Goal: Task Accomplishment & Management: Manage account settings

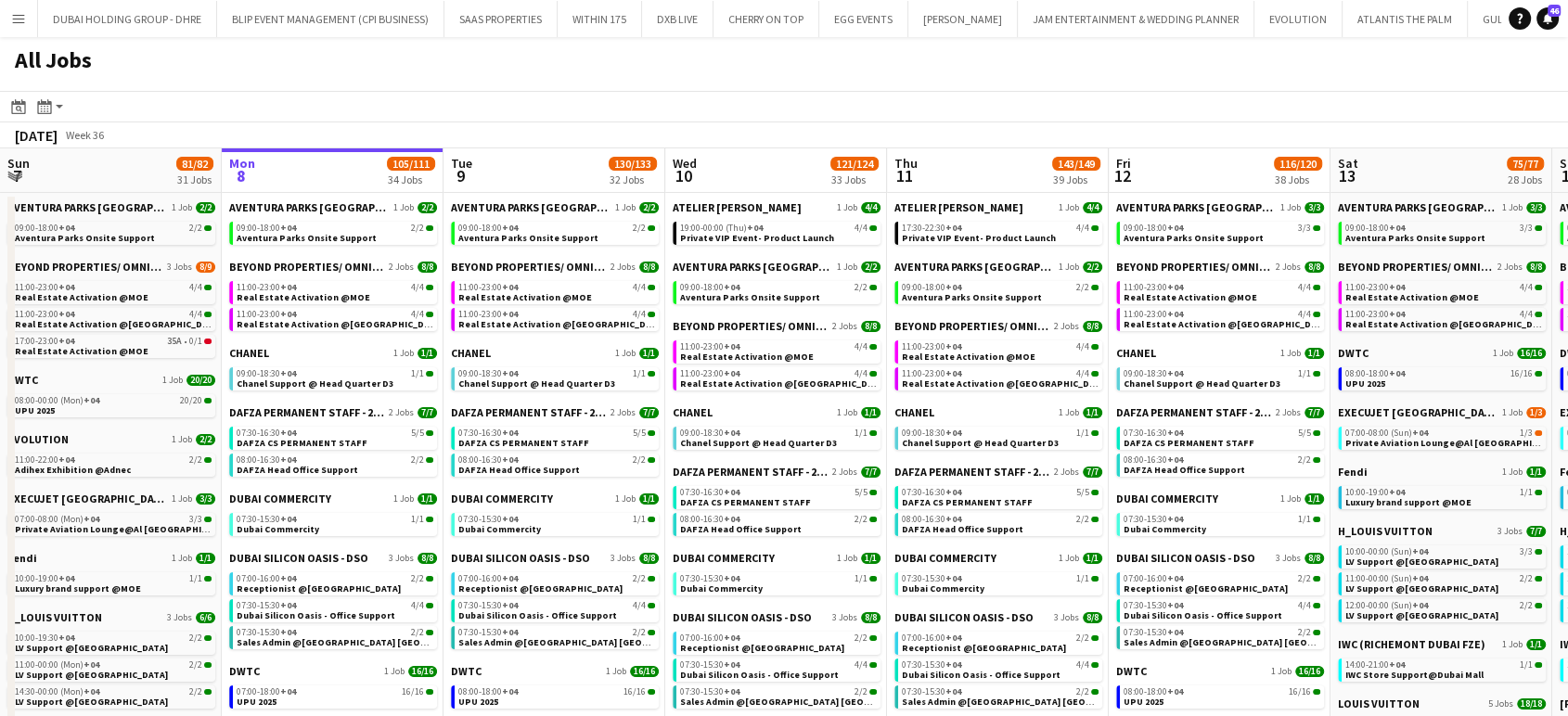
click at [16, 14] on app-icon "Menu" at bounding box center [18, 18] width 15 height 15
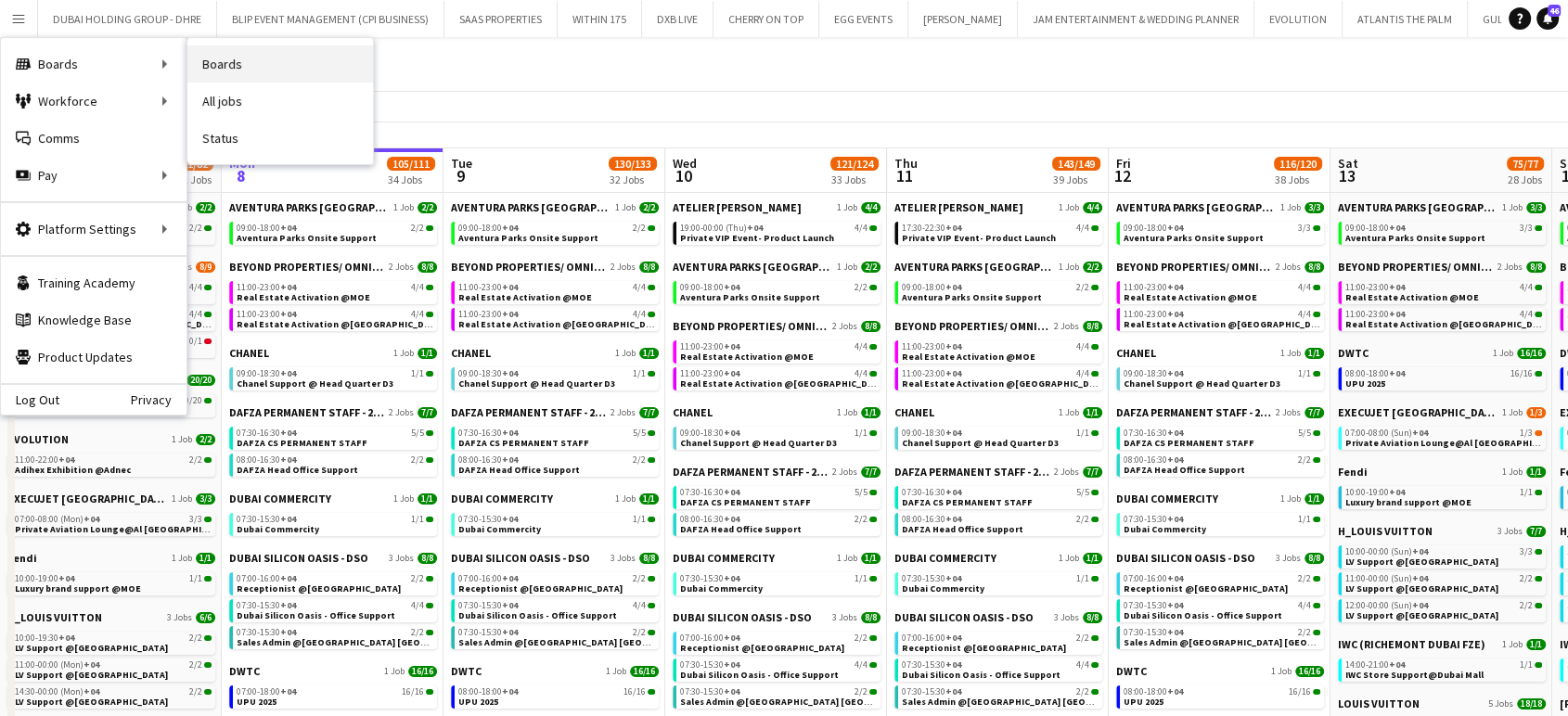
click at [236, 64] on link "Boards" at bounding box center [280, 64] width 185 height 37
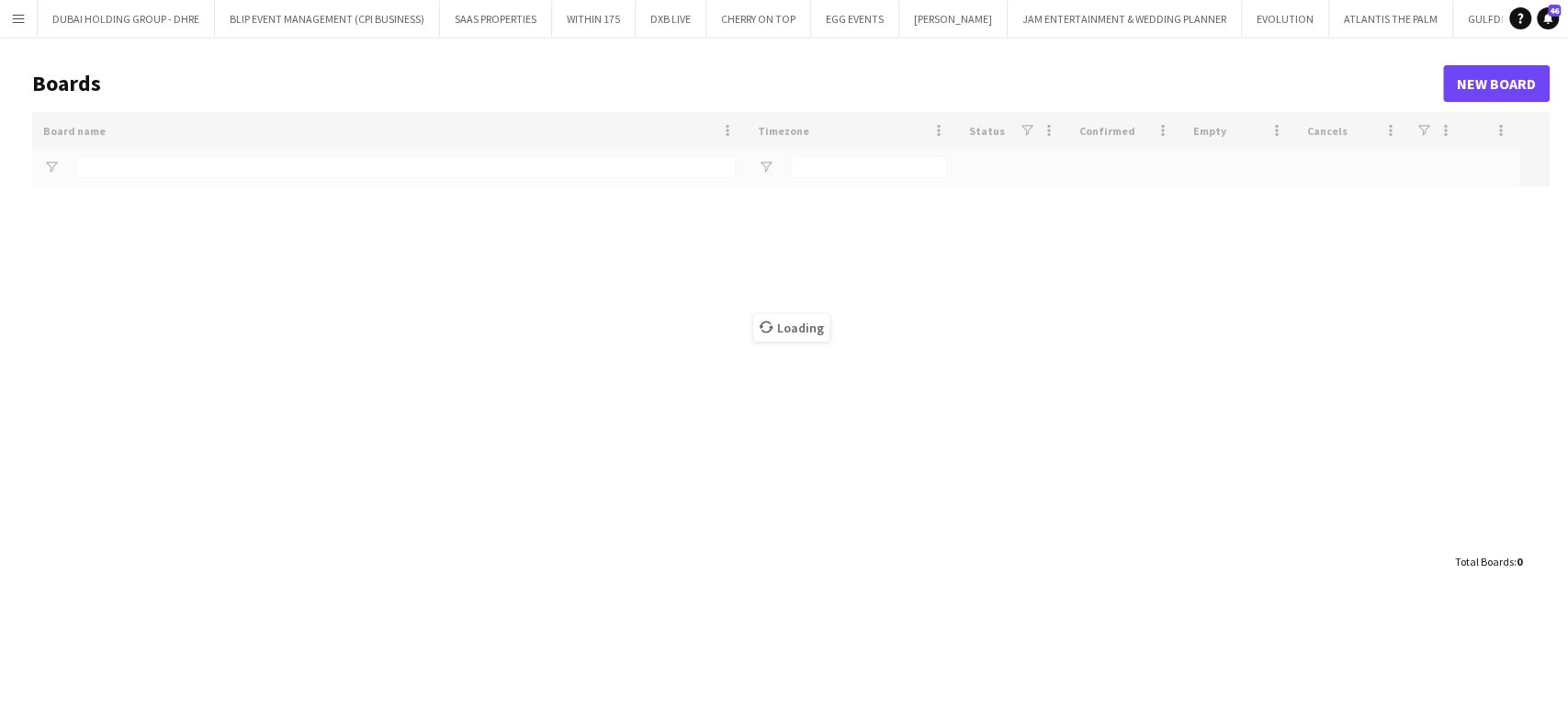
type input "****"
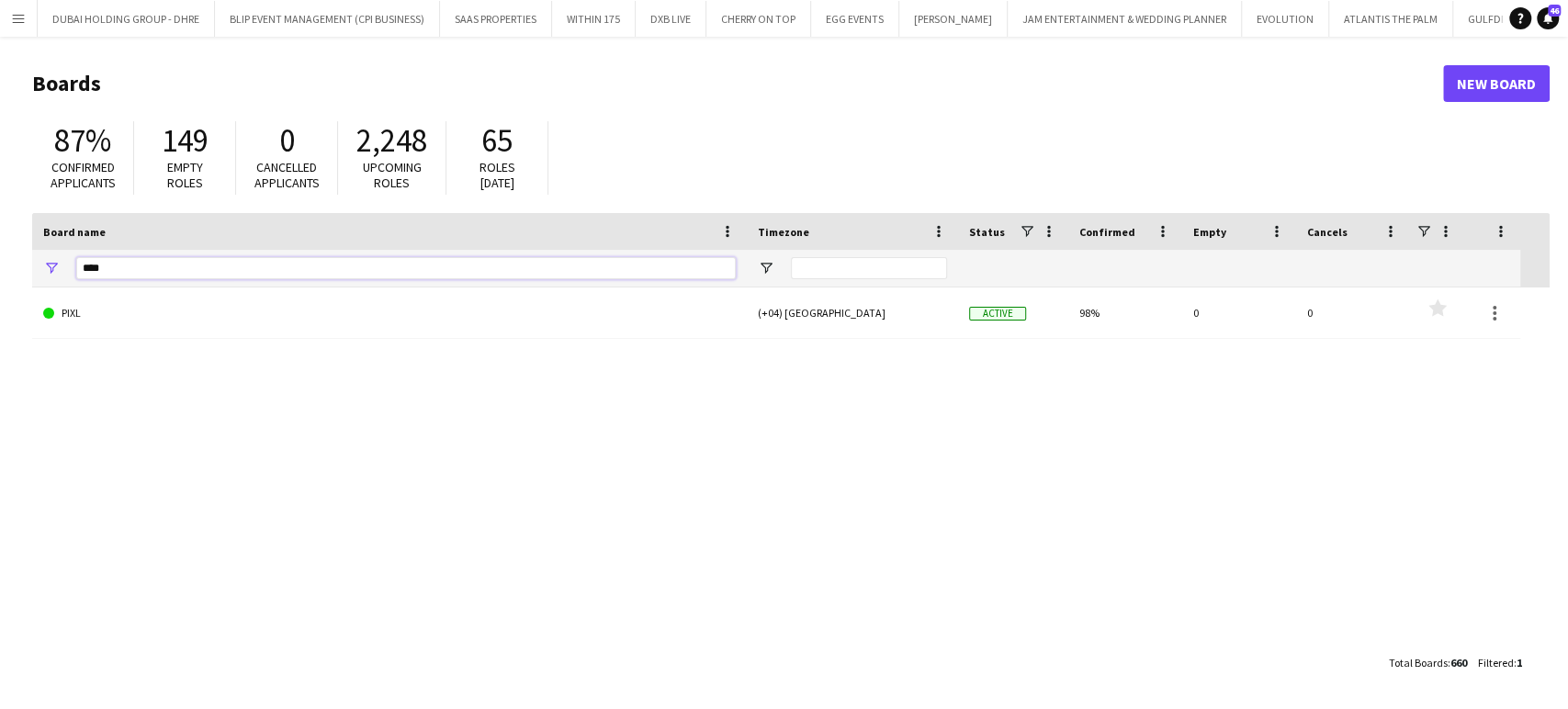
drag, startPoint x: 202, startPoint y: 260, endPoint x: 0, endPoint y: 272, distance: 202.4
click at [0, 272] on main "Boards New Board 87% Confirmed applicants 149 Empty roles 0 Cancelled applicant…" at bounding box center [784, 372] width 1568 height 672
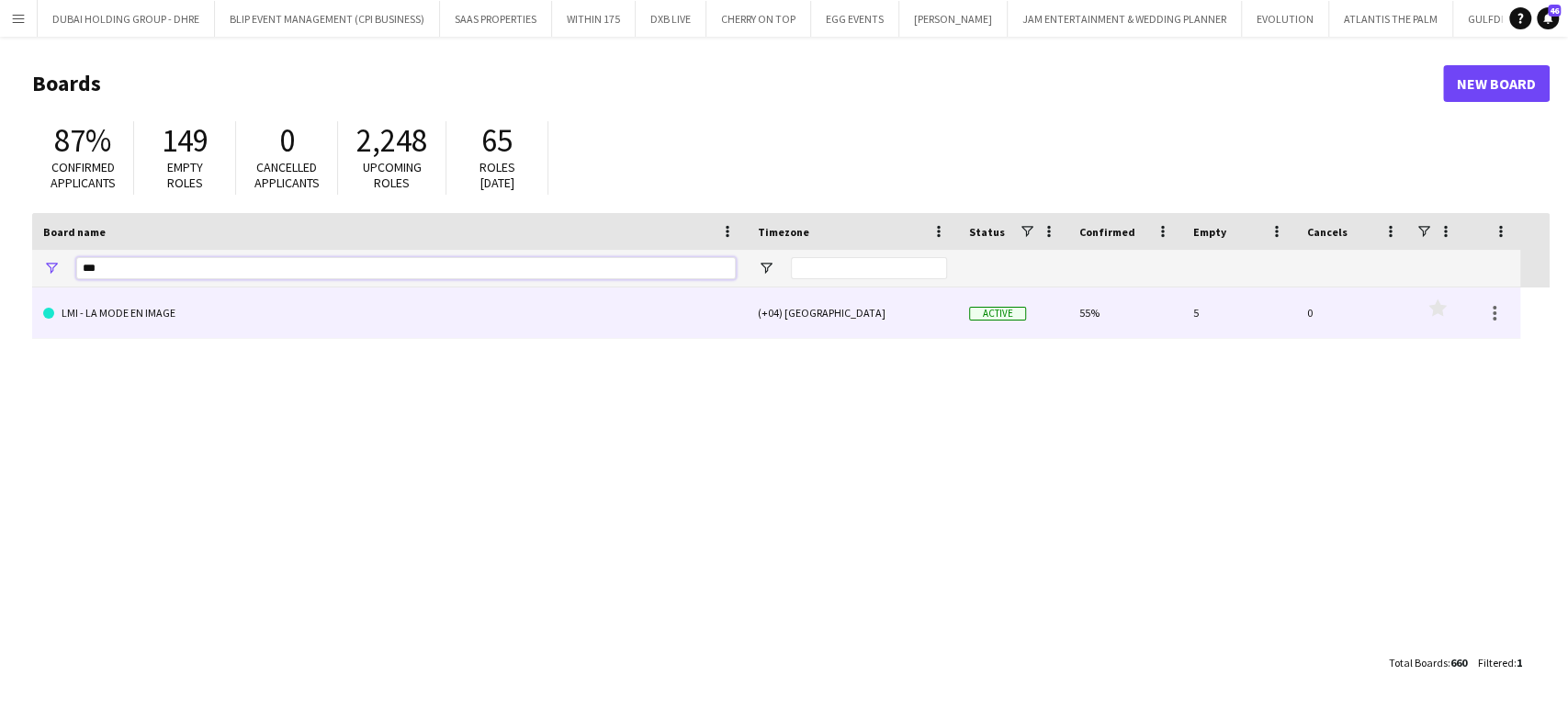
type input "***"
click at [189, 301] on link "LMI - LA MODE EN IMAGE" at bounding box center [390, 313] width 692 height 51
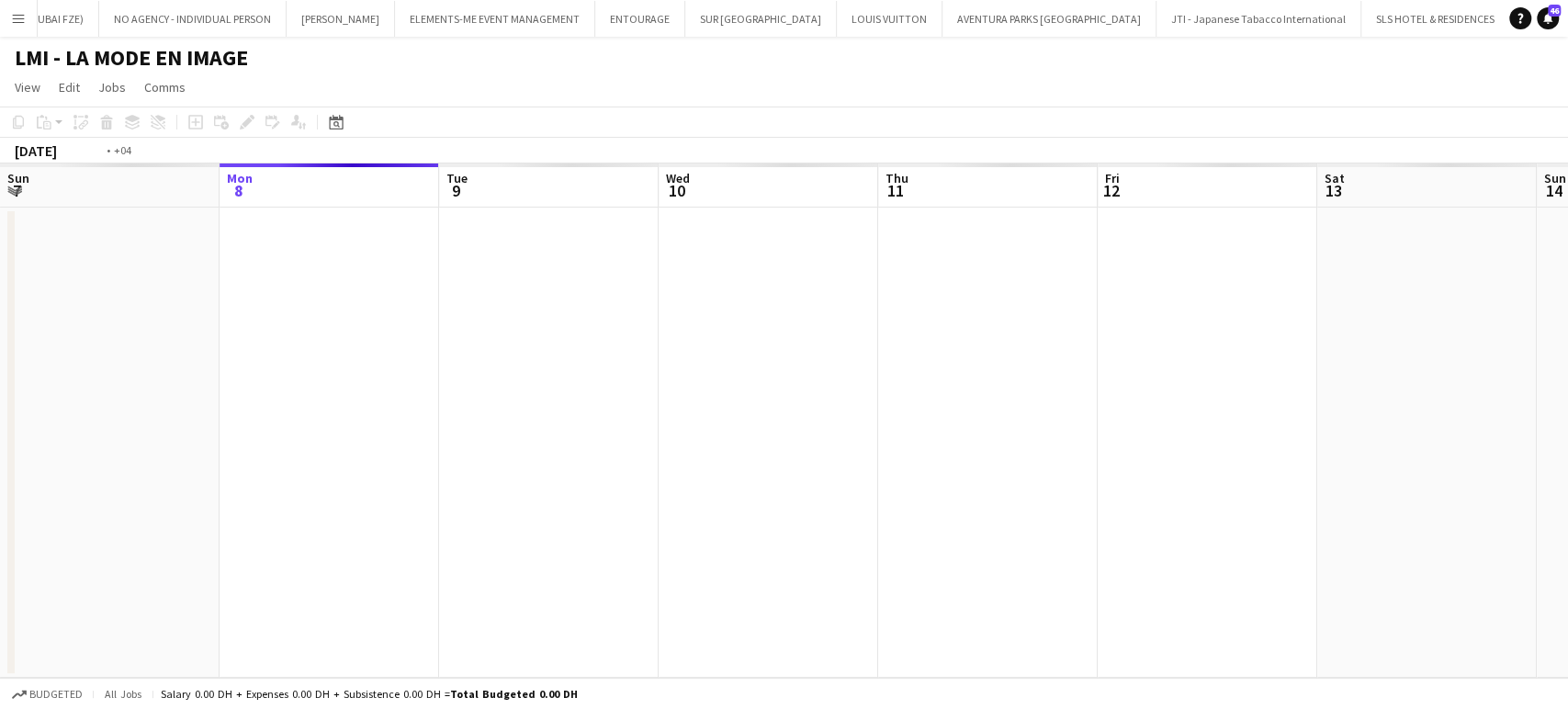
scroll to position [0, 674]
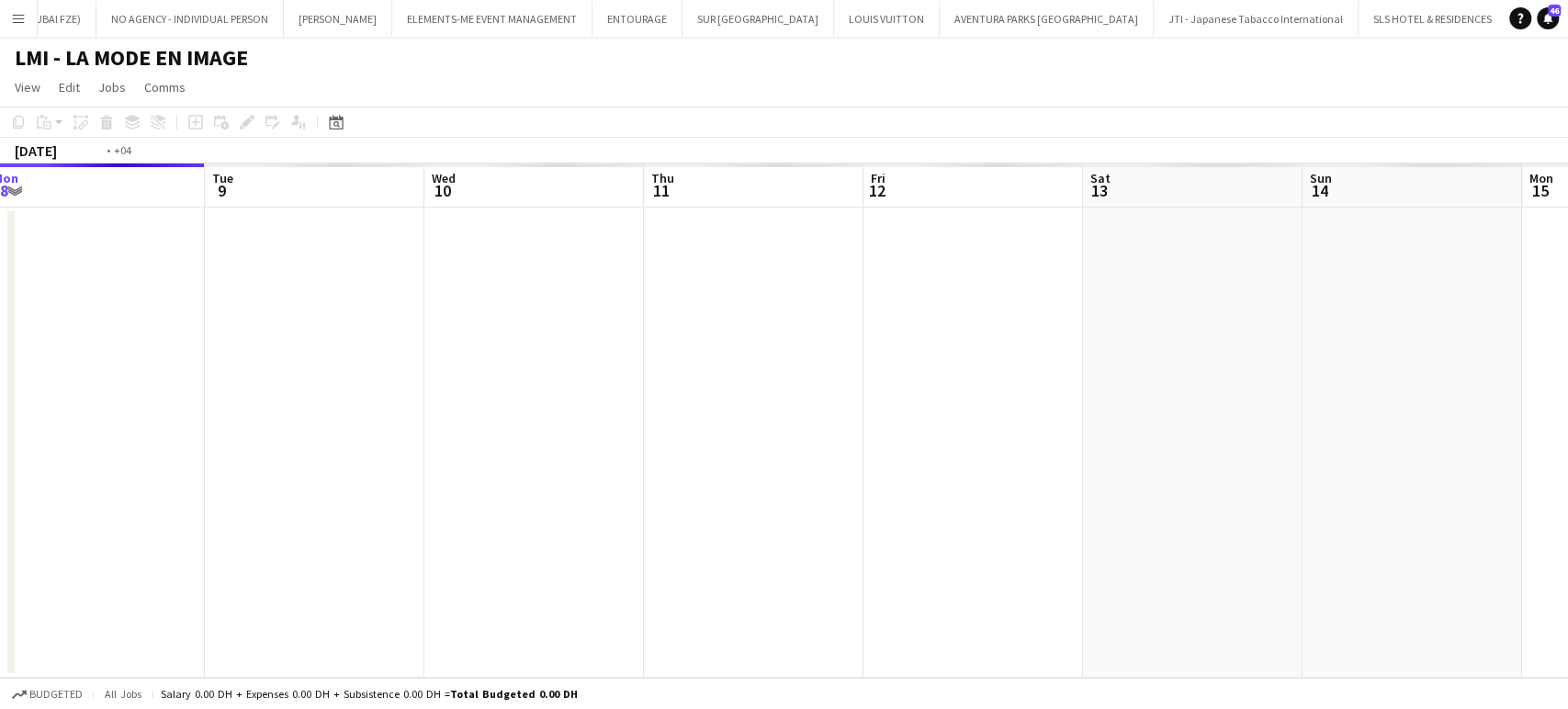
click at [621, 423] on div "Fri 5 Sat 6 Sun 7 Mon 8 Tue 9 Wed 10 Thu 11 Fri 12 Sat 13 Sun 14 Mon 15 Tue 16 …" at bounding box center [784, 420] width 1568 height 514
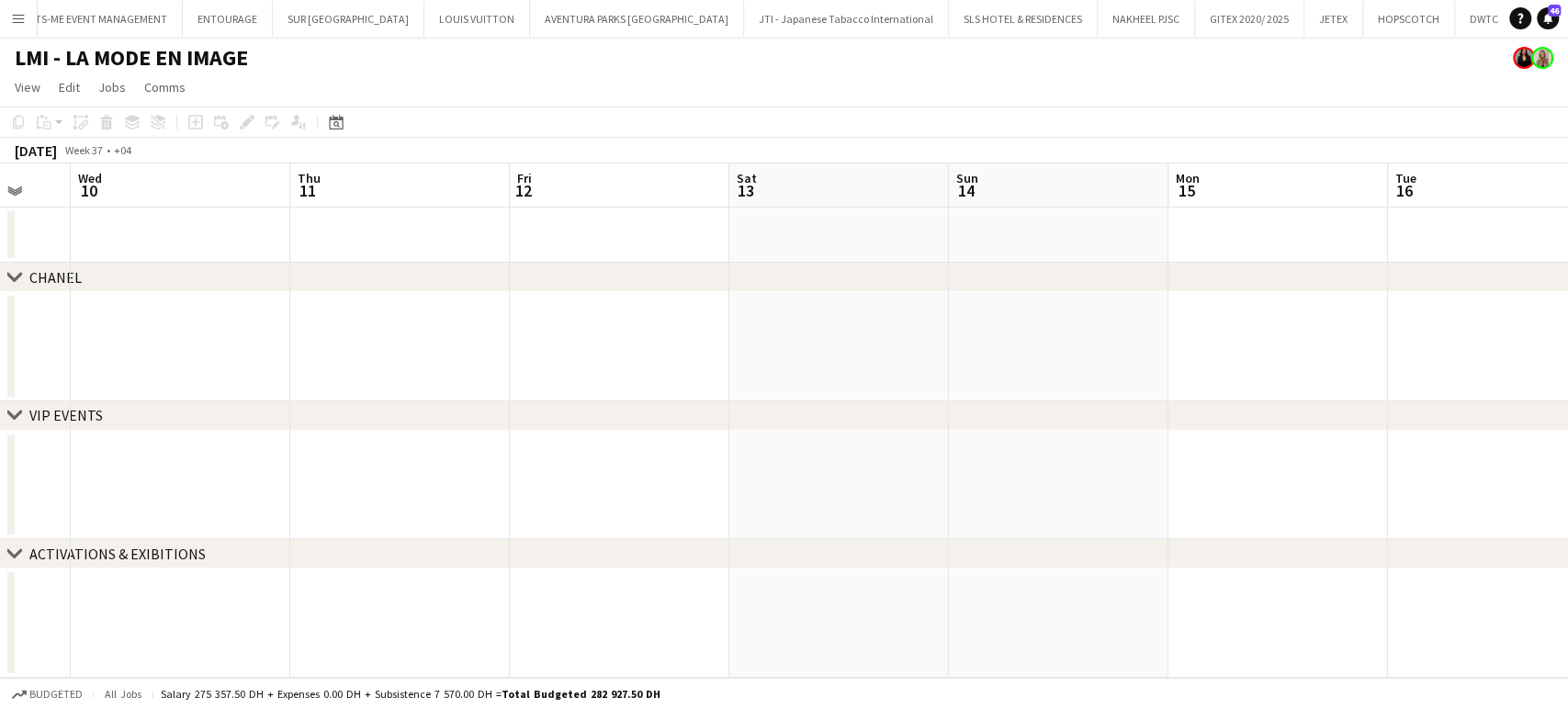
scroll to position [0, 3682]
drag, startPoint x: 380, startPoint y: 244, endPoint x: 308, endPoint y: 248, distance: 72.1
click at [226, 227] on app-calendar-viewport "Sun 7 Mon 8 Tue 9 Wed 10 Thu 11 Fri 12 Sat 13 Sun 14 Mon 15 Tue 16 Wed 17 Thu 1…" at bounding box center [784, 420] width 1568 height 514
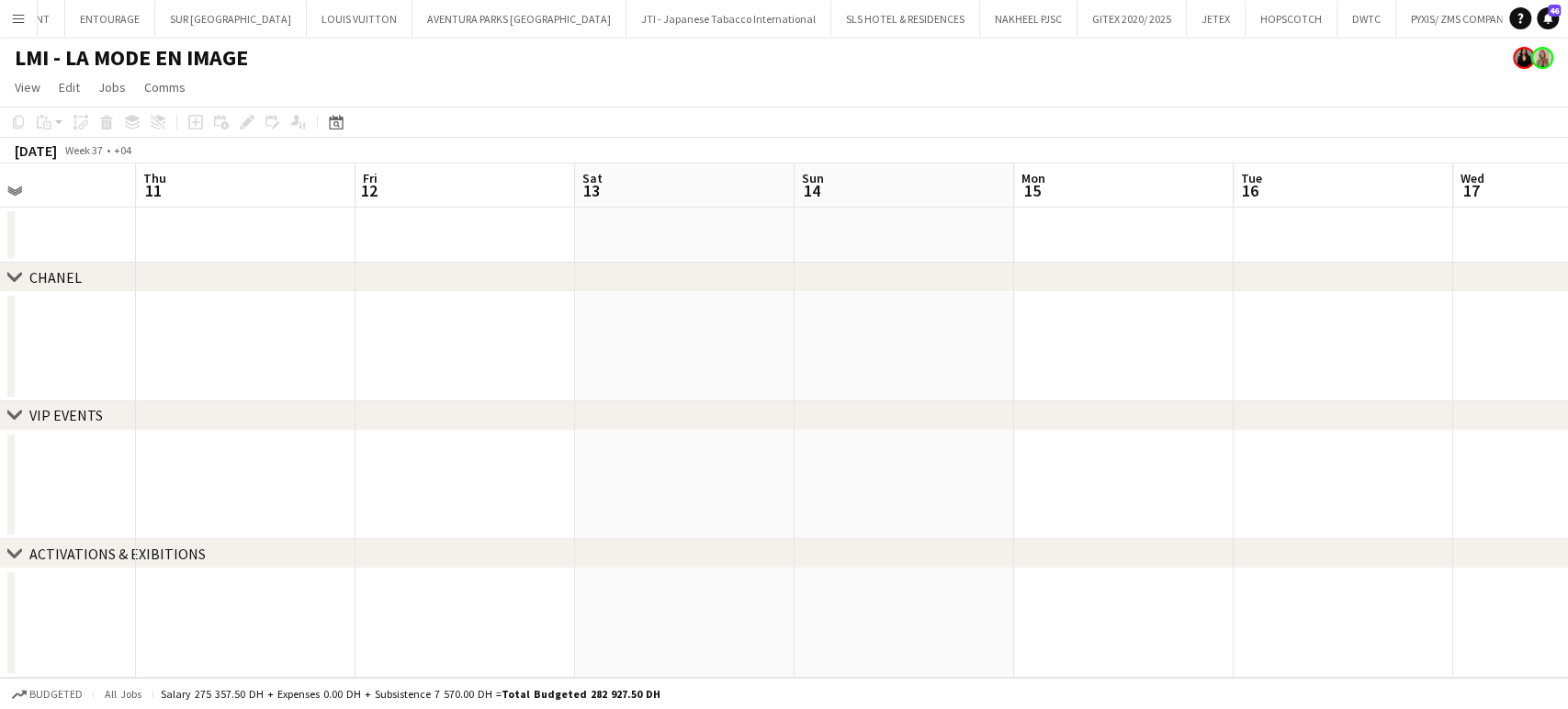
scroll to position [0, 3694]
drag, startPoint x: 581, startPoint y: 330, endPoint x: 345, endPoint y: 308, distance: 237.0
click at [326, 327] on app-calendar-viewport "Sun 7 Mon 8 Tue 9 Wed 10 Thu 11 Fri 12 Sat 13 Sun 14 Mon 15 Tue 16 Wed 17 Thu 1…" at bounding box center [784, 420] width 1568 height 514
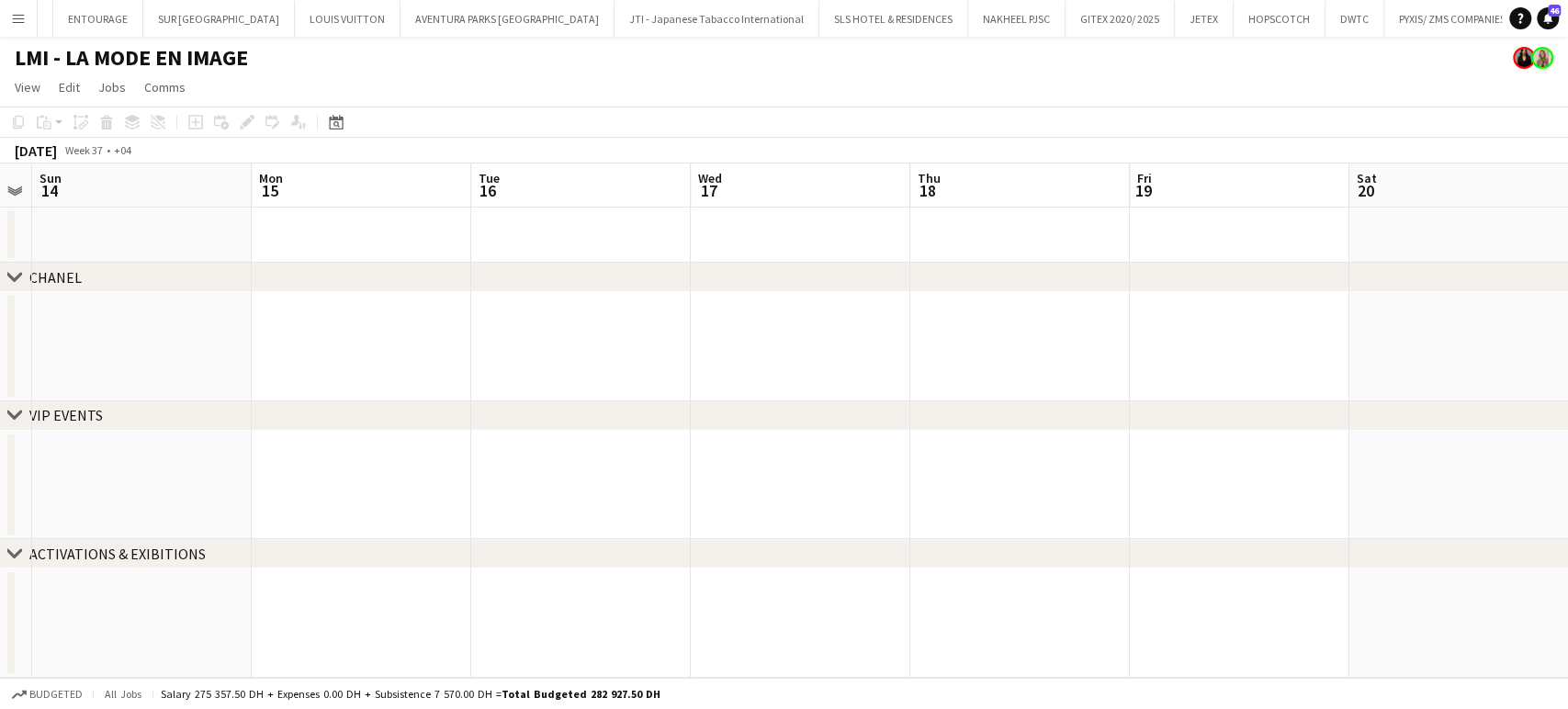
drag, startPoint x: 1034, startPoint y: 326, endPoint x: 526, endPoint y: 316, distance: 508.1
click at [527, 316] on app-calendar-viewport "Thu 11 Fri 12 Sat 13 Sun 14 Mon 15 Tue 16 Wed 17 Thu 18 Fri 19 Sat 20 Sun 21 Mo…" at bounding box center [784, 420] width 1568 height 514
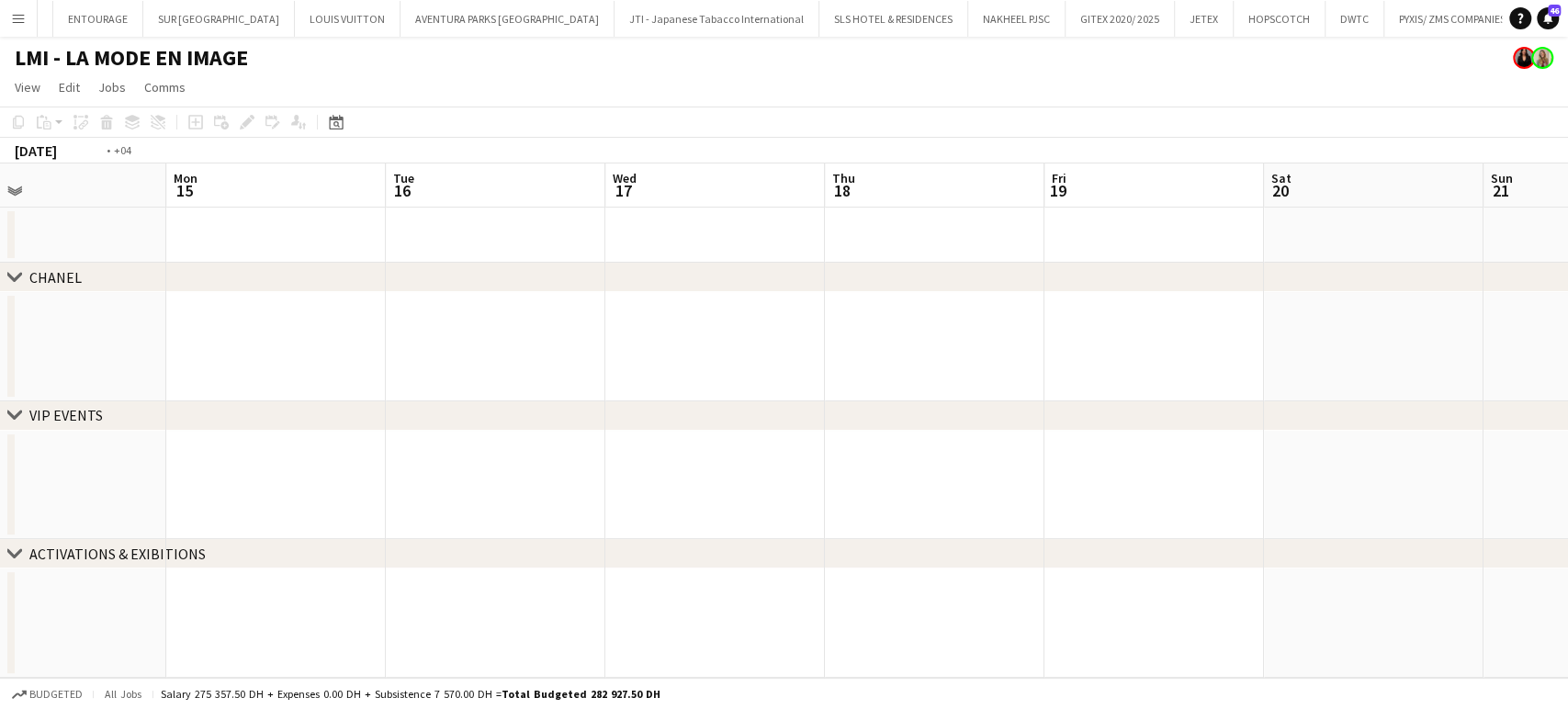
drag, startPoint x: 1169, startPoint y: 444, endPoint x: 685, endPoint y: 390, distance: 487.0
click at [684, 393] on app-calendar-viewport "Thu 11 Fri 12 Sat 13 Sun 14 Mon 15 Tue 16 Wed 17 Thu 18 Fri 19 Sat 20 Sun 21 Mo…" at bounding box center [784, 420] width 1568 height 514
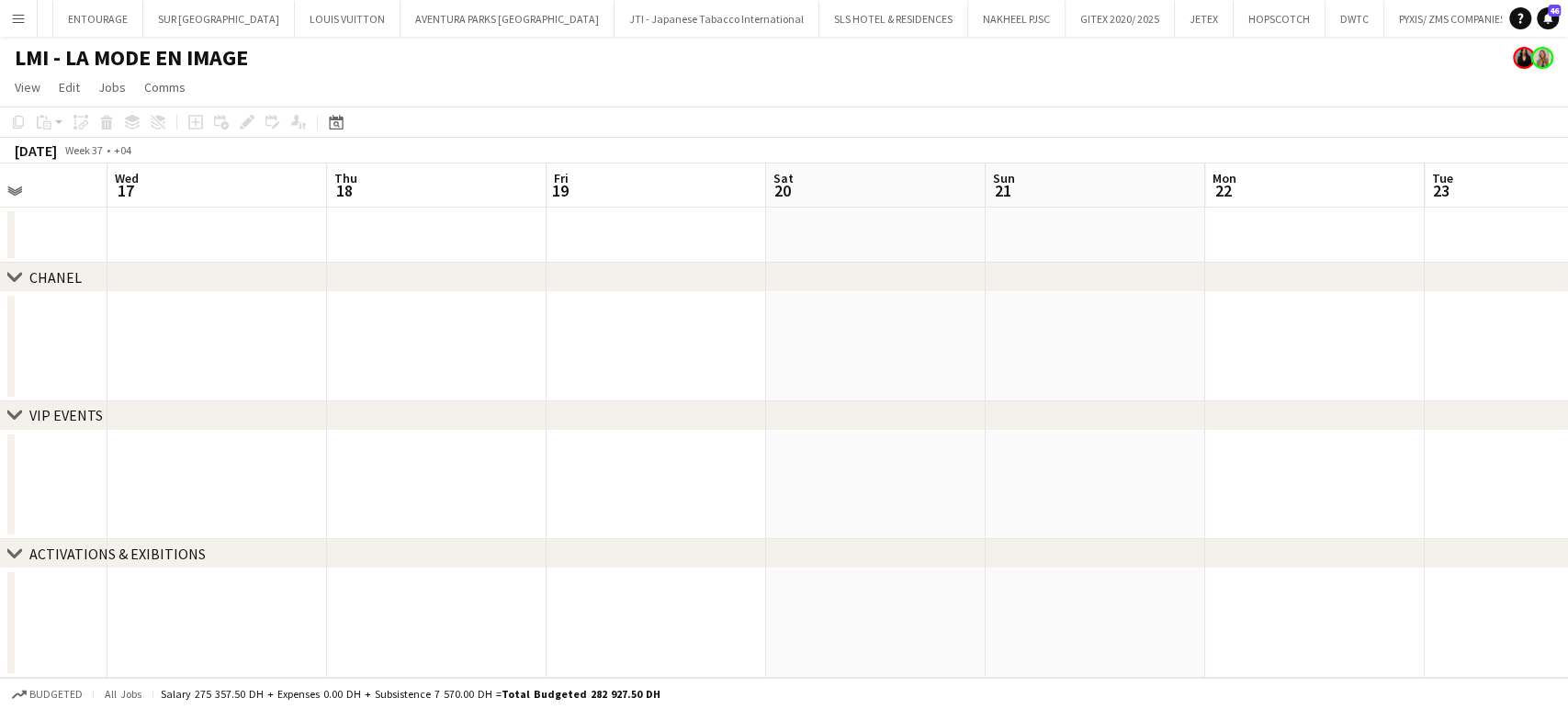
drag, startPoint x: 1294, startPoint y: 411, endPoint x: 806, endPoint y: 362, distance: 490.5
click at [806, 362] on div "chevron-right CHANEL chevron-right VIP EVENTS chevron-right ACTIVATIONS & EXIBI…" at bounding box center [784, 420] width 1568 height 514
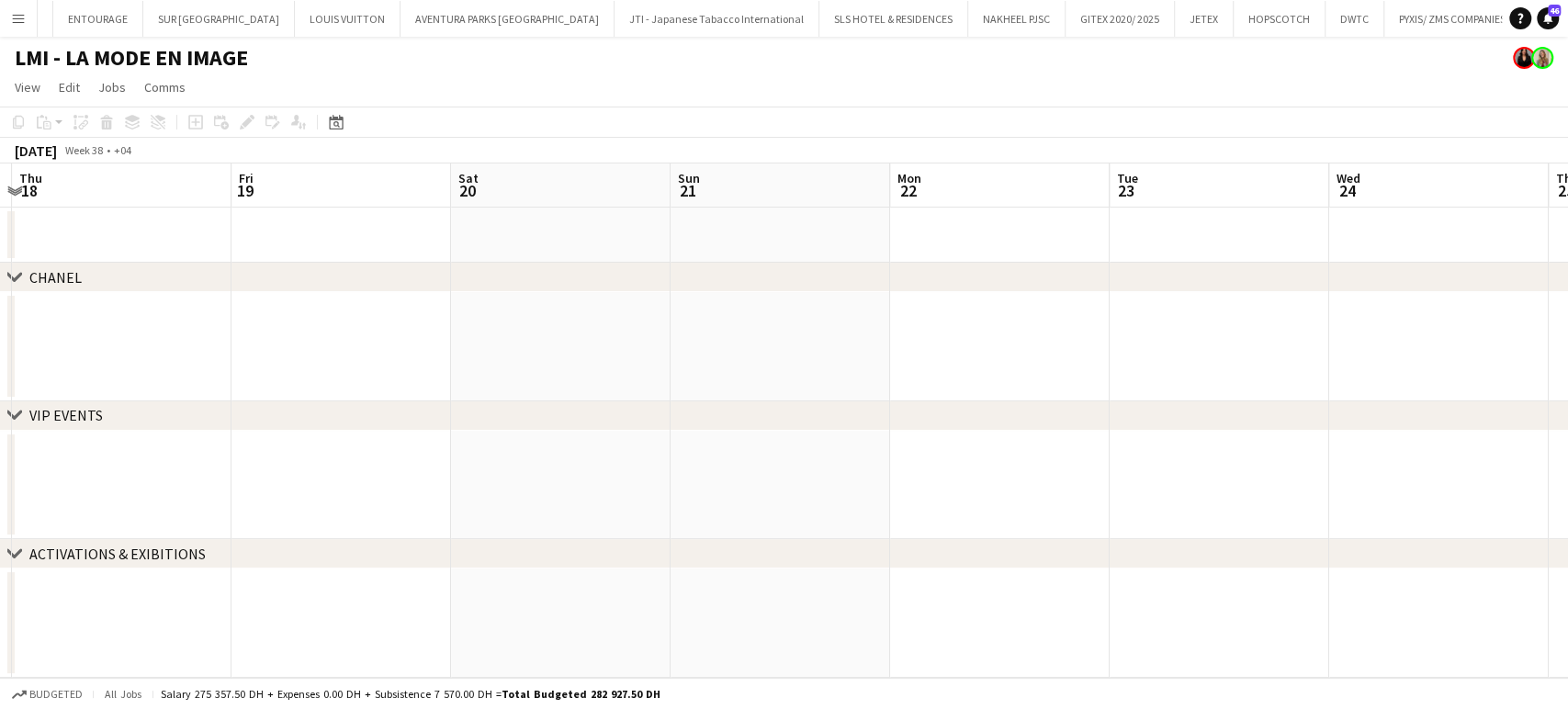
drag, startPoint x: 1266, startPoint y: 377, endPoint x: 1395, endPoint y: 345, distance: 132.9
click at [875, 354] on app-calendar-viewport "Mon 15 Tue 16 Wed 17 Thu 18 Fri 19 Sat 20 Sun 21 Mon 22 Tue 23 Wed 24 Thu 25 Fr…" at bounding box center [784, 420] width 1568 height 514
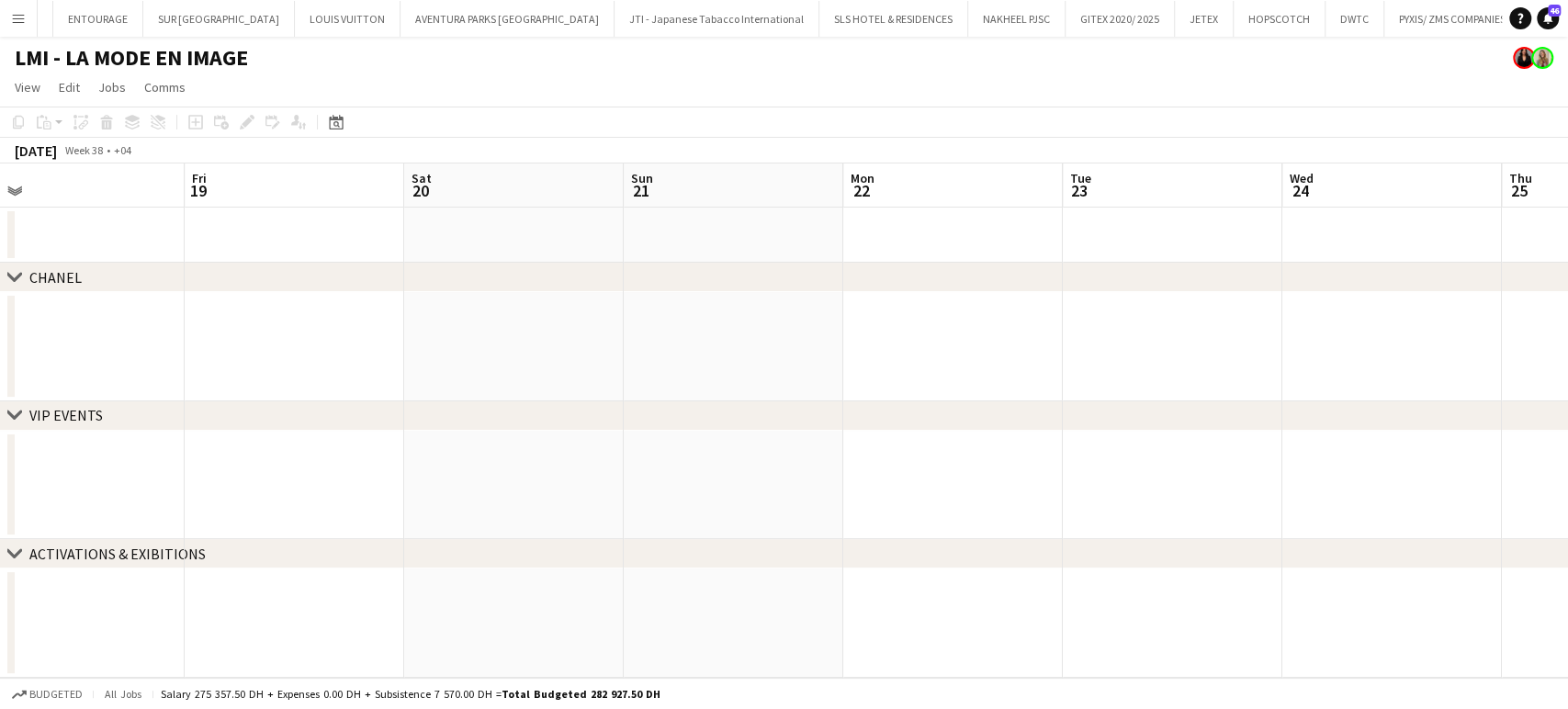
drag, startPoint x: 1124, startPoint y: 354, endPoint x: 968, endPoint y: 343, distance: 156.4
click at [974, 351] on app-calendar-viewport "Mon 15 Tue 16 Wed 17 Thu 18 Fri 19 Sat 20 Sun 21 Mon 22 Tue 23 Wed 24 Thu 25 Fr…" at bounding box center [784, 420] width 1568 height 514
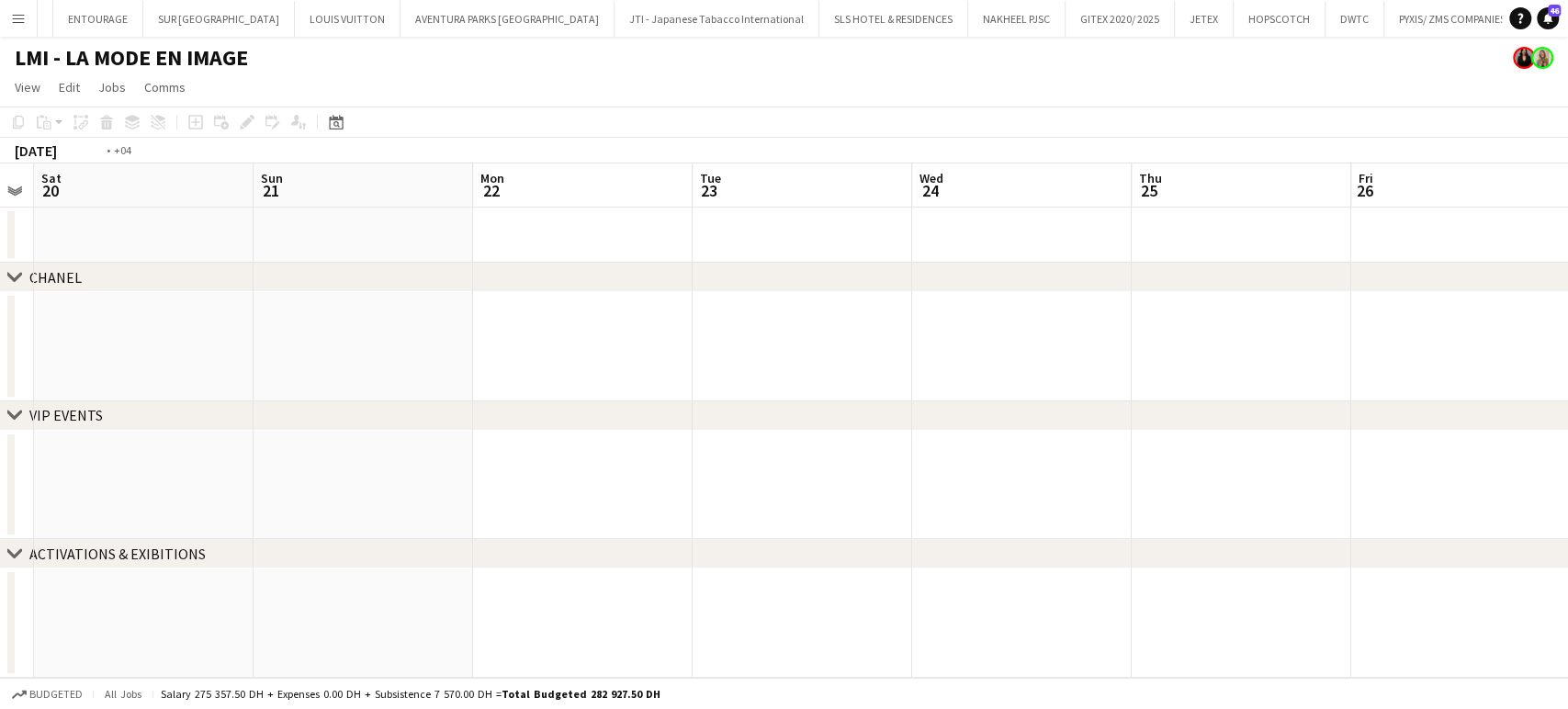
drag, startPoint x: 1269, startPoint y: 367, endPoint x: 817, endPoint y: 327, distance: 453.8
click at [830, 342] on app-calendar-viewport "Wed 17 Thu 18 Fri 19 Sat 20 Sun 21 Mon 22 Tue 23 Wed 24 Thu 25 Fri 26 Sat 27 Su…" at bounding box center [784, 420] width 1568 height 514
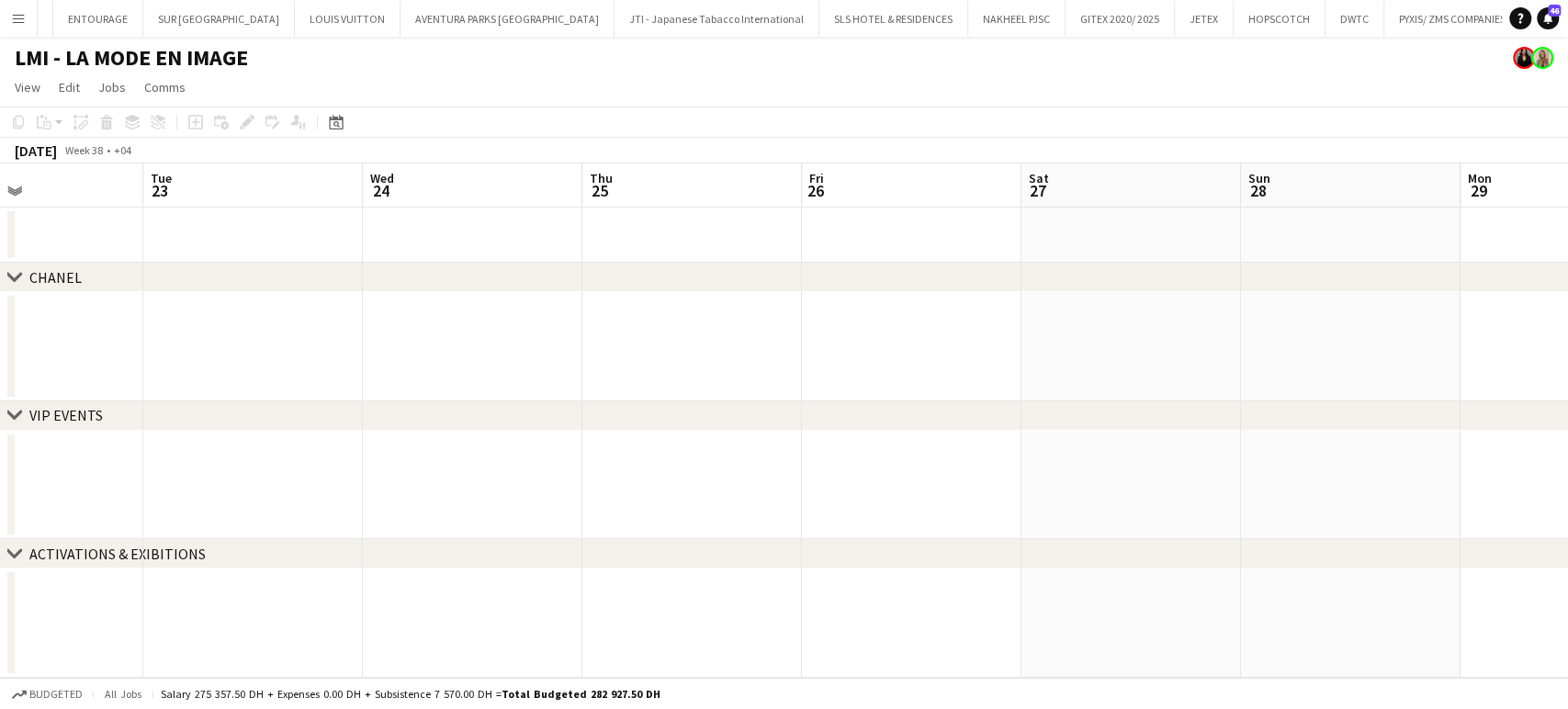
drag, startPoint x: 1258, startPoint y: 316, endPoint x: 665, endPoint y: 313, distance: 593.0
click at [665, 313] on app-calendar-viewport "Fri 19 Sat 20 Sun 21 Mon 22 Tue 23 Wed 24 Thu 25 Fri 26 Sat 27 Sun 28 Mon 29 Tu…" at bounding box center [784, 420] width 1568 height 514
drag, startPoint x: 977, startPoint y: 340, endPoint x: 1100, endPoint y: 308, distance: 127.1
click at [677, 337] on app-calendar-viewport "Tue 23 Wed 24 Thu 25 Fri 26 Sat 27 Sun 28 Mon 29 Tue 30 Wed 1 Thu 2 Fri 3 Sat 4…" at bounding box center [784, 420] width 1568 height 514
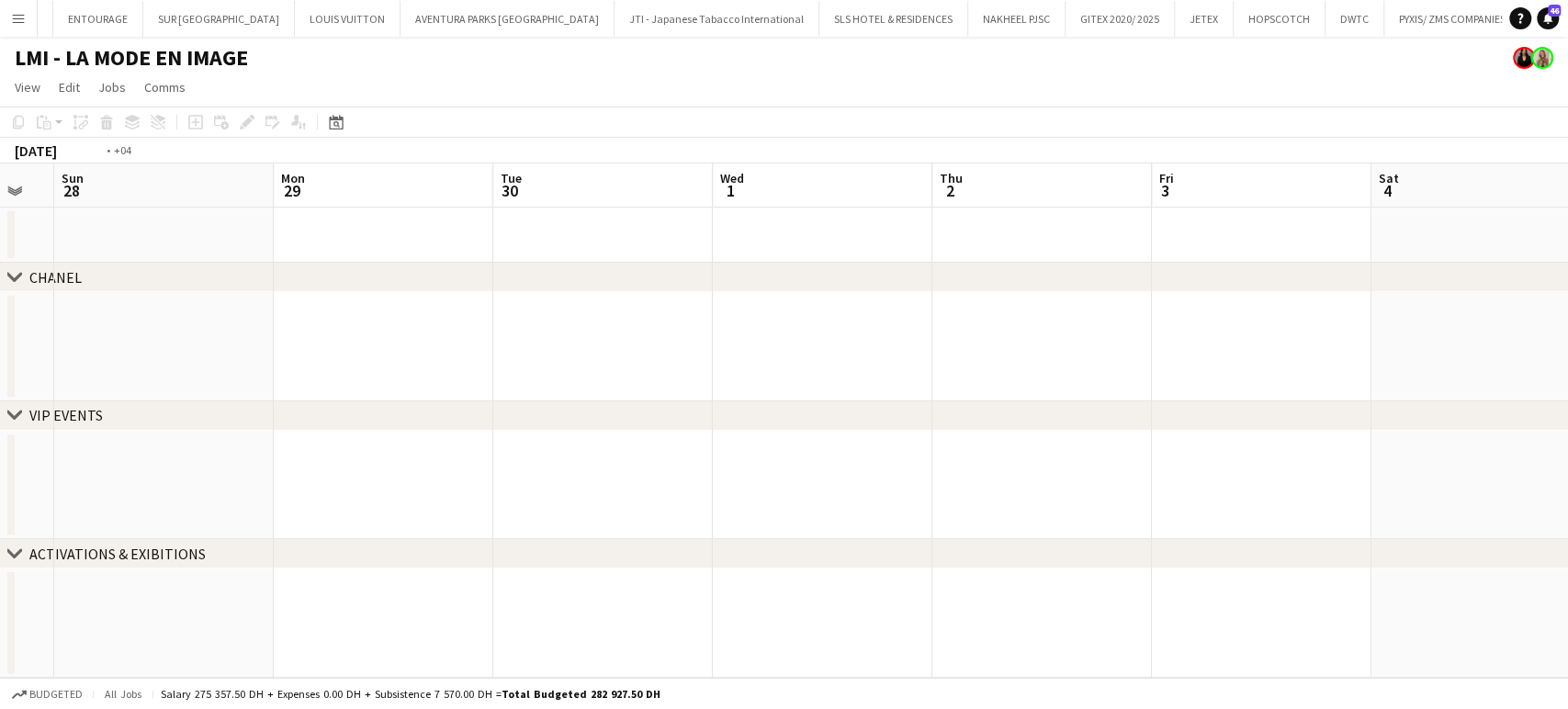
drag, startPoint x: 976, startPoint y: 339, endPoint x: 767, endPoint y: 335, distance: 209.0
click at [774, 339] on app-calendar-viewport "Thu 25 Fri 26 Sat 27 Sun 28 Mon 29 Tue 30 Wed 1 Thu 2 Fri 3 Sat 4 Sun 5 Mon 6 T…" at bounding box center [784, 420] width 1568 height 514
drag, startPoint x: 1153, startPoint y: 351, endPoint x: 719, endPoint y: 349, distance: 434.0
click at [719, 351] on app-calendar-viewport "Sat 27 Sun 28 Mon 29 Tue 30 Wed 1 Thu 2 Fri 3 Sat 4 Sun 5 Mon 6 Tue 7 Wed 8 Thu…" at bounding box center [784, 420] width 1568 height 514
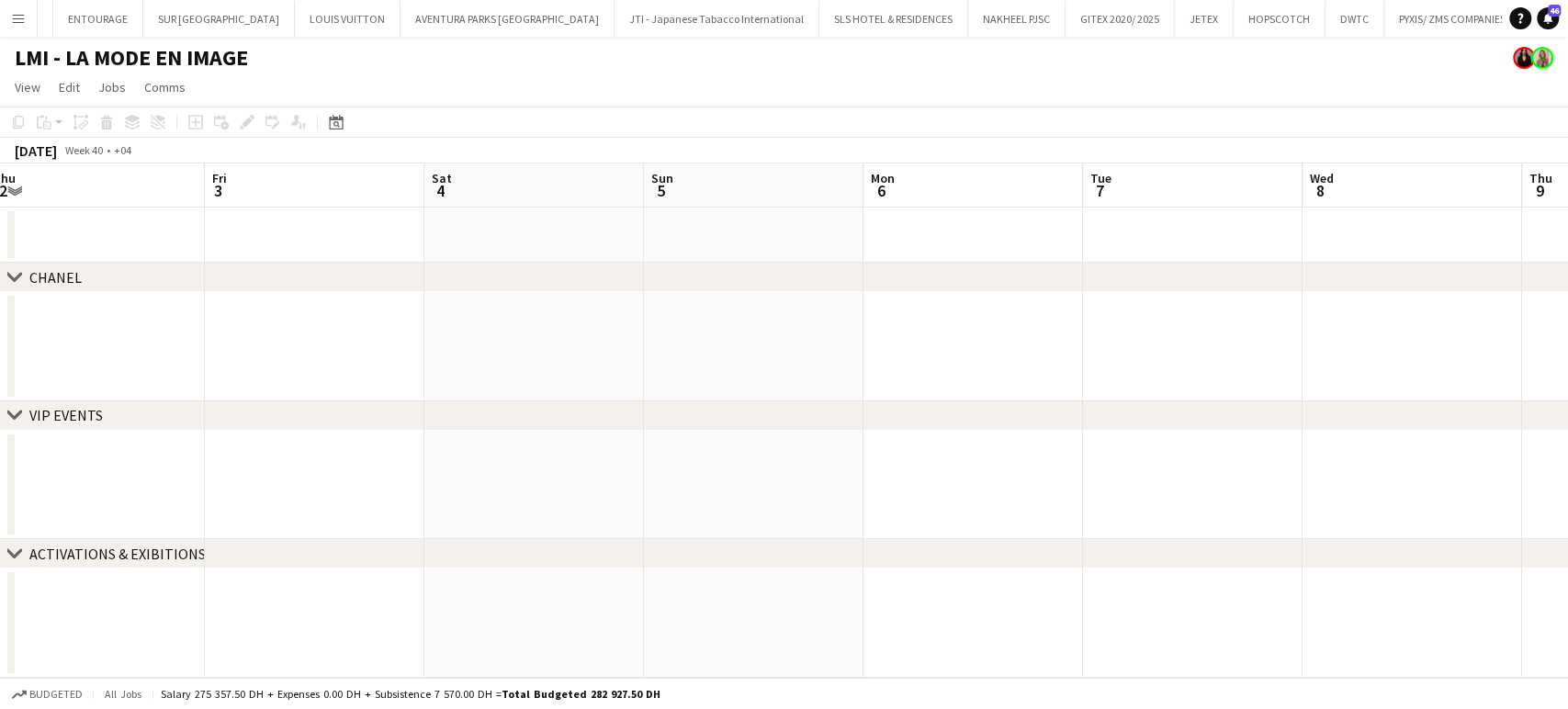
drag, startPoint x: 1321, startPoint y: 351, endPoint x: 742, endPoint y: 357, distance: 579.0
click at [742, 357] on app-calendar-viewport "Mon 29 Tue 30 Wed 1 Thu 2 Fri 3 Sat 4 Sun 5 Mon 6 Tue 7 Wed 8 Thu 9 Fri 10 Sat …" at bounding box center [784, 420] width 1568 height 514
drag, startPoint x: 1315, startPoint y: 323, endPoint x: 752, endPoint y: 347, distance: 563.5
click at [752, 347] on app-calendar-viewport "Thu 2 Fri 3 Sat 4 Sun 5 Mon 6 Tue 7 Wed 8 Thu 9 Fri 10 Sat 11 Sun 12 Mon 13 Tue…" at bounding box center [784, 420] width 1568 height 514
drag, startPoint x: 1235, startPoint y: 352, endPoint x: 614, endPoint y: 329, distance: 621.4
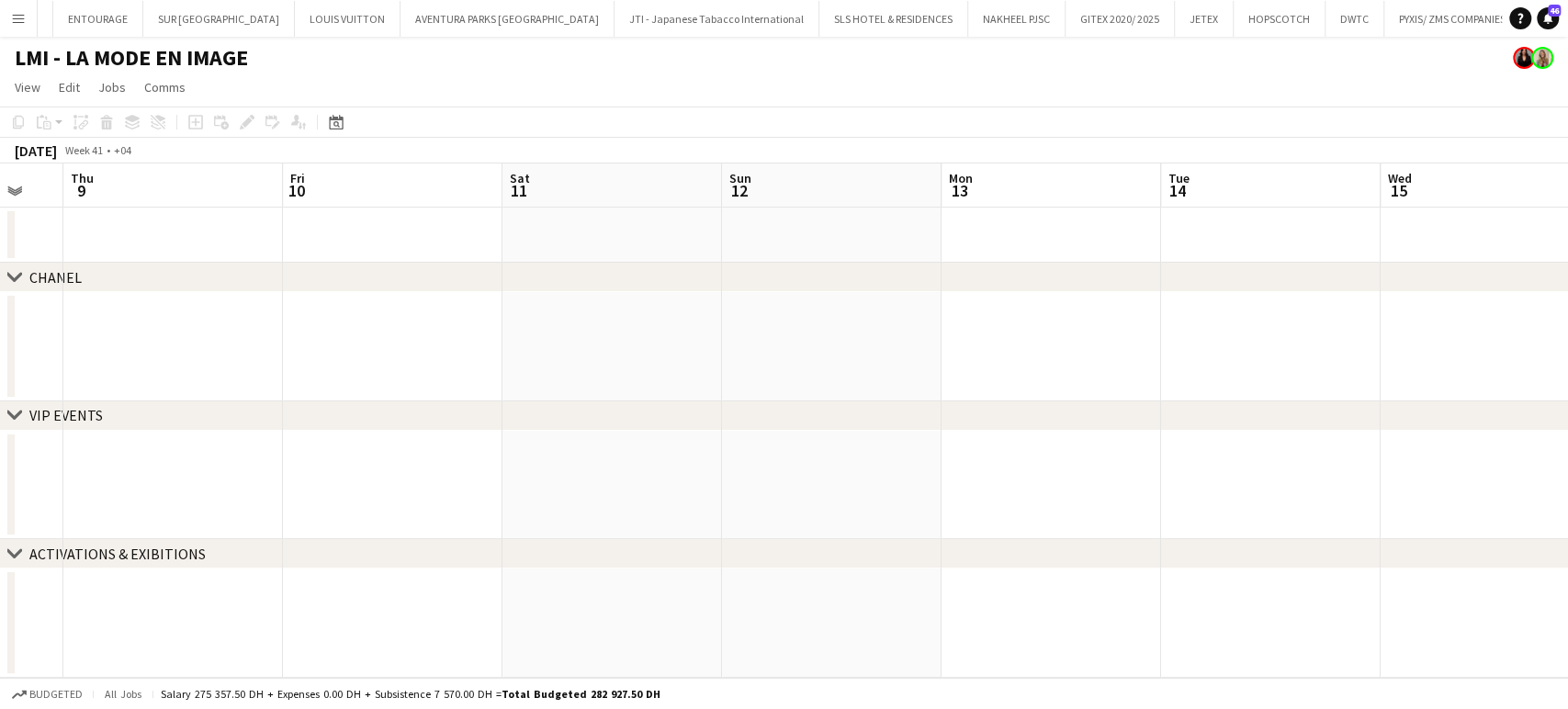
click at [591, 332] on app-calendar-viewport "Mon 6 Tue 7 Wed 8 Thu 9 Fri 10 Sat 11 Sun 12 Mon 13 Tue 14 Wed 15 Thu 16 Fri 17…" at bounding box center [784, 420] width 1568 height 514
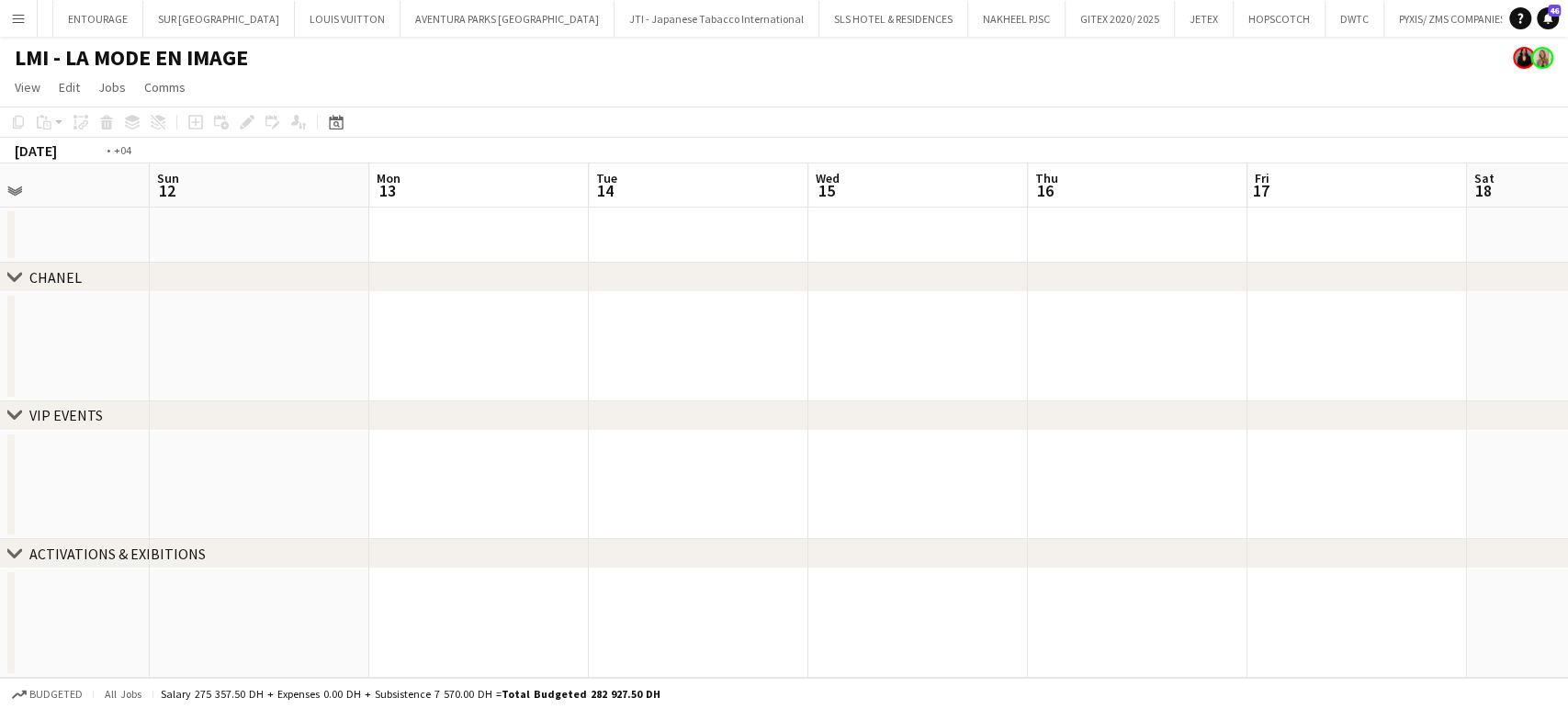
drag, startPoint x: 1121, startPoint y: 399, endPoint x: 728, endPoint y: 394, distance: 393.0
click at [691, 399] on app-calendar-viewport "Wed 8 Thu 9 Fri 10 Sat 11 Sun 12 Mon 13 Tue 14 Wed 15 Thu 16 Fri 17 Sat 18 Sun …" at bounding box center [784, 420] width 1568 height 514
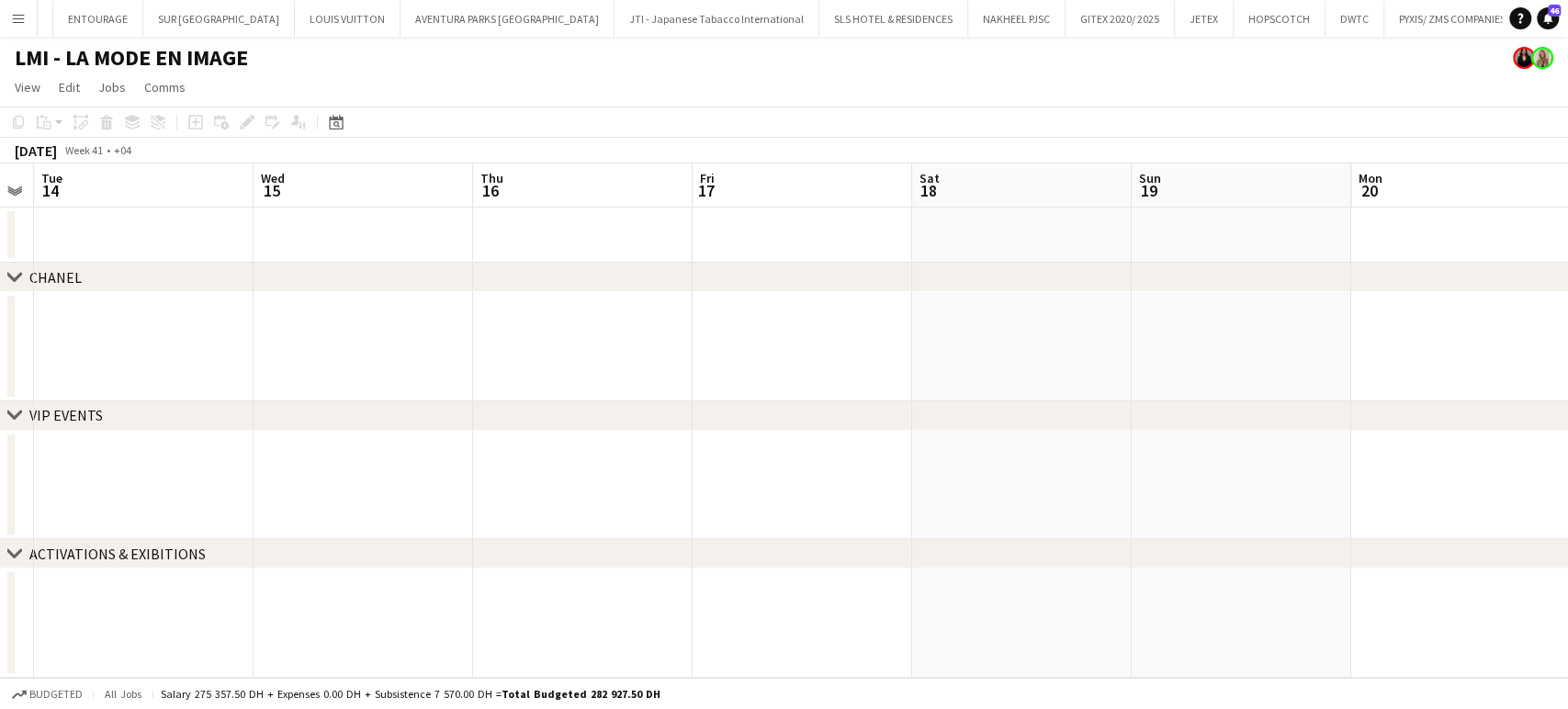
drag, startPoint x: 1116, startPoint y: 362, endPoint x: 921, endPoint y: 315, distance: 200.6
click at [797, 363] on app-calendar-viewport "Fri 10 Sat 11 Sun 12 Mon 13 Tue 14 Wed 15 Thu 16 Fri 17 Sat 18 Sun 19 Mon 20 Tu…" at bounding box center [784, 420] width 1568 height 514
drag, startPoint x: 1000, startPoint y: 300, endPoint x: 780, endPoint y: 300, distance: 220.0
click at [776, 300] on app-calendar-viewport "Sun 12 Mon 13 Tue 14 Wed 15 Thu 16 Fri 17 Sat 18 Sun 19 Mon 20 Tue 21 Wed 22 Th…" at bounding box center [784, 420] width 1568 height 514
drag, startPoint x: 886, startPoint y: 322, endPoint x: 1358, endPoint y: 305, distance: 472.3
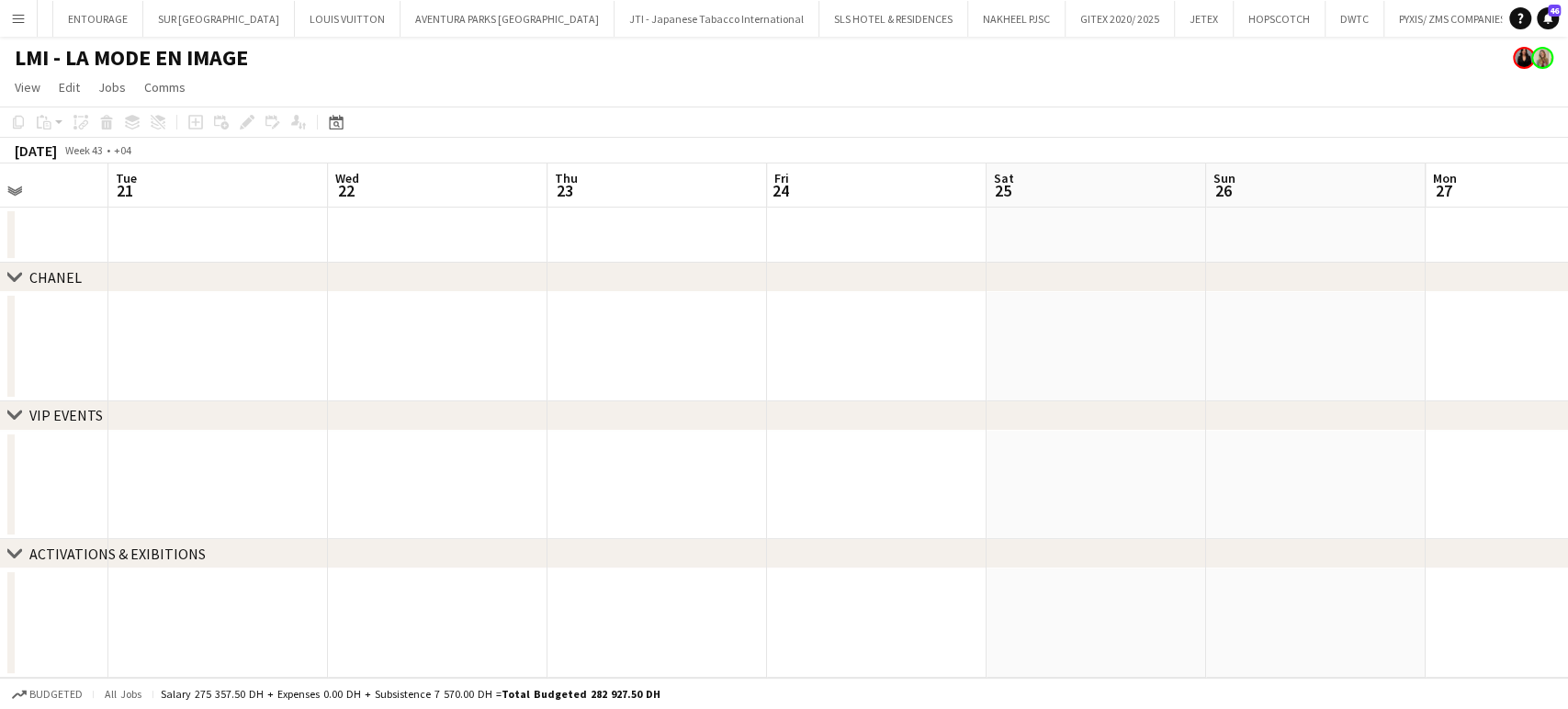
click at [798, 323] on app-calendar-viewport "Sat 18 Sun 19 Mon 20 Tue 21 Wed 22 Thu 23 Fri 24 Sat 25 Sun 26 Mon 27 Tue 28 We…" at bounding box center [784, 420] width 1568 height 514
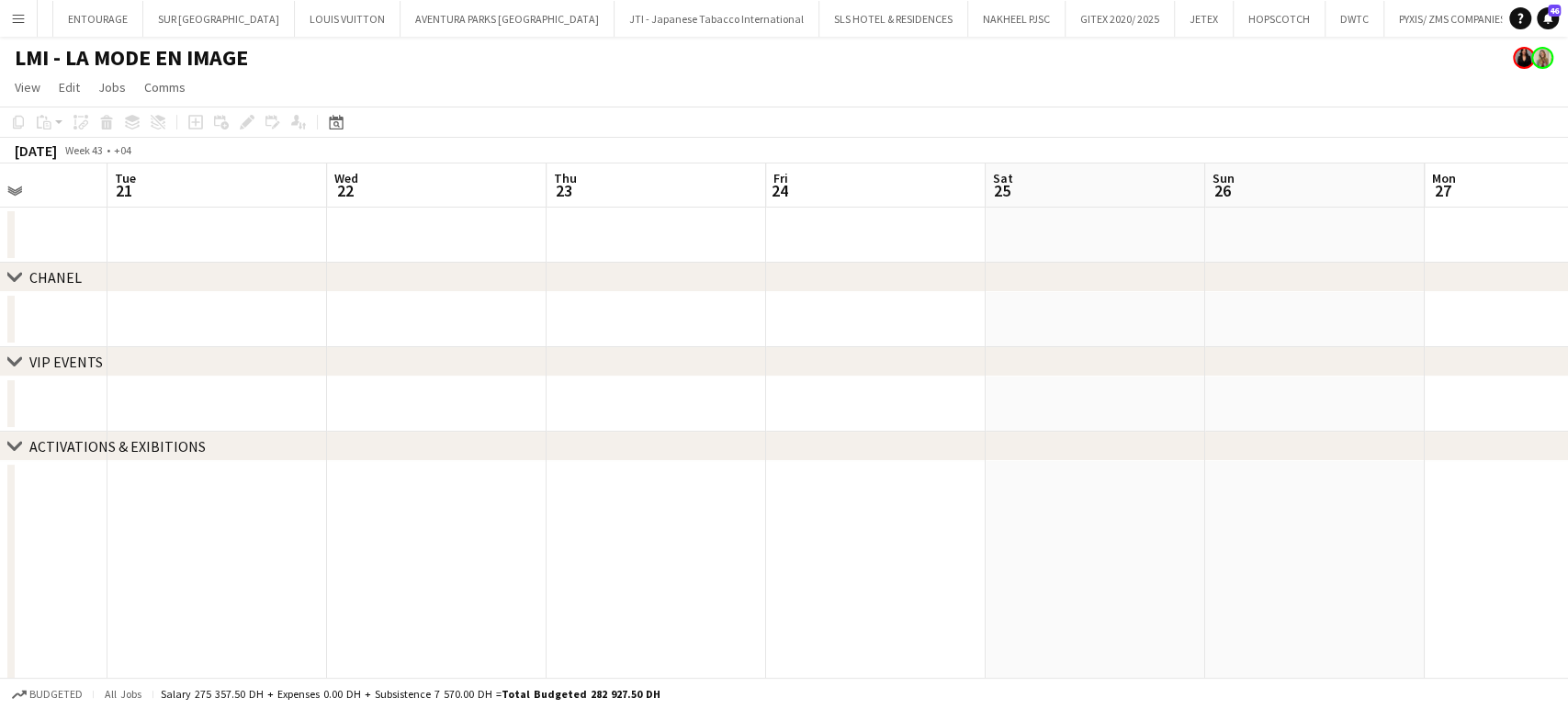
drag, startPoint x: 802, startPoint y: 320, endPoint x: 782, endPoint y: 320, distance: 20.0
click at [782, 320] on app-calendar-viewport "Sat 18 Sun 19 Mon 20 Tue 21 Wed 22 Thu 23 Fri 24 Sat 25 Sun 26 Mon 27 Tue 28 We…" at bounding box center [784, 702] width 1568 height 1077
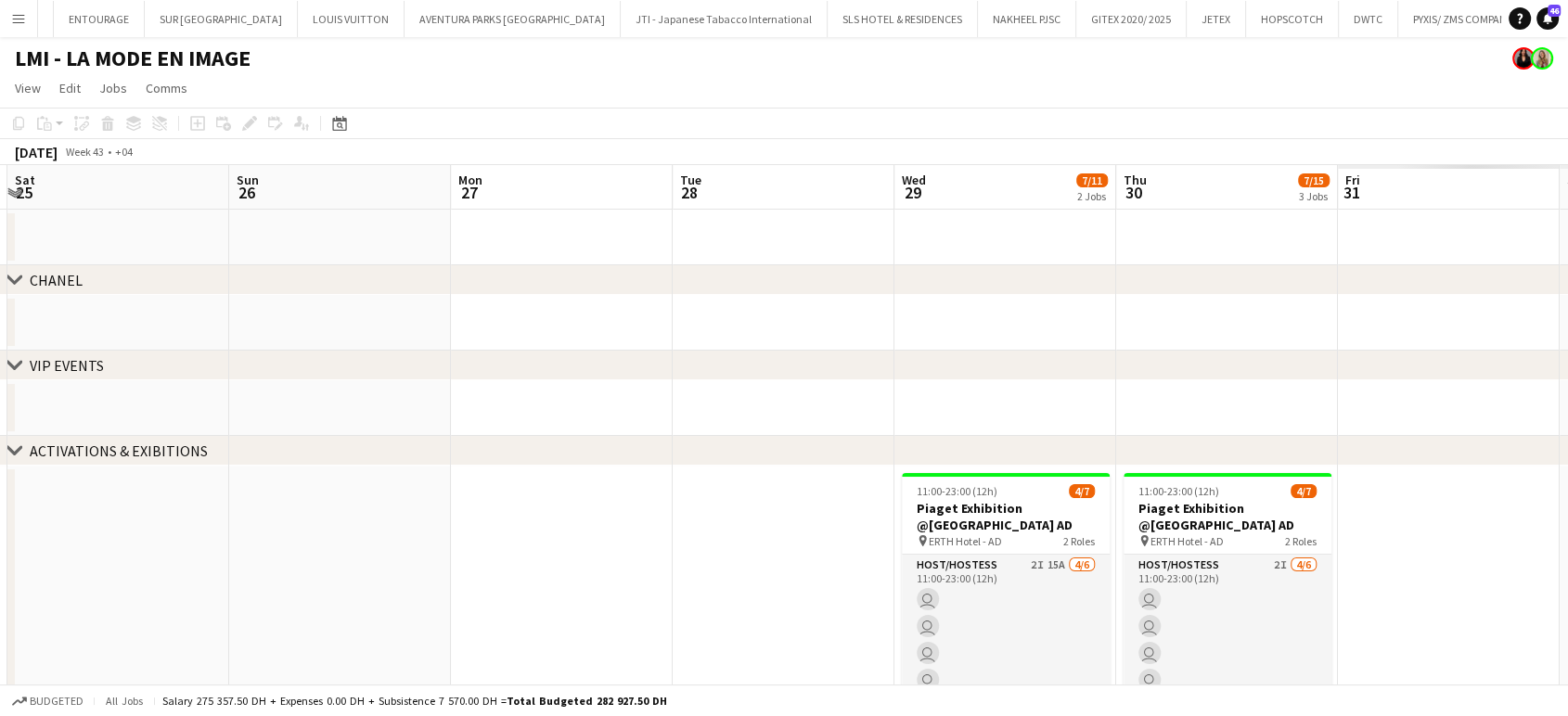
drag, startPoint x: 1186, startPoint y: 348, endPoint x: 813, endPoint y: 347, distance: 373.0
click at [813, 347] on app-calendar-viewport "Tue 21 Wed 22 Thu 23 Fri 24 Sat 25 Sun 26 Mon 27 Tue 28 Wed 29 7/11 2 Jobs Thu …" at bounding box center [784, 709] width 1568 height 1087
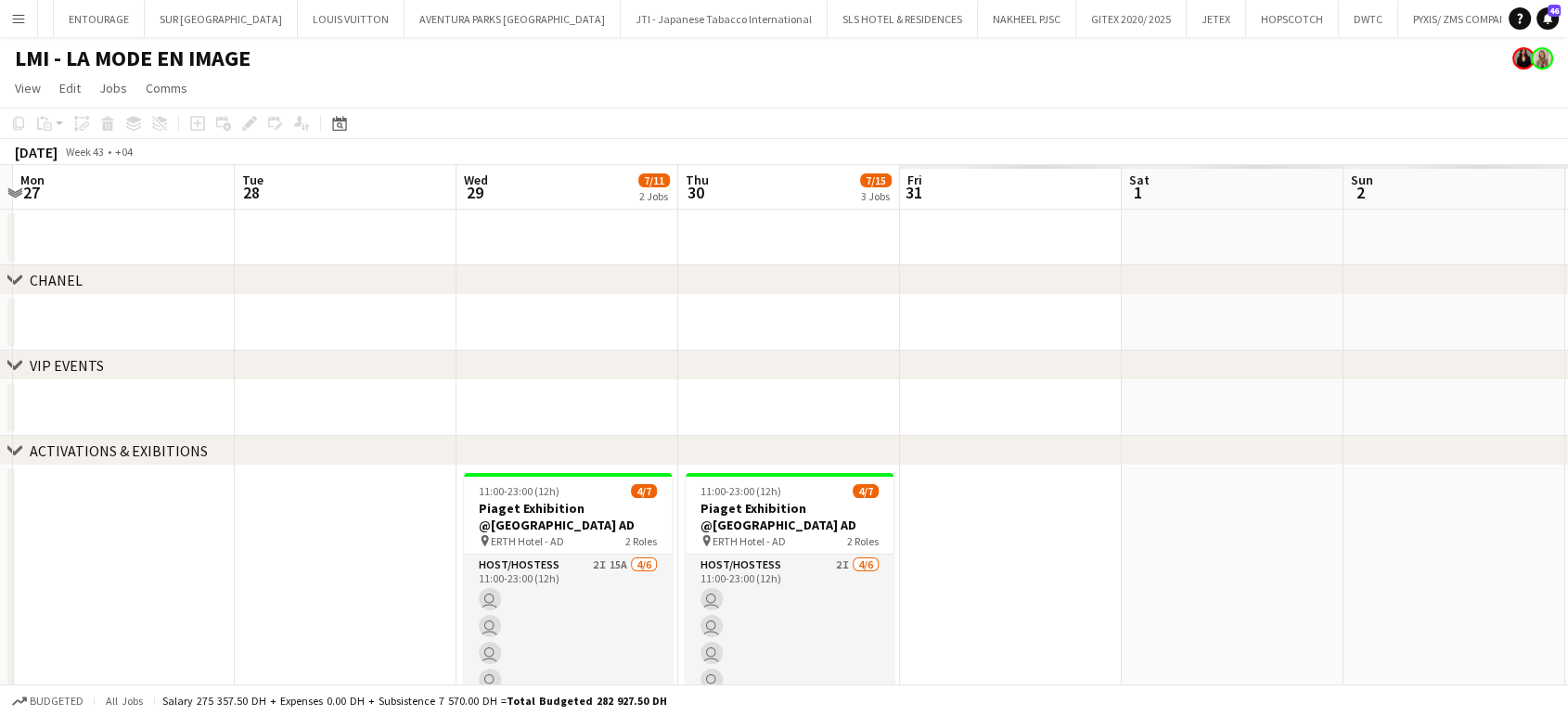
drag, startPoint x: 927, startPoint y: 347, endPoint x: 938, endPoint y: 339, distance: 13.6
click at [929, 344] on app-calendar-viewport "Thu 23 Fri 24 Sat 25 Sun 26 Mon 27 Tue 28 Wed 29 7/11 2 Jobs Thu 30 7/15 3 Jobs…" at bounding box center [784, 709] width 1568 height 1087
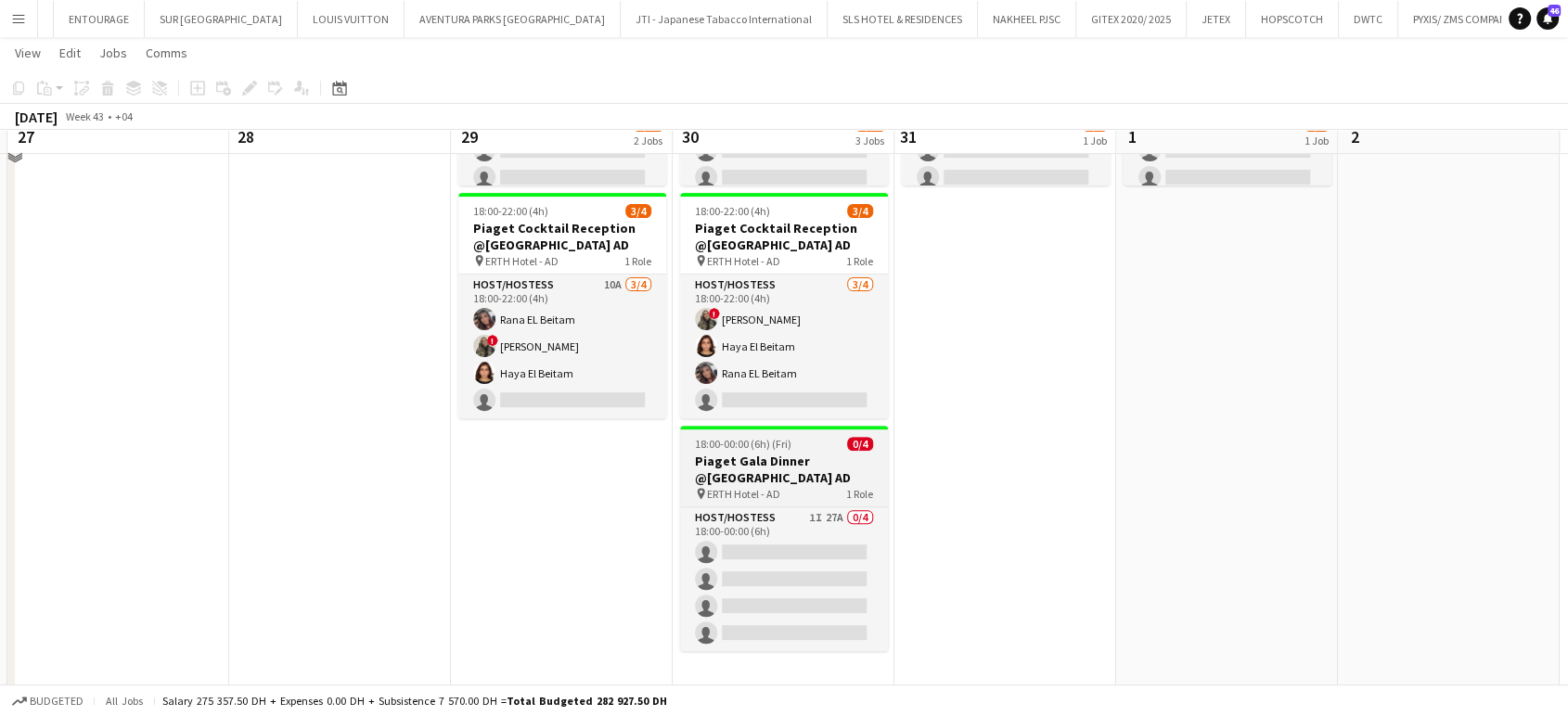
scroll to position [566, 0]
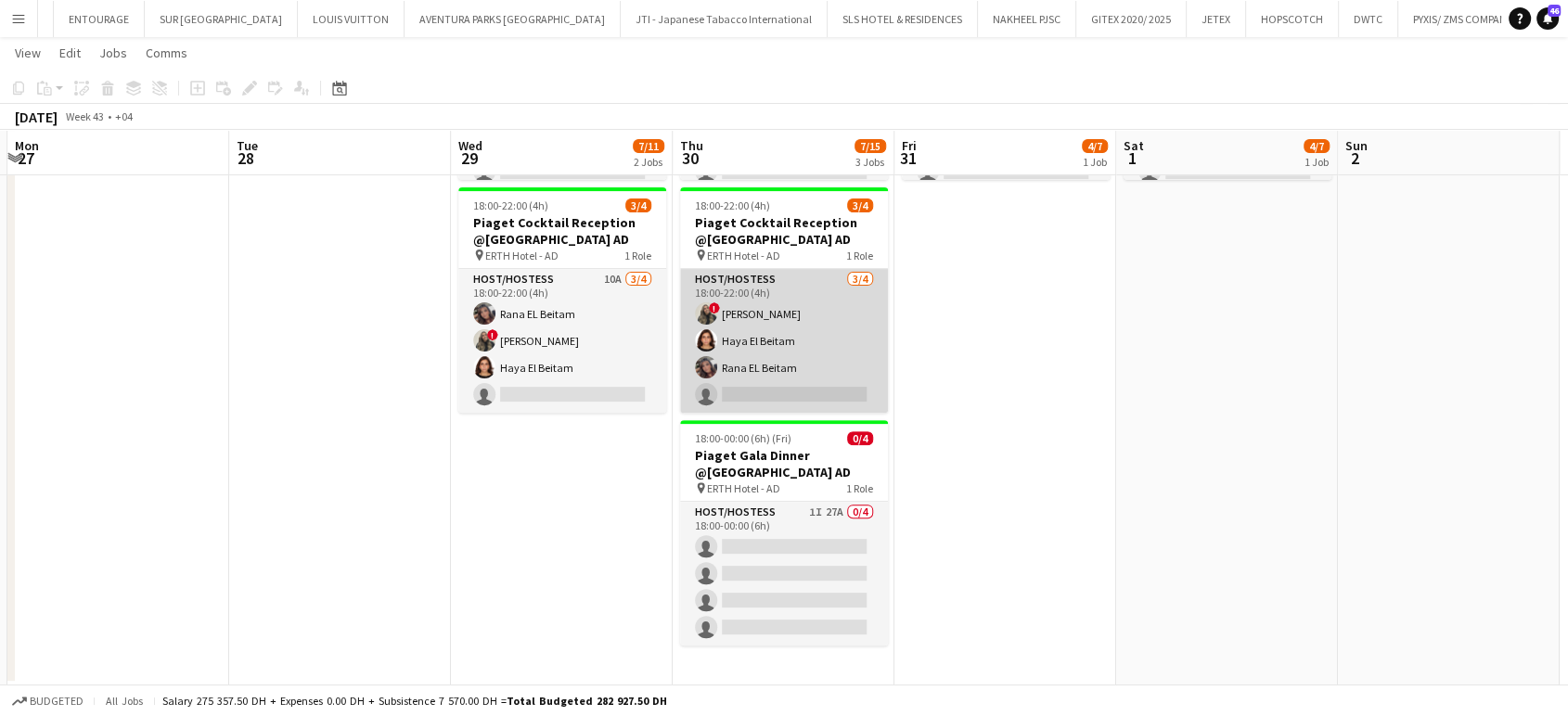
click at [792, 317] on app-card-role "Host/Hostess 3/4 18:00-22:00 (4h) ! Shima Abdelsalam Haya El Beitam Rana EL Bei…" at bounding box center [784, 341] width 208 height 143
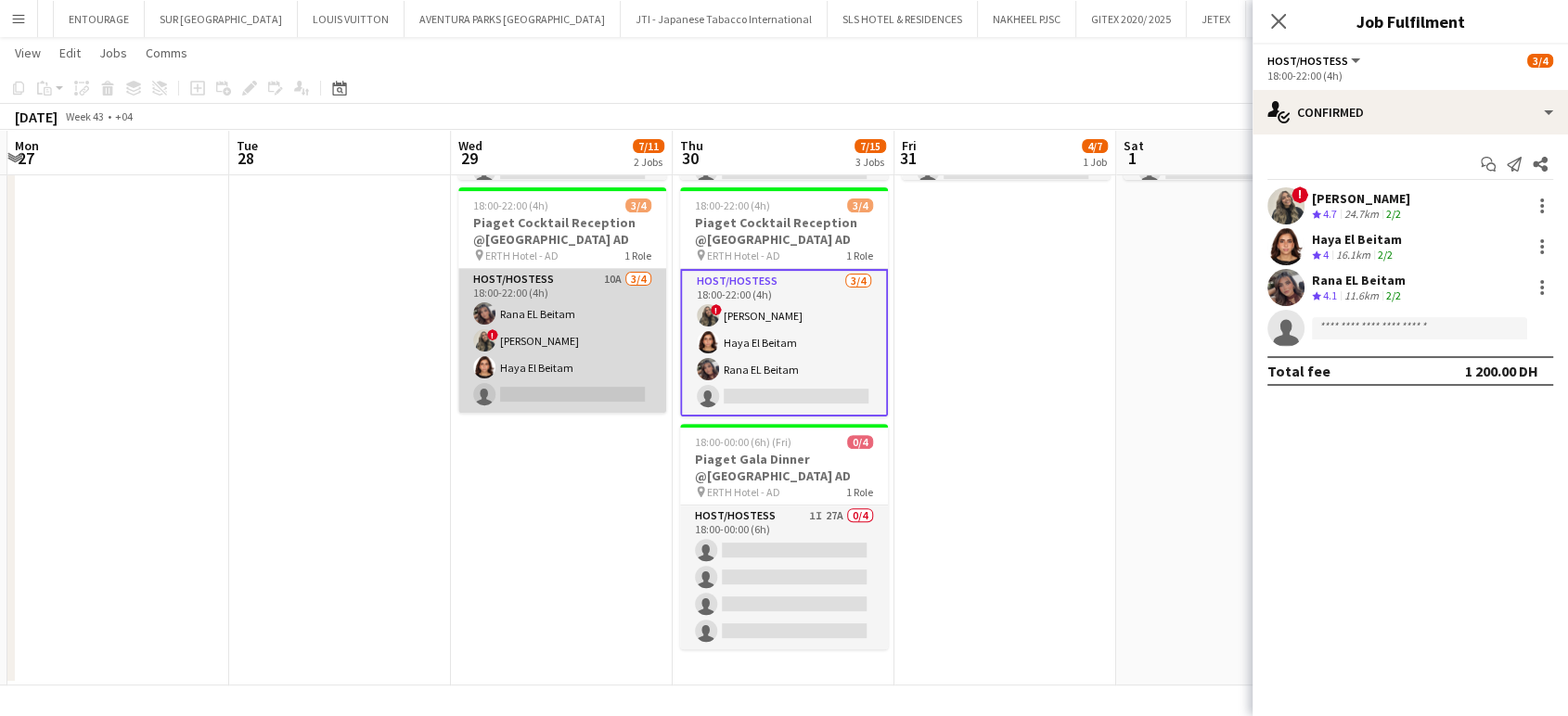
click at [601, 368] on app-card-role "Host/Hostess 10A 3/4 18:00-22:00 (4h) Rana EL Beitam ! Shima Abdelsalam Haya El…" at bounding box center [562, 341] width 208 height 143
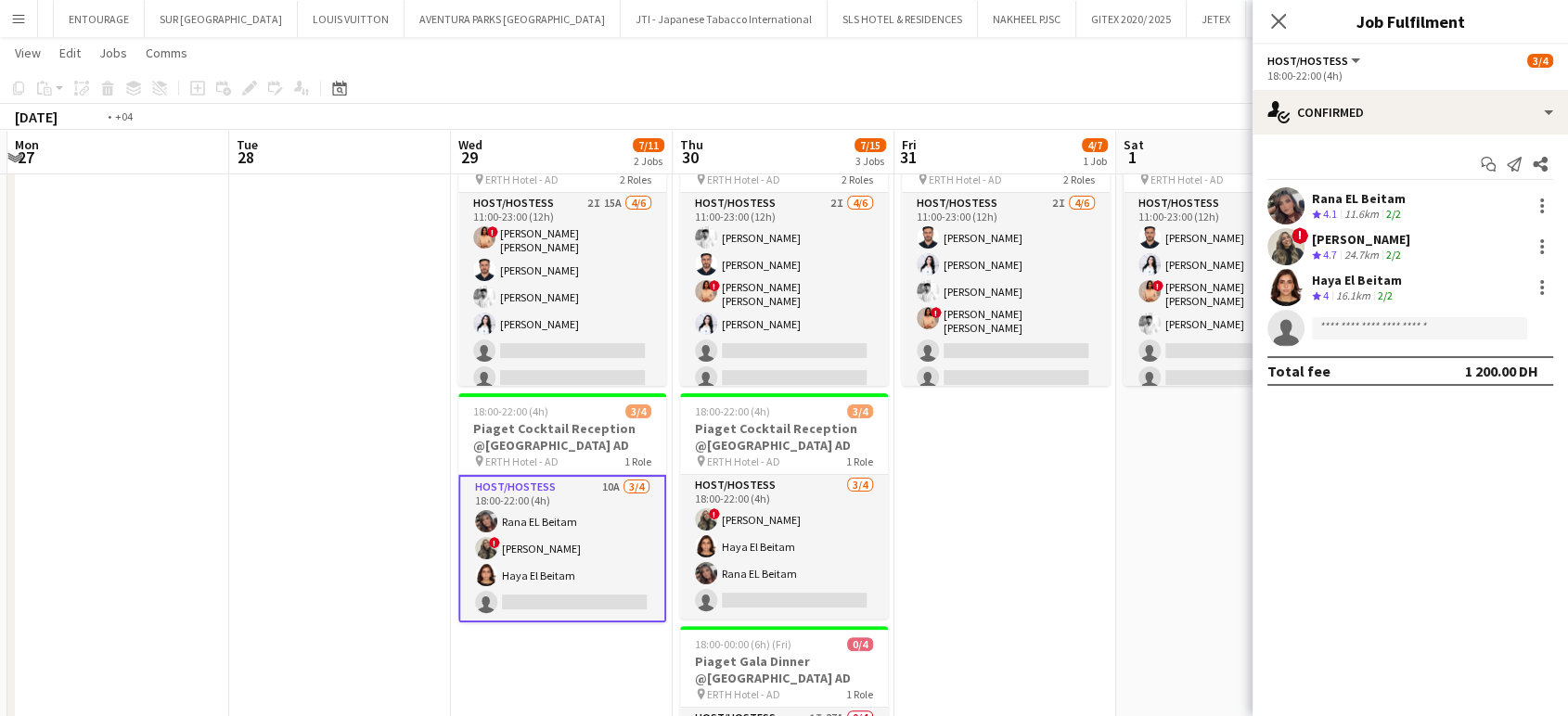
scroll to position [0, 583]
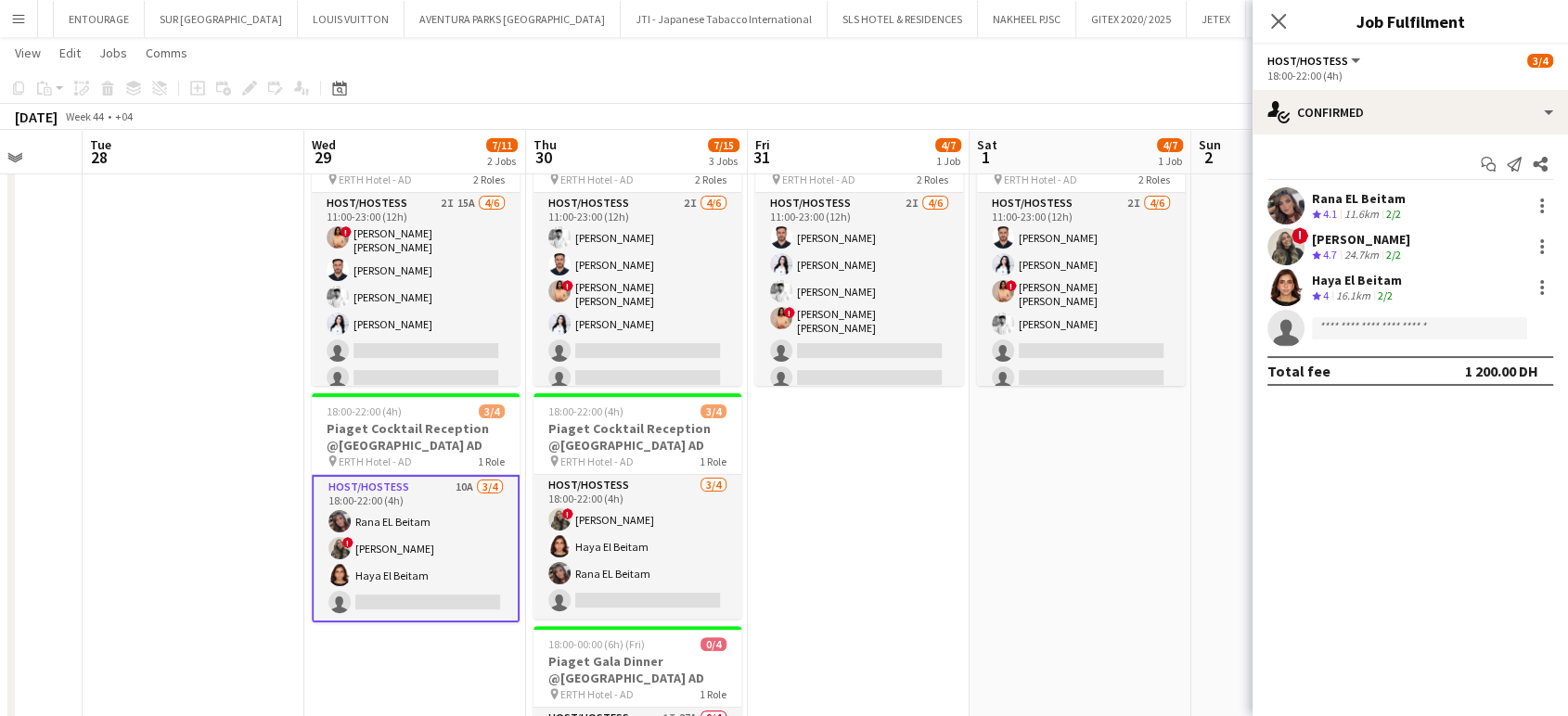
drag, startPoint x: 1039, startPoint y: 562, endPoint x: 893, endPoint y: 546, distance: 146.9
click at [893, 546] on app-calendar-viewport "Sat 25 Sun 26 Mon 27 Tue 28 Wed 29 7/11 2 Jobs Thu 30 7/15 3 Jobs Fri 31 4/7 1 …" at bounding box center [784, 302] width 1568 height 1179
click at [412, 540] on app-card-role "Host/Hostess 10A 3/4 18:00-22:00 (4h) Rana EL Beitam ! Shima Abdelsalam Haya El…" at bounding box center [416, 549] width 208 height 147
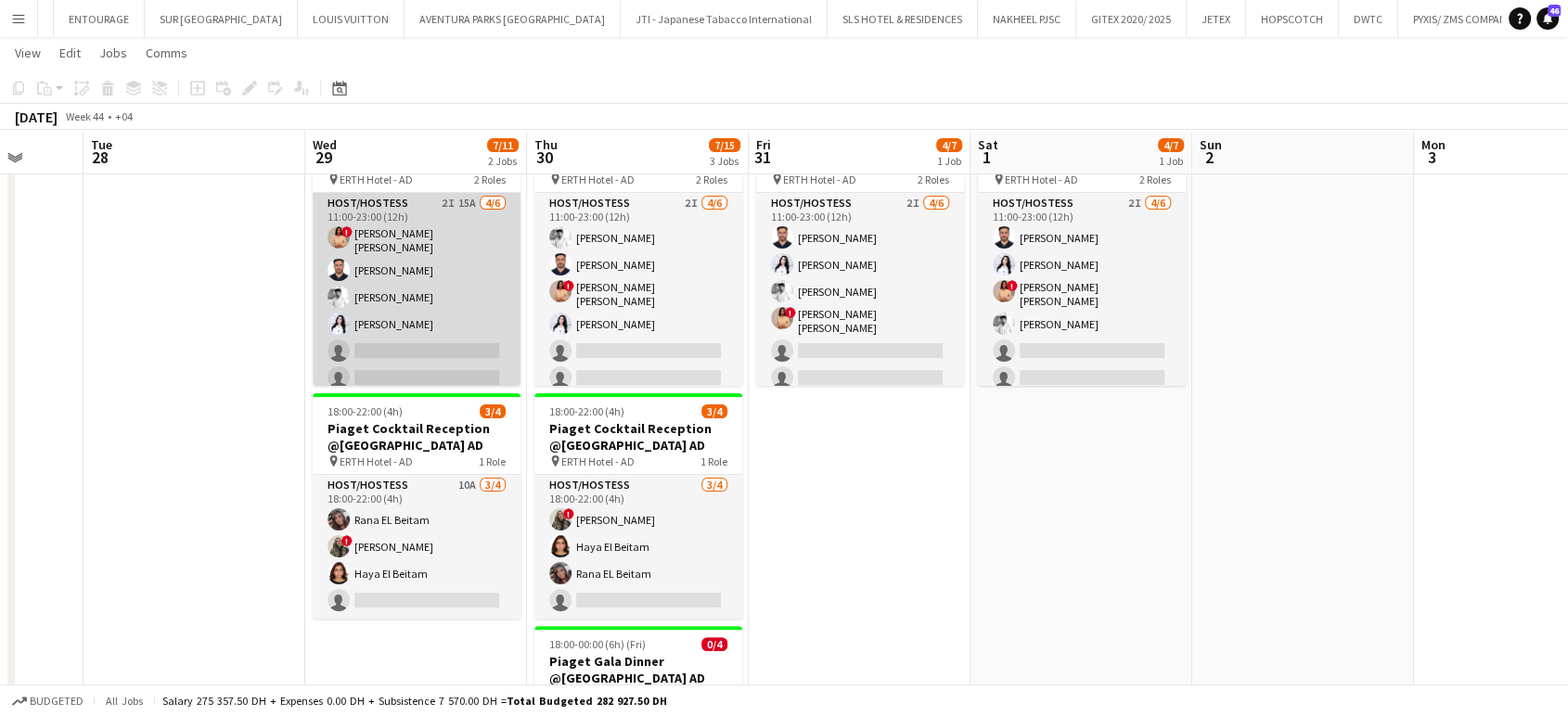
click at [418, 343] on app-card-role "Host/Hostess 2I 15A 4/6 11:00-23:00 (12h) ! Aroua Aroua Ibrahim El Banna Waleed…" at bounding box center [416, 295] width 208 height 203
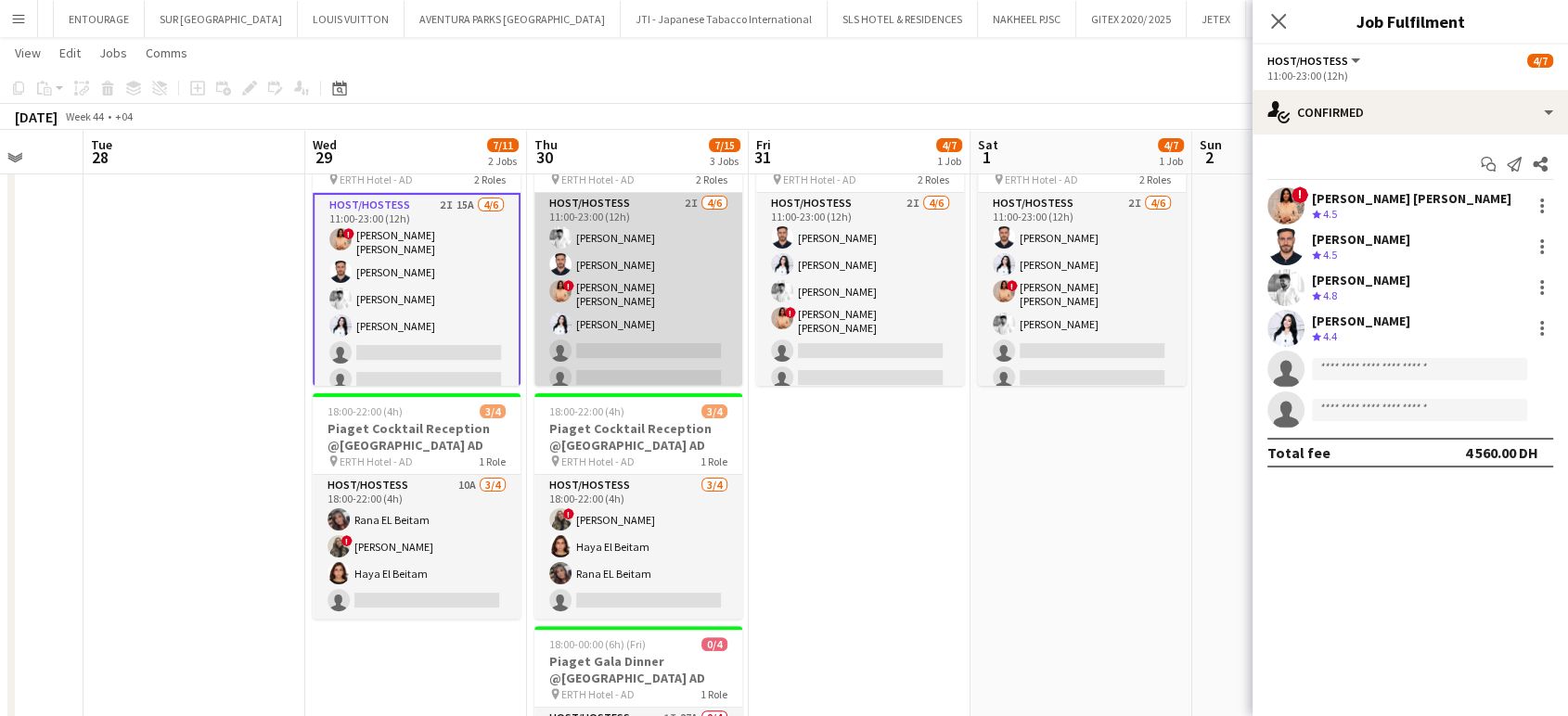
click at [679, 290] on app-card-role "Host/Hostess 2I 4/6 11:00-23:00 (12h) Waleed Shehadeh Ibrahim El Banna ! Aroua …" at bounding box center [638, 295] width 208 height 203
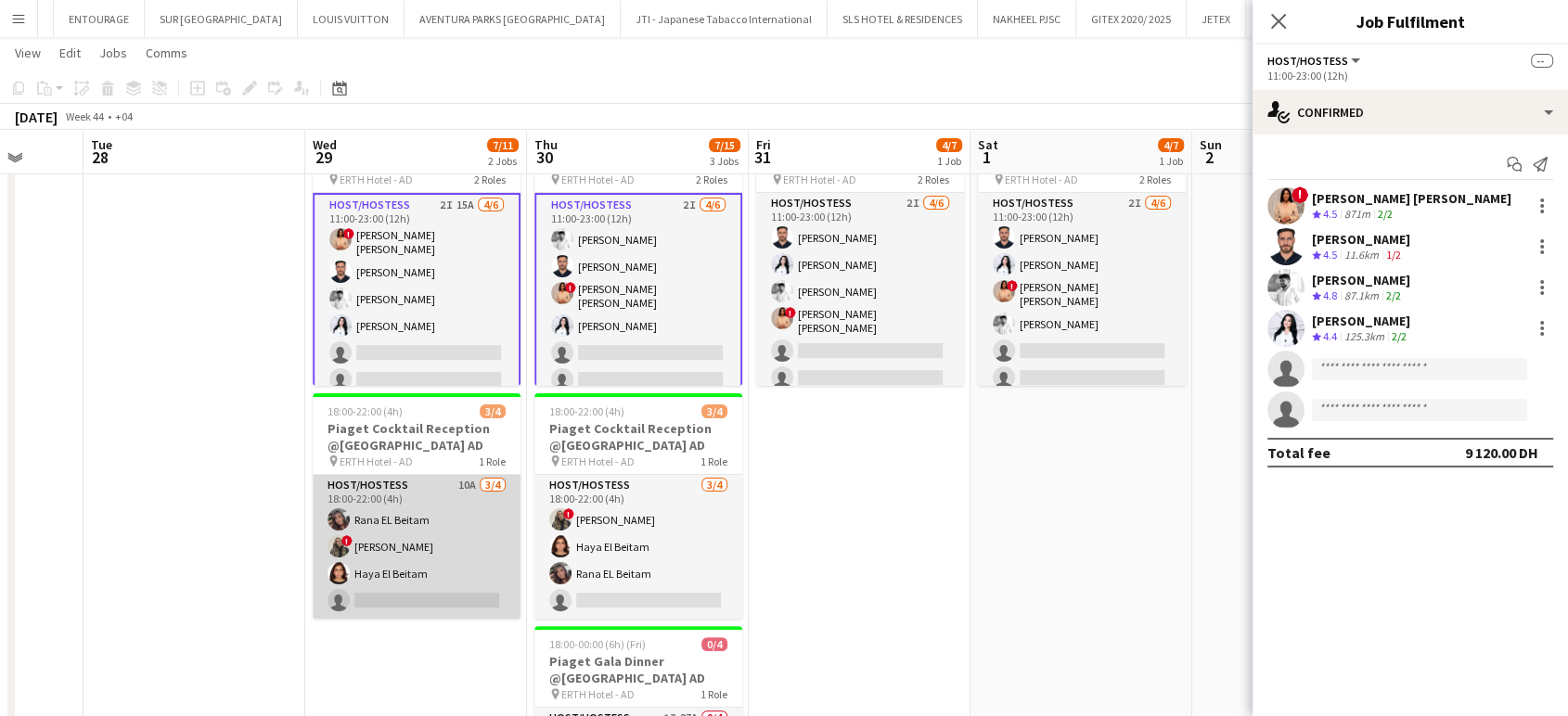
click at [450, 522] on app-card-role "Host/Hostess 10A 3/4 18:00-22:00 (4h) Rana EL Beitam ! Shima Abdelsalam Haya El…" at bounding box center [416, 547] width 208 height 143
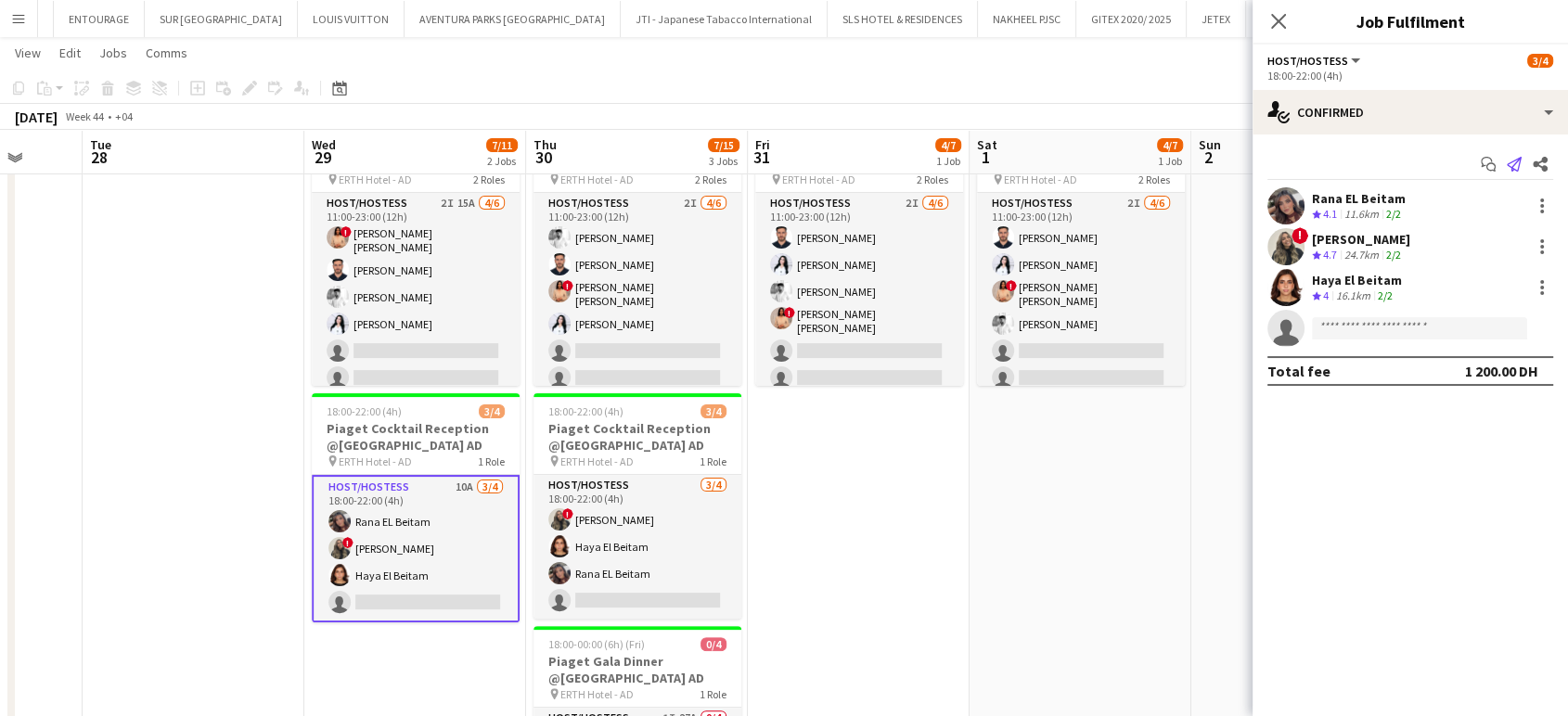
click at [1507, 160] on icon "Send notification" at bounding box center [1513, 163] width 15 height 15
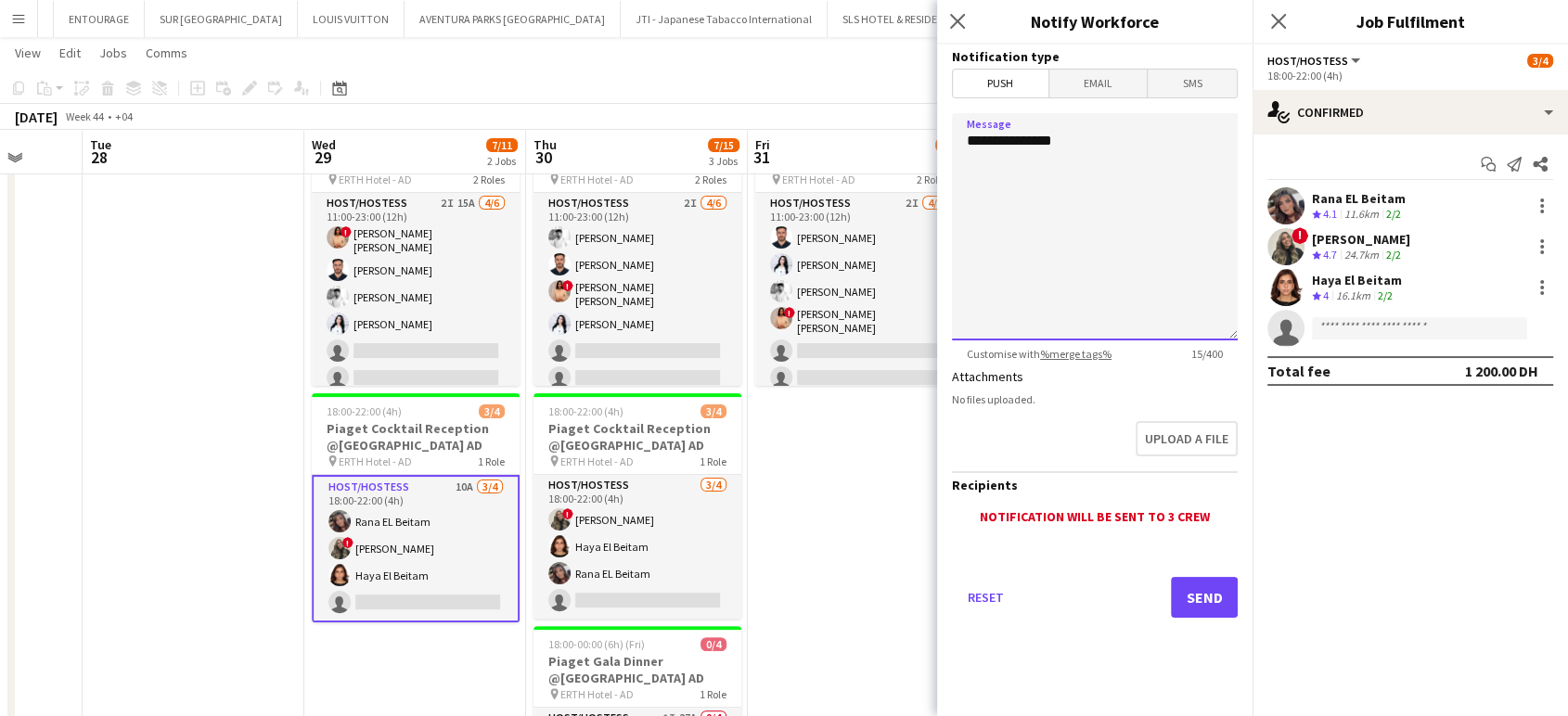
click at [1189, 147] on textarea "**********" at bounding box center [1094, 227] width 286 height 227
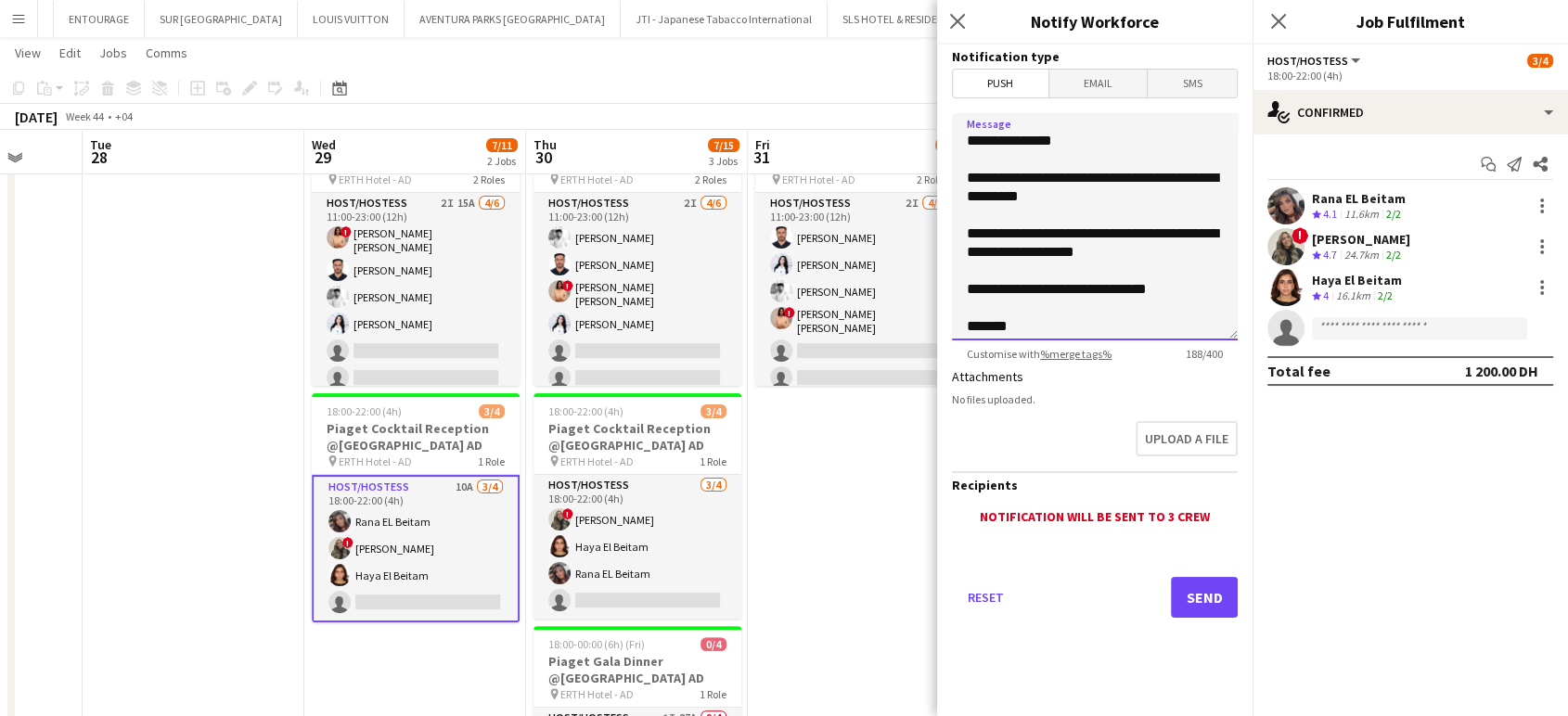
type textarea "**********"
click at [1207, 597] on button "Send" at bounding box center [1203, 597] width 67 height 41
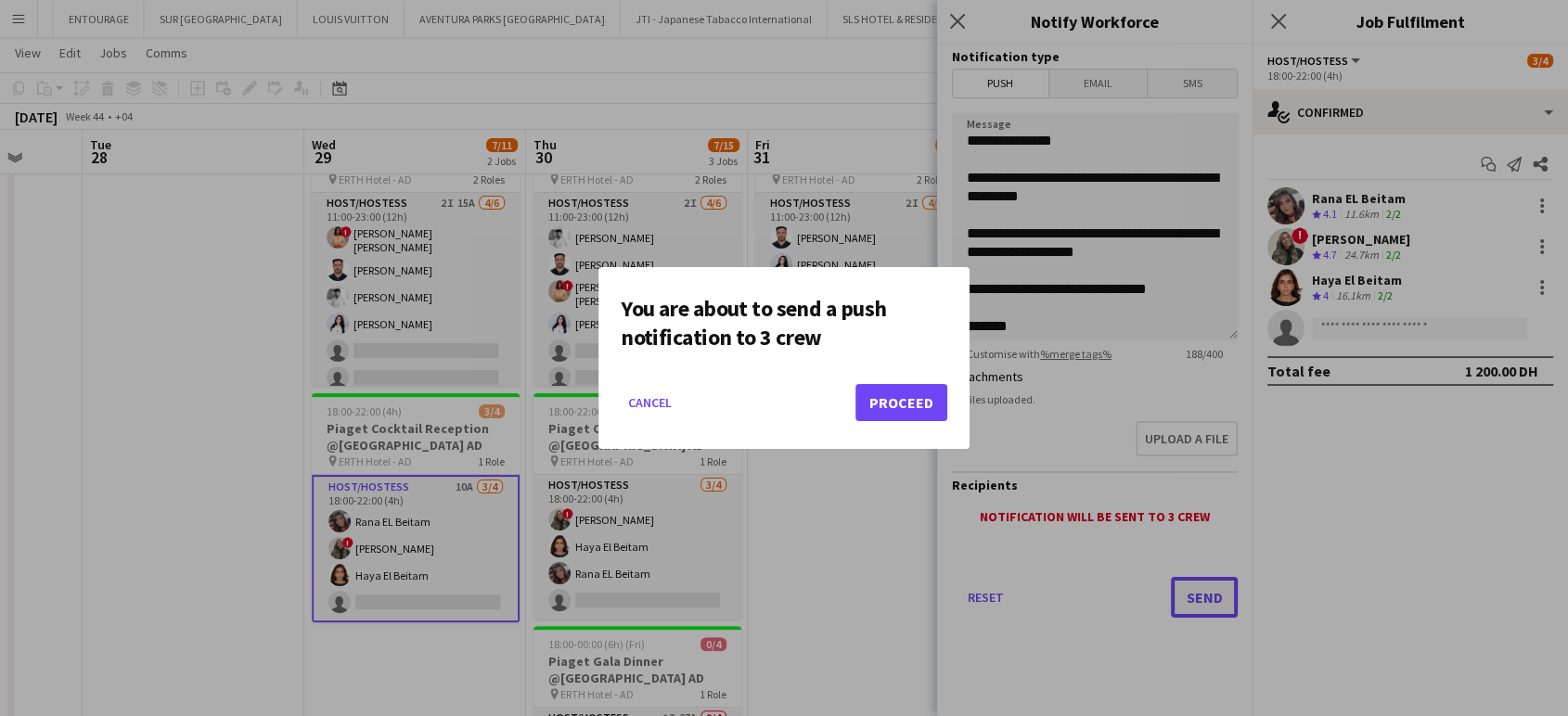
scroll to position [0, 0]
click at [923, 391] on button "Proceed" at bounding box center [902, 402] width 92 height 37
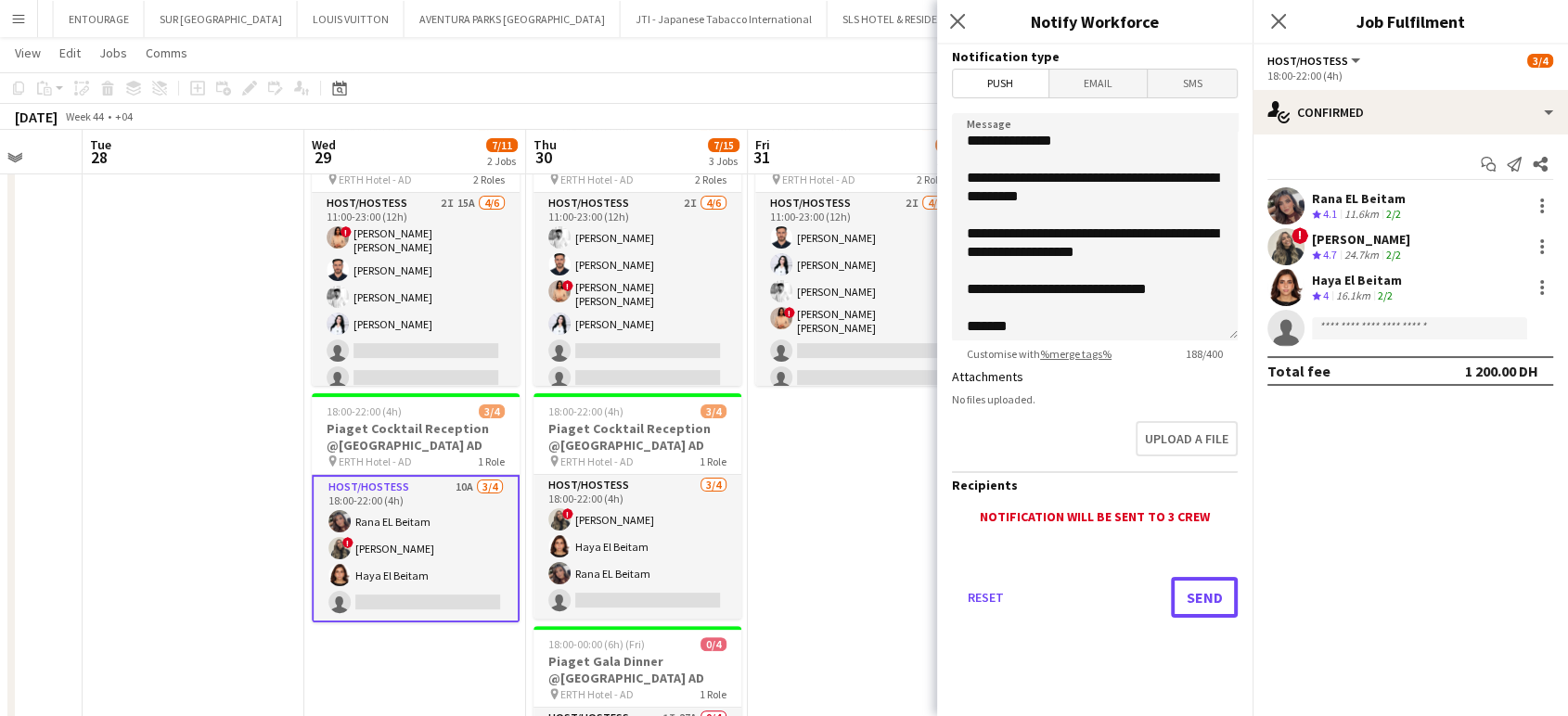
scroll to position [359, 0]
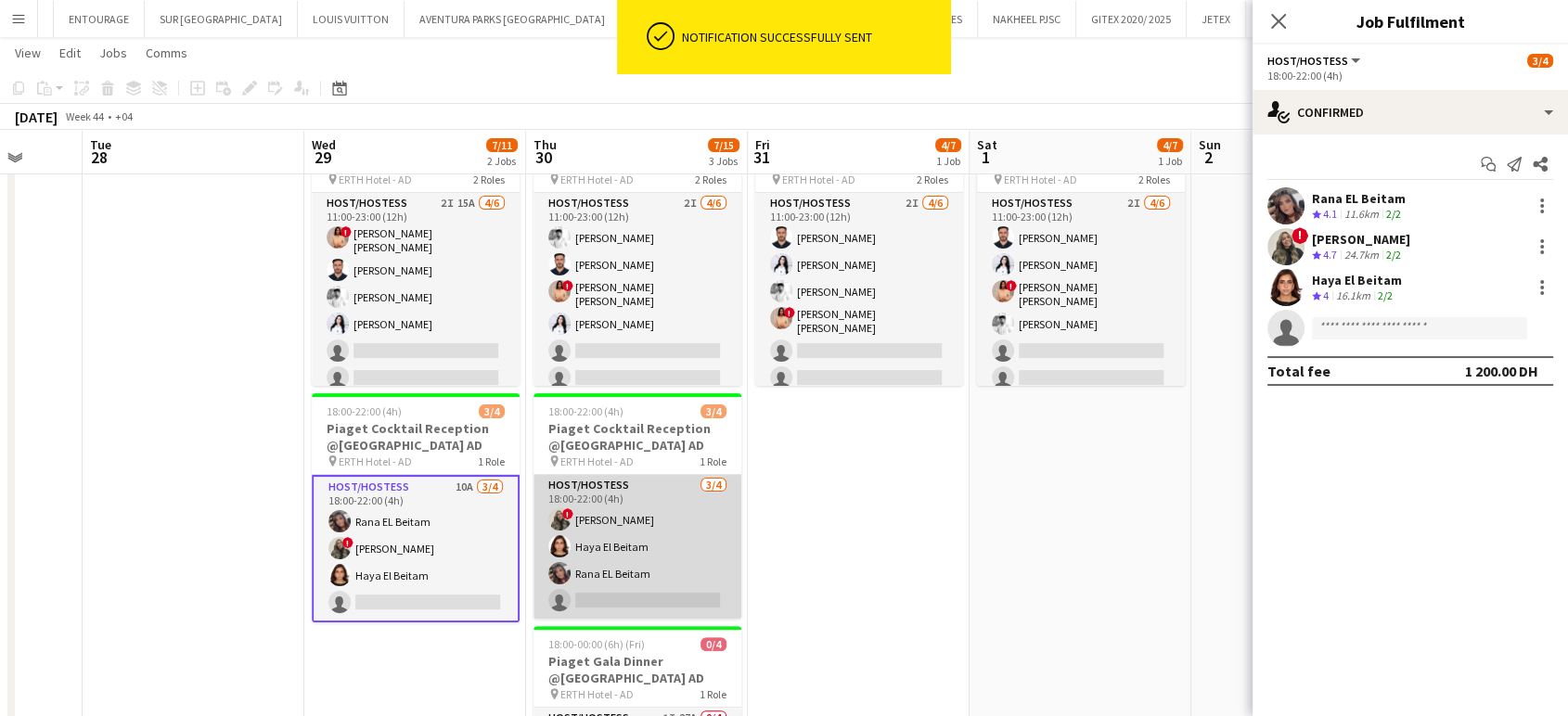
click at [606, 533] on app-card-role "Host/Hostess 3/4 18:00-22:00 (4h) ! Shima Abdelsalam Haya El Beitam Rana EL Bei…" at bounding box center [637, 547] width 208 height 143
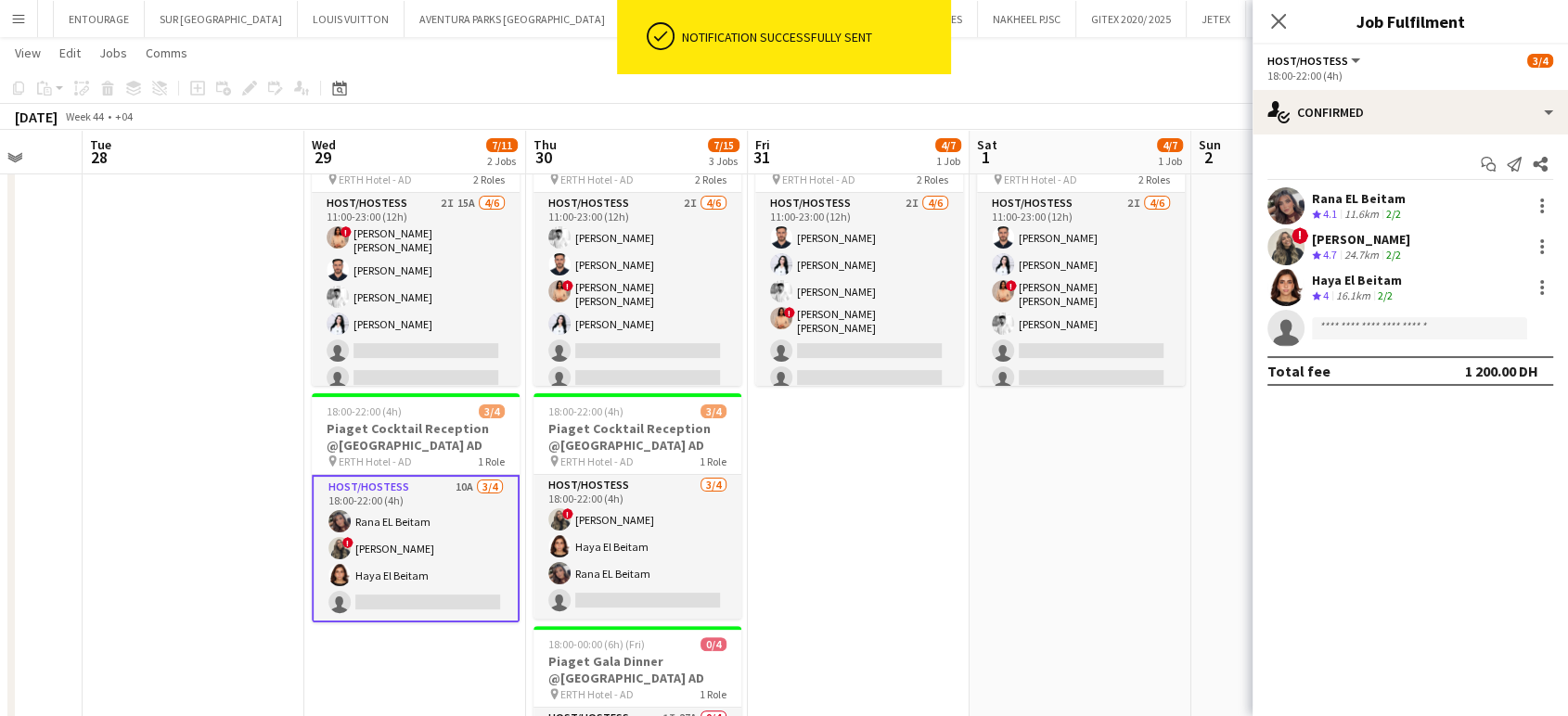
scroll to position [0, 582]
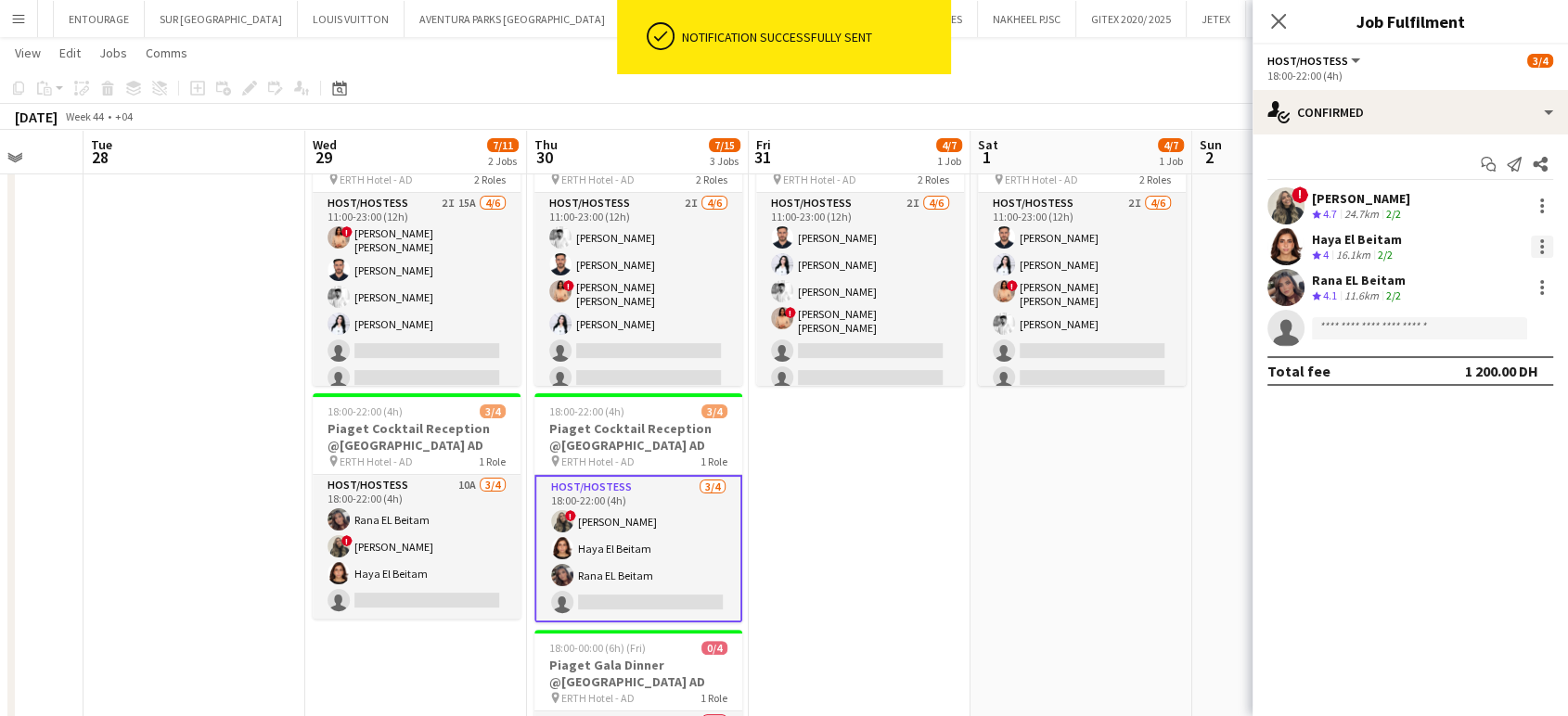
click at [1544, 243] on div at bounding box center [1542, 247] width 22 height 22
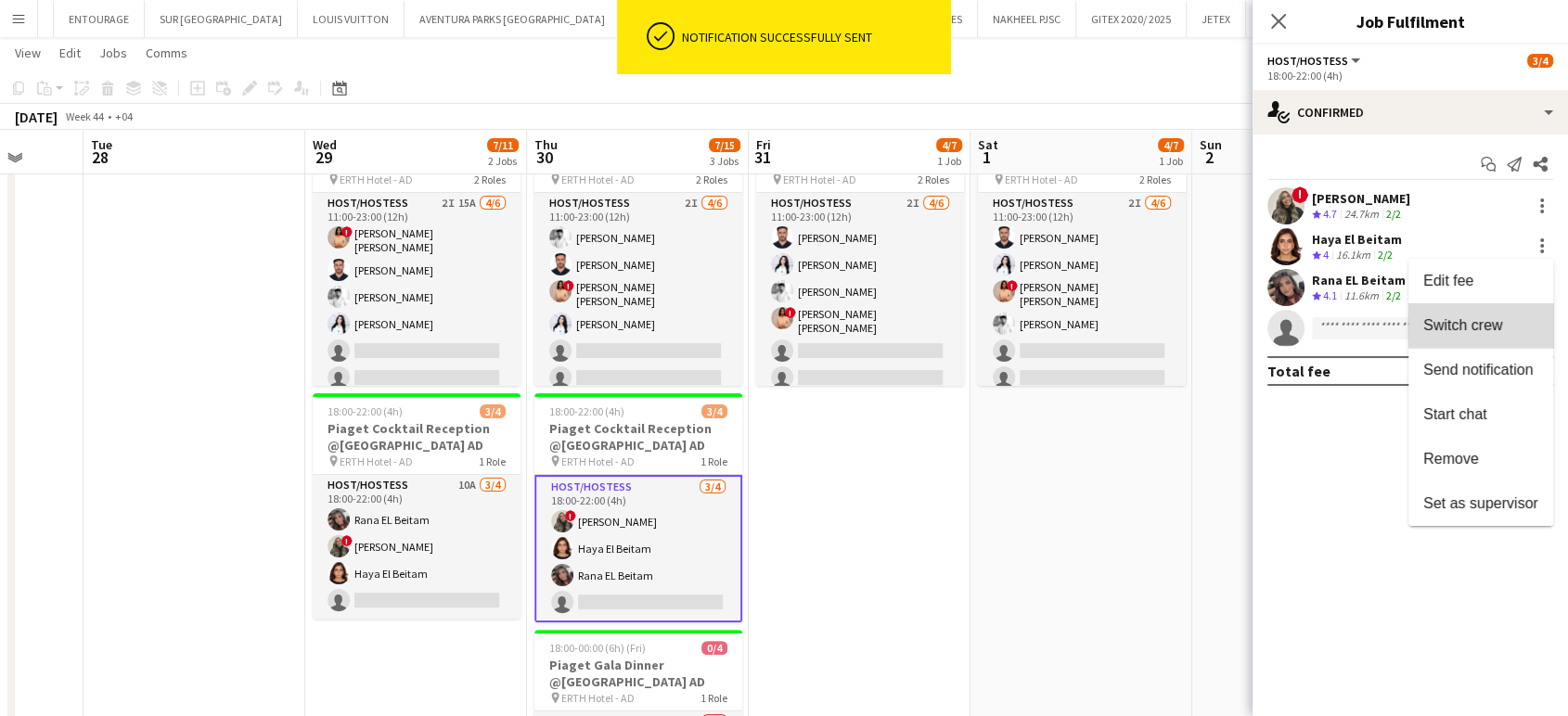
drag, startPoint x: 1490, startPoint y: 321, endPoint x: 1417, endPoint y: 424, distance: 126.2
click at [1489, 319] on span "Switch crew" at bounding box center [1461, 325] width 79 height 16
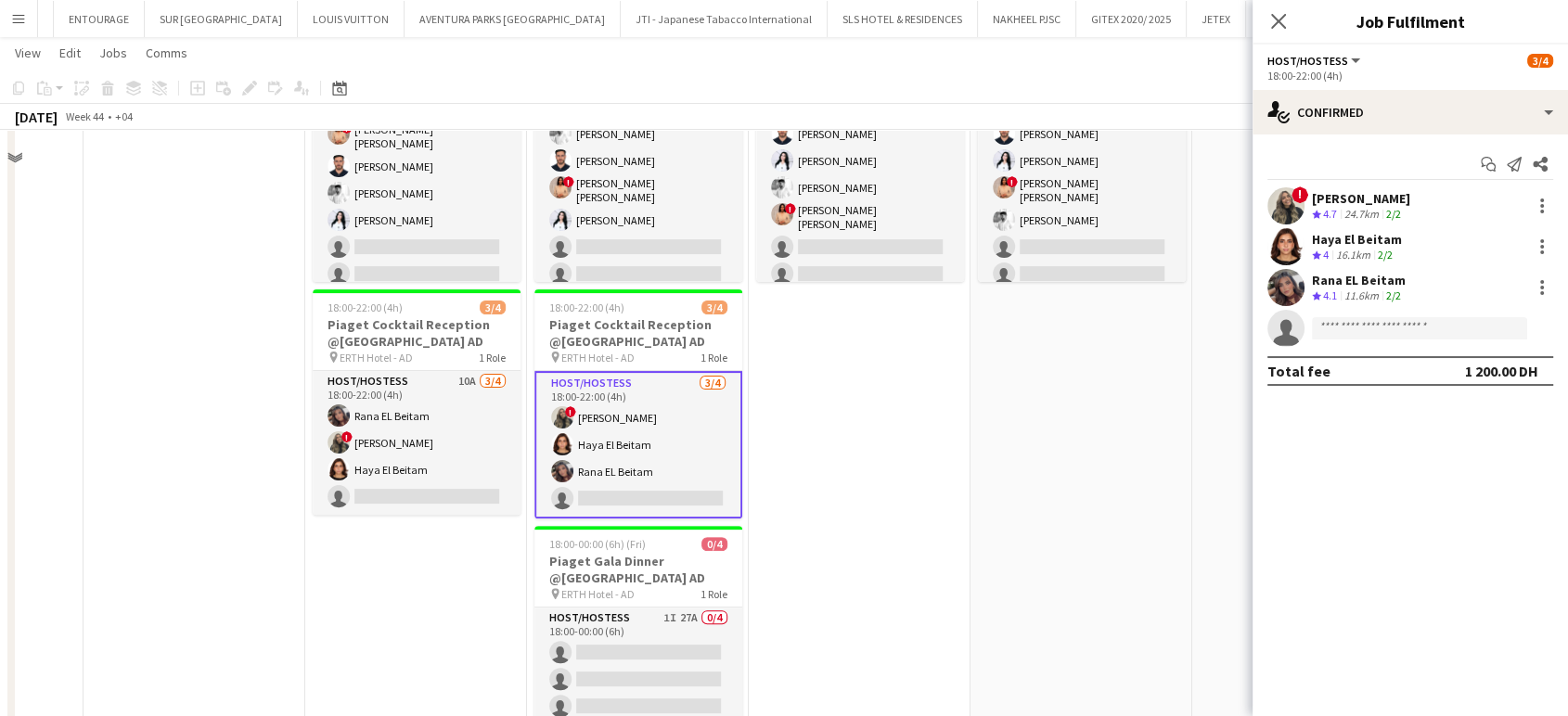
scroll to position [603, 0]
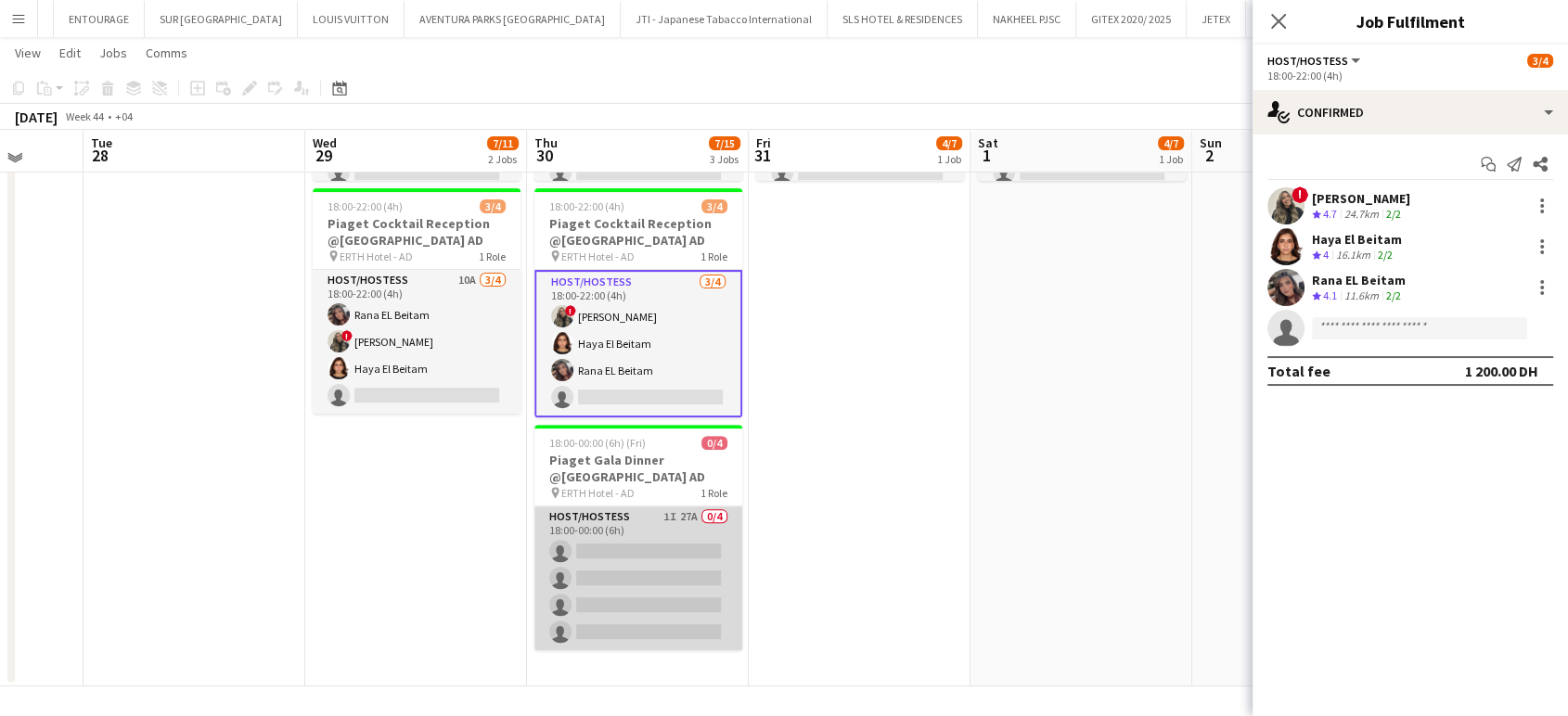
click at [660, 590] on app-card-role "Host/Hostess 1I 27A 0/4 18:00-00:00 (6h) single-neutral-actions single-neutral-…" at bounding box center [638, 578] width 208 height 143
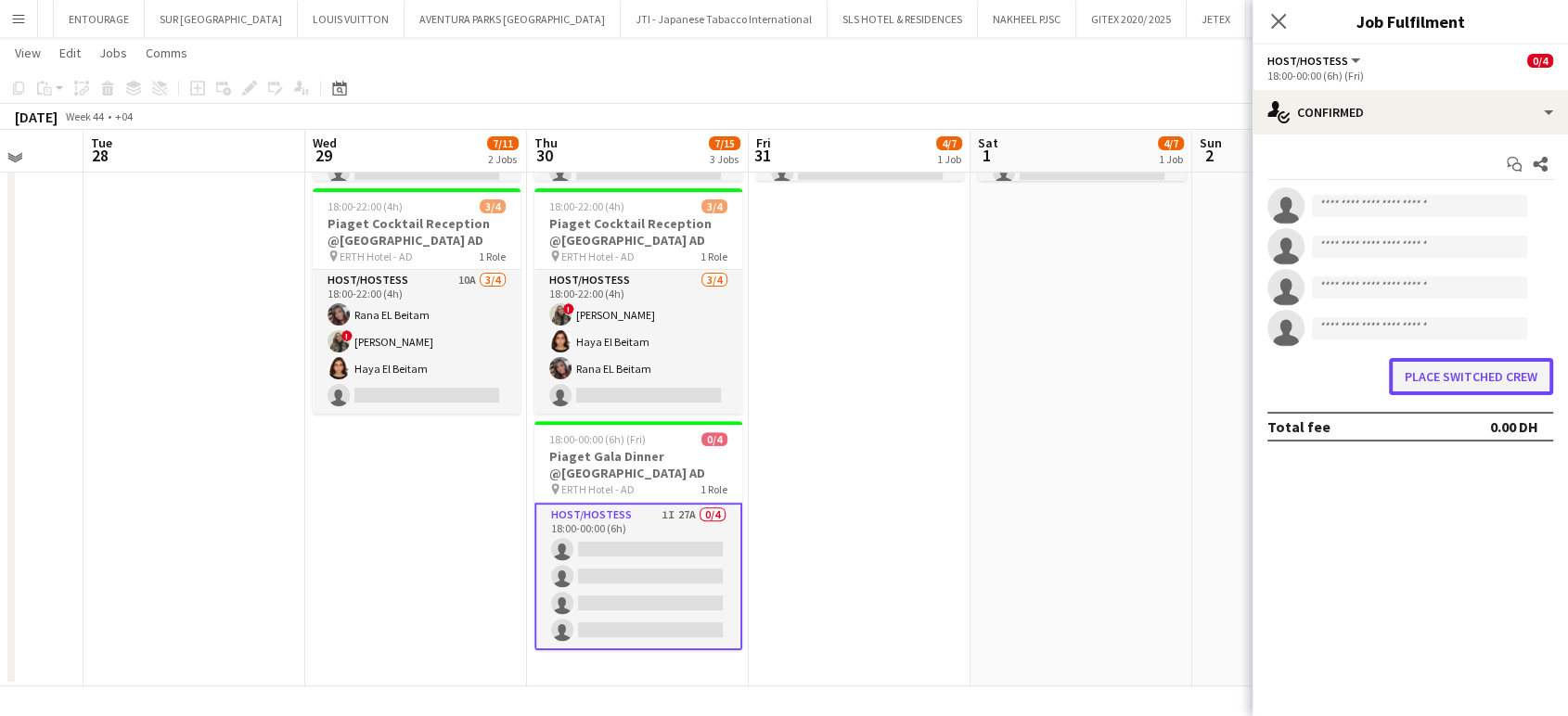
click at [1450, 384] on button "Place switched crew" at bounding box center [1470, 375] width 164 height 37
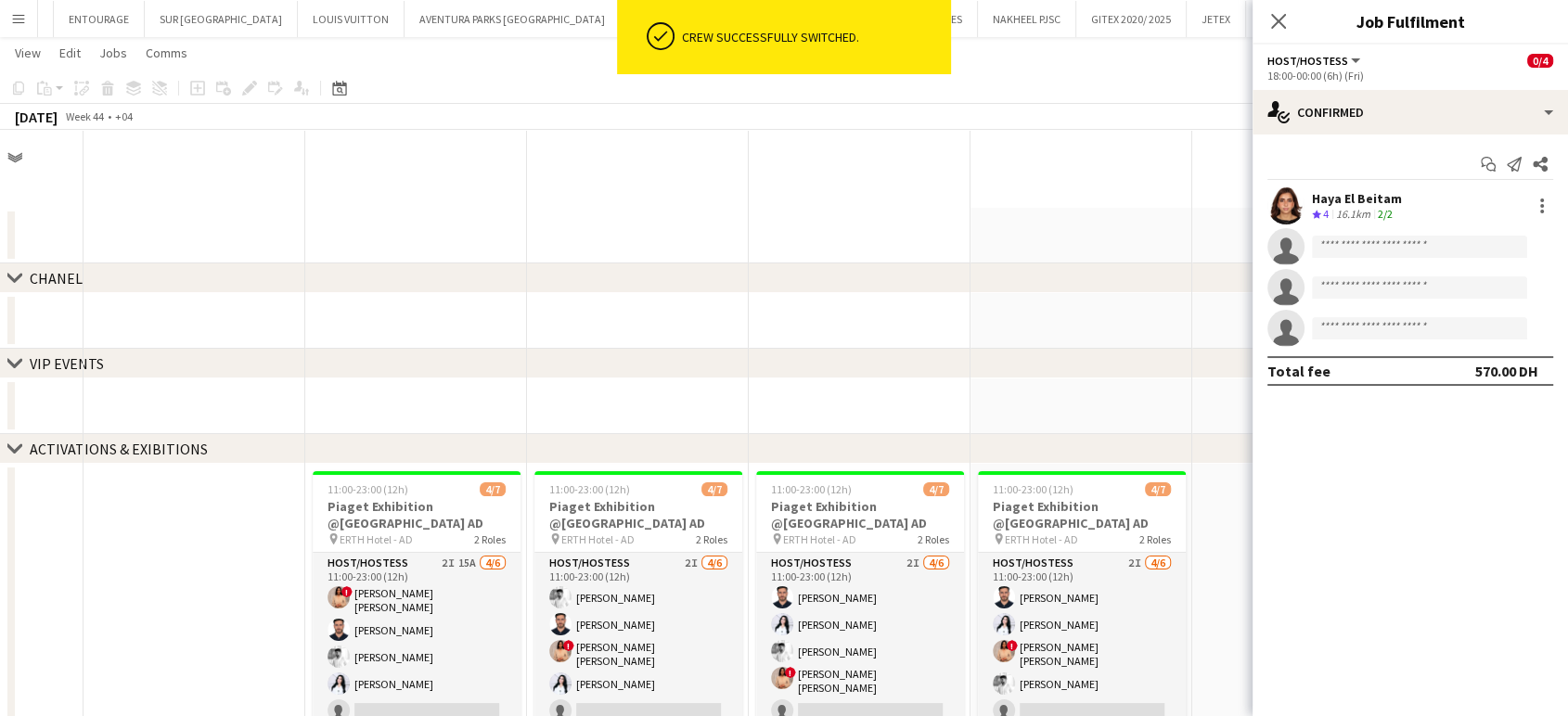
scroll to position [596, 0]
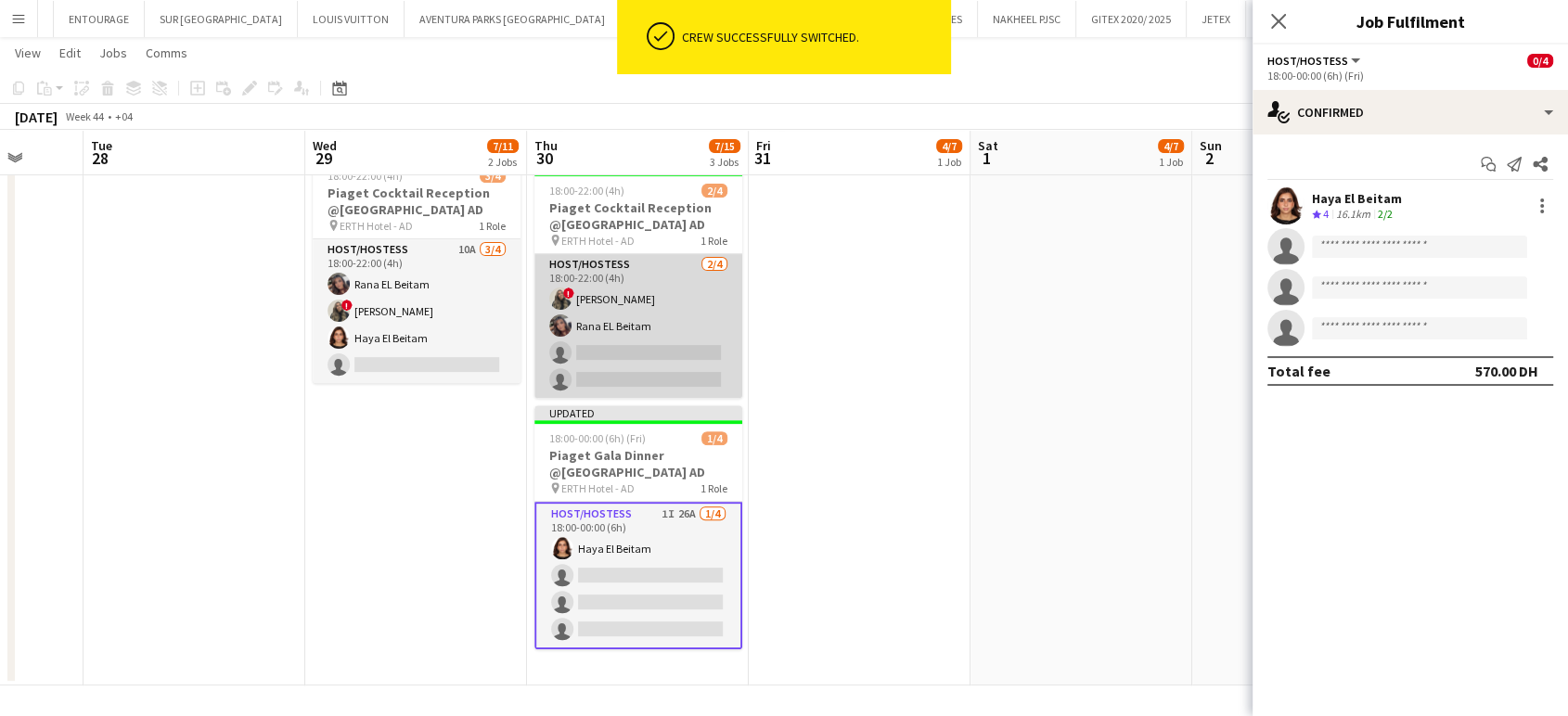
click at [624, 317] on app-card-role "Host/Hostess 2/4 18:00-22:00 (4h) ! Shima Abdelsalam Rana EL Beitam single-neut…" at bounding box center [638, 326] width 208 height 143
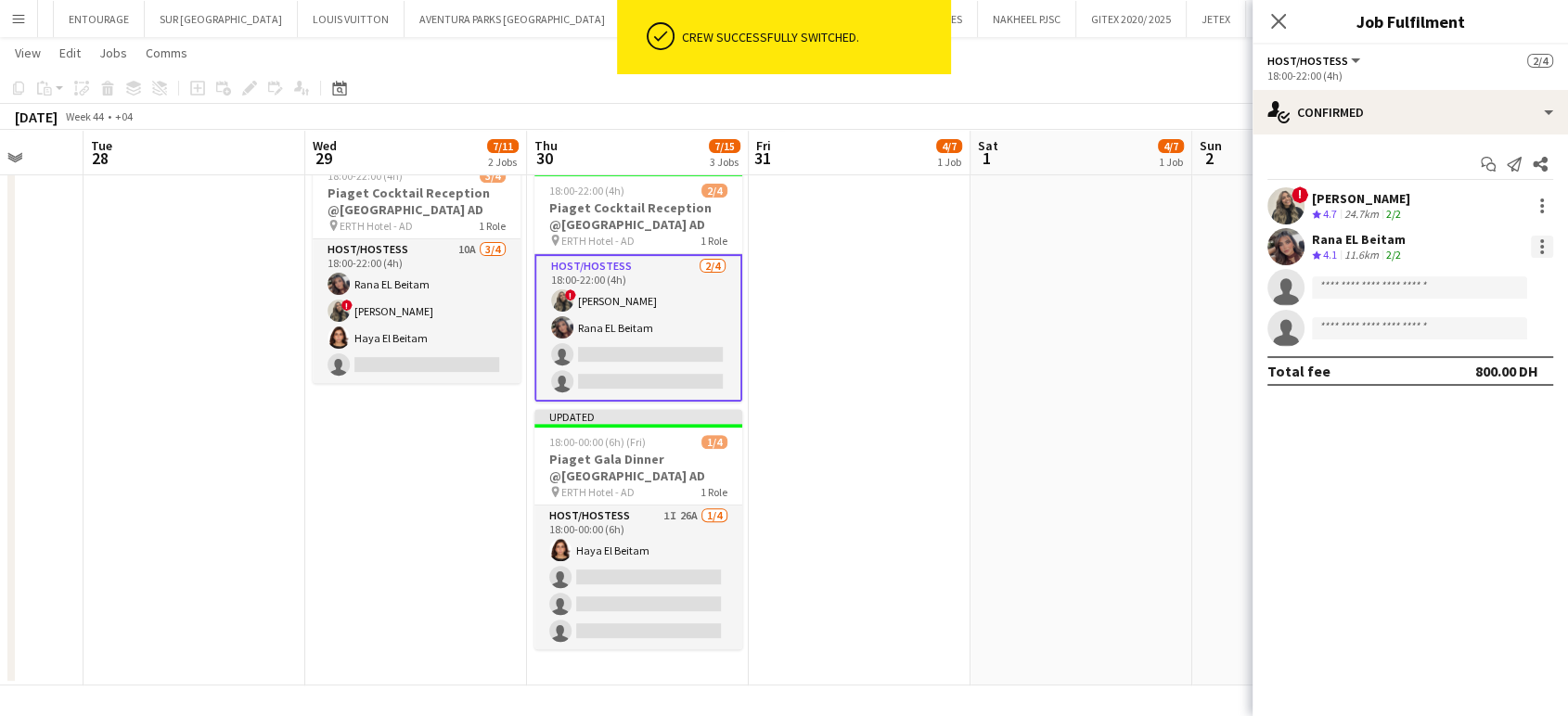
click at [1539, 242] on div at bounding box center [1542, 247] width 22 height 22
click at [1488, 331] on span "Switch crew" at bounding box center [1461, 325] width 79 height 16
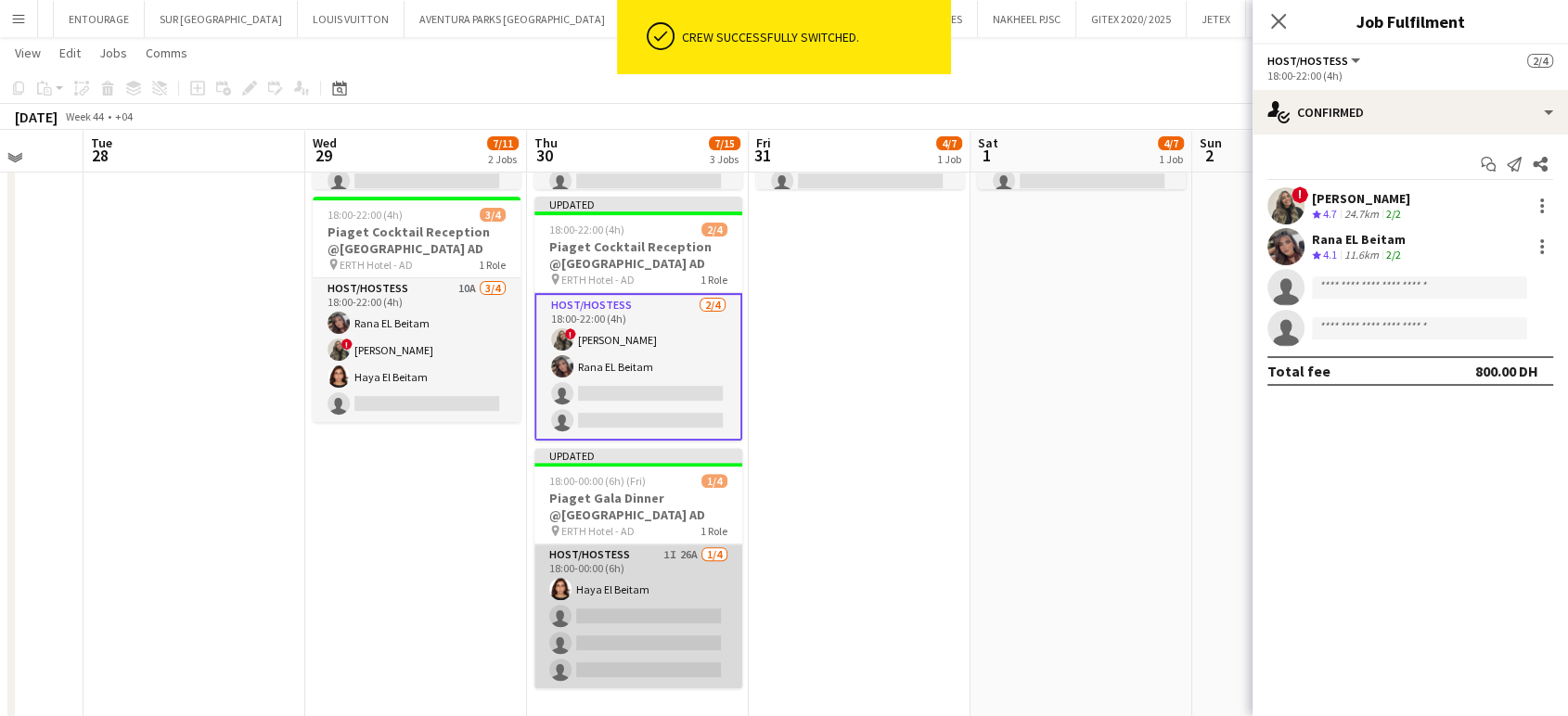
click at [682, 617] on app-card-role "Host/Hostess 1I 26A 1/4 18:00-00:00 (6h) Haya El Beitam single-neutral-actions …" at bounding box center [638, 616] width 208 height 143
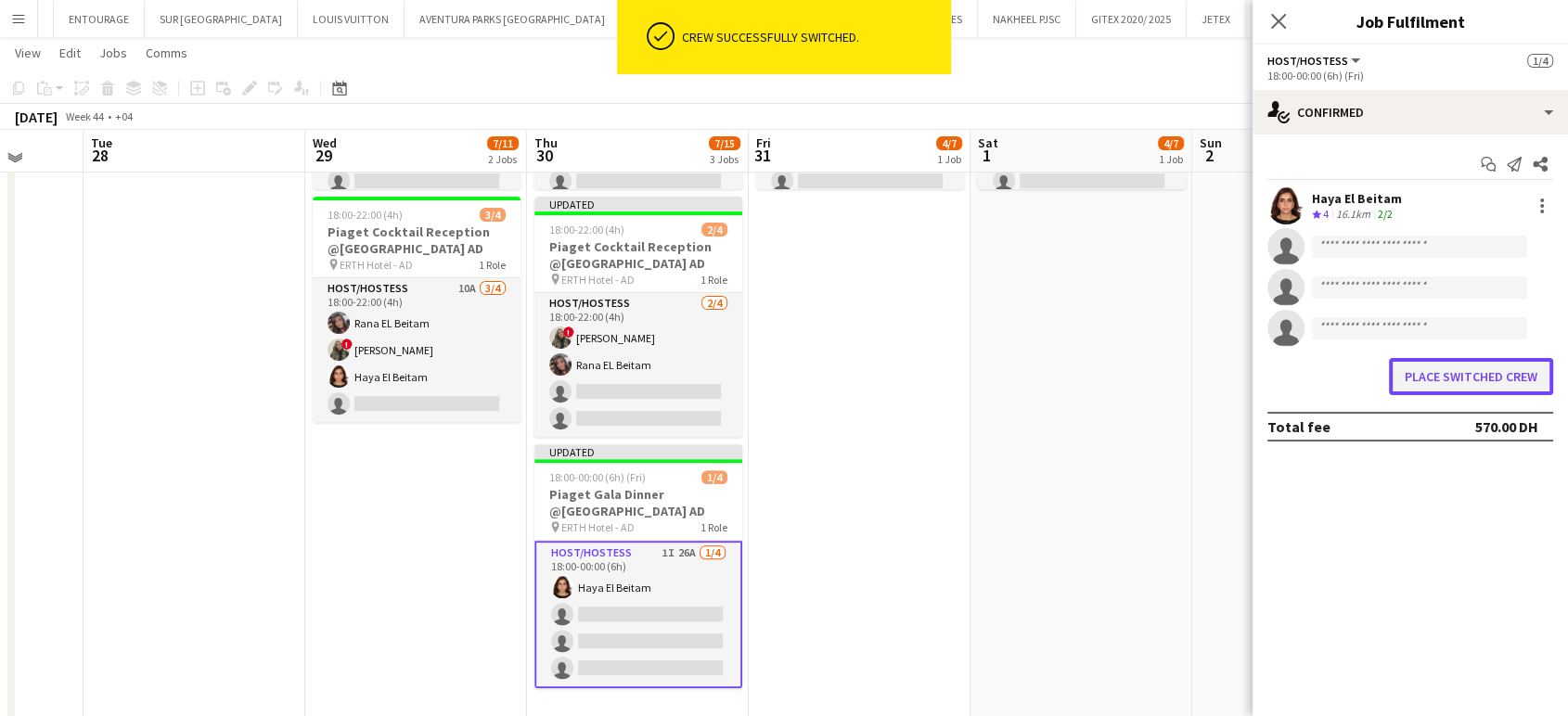
click at [1476, 371] on button "Place switched crew" at bounding box center [1470, 375] width 164 height 37
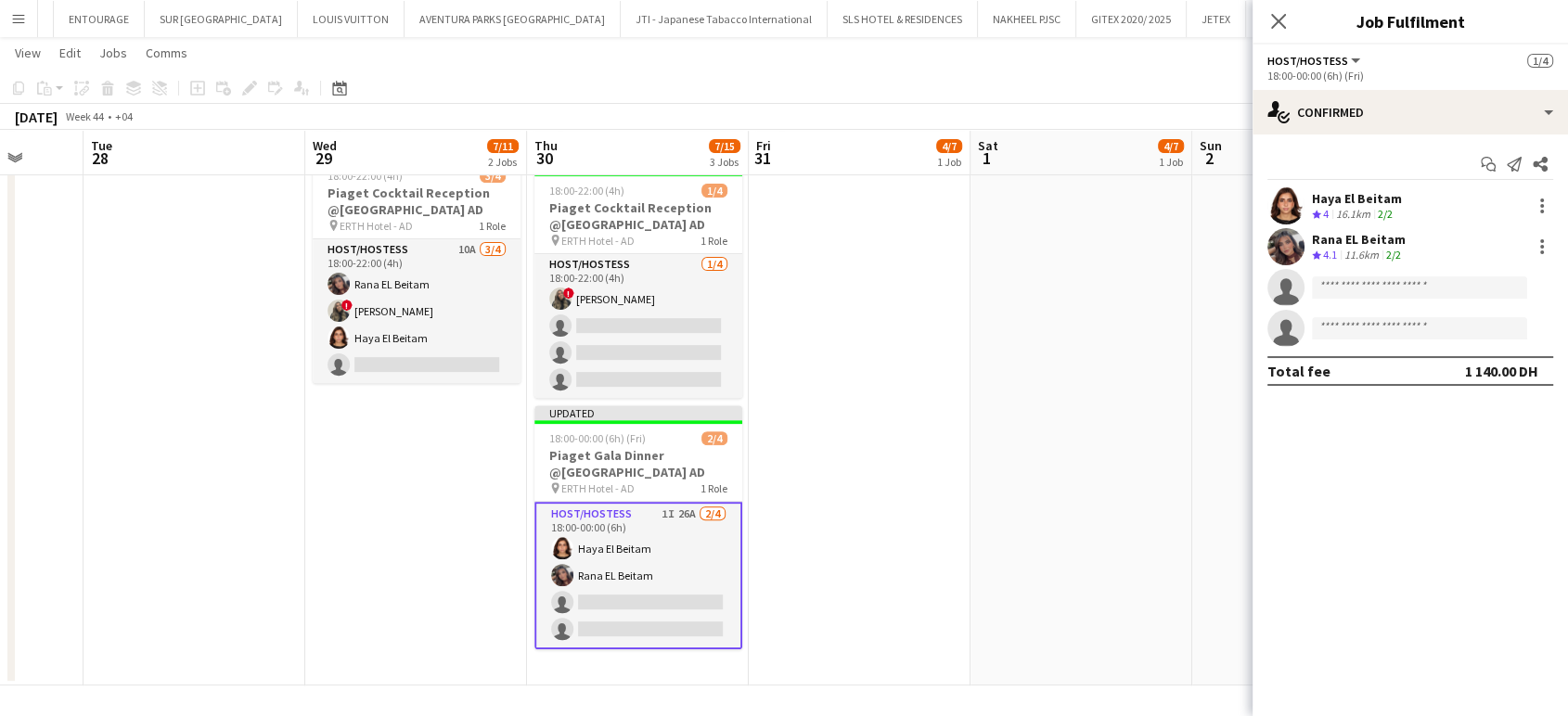
click at [974, 452] on app-date-cell "11:00-23:00 (12h) 4/7 Piaget Exhibition @ERTH Hotel AD pin ERTH Hotel - AD 2 Ro…" at bounding box center [1081, 277] width 222 height 817
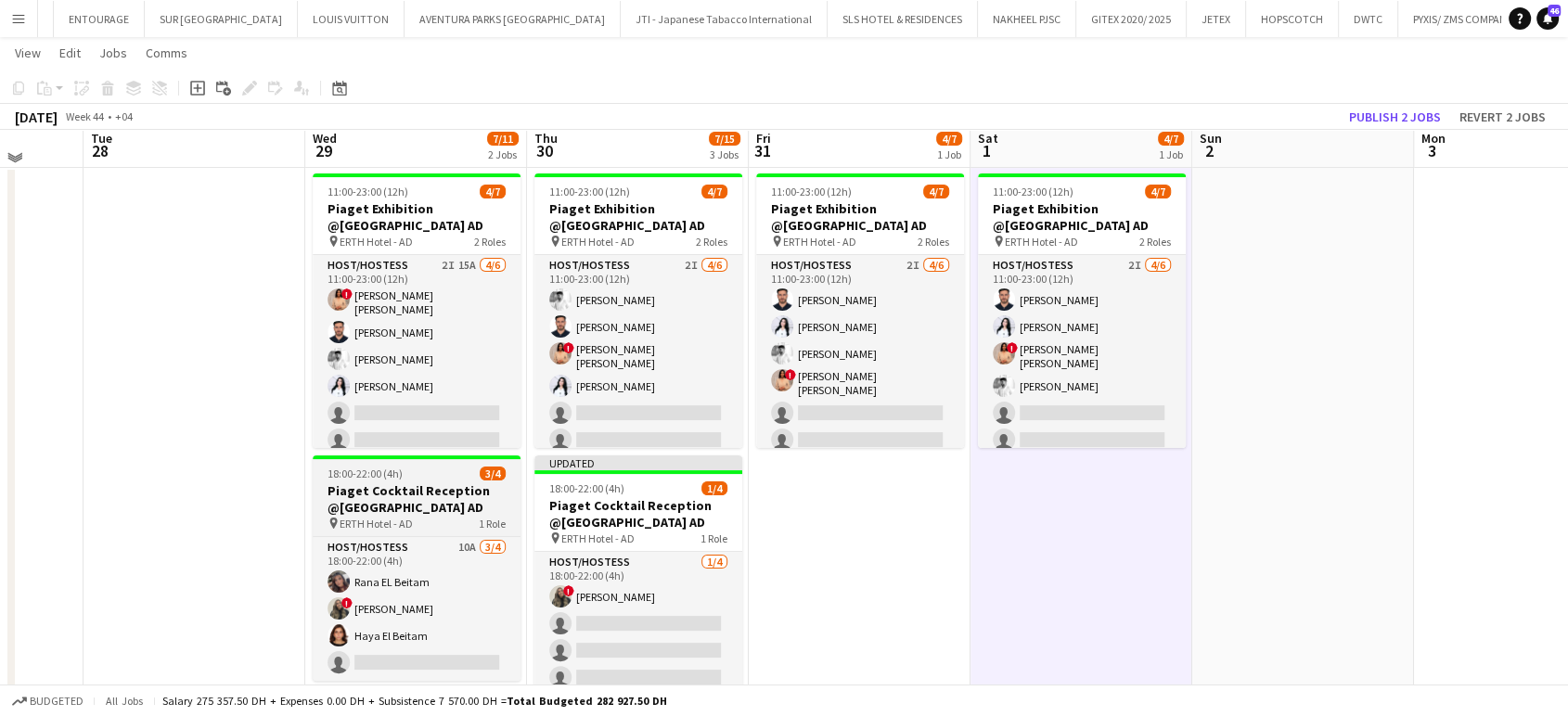
scroll to position [287, 0]
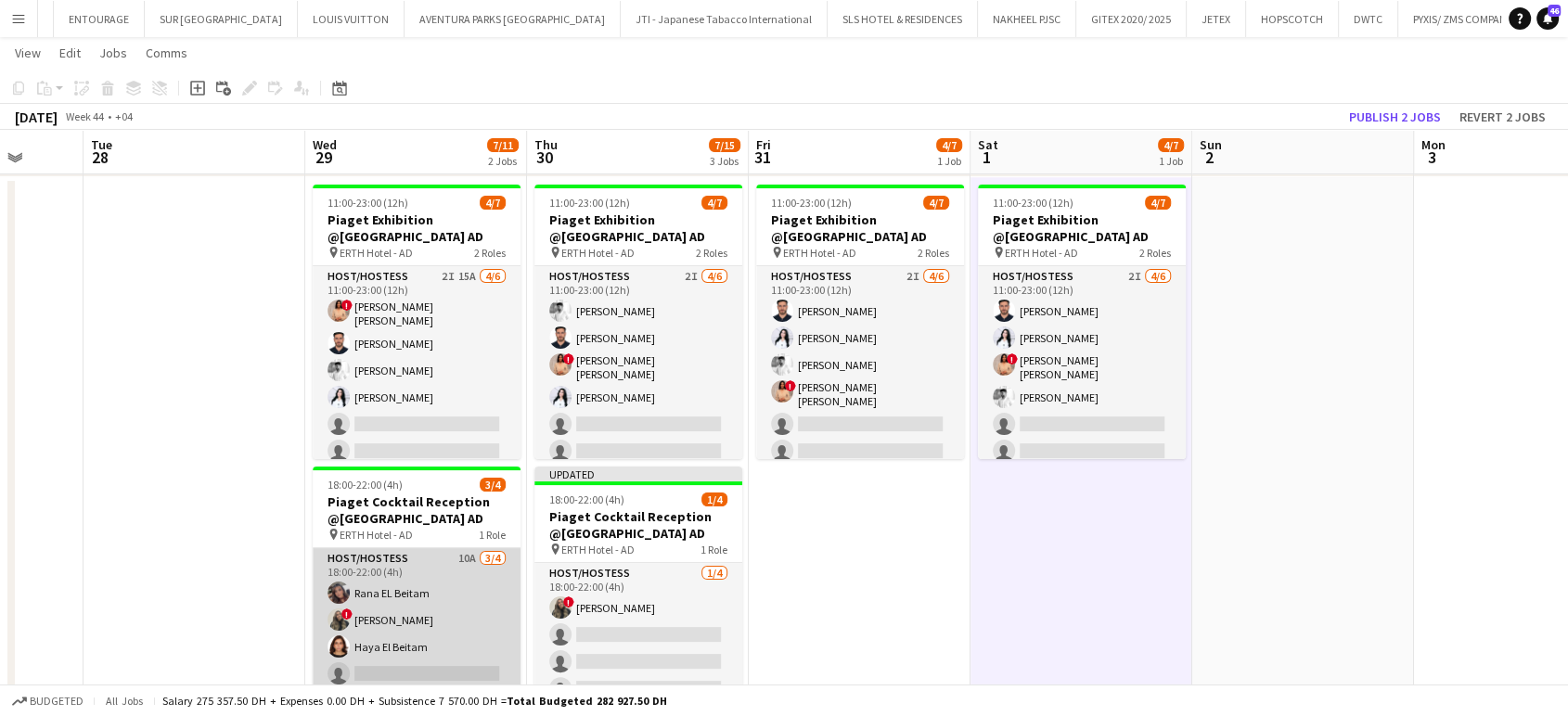
click at [396, 620] on app-card-role "Host/Hostess 10A 3/4 18:00-22:00 (4h) Rana EL Beitam ! Shima Abdelsalam Haya El…" at bounding box center [416, 619] width 208 height 143
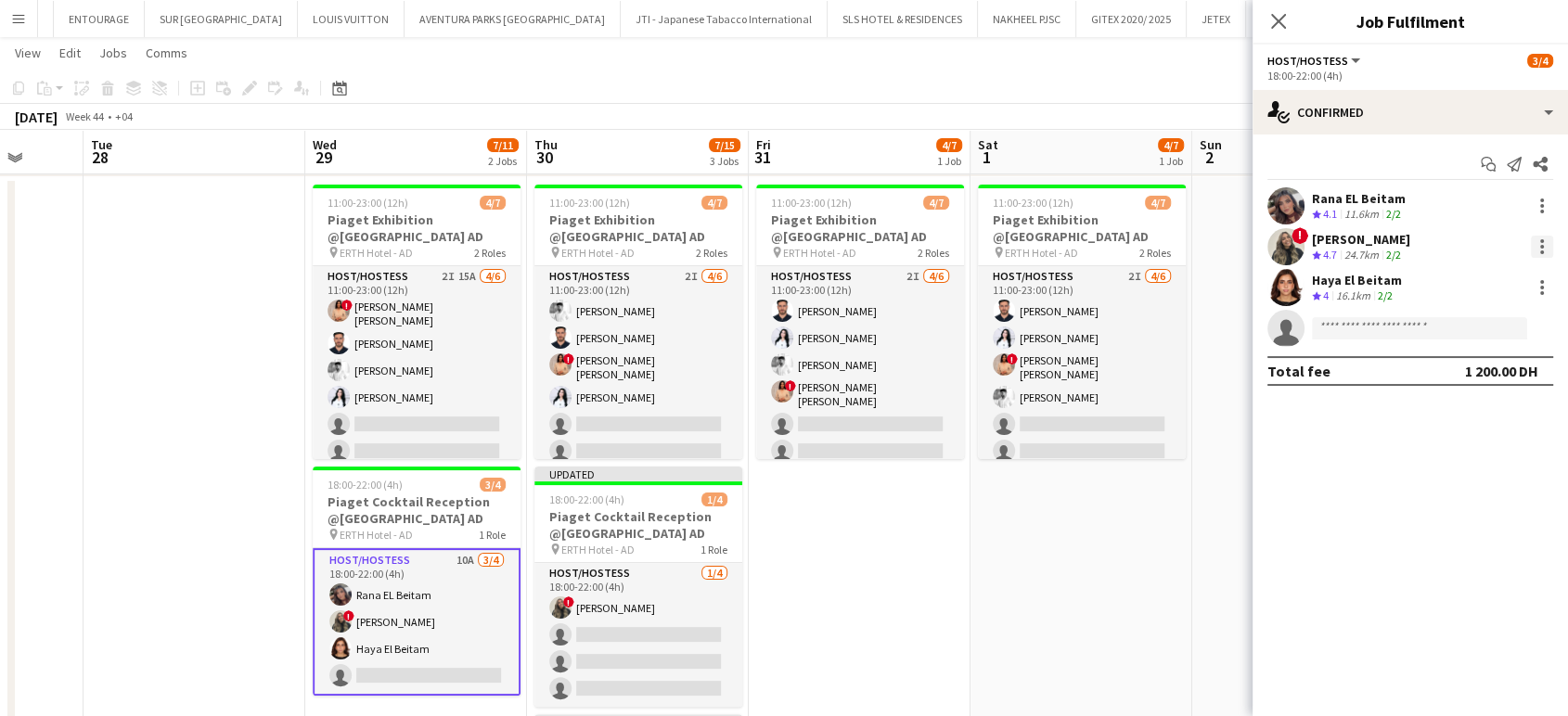
click at [1543, 251] on div at bounding box center [1542, 252] width 4 height 4
click at [1481, 330] on span "Switch crew" at bounding box center [1461, 325] width 79 height 16
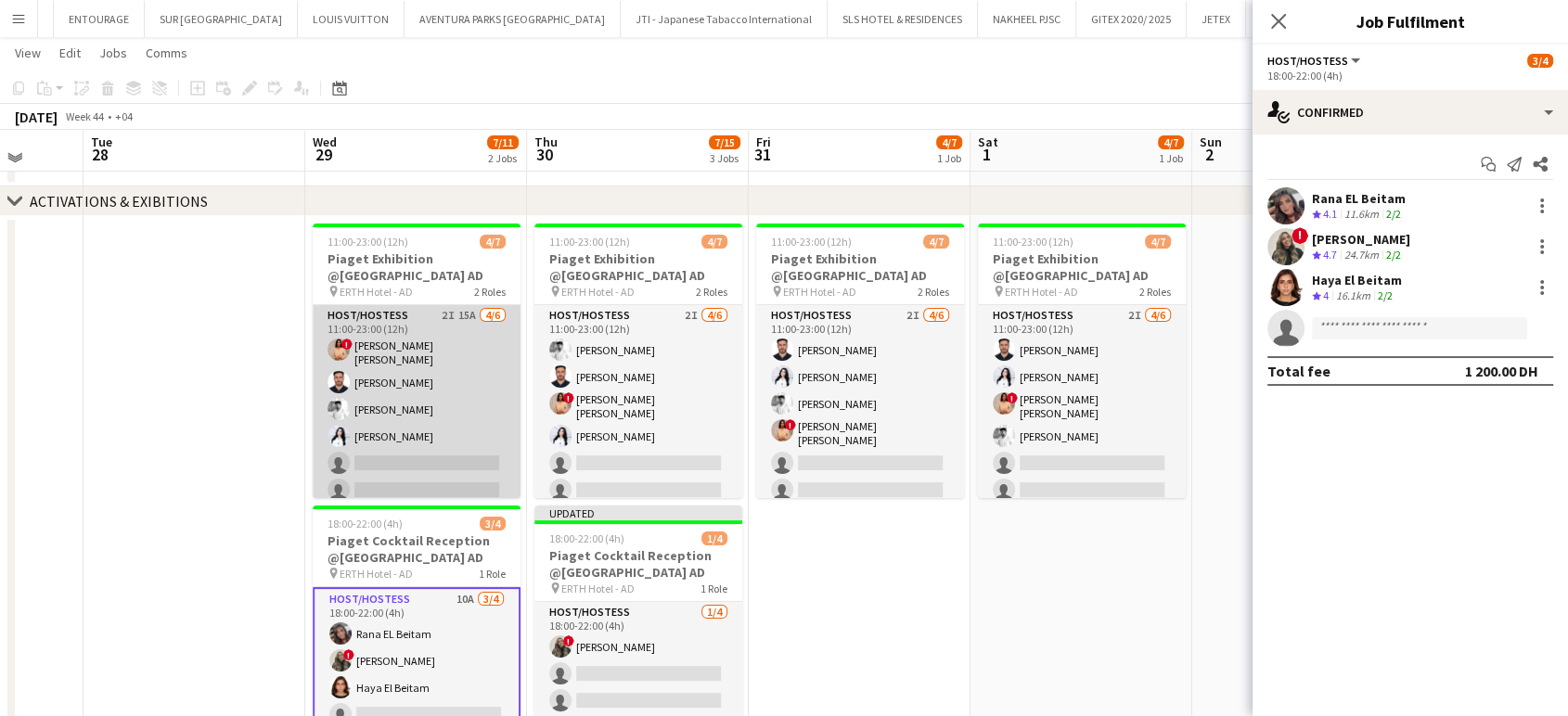
click at [464, 444] on app-card-role "Host/Hostess 2I 15A 4/6 11:00-23:00 (12h) ! Aroua Aroua Ibrahim El Banna Waleed…" at bounding box center [416, 406] width 208 height 203
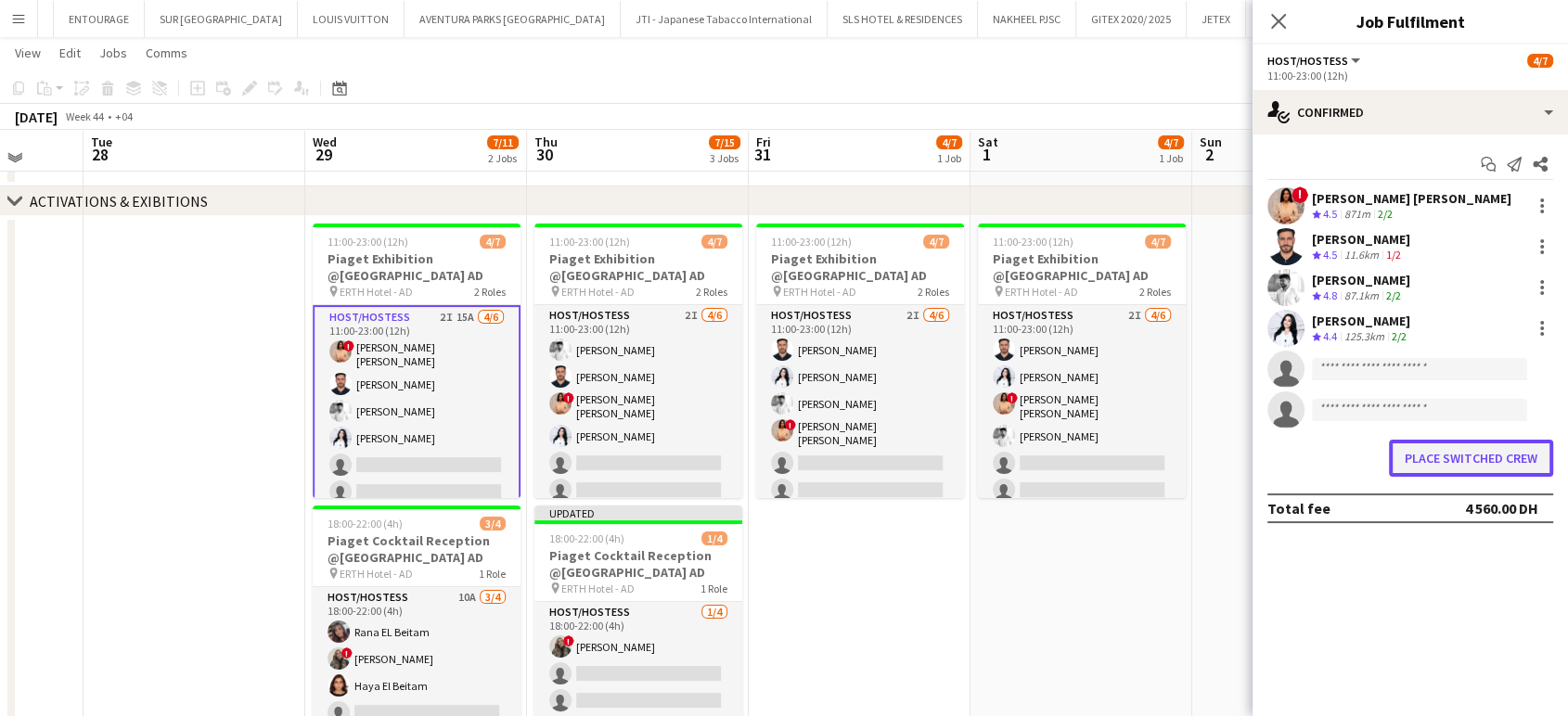
click at [1449, 454] on button "Place switched crew" at bounding box center [1470, 457] width 164 height 37
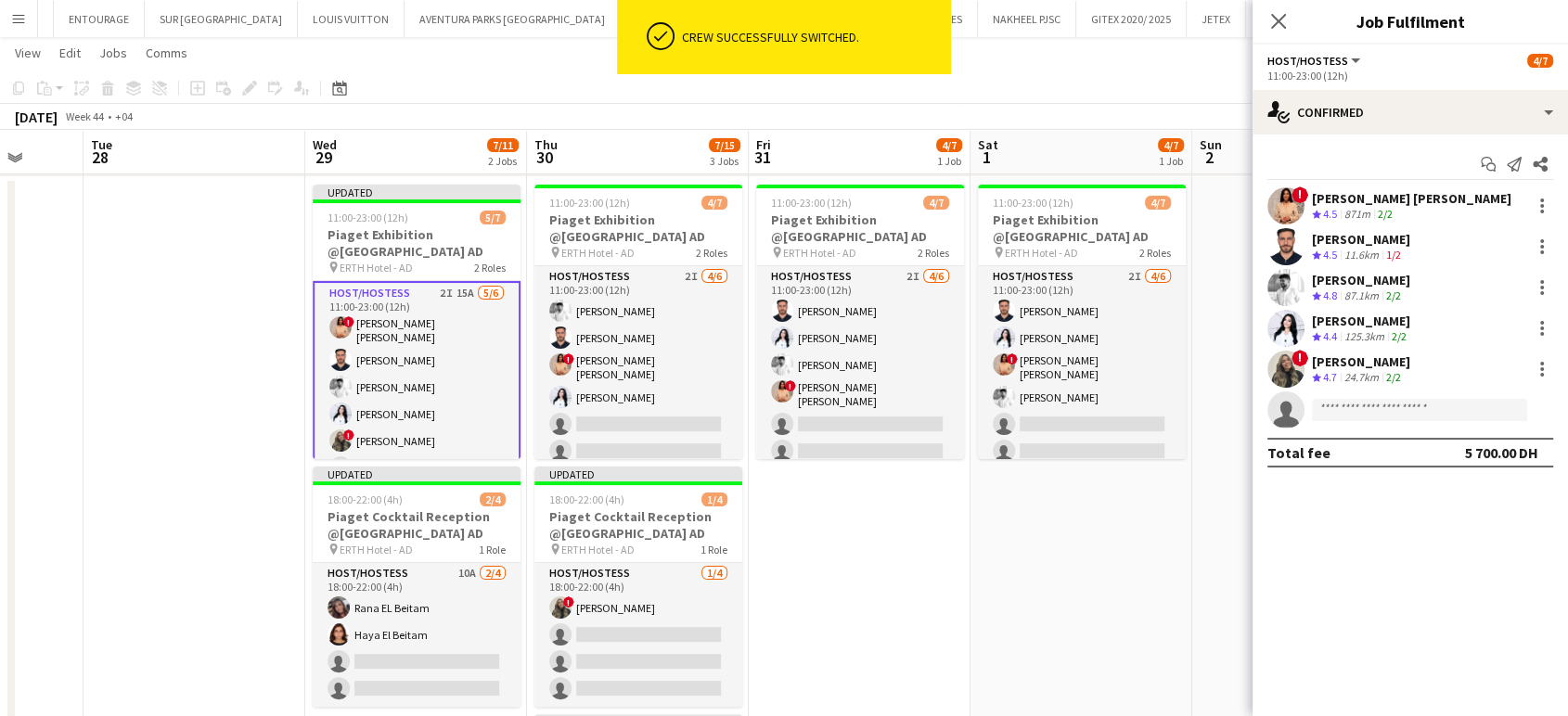
scroll to position [67, 0]
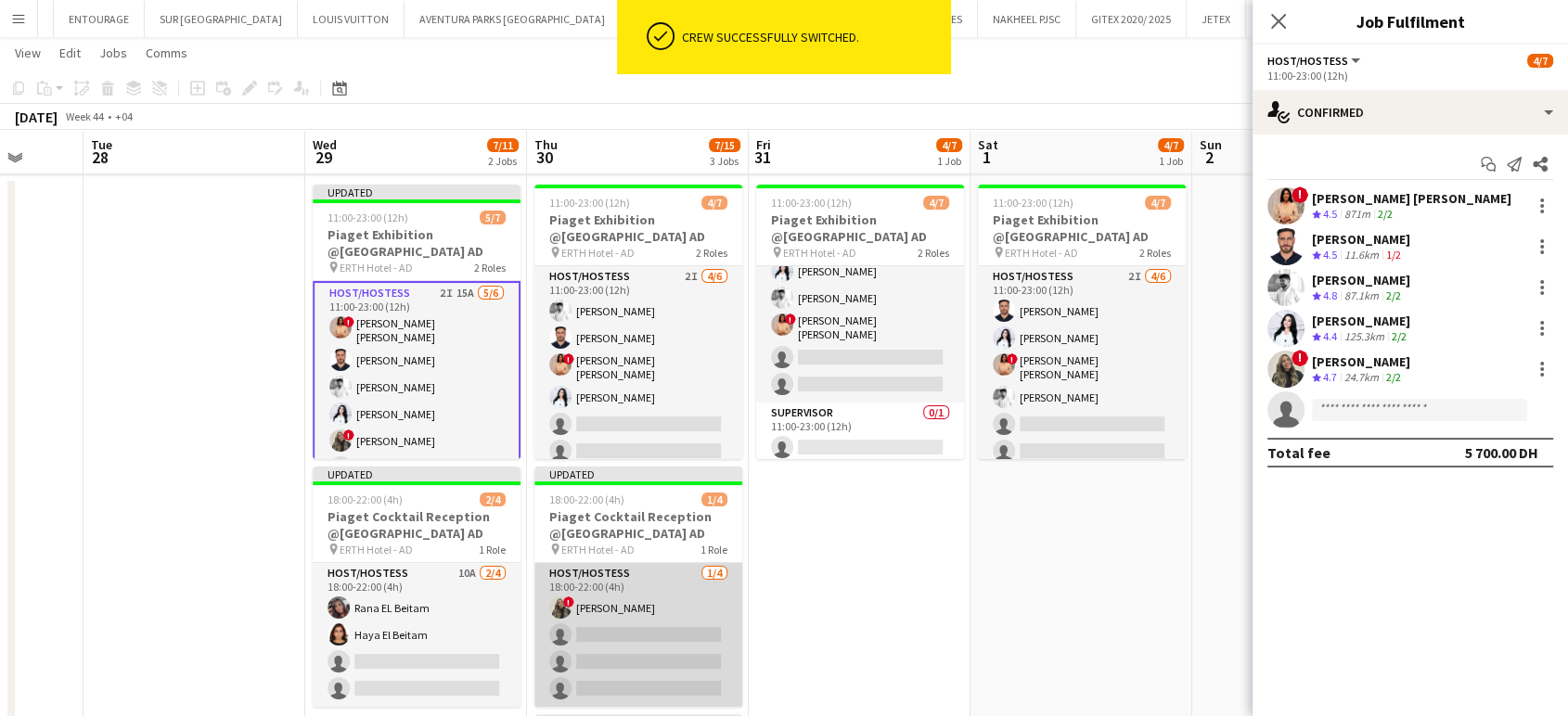
click at [626, 613] on app-card-role "Host/Hostess 1/4 18:00-22:00 (4h) ! Shima Abdelsalam single-neutral-actions sin…" at bounding box center [638, 634] width 208 height 143
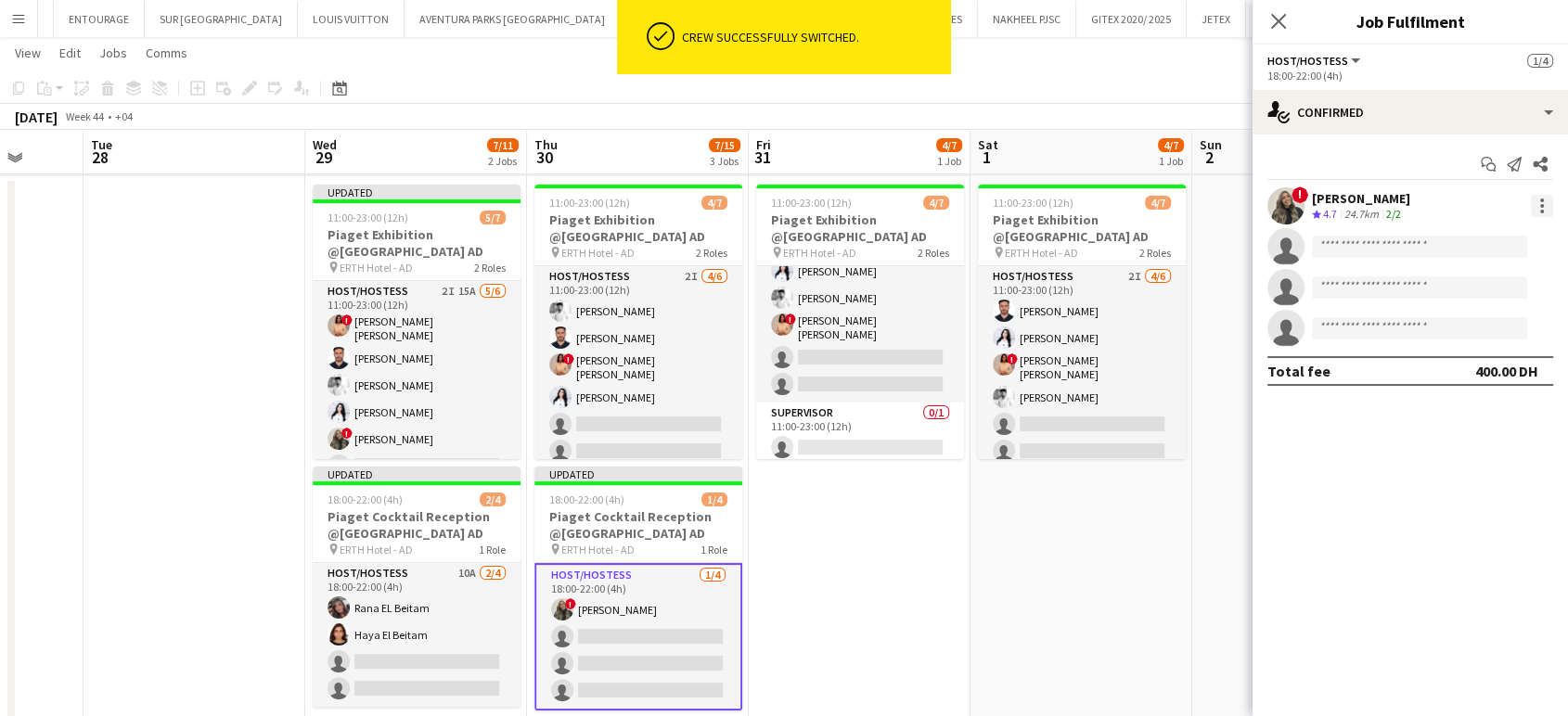
click at [1542, 201] on div at bounding box center [1542, 200] width 4 height 4
click at [1433, 288] on span "Switch crew" at bounding box center [1461, 285] width 79 height 16
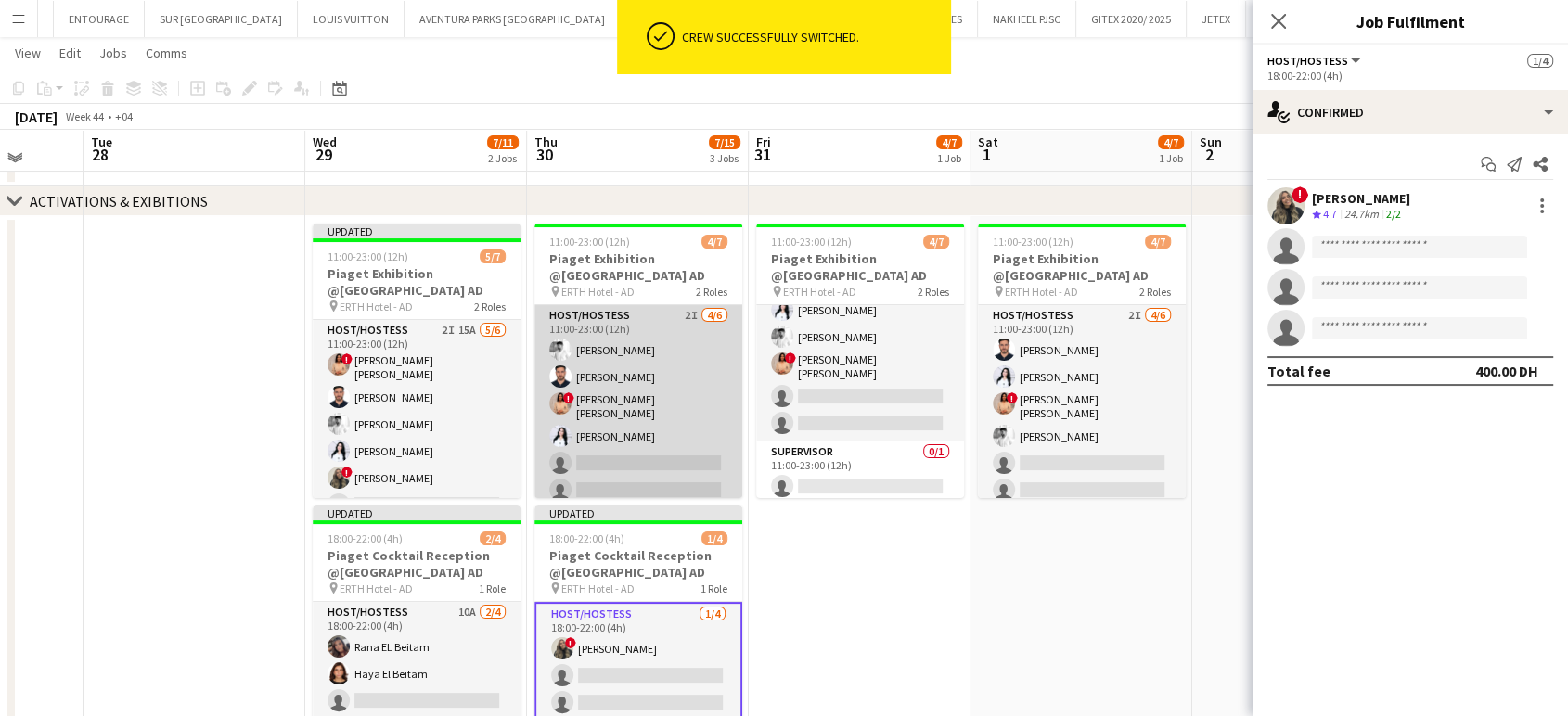
click at [614, 442] on app-card-role "Host/Hostess 2I 4/6 11:00-23:00 (12h) Waleed Shehadeh Ibrahim El Banna ! Aroua …" at bounding box center [638, 406] width 208 height 203
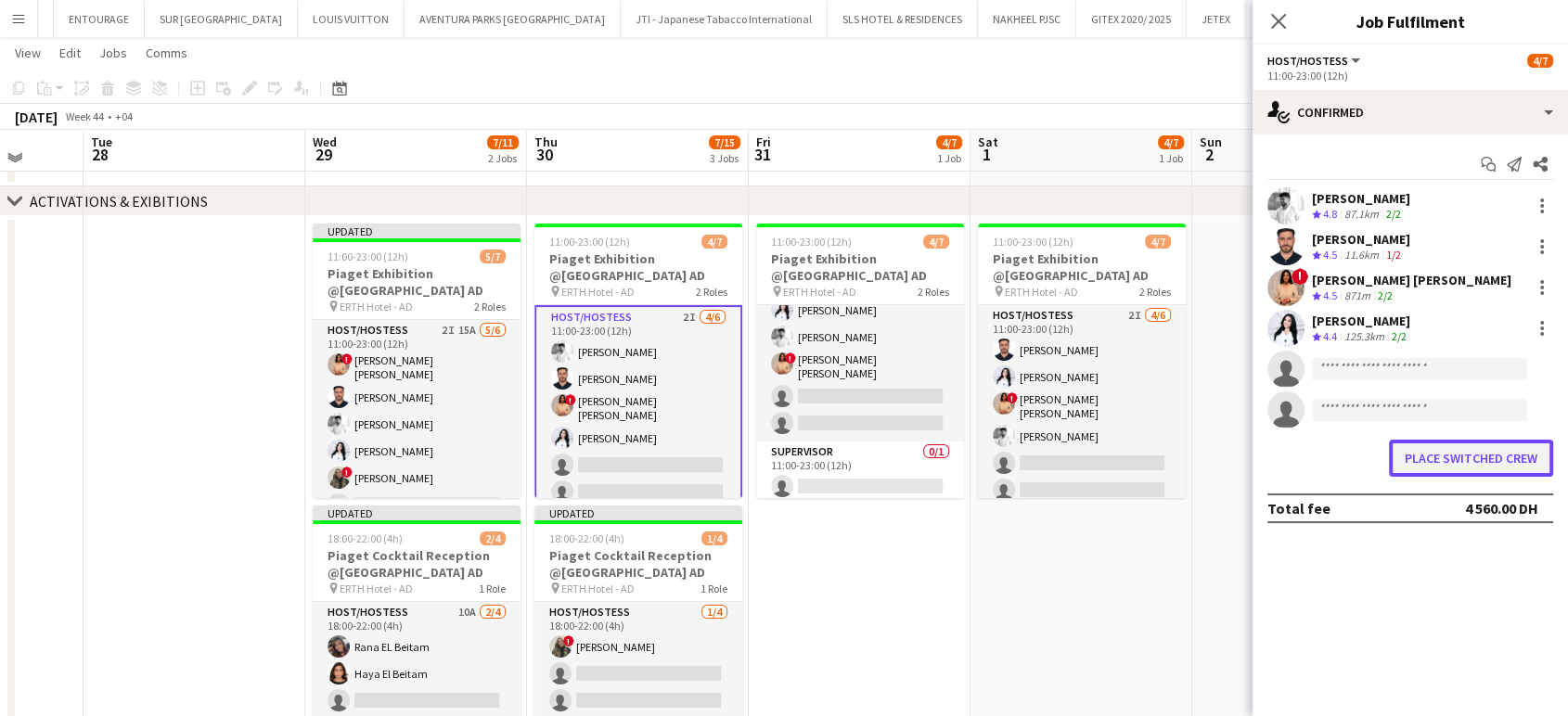
click at [1427, 450] on button "Place switched crew" at bounding box center [1470, 457] width 164 height 37
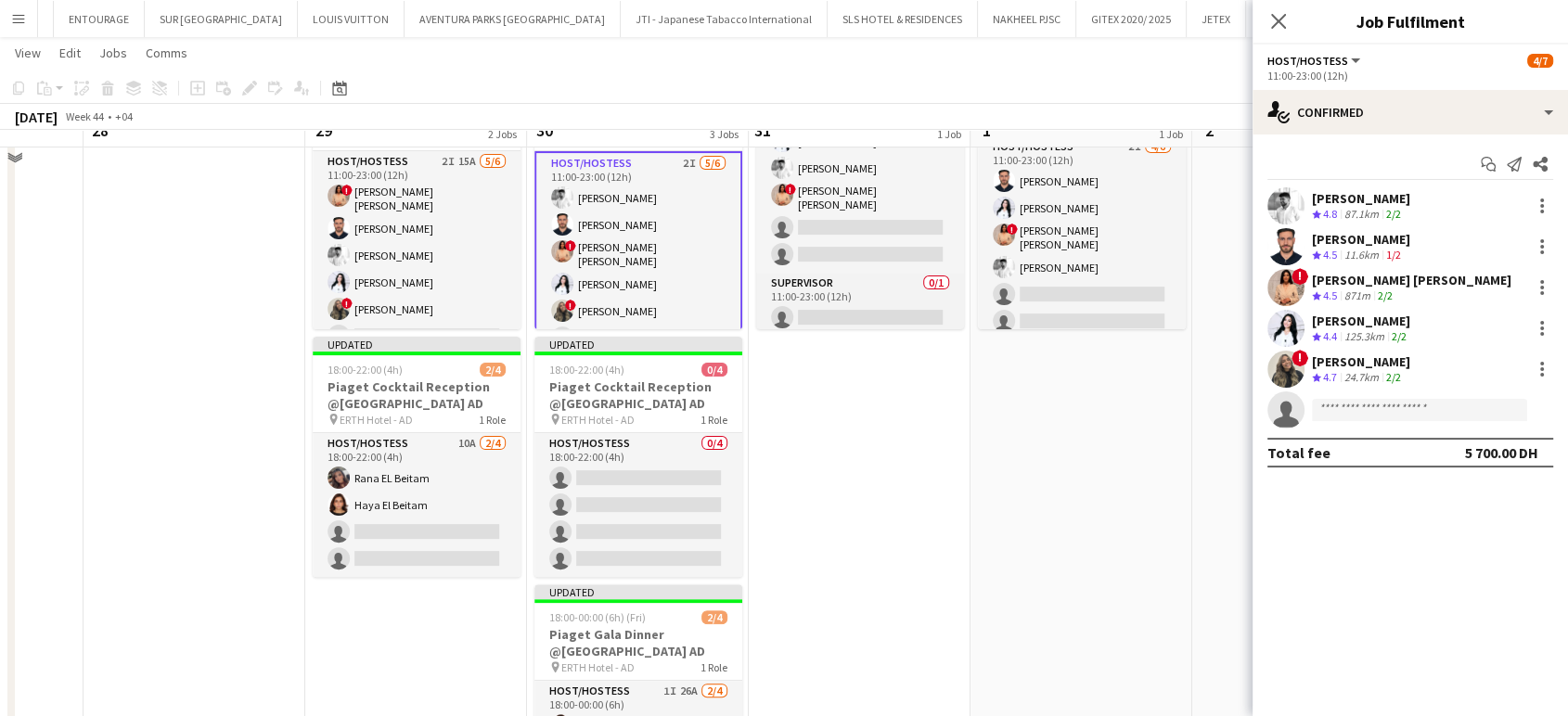
scroll to position [389, 0]
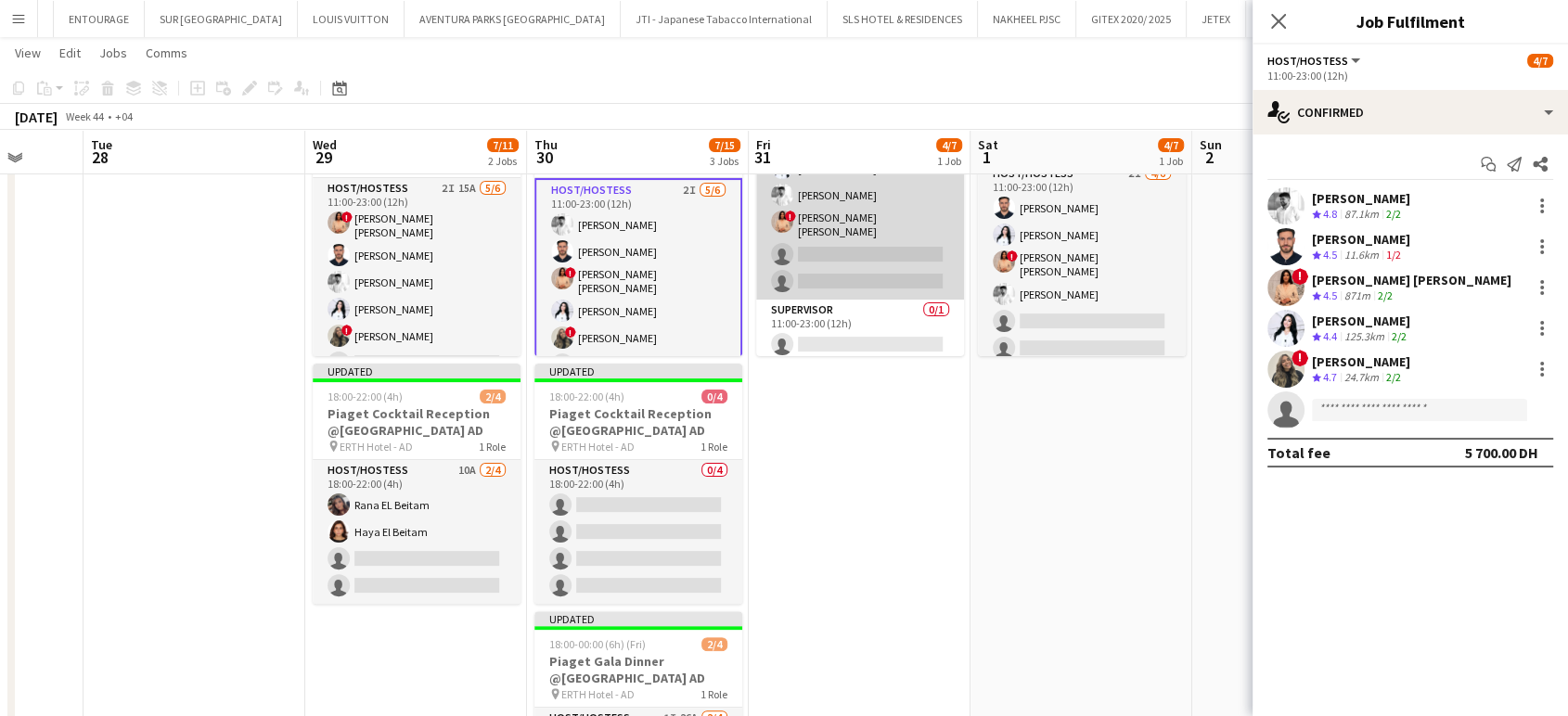
click at [920, 250] on app-card-role "Host/Hostess 2I 4/6 11:00-23:00 (12h) Ibrahim El Banna Ghada Butros Waleed Sheh…" at bounding box center [860, 198] width 208 height 203
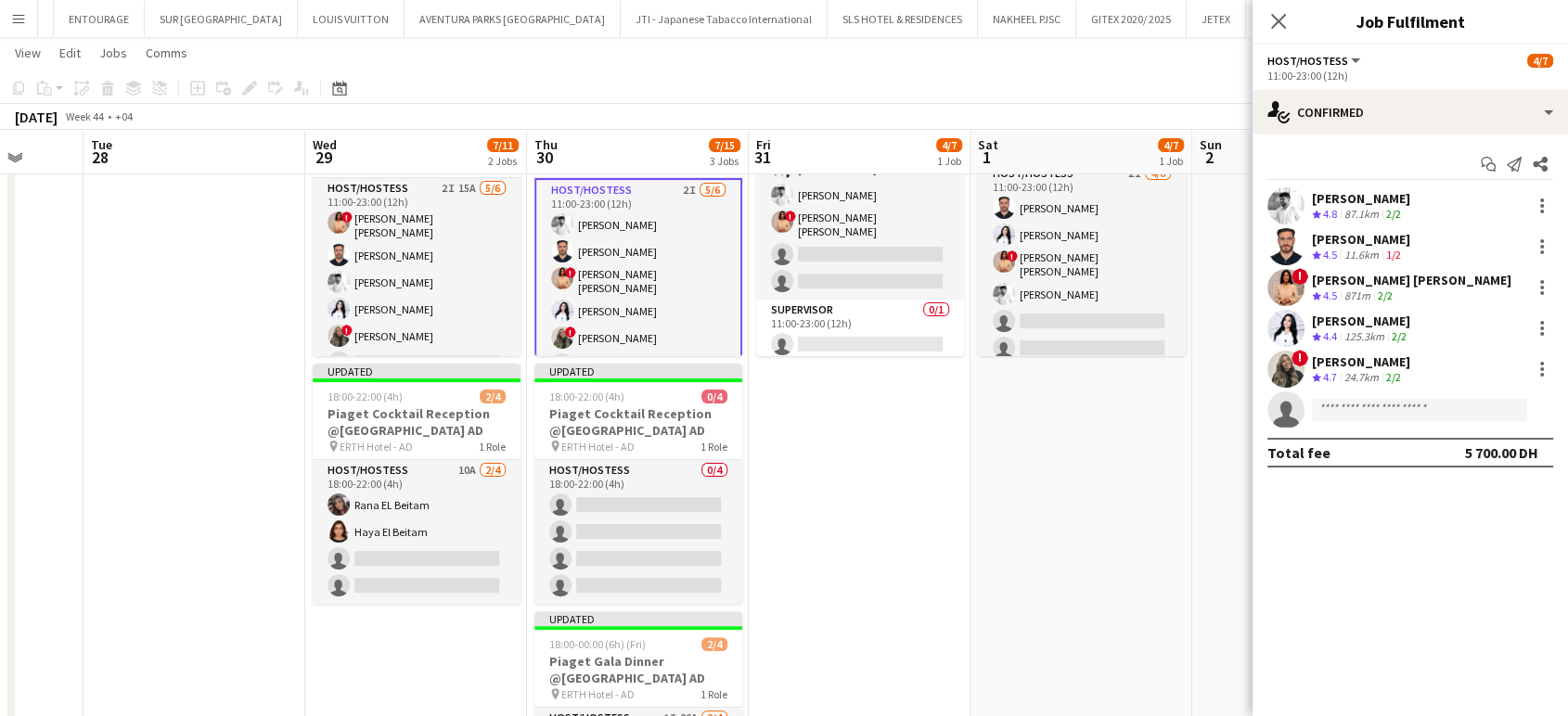
scroll to position [69, 0]
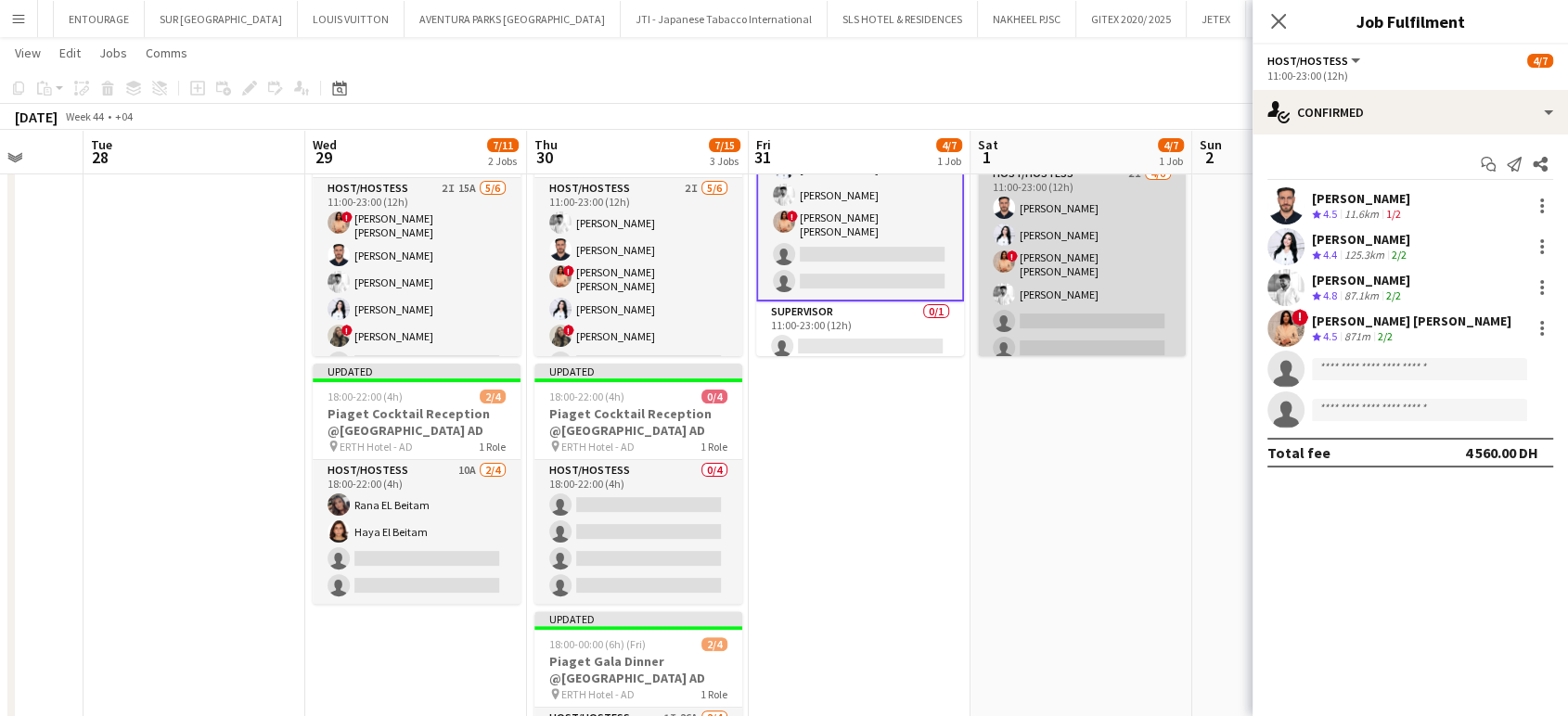
click at [1039, 297] on app-card-role "Host/Hostess 2I 4/6 11:00-23:00 (12h) Ibrahim El Banna Ghada Butros ! Aroua Aro…" at bounding box center [1082, 265] width 208 height 203
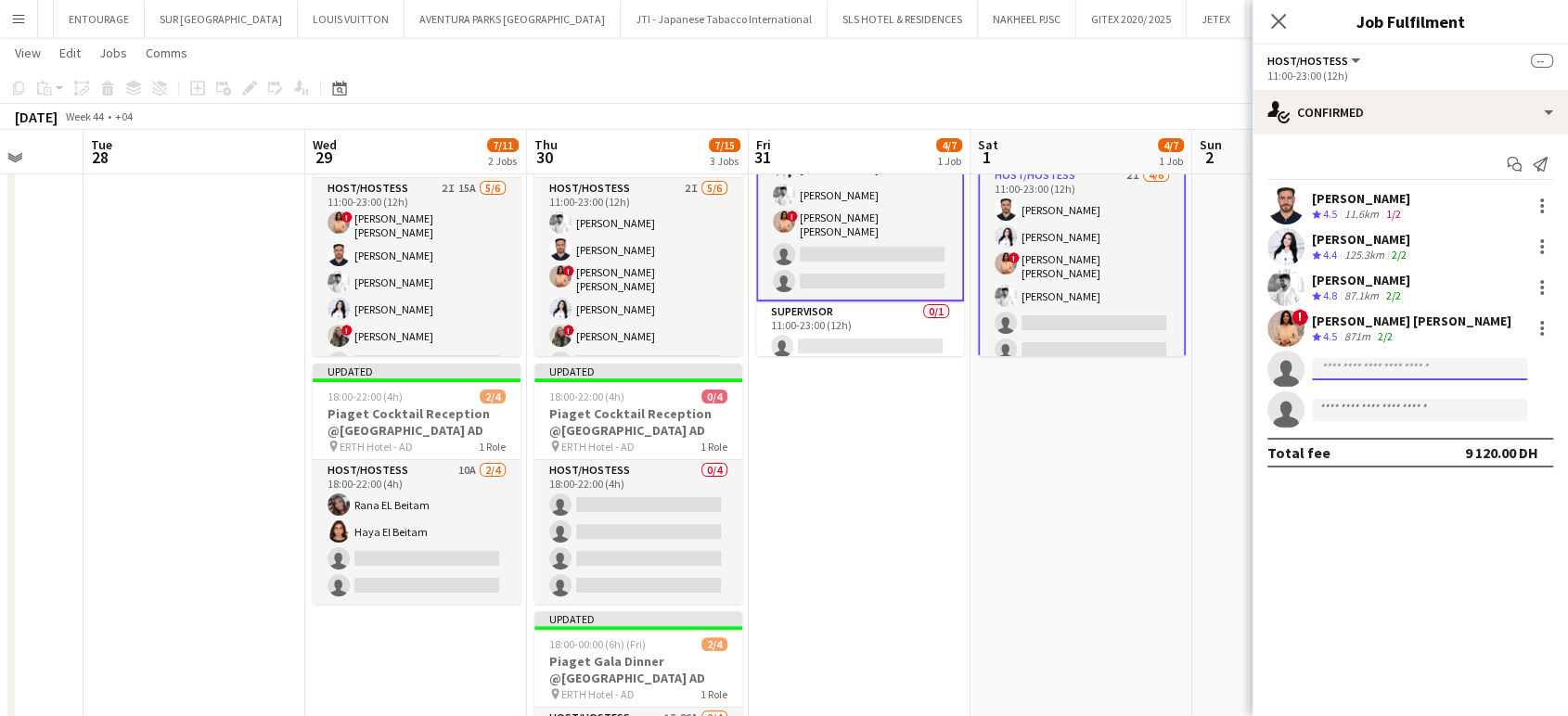
click at [1372, 375] on input at bounding box center [1420, 368] width 215 height 22
type input "*****"
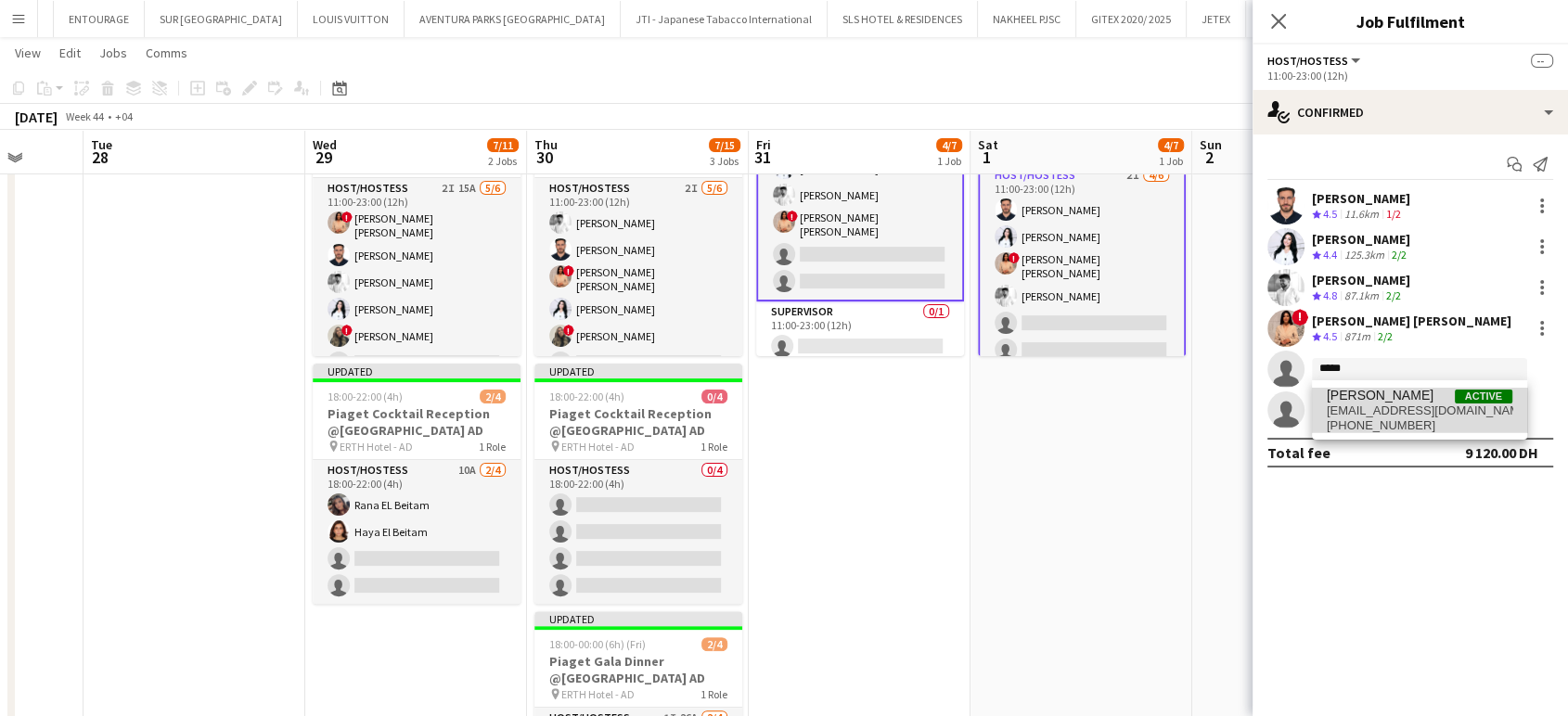
click at [1443, 418] on span "+971551620410" at bounding box center [1420, 425] width 185 height 15
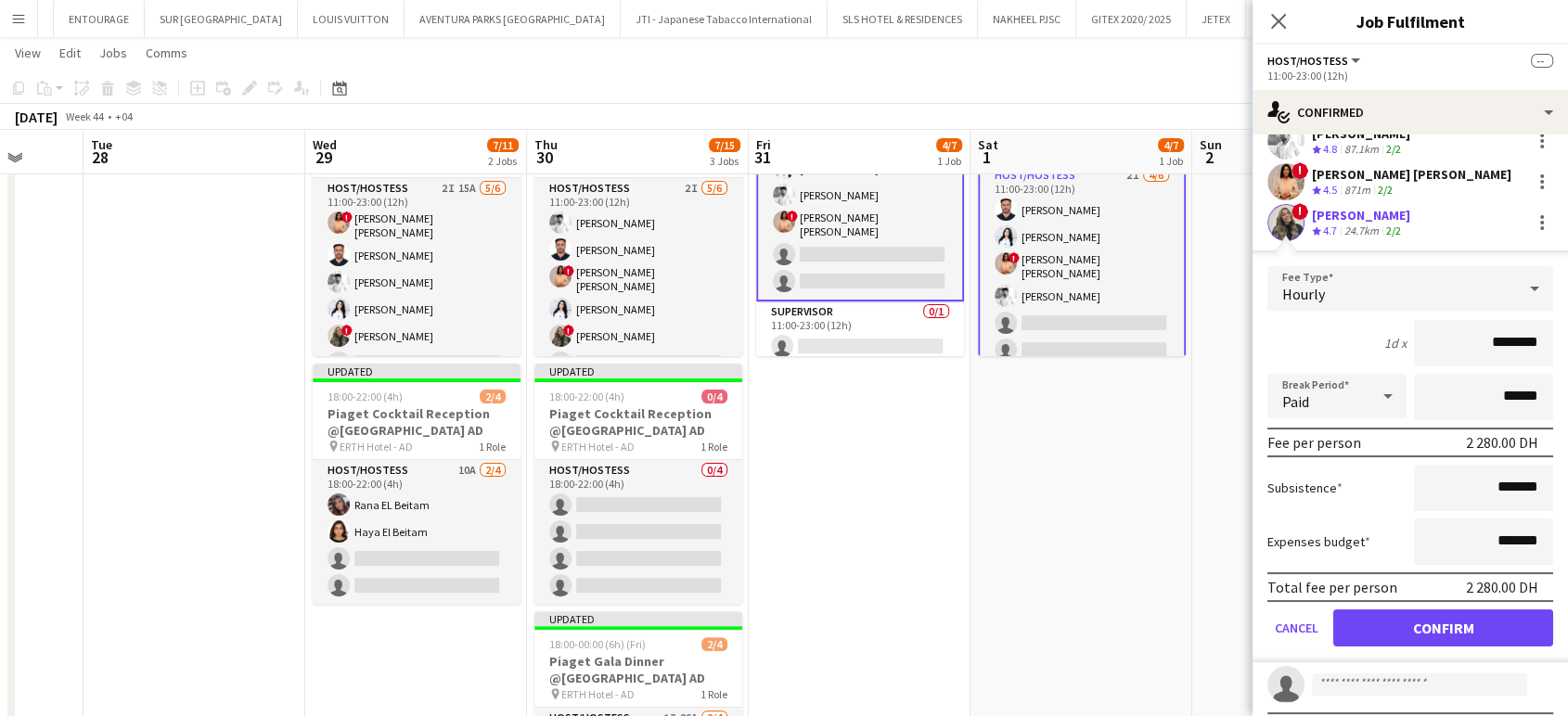
scroll to position [184, 0]
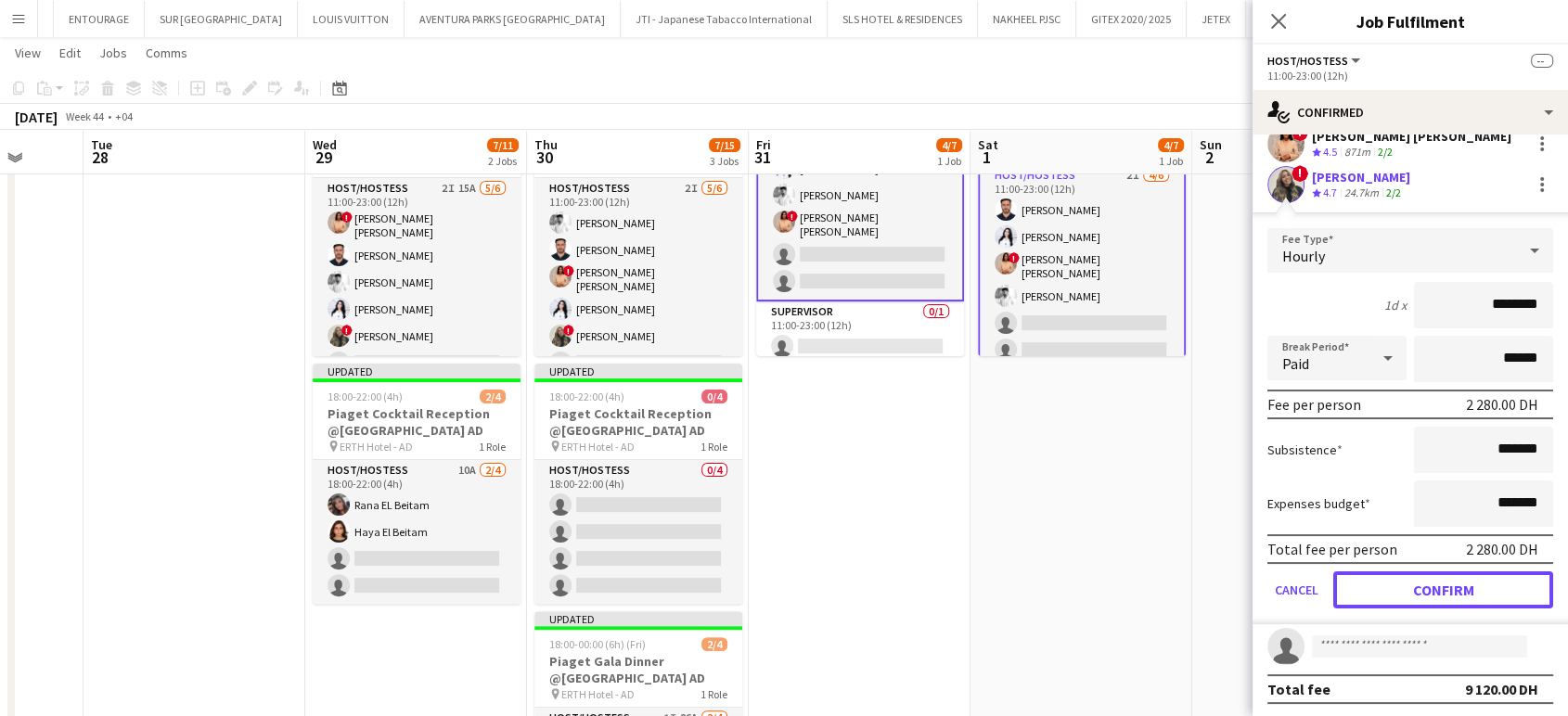
click at [1463, 586] on button "Confirm" at bounding box center [1442, 590] width 220 height 37
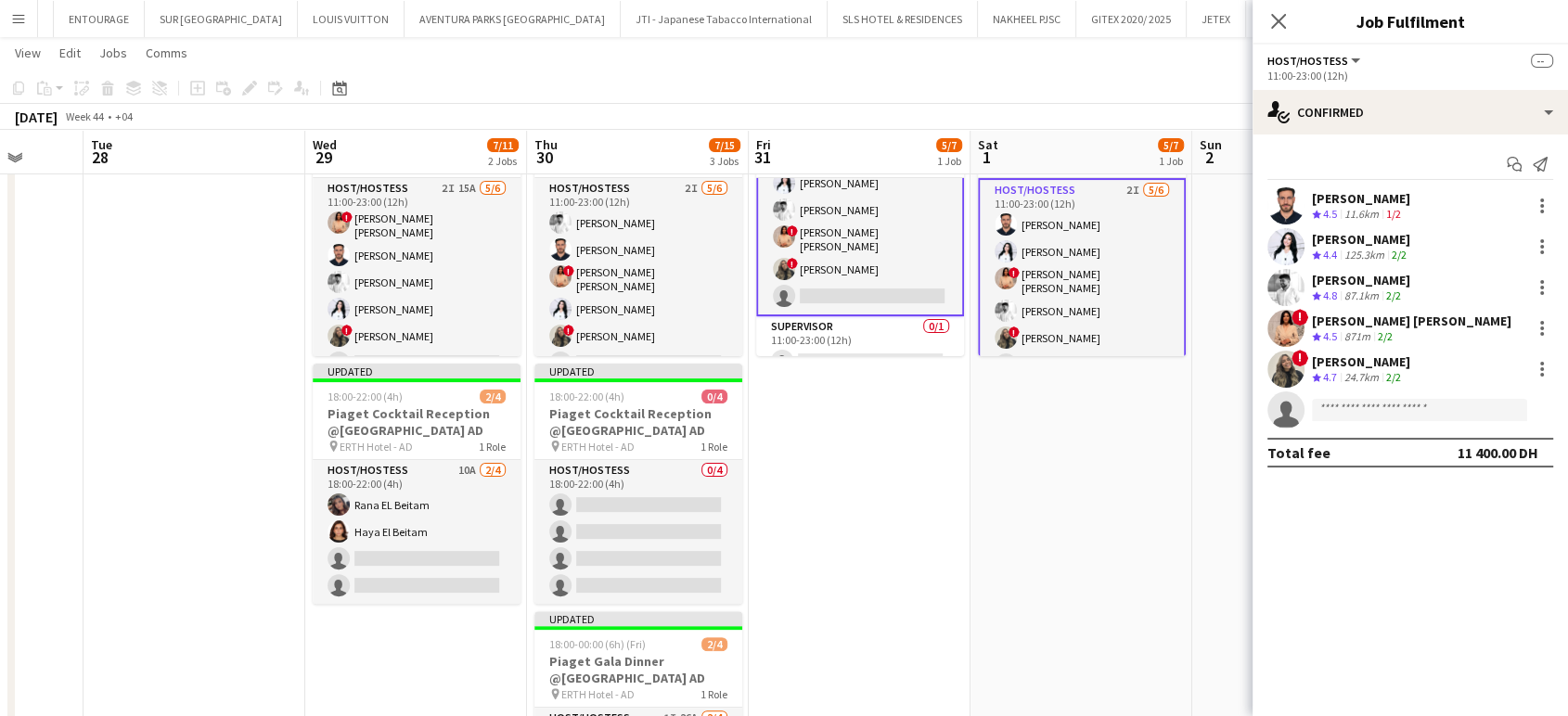
scroll to position [0, 0]
click at [1120, 516] on app-date-cell "Updated 11:00-23:00 (12h) 5/7 Piaget Exhibition @ERTH Hotel AD pin ERTH Hotel -…" at bounding box center [1081, 482] width 222 height 817
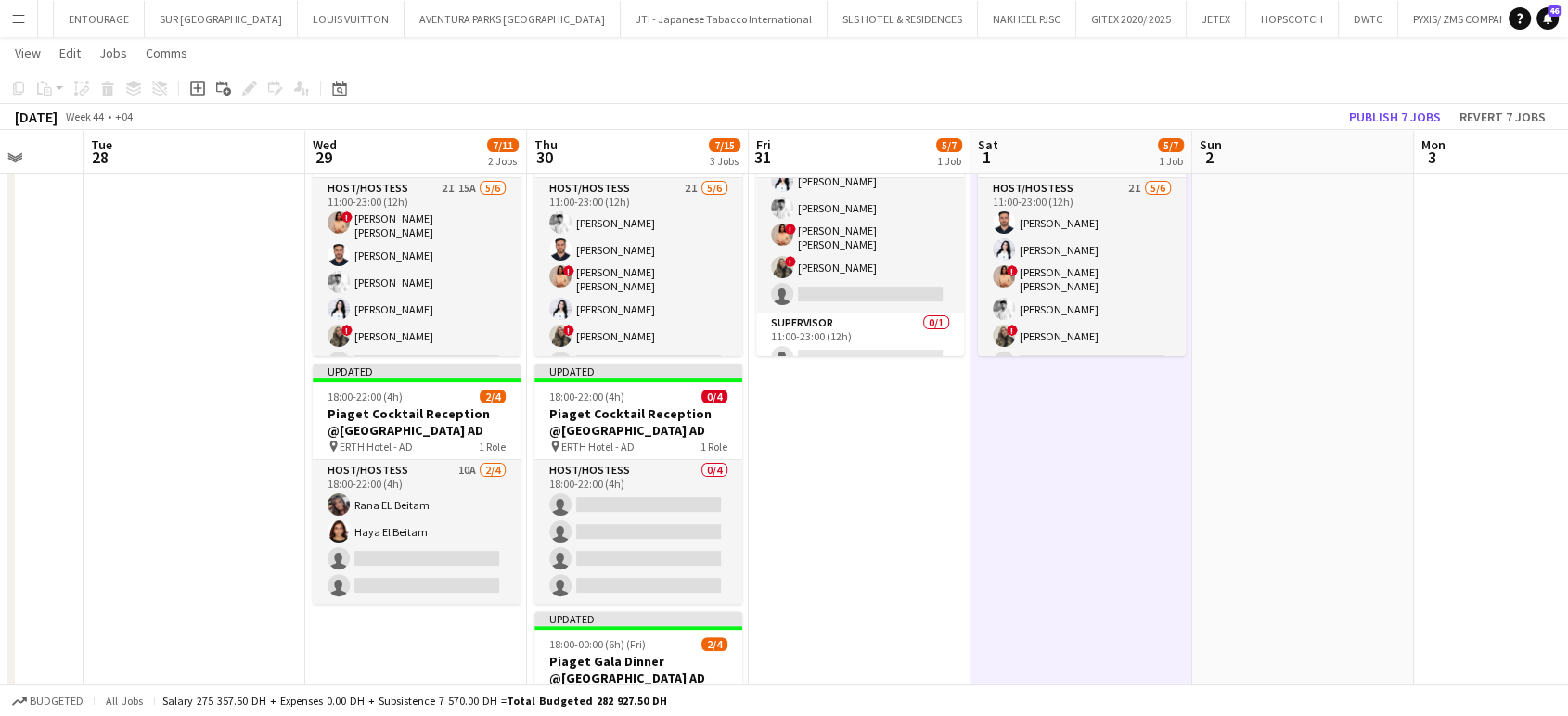
scroll to position [67, 0]
click at [407, 394] on div "18:00-22:00 (4h) 2/4" at bounding box center [416, 396] width 208 height 14
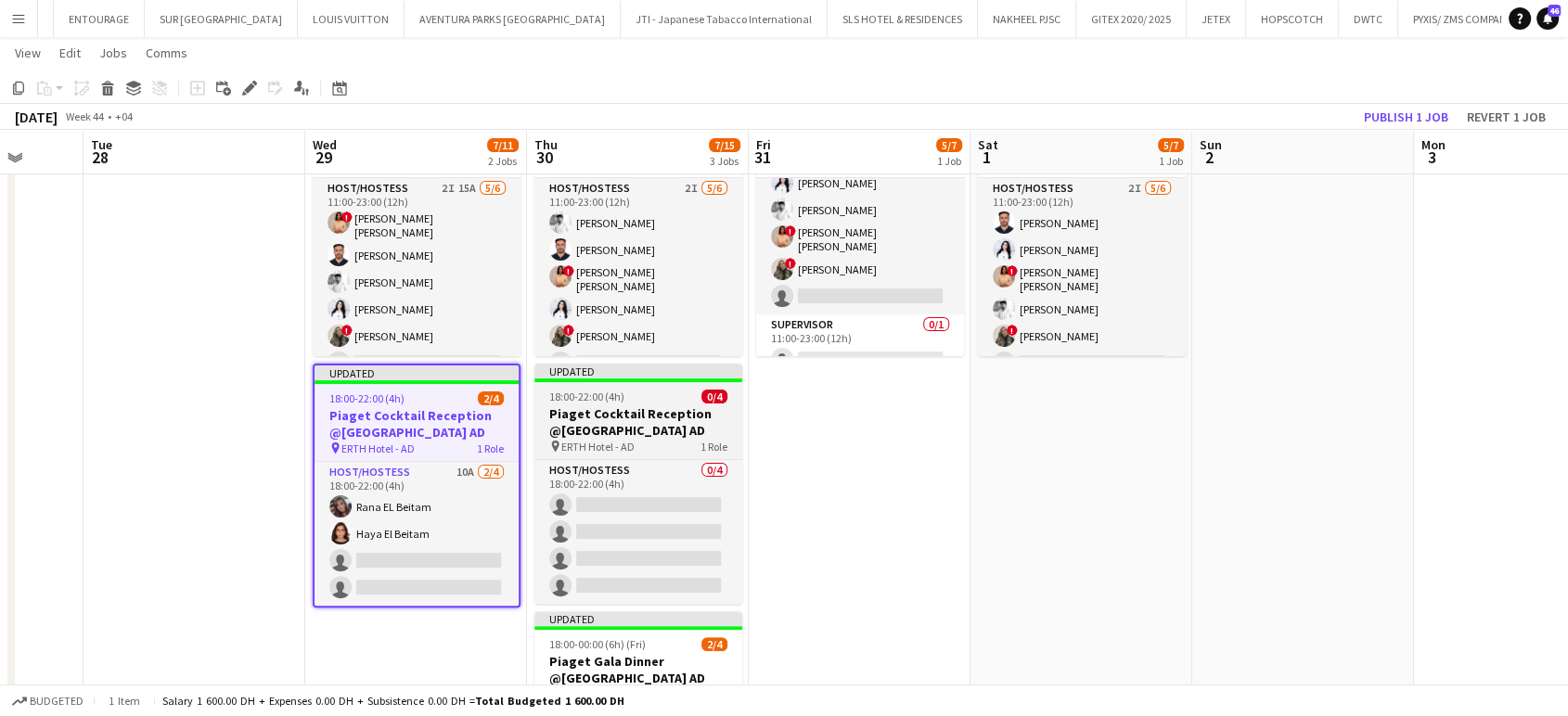
click at [591, 417] on h3 "Piaget Cocktail Reception @ERTH Hotel AD" at bounding box center [638, 422] width 208 height 34
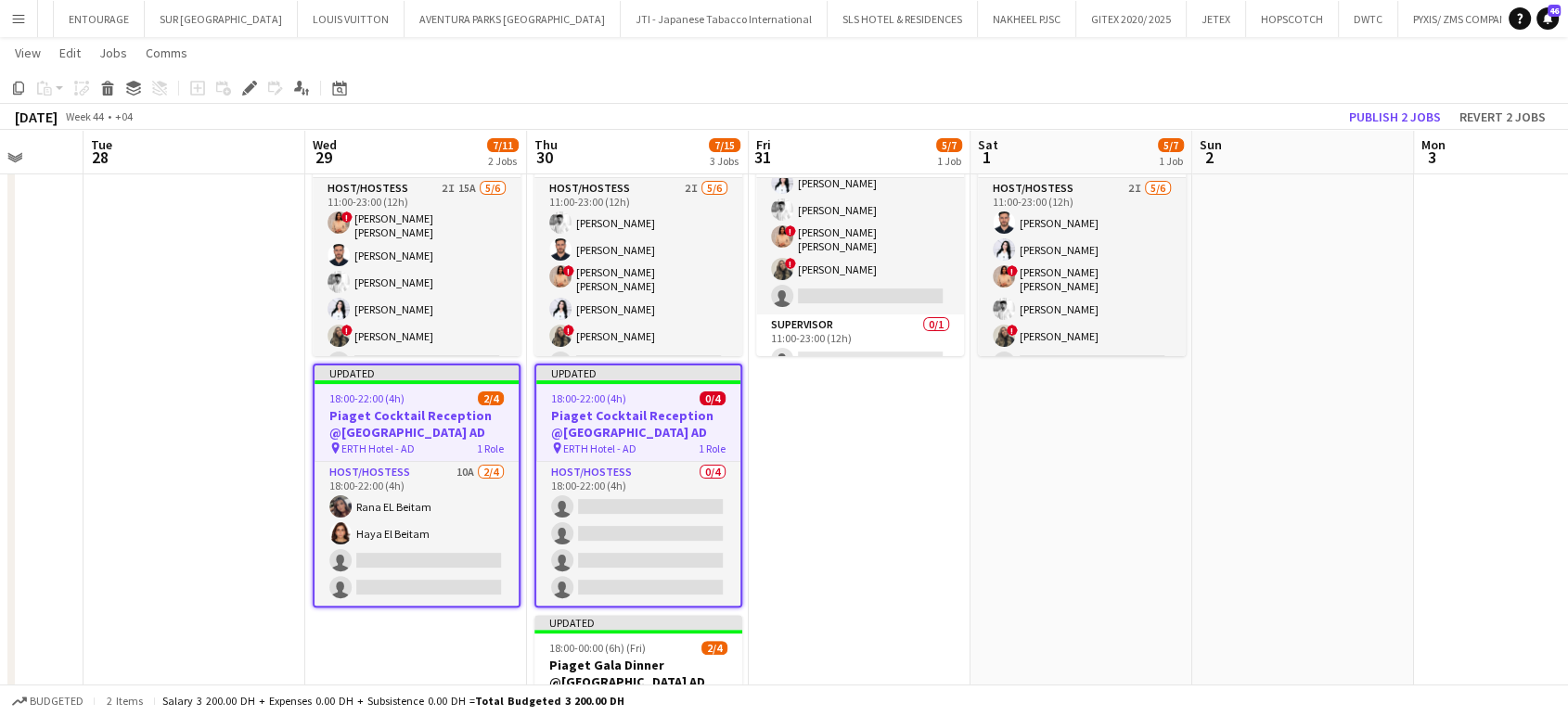
scroll to position [0, 0]
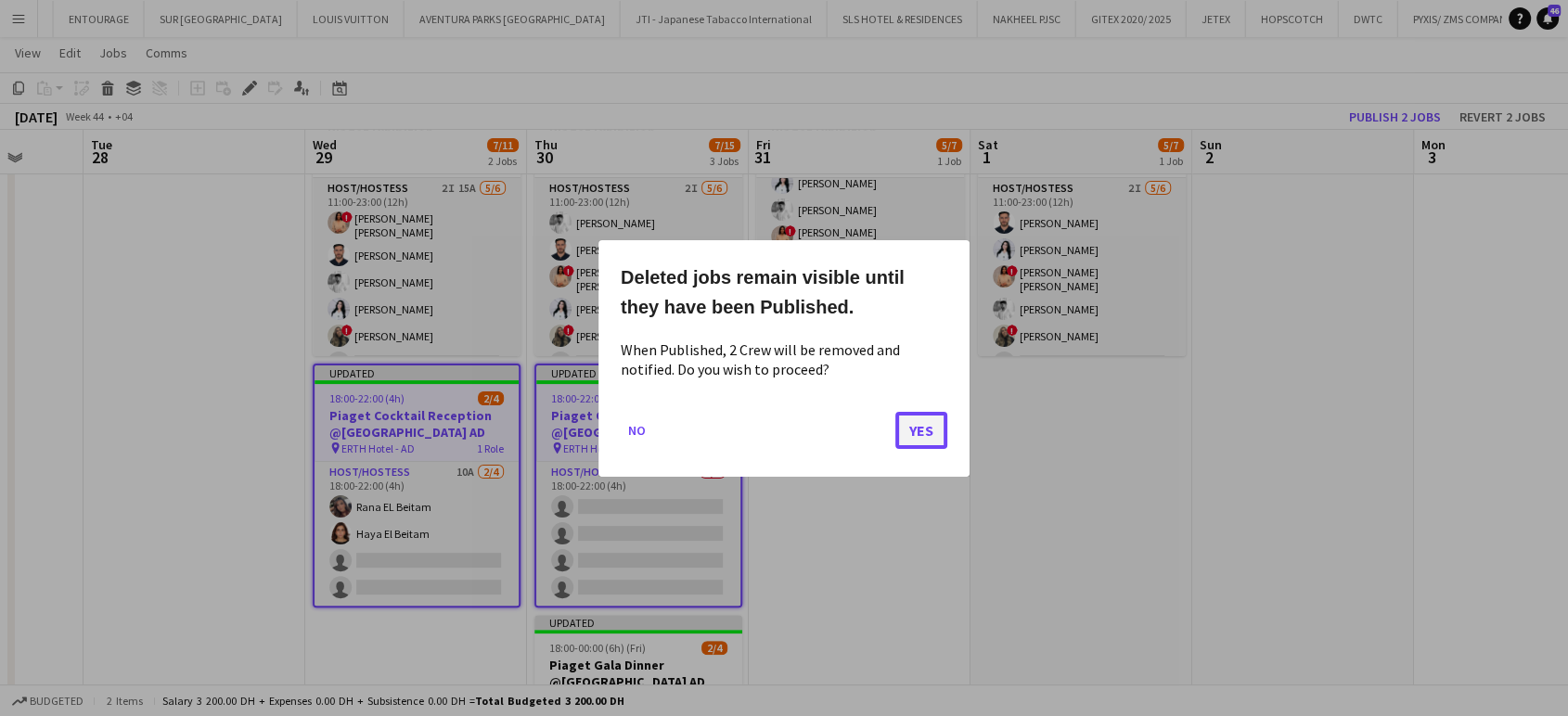
click at [927, 438] on button "Yes" at bounding box center [921, 429] width 52 height 37
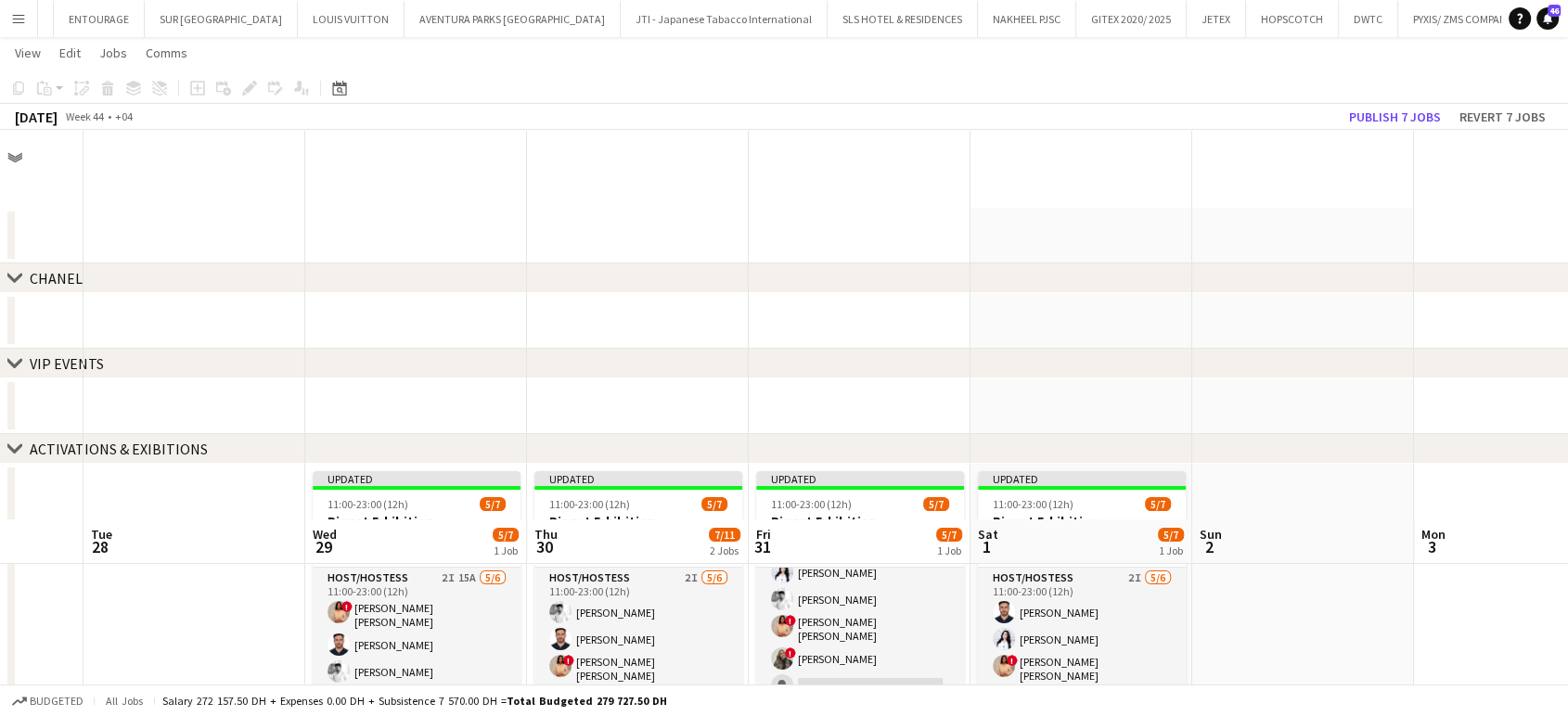
scroll to position [389, 0]
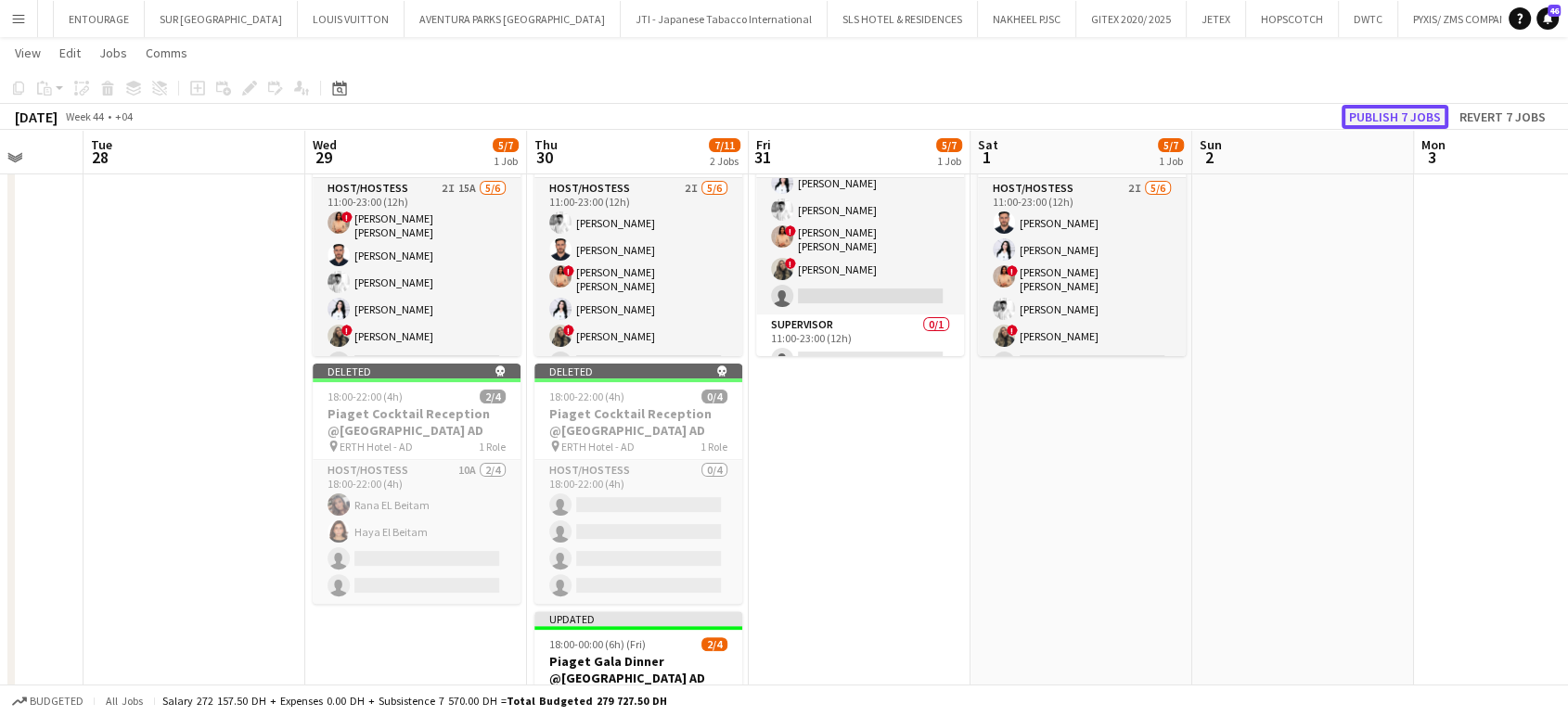
click at [1409, 115] on button "Publish 7 jobs" at bounding box center [1395, 117] width 107 height 24
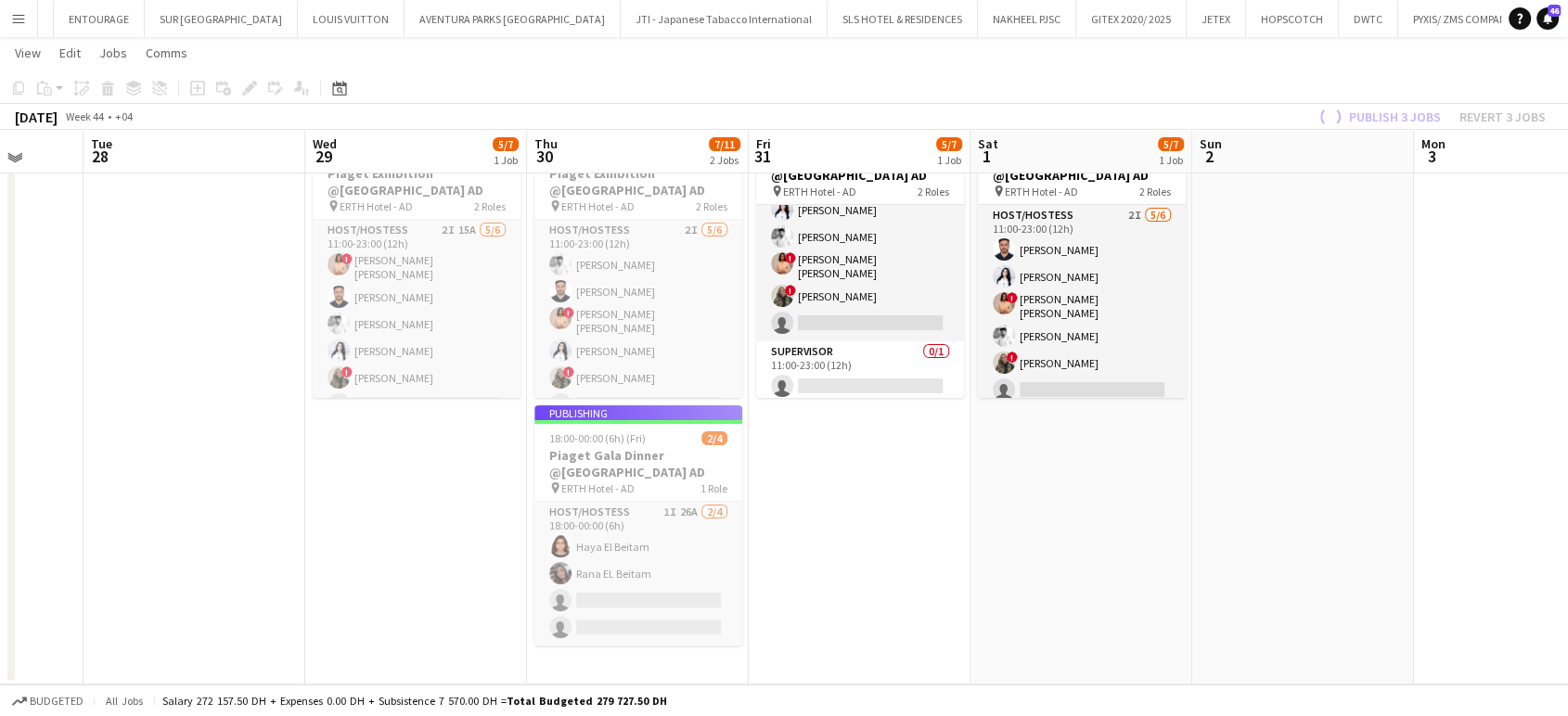
scroll to position [347, 0]
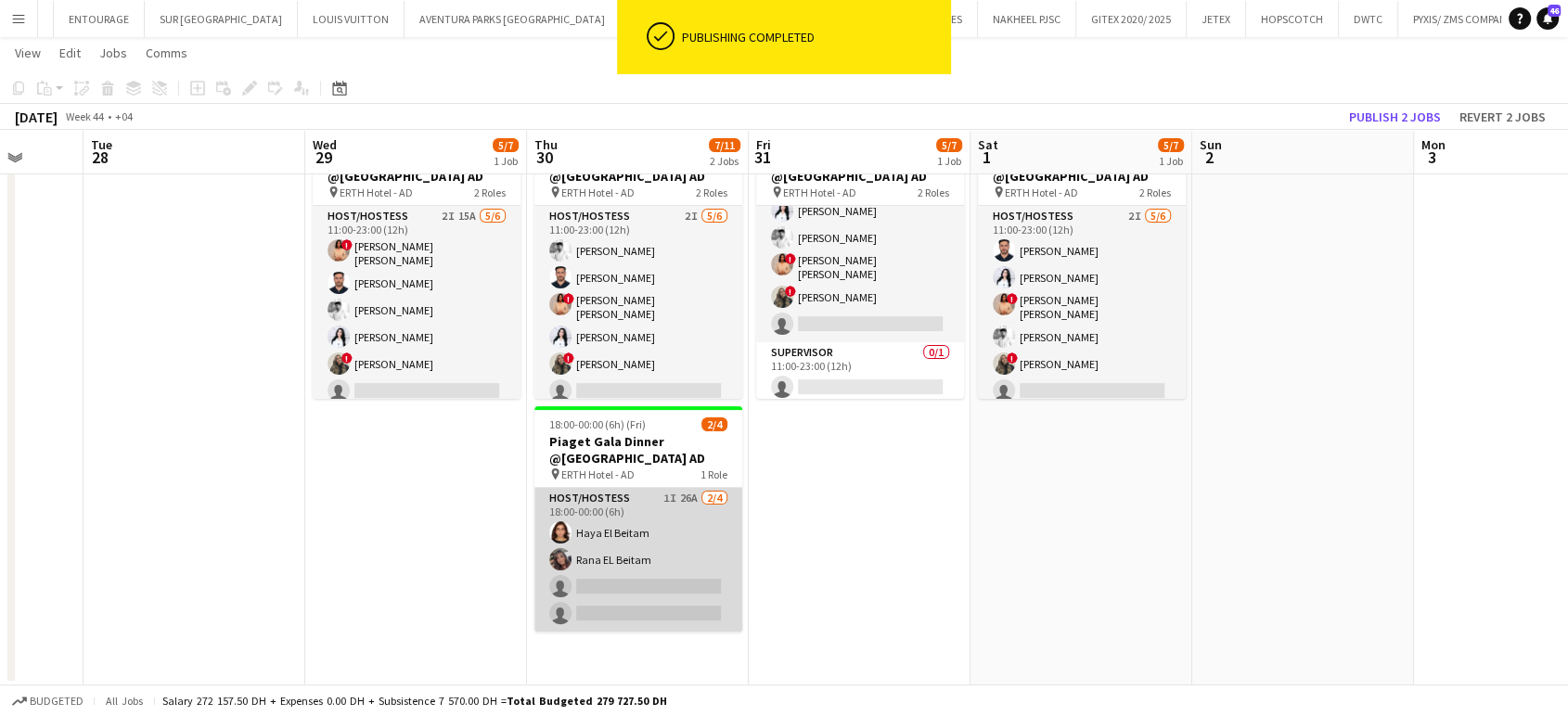
click at [674, 555] on app-card-role "Host/Hostess 1I 26A 2/4 18:00-00:00 (6h) Haya El Beitam Rana EL Beitam single-n…" at bounding box center [638, 560] width 208 height 143
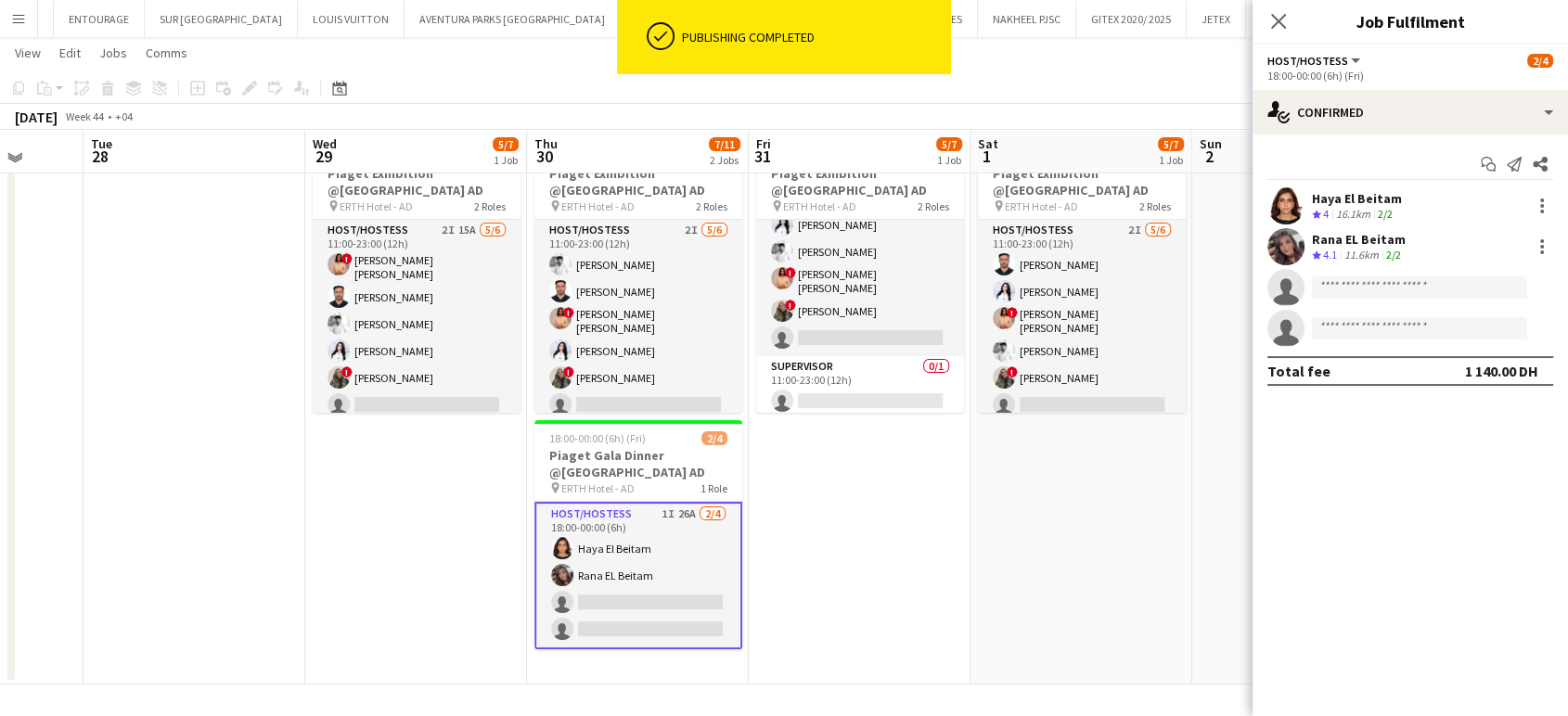
scroll to position [332, 0]
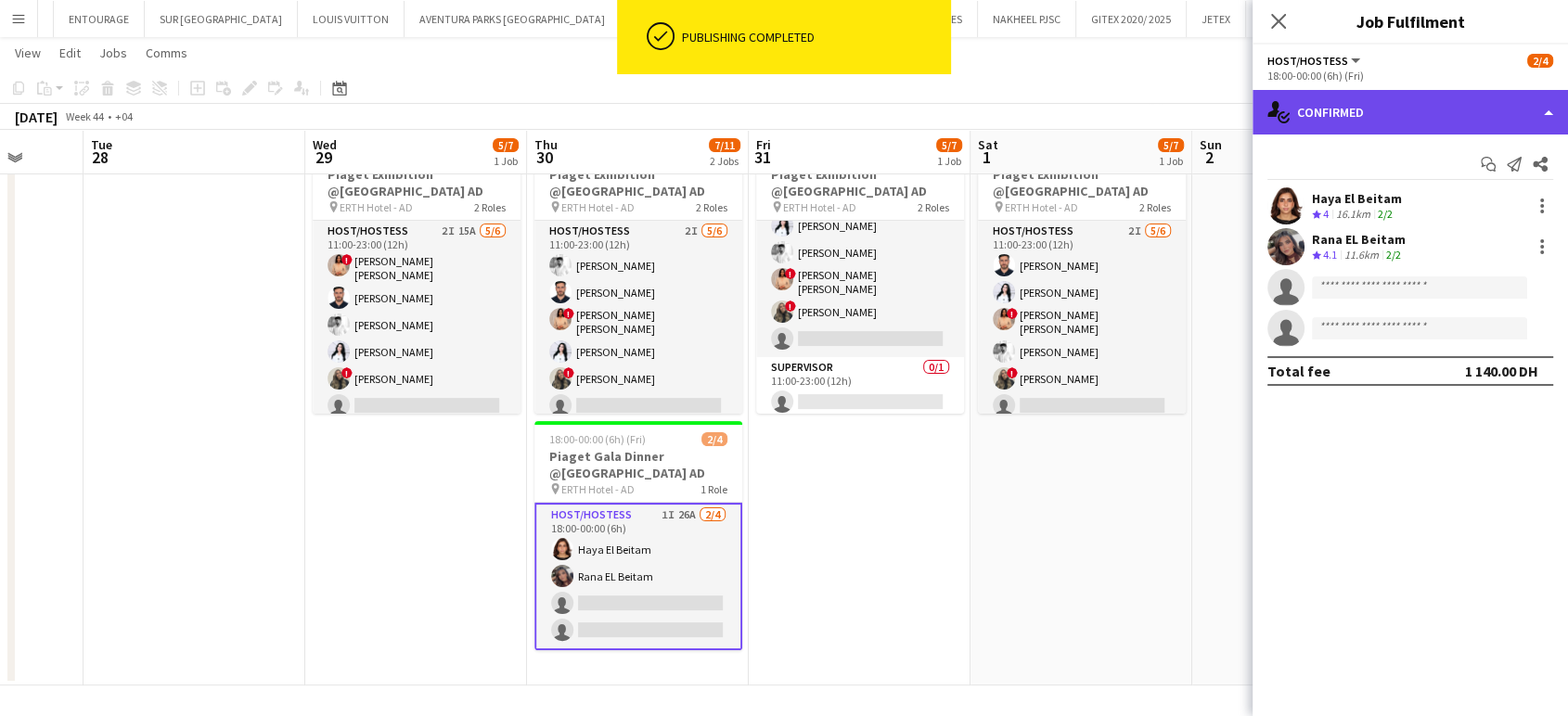
click at [1557, 107] on div "single-neutral-actions-check-2 Confirmed" at bounding box center [1410, 112] width 316 height 45
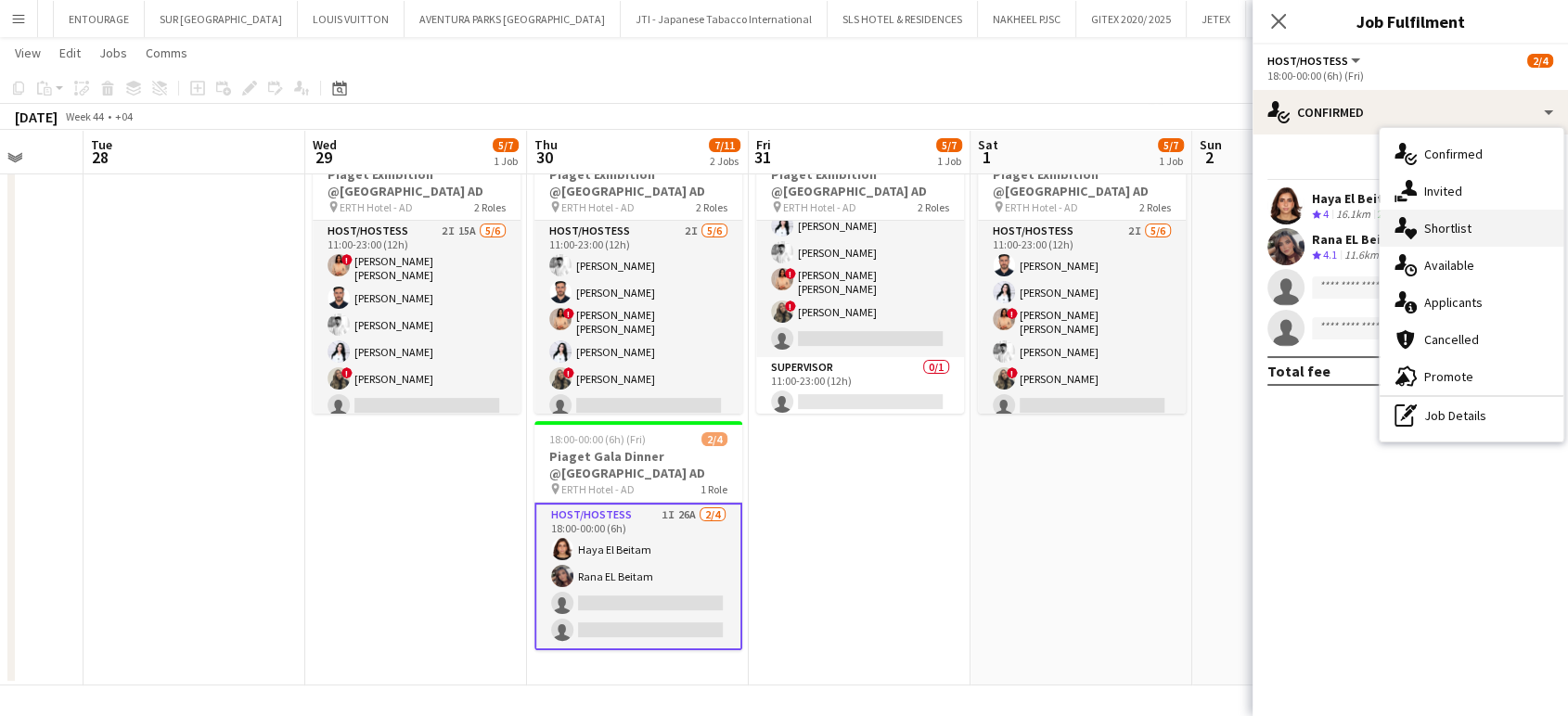
click at [1467, 234] on span "Shortlist" at bounding box center [1446, 228] width 47 height 17
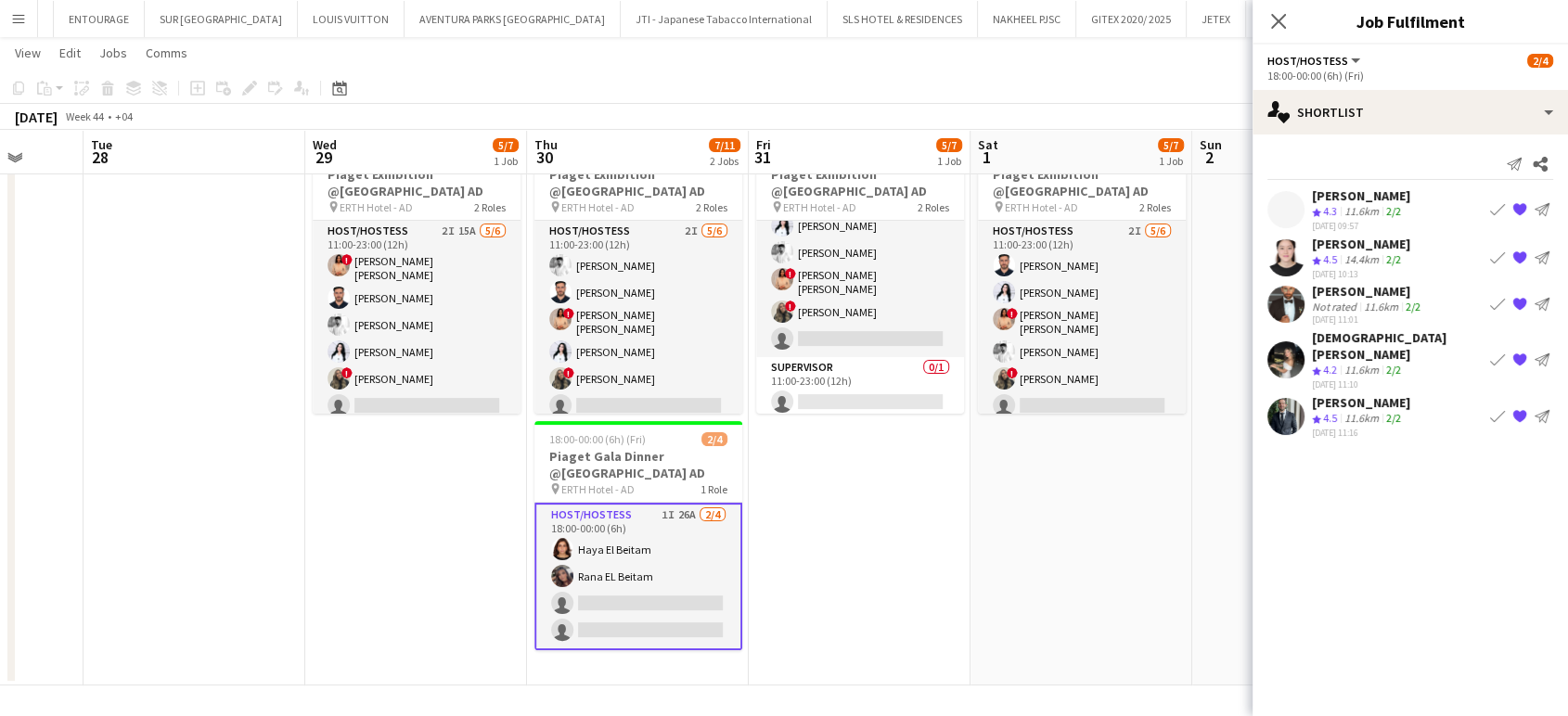
scroll to position [0, 584]
click at [1185, 475] on app-date-cell "11:00-23:00 (12h) 5/7 Piaget Exhibition @ERTH Hotel AD pin ERTH Hotel - AD 2 Ro…" at bounding box center [1079, 408] width 222 height 554
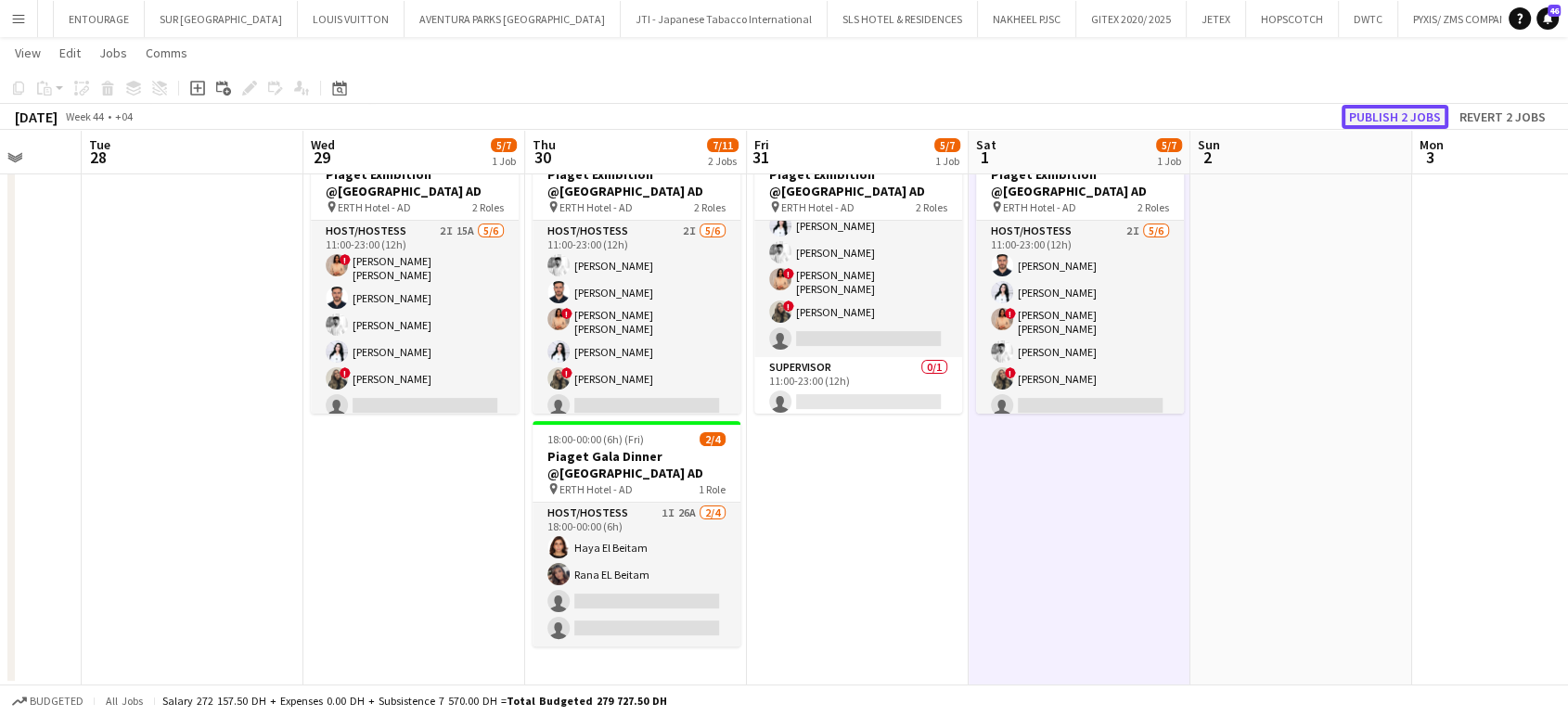
click at [1361, 114] on button "Publish 2 jobs" at bounding box center [1395, 117] width 107 height 24
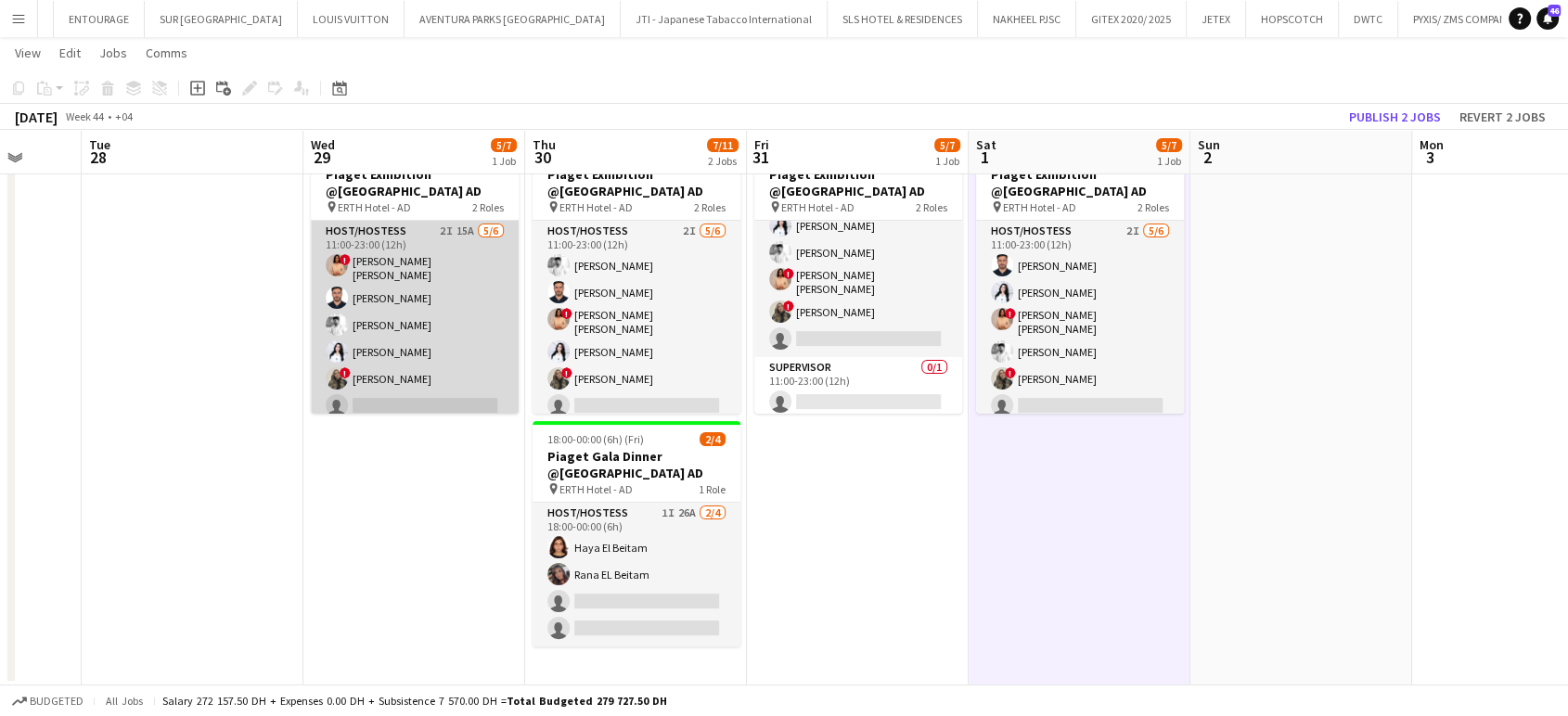
click at [400, 327] on app-card-role "Host/Hostess 2I 15A 5/6 11:00-23:00 (12h) ! Aroua Aroua Ibrahim El Banna Waleed…" at bounding box center [414, 323] width 208 height 203
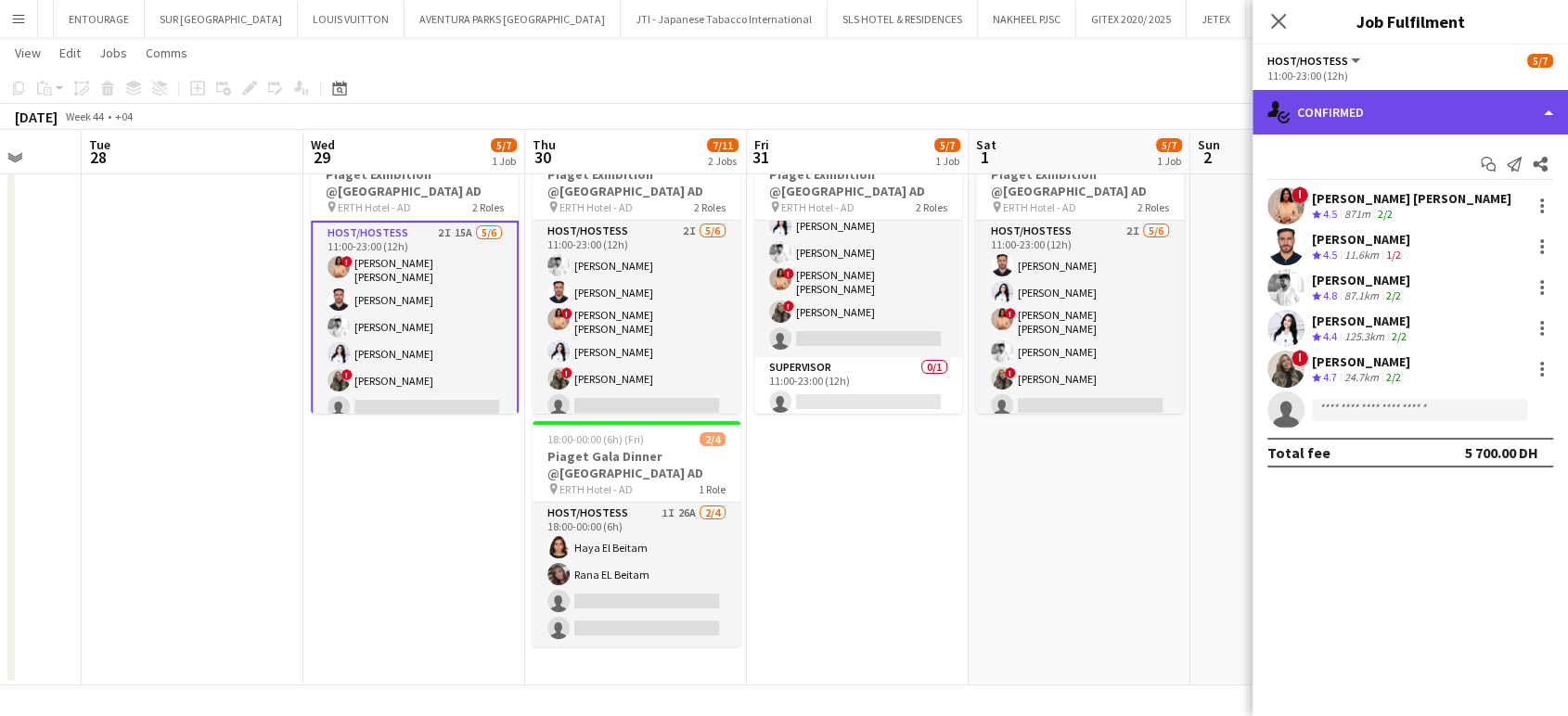
click at [1542, 104] on div "single-neutral-actions-check-2 Confirmed" at bounding box center [1410, 112] width 316 height 45
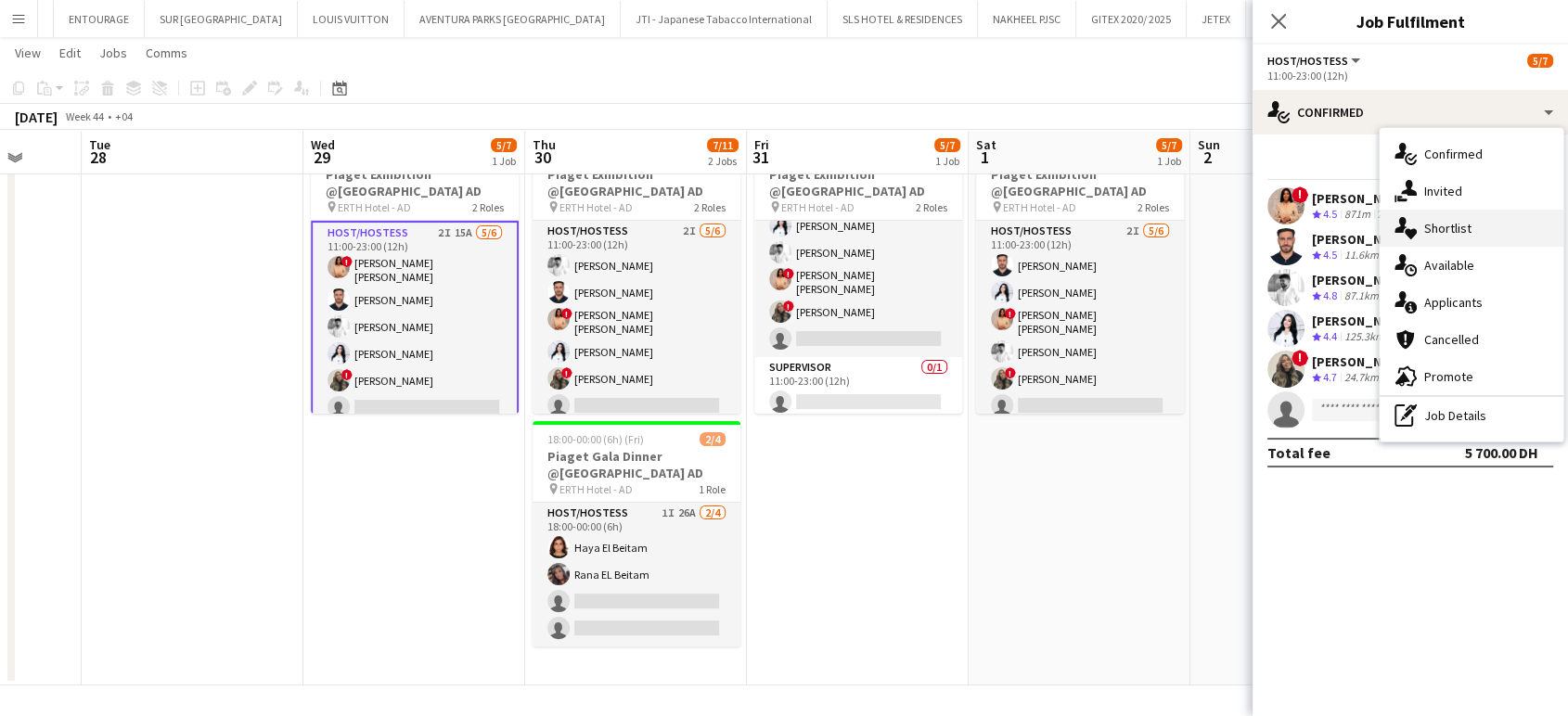
click at [1476, 232] on div "single-neutral-actions-heart Shortlist" at bounding box center [1471, 227] width 183 height 37
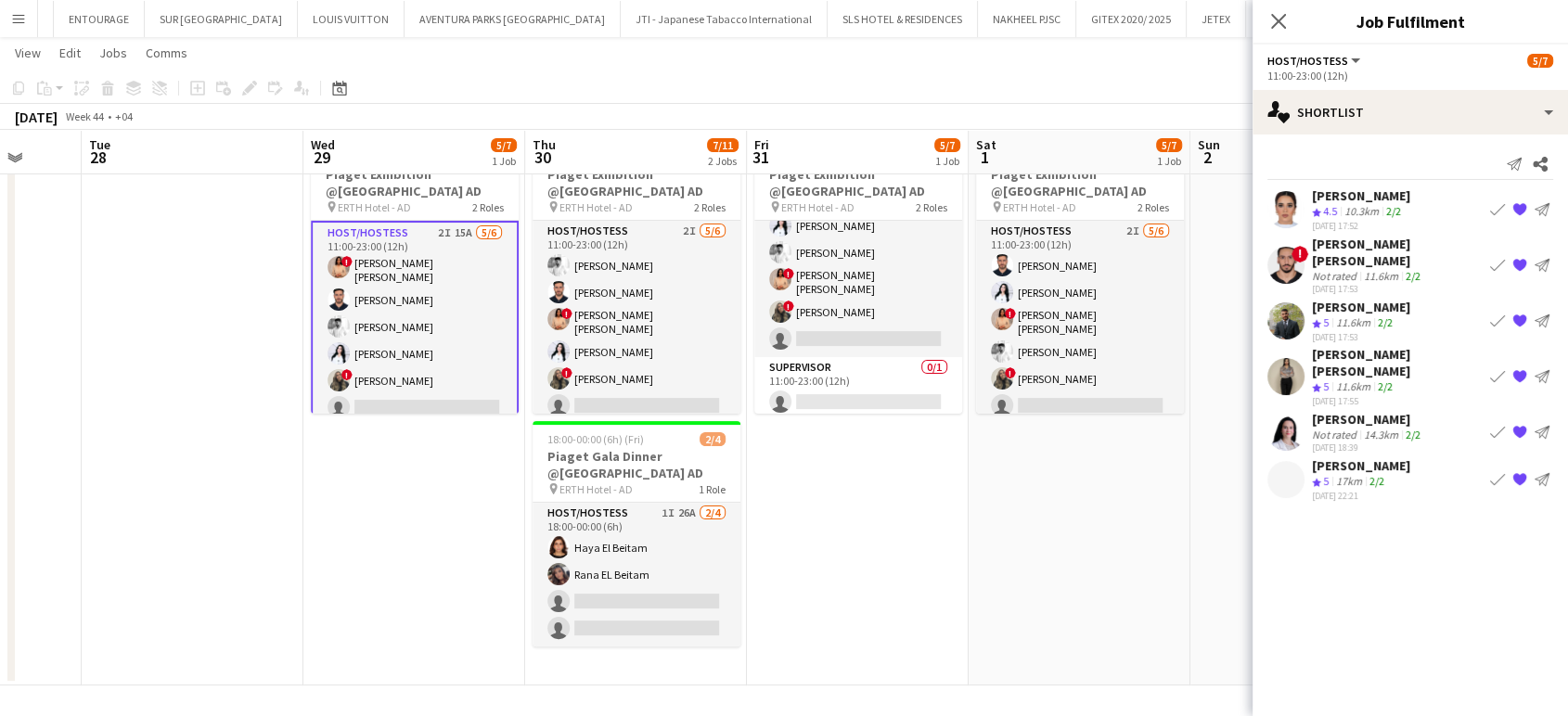
click at [811, 533] on app-date-cell "11:00-23:00 (12h) 5/7 Piaget Exhibition @ERTH Hotel AD pin ERTH Hotel - AD 2 Ro…" at bounding box center [858, 408] width 222 height 554
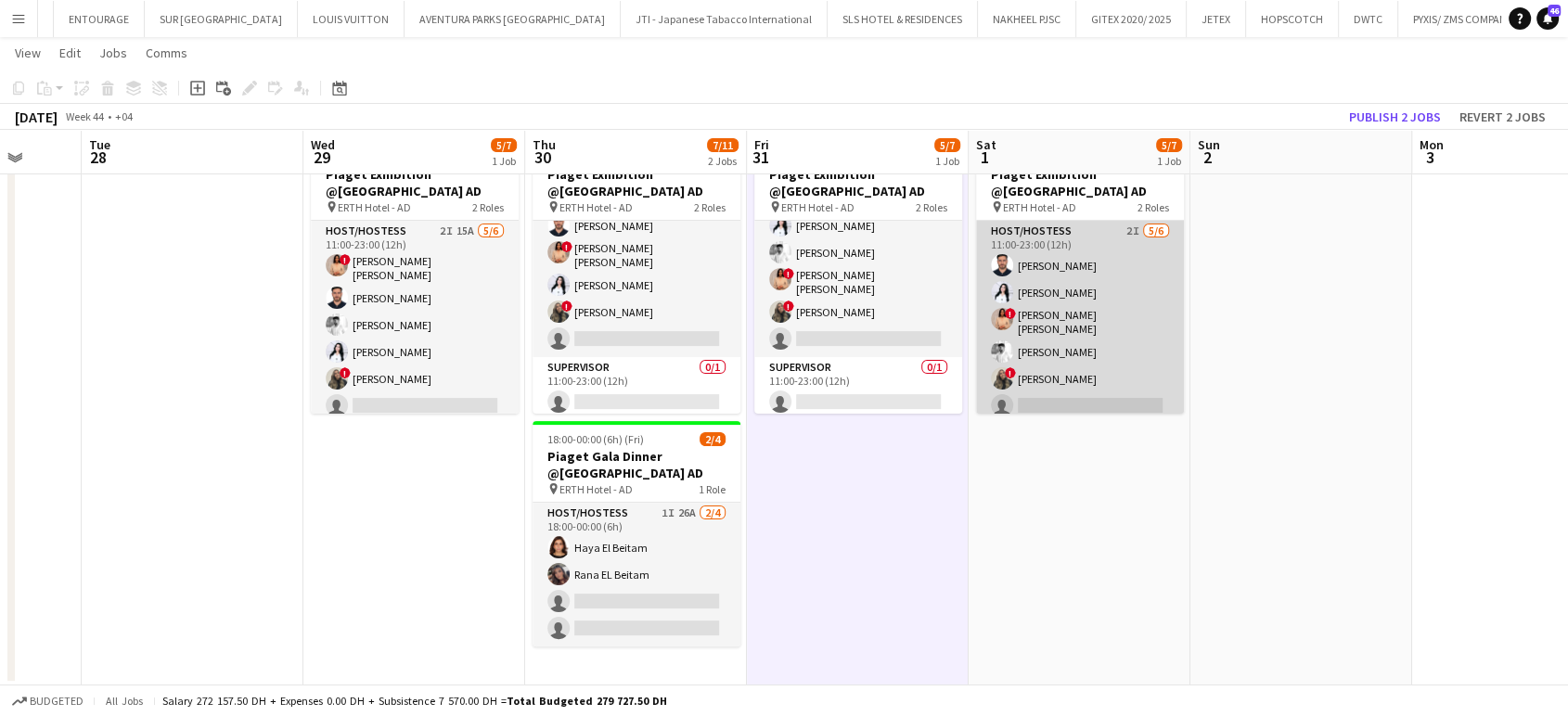
scroll to position [67, 0]
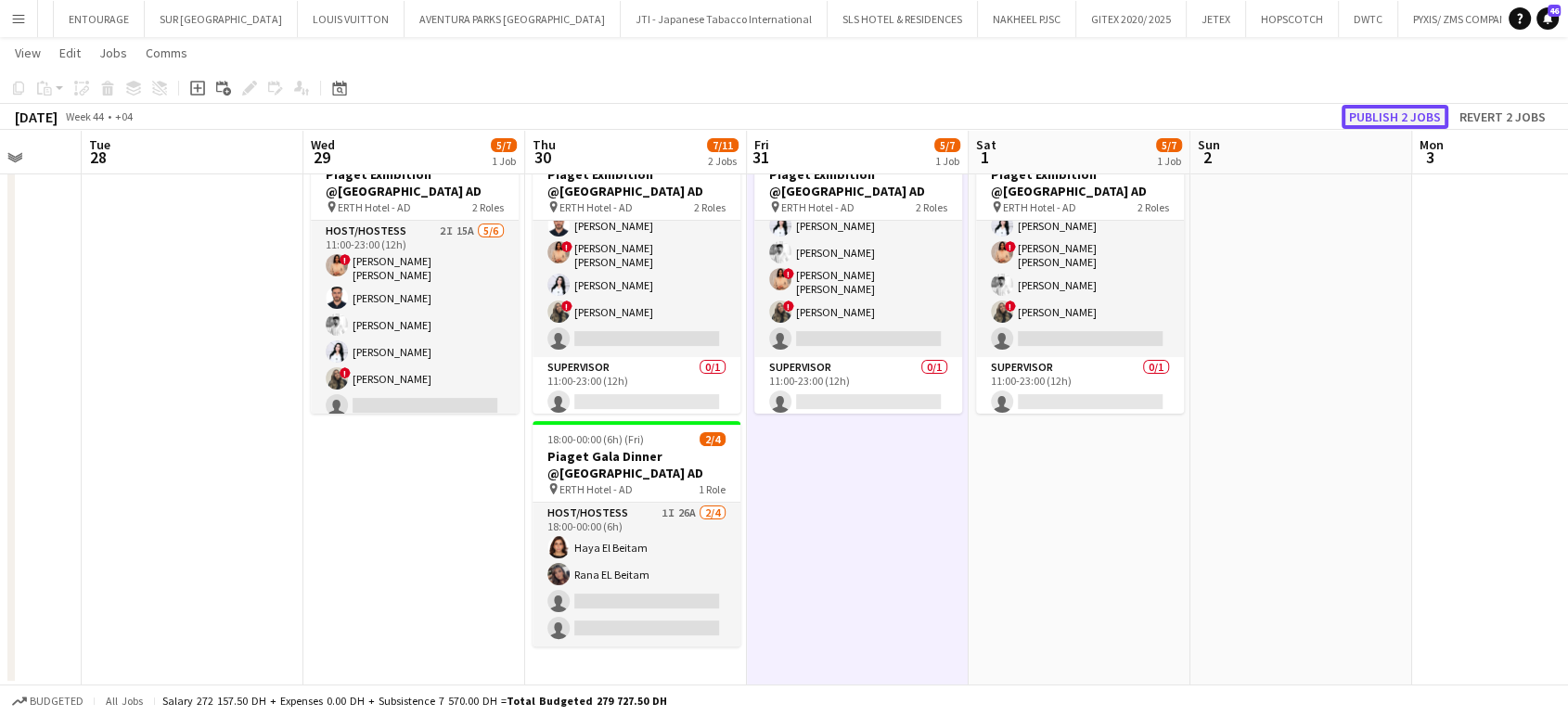
click at [1400, 107] on button "Publish 2 jobs" at bounding box center [1395, 117] width 107 height 24
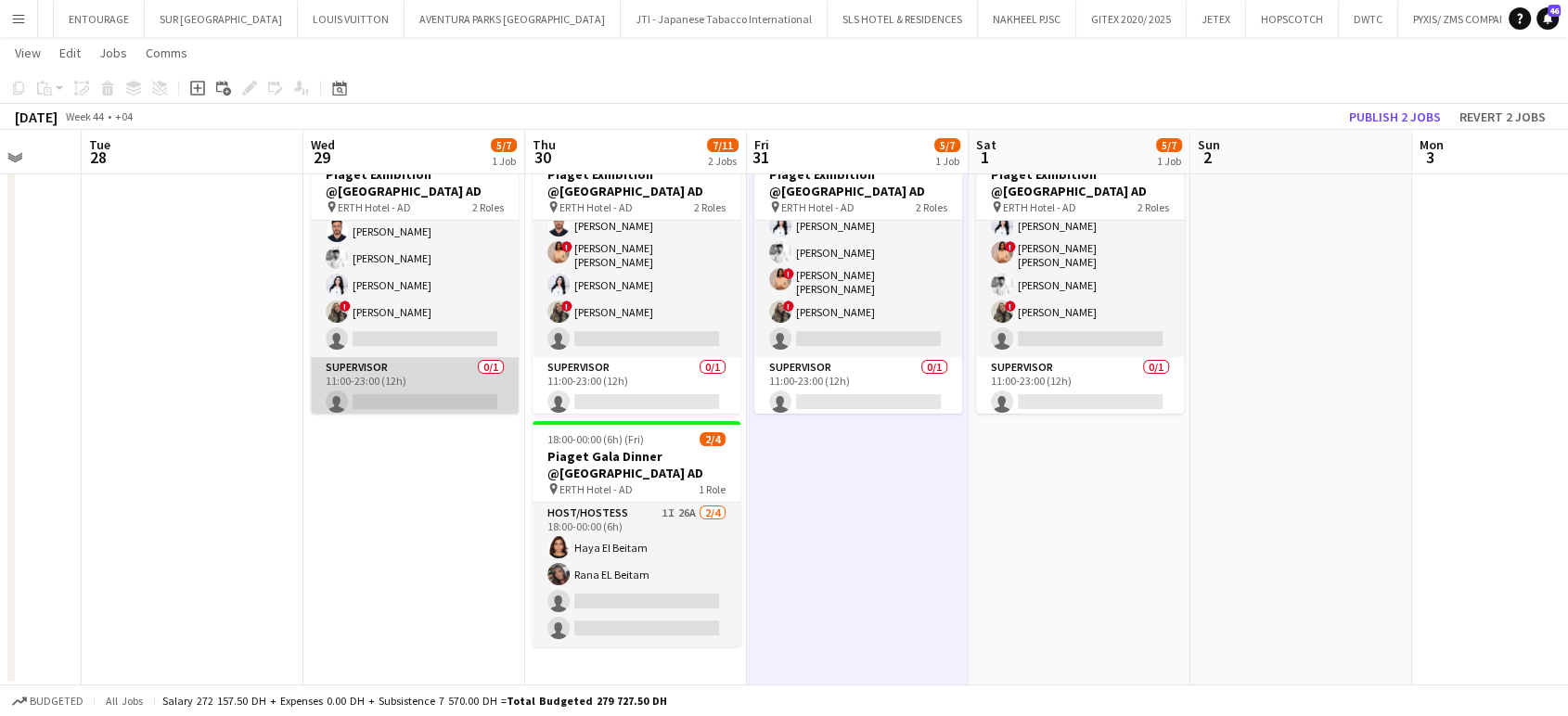
click at [352, 376] on app-card-role "Supervisor 0/1 11:00-23:00 (12h) single-neutral-actions" at bounding box center [414, 388] width 208 height 63
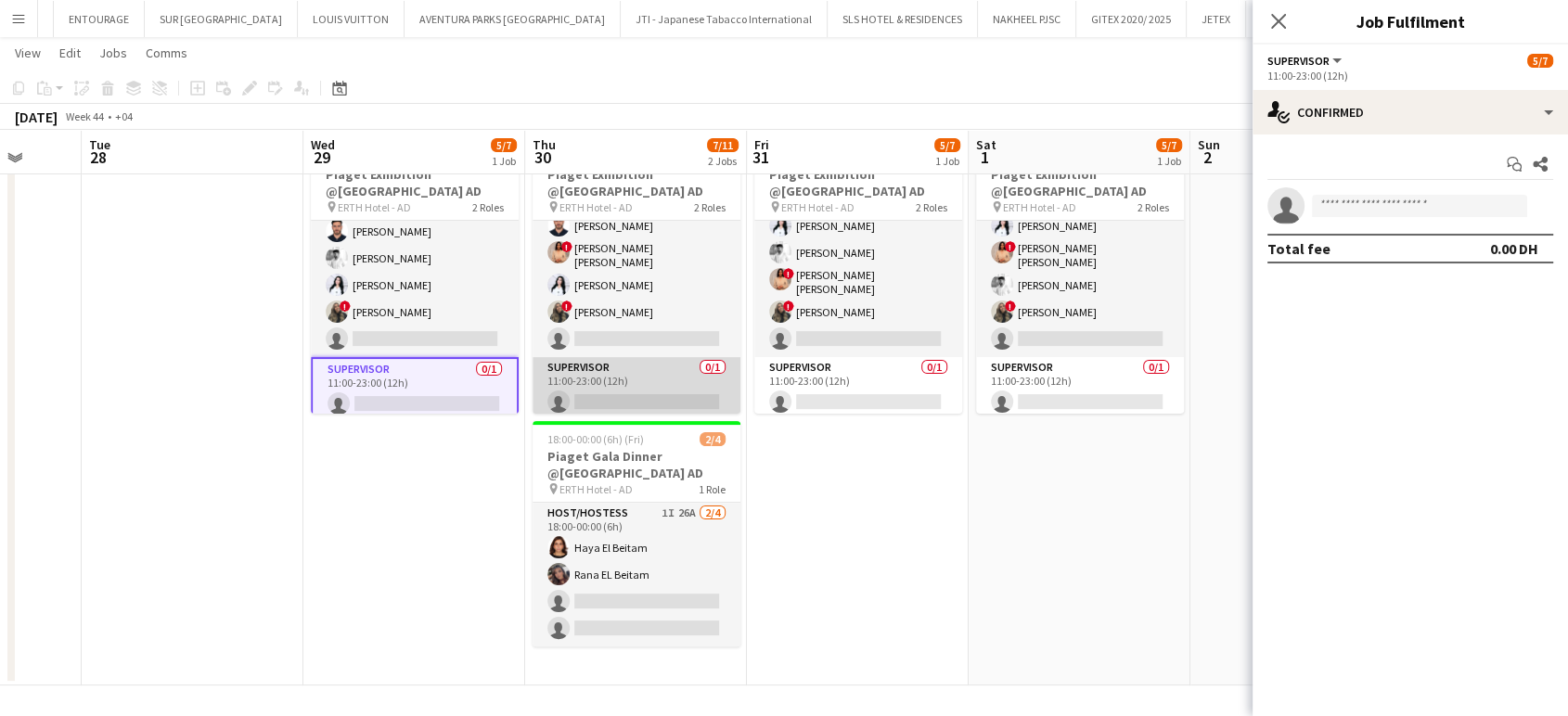
click at [641, 361] on app-card-role "Supervisor 0/1 11:00-23:00 (12h) single-neutral-actions" at bounding box center [637, 388] width 208 height 63
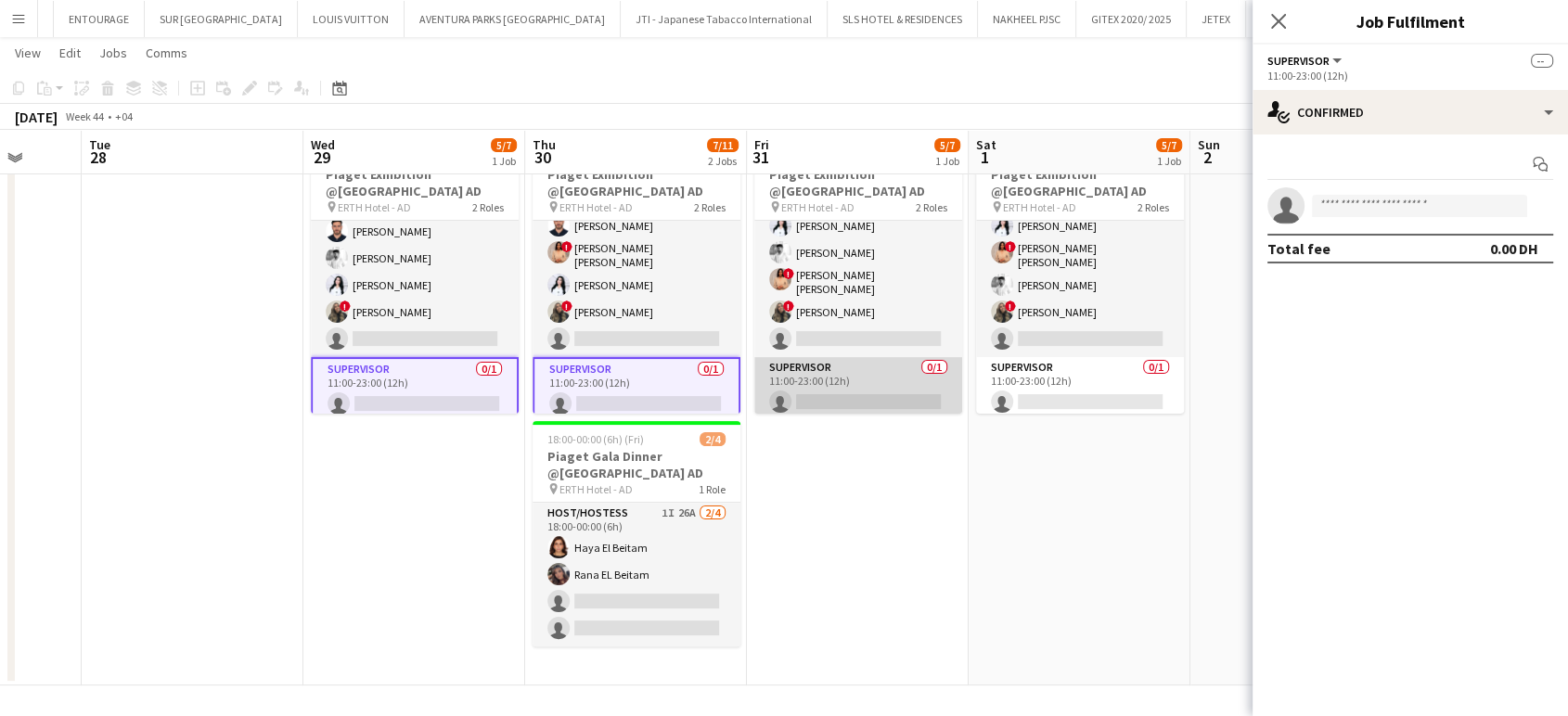
click at [784, 377] on app-card-role "Supervisor 0/1 11:00-23:00 (12h) single-neutral-actions" at bounding box center [858, 388] width 208 height 63
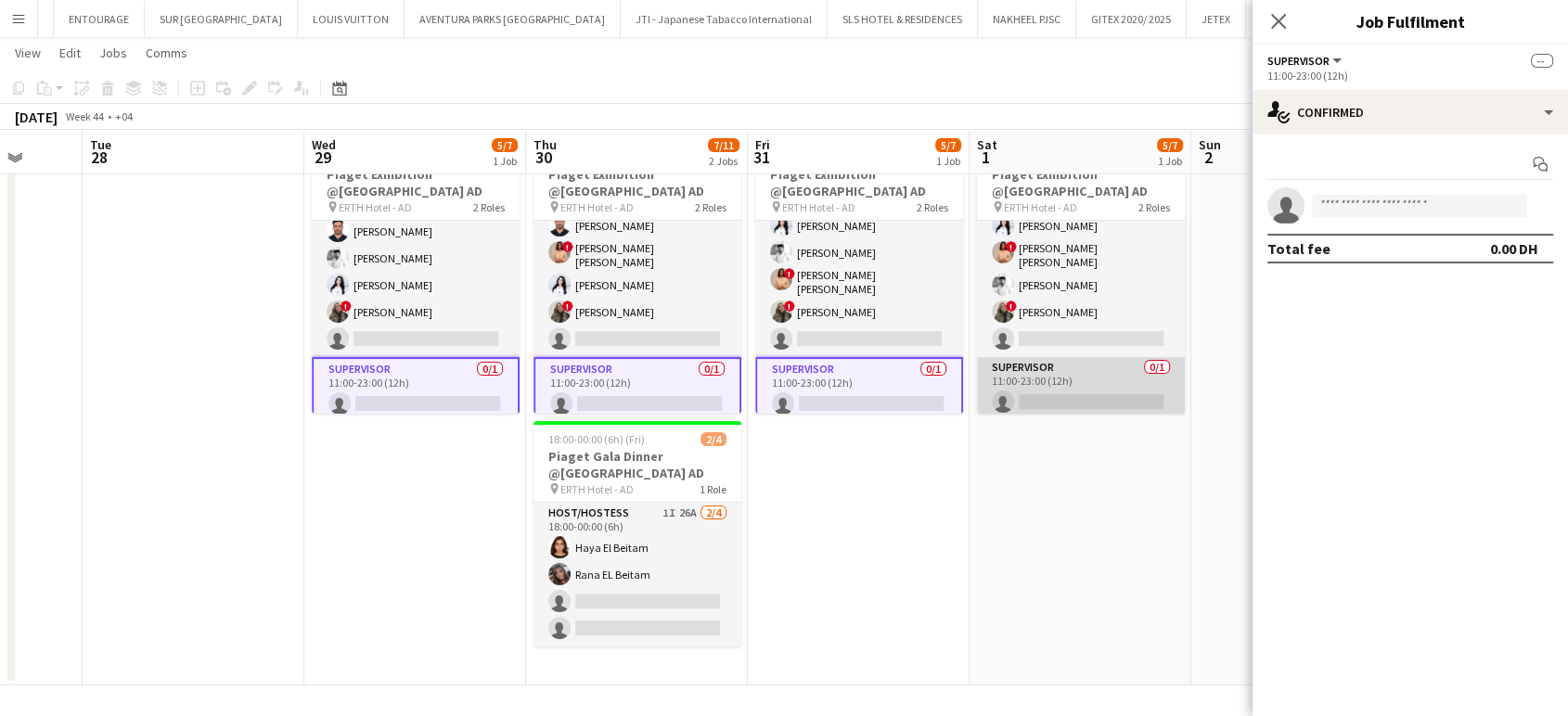
click at [1122, 376] on app-card-role "Supervisor 0/1 11:00-23:00 (12h) single-neutral-actions" at bounding box center [1081, 388] width 208 height 63
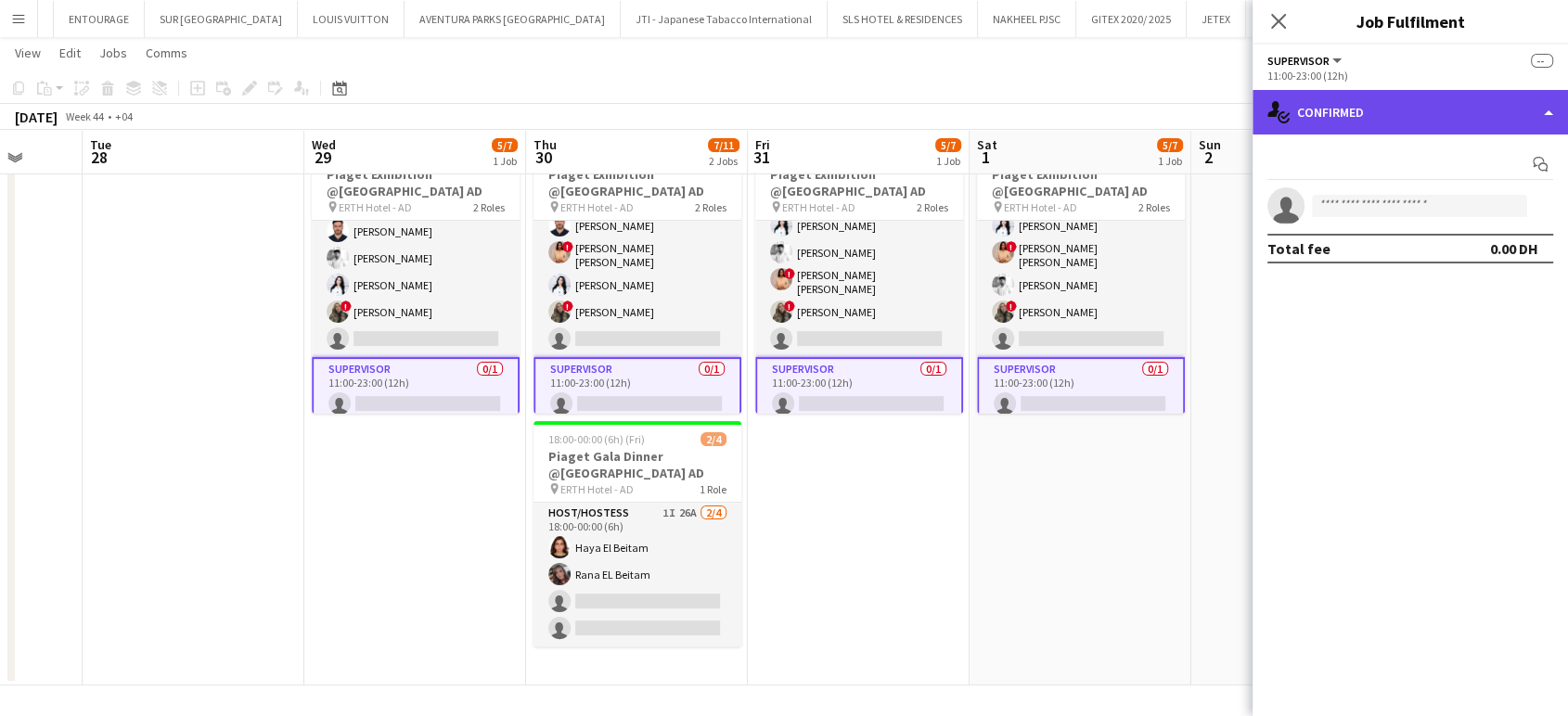
click at [1536, 108] on div "single-neutral-actions-check-2 Confirmed" at bounding box center [1410, 112] width 316 height 45
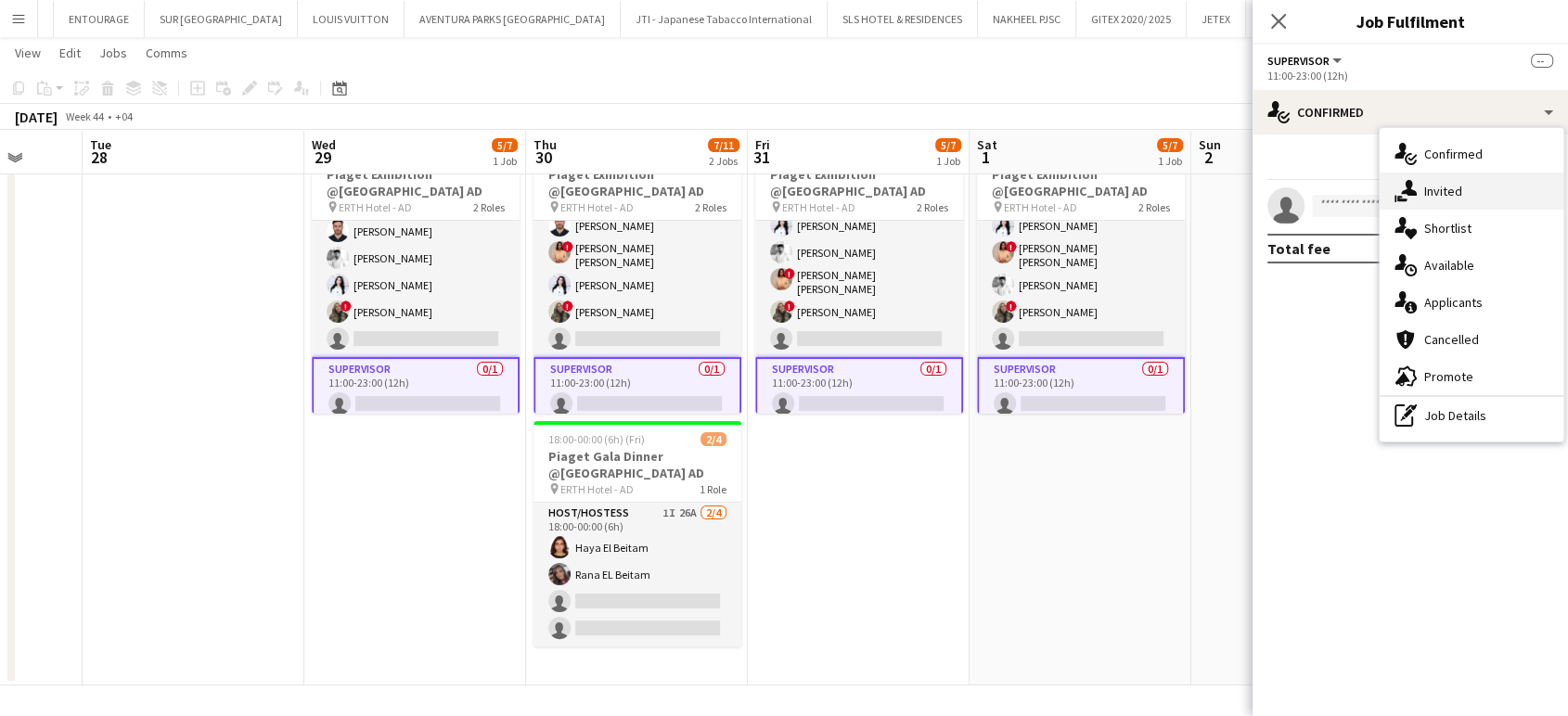
click at [1477, 193] on div "single-neutral-actions-share-1 Invited" at bounding box center [1471, 190] width 183 height 37
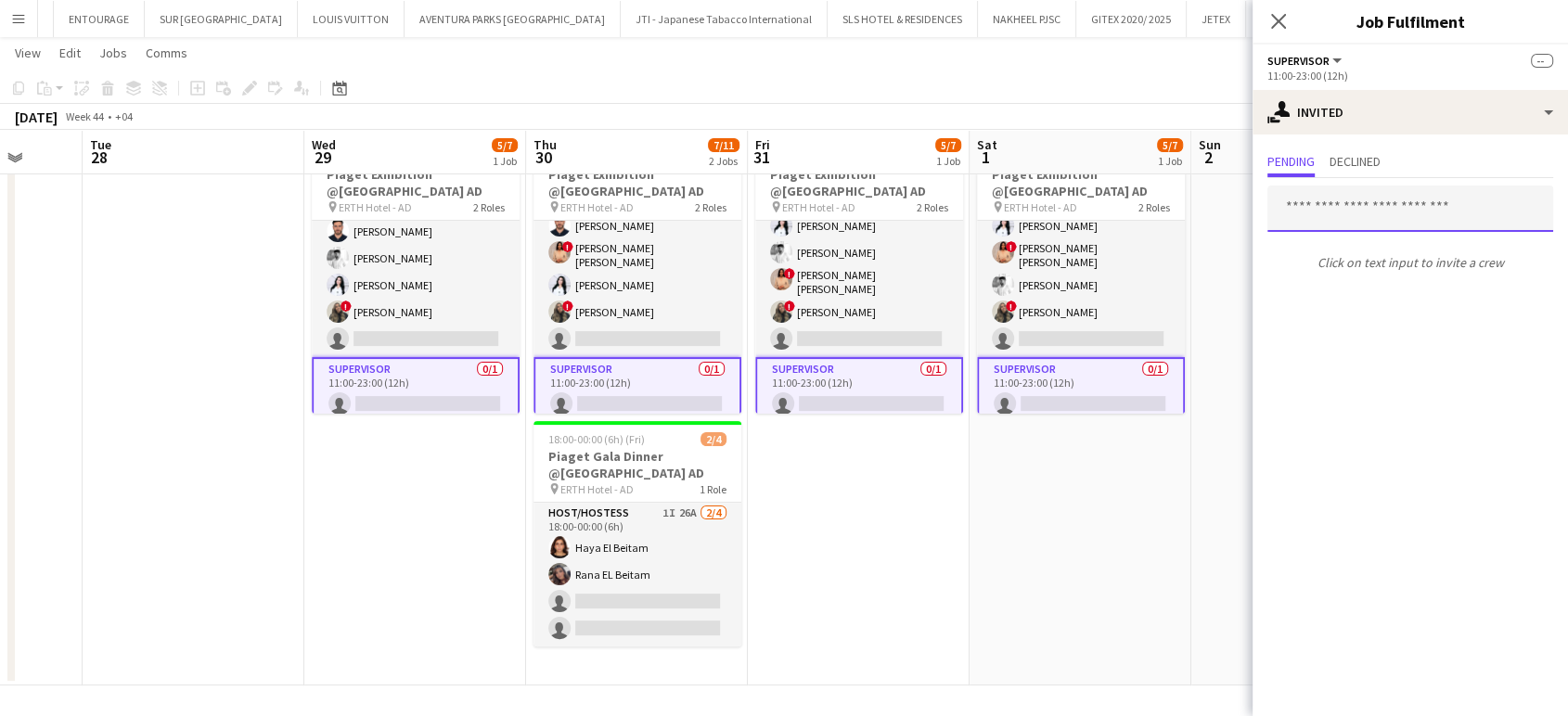
click at [1328, 214] on input "text" at bounding box center [1410, 208] width 286 height 47
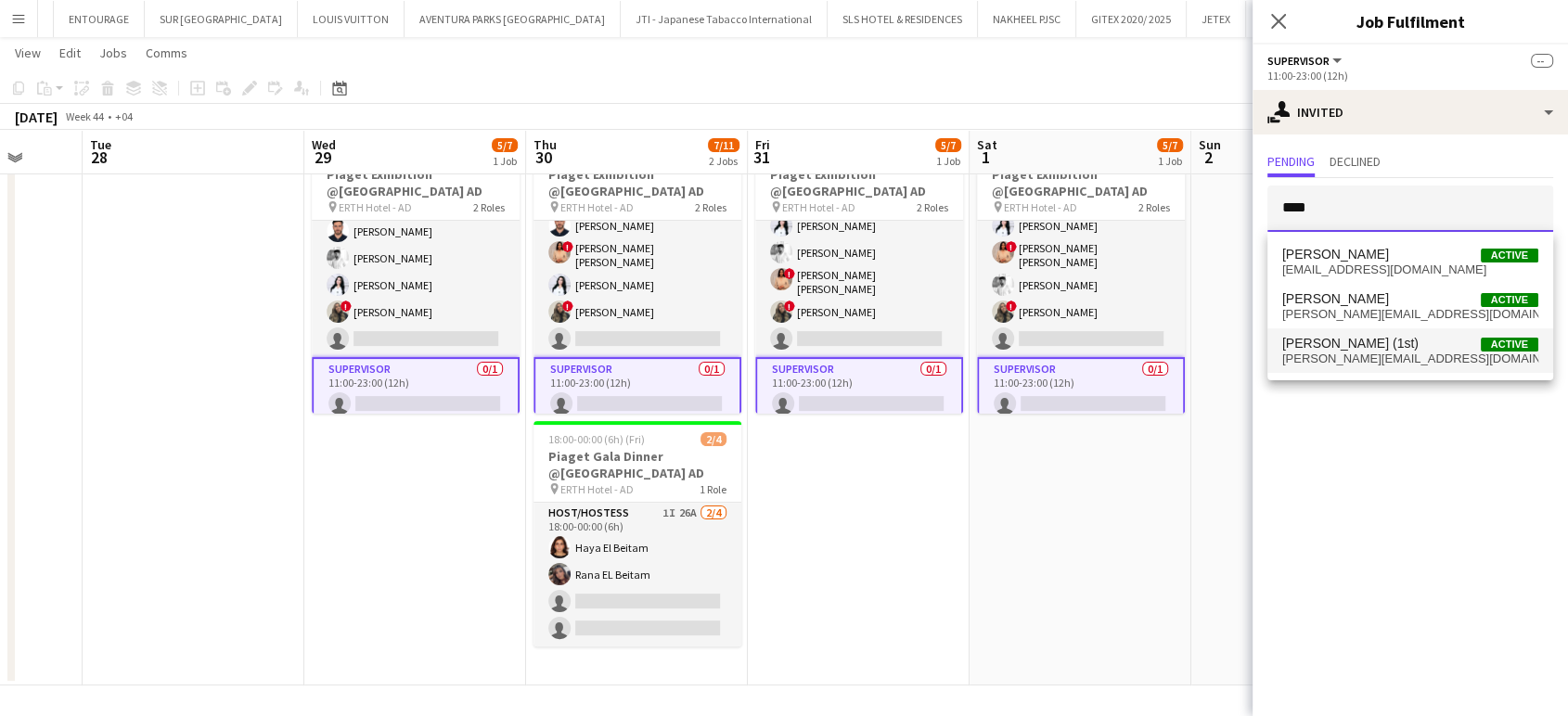
type input "****"
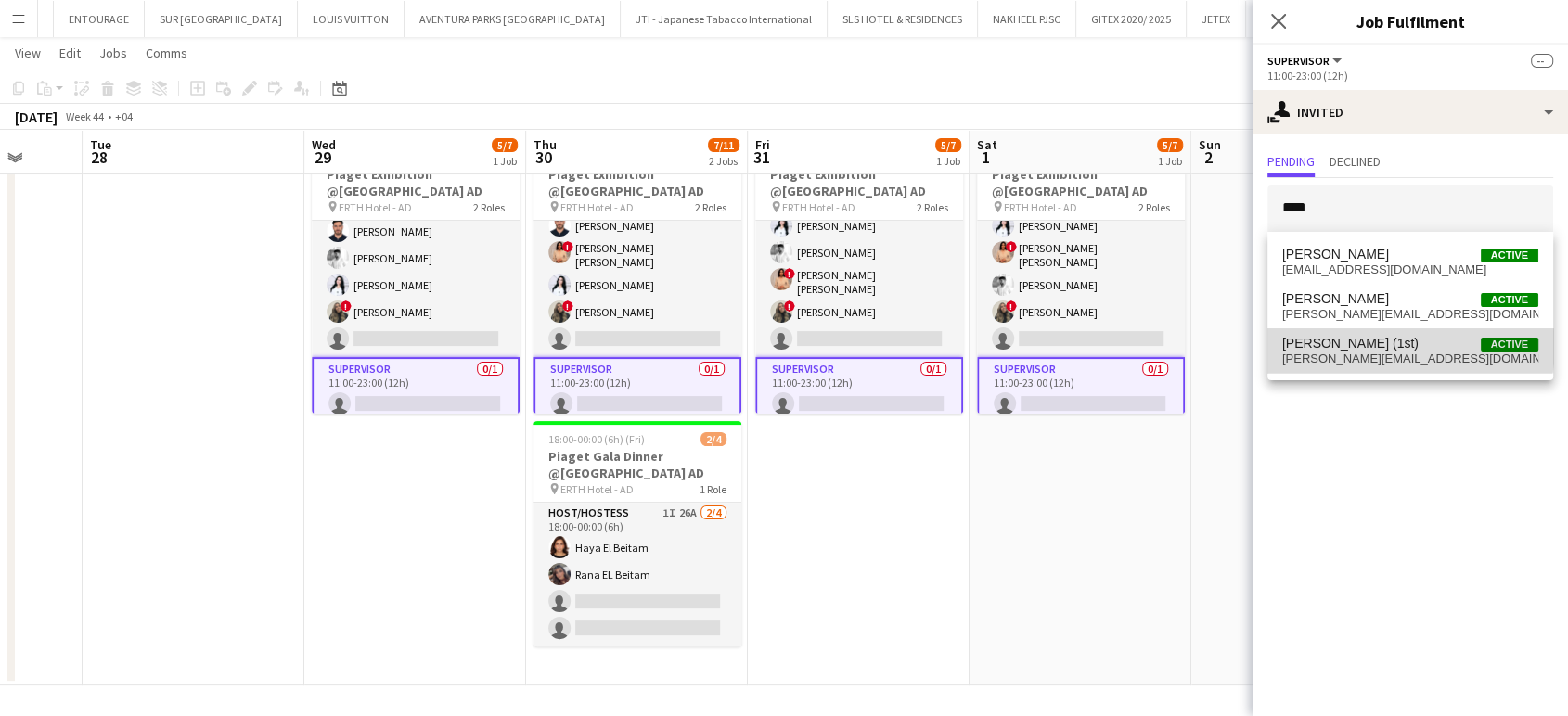
click at [1391, 347] on span "Mohamed Ali Diab (1st)" at bounding box center [1350, 344] width 136 height 16
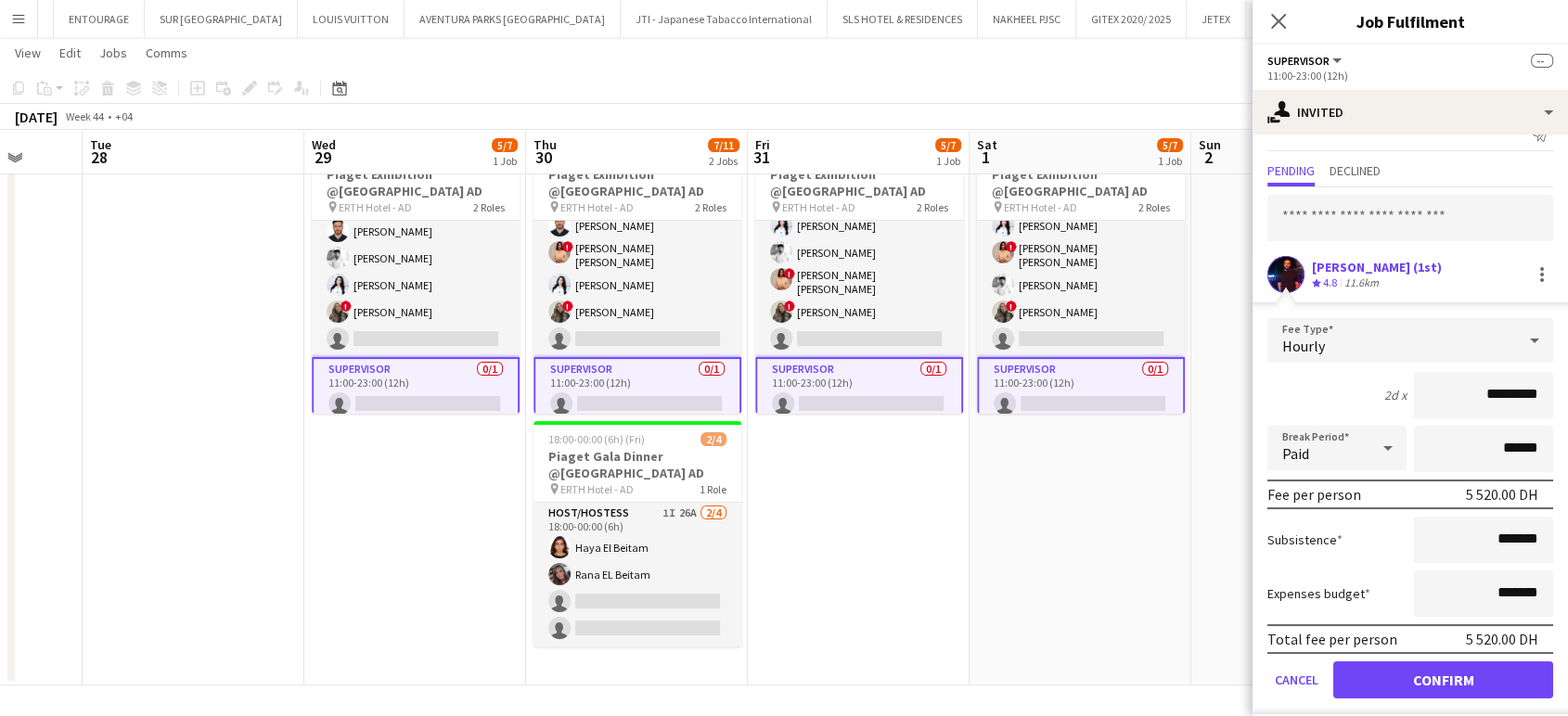
scroll to position [43, 0]
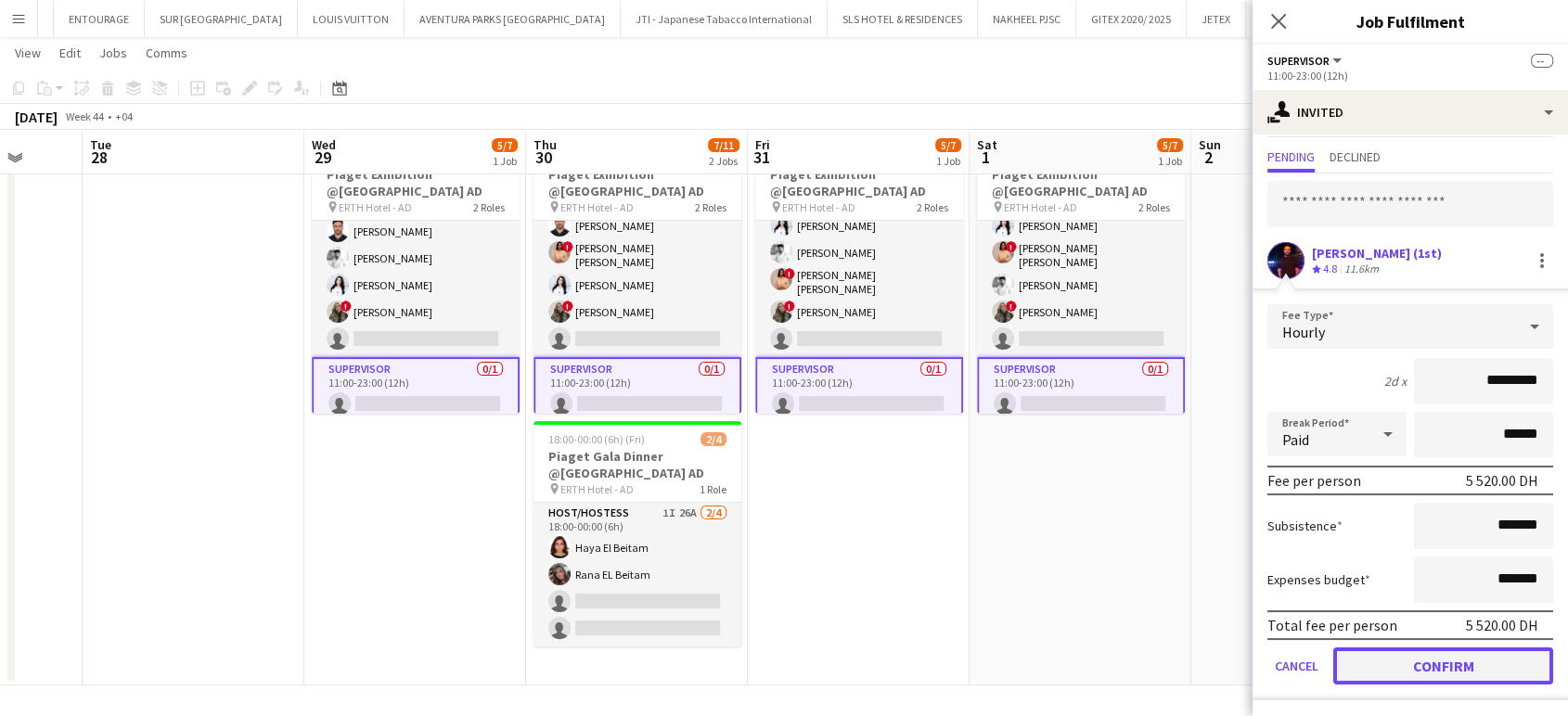
click at [1429, 665] on button "Confirm" at bounding box center [1442, 665] width 220 height 37
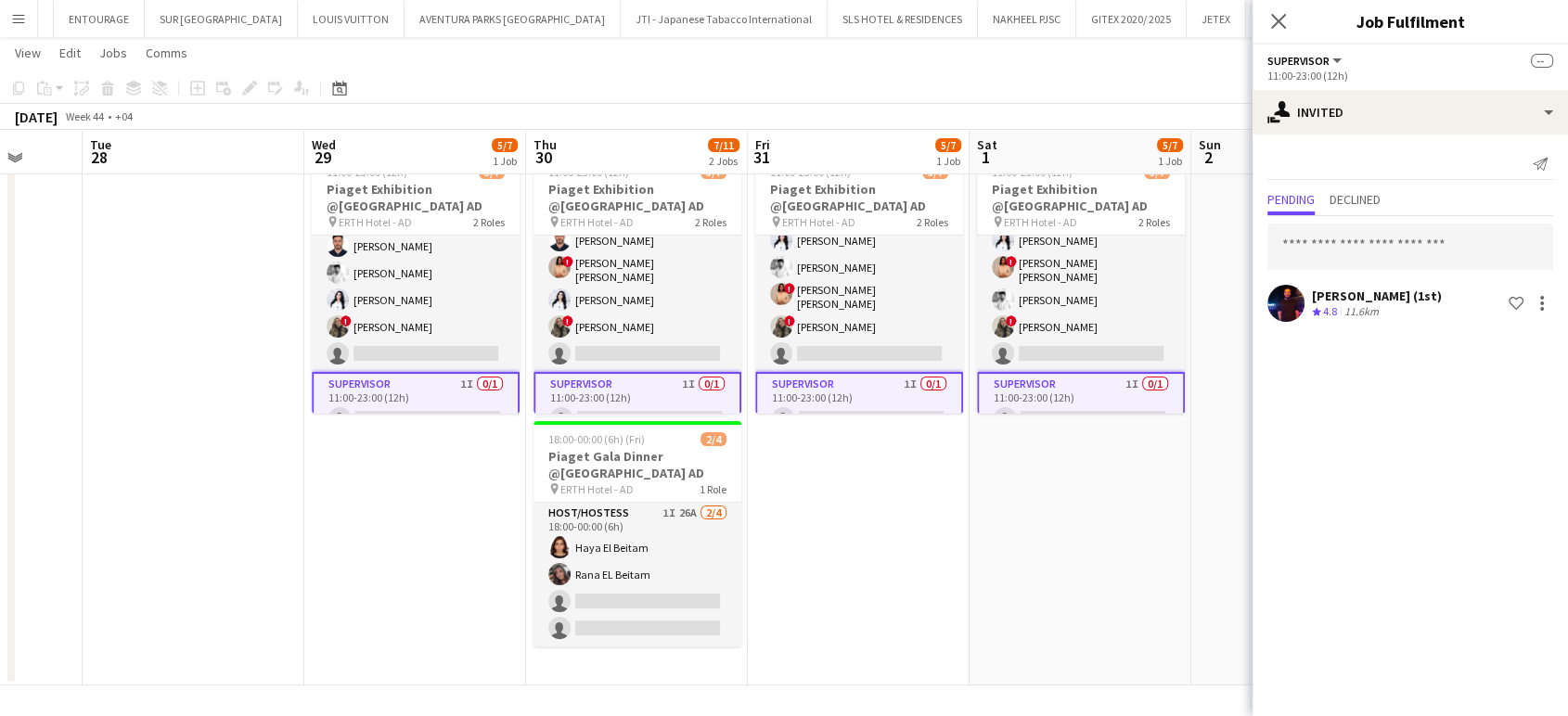
scroll to position [0, 0]
click at [1153, 588] on app-date-cell "Updated 11:00-23:00 (12h) 5/7 Piaget Exhibition @ERTH Hotel AD pin ERTH Hotel -…" at bounding box center [1080, 408] width 222 height 554
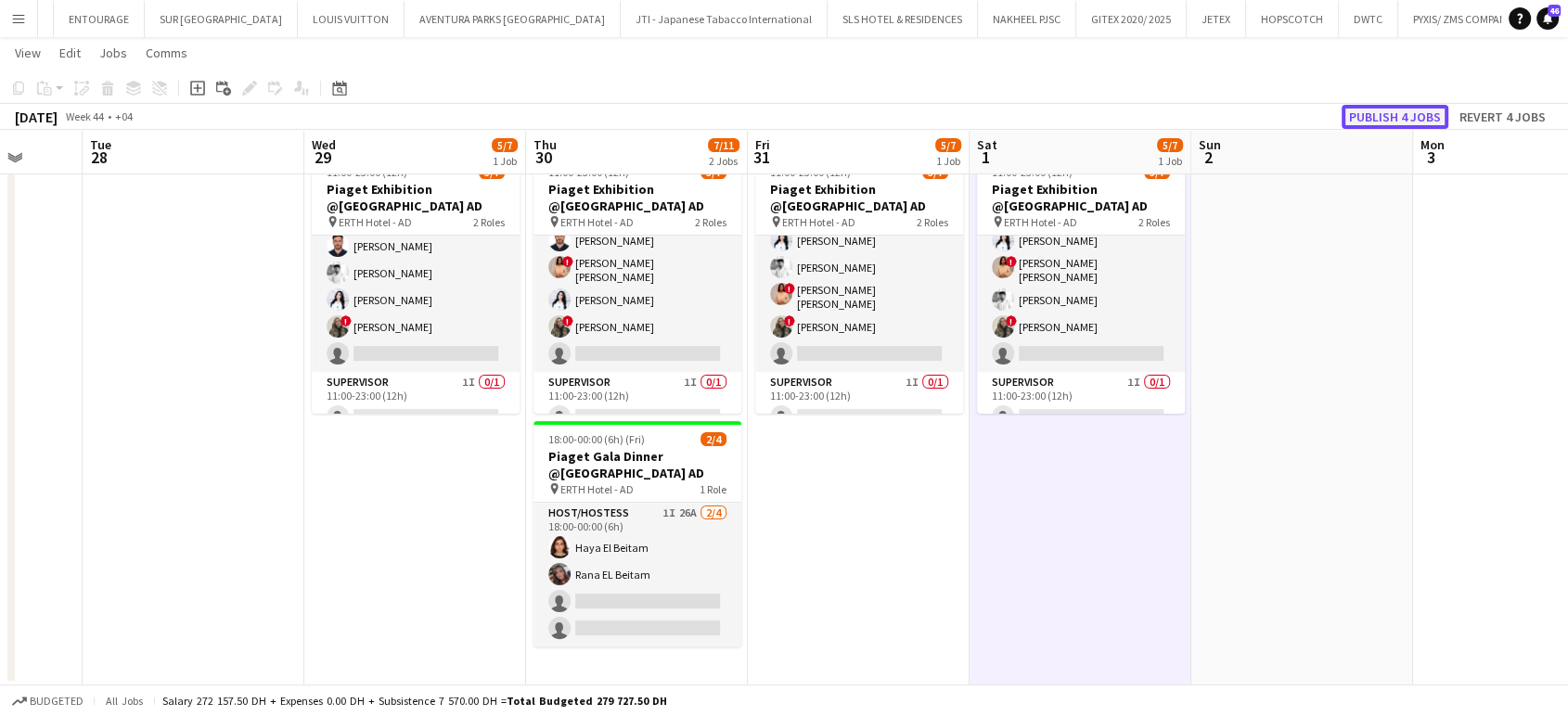
click at [1365, 113] on button "Publish 4 jobs" at bounding box center [1395, 117] width 107 height 24
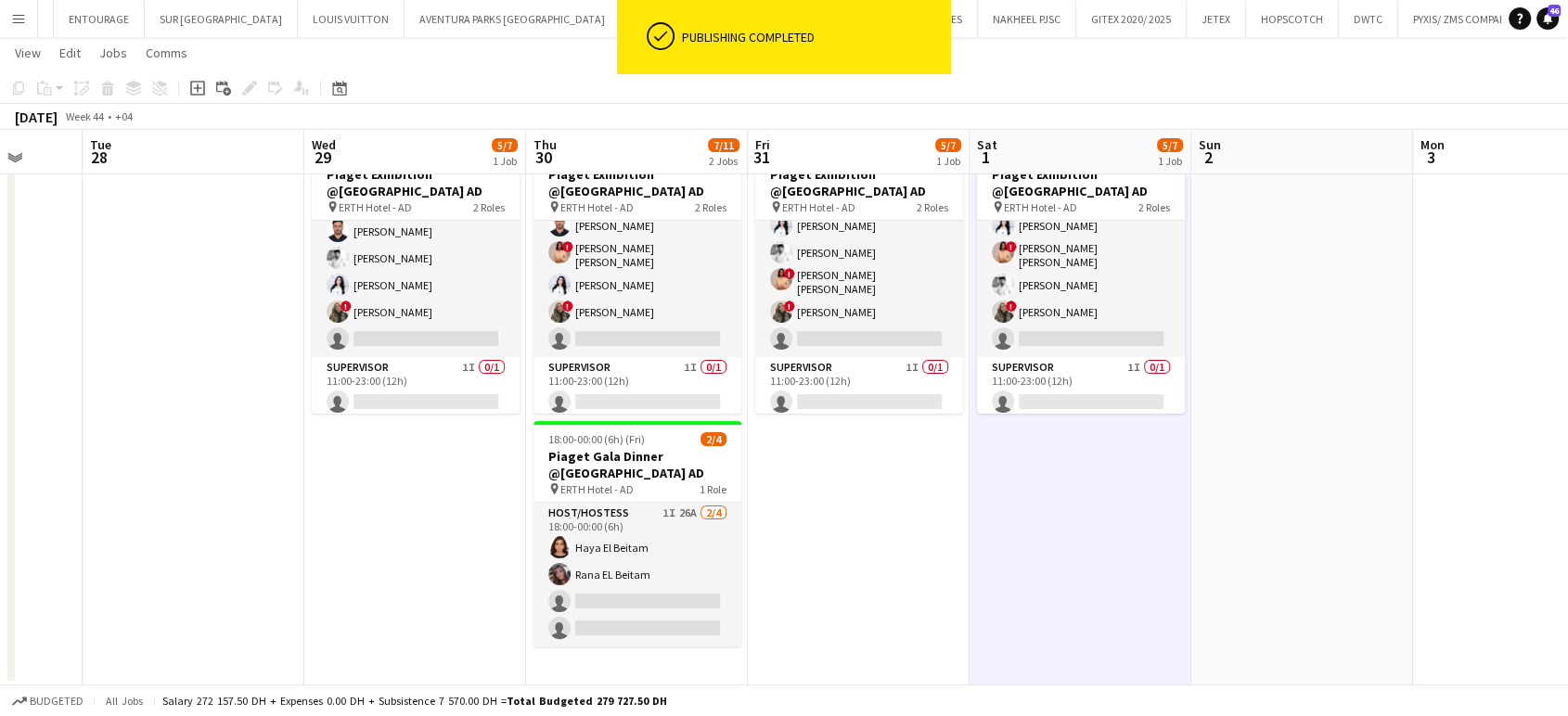
click at [277, 442] on app-date-cell at bounding box center [193, 408] width 222 height 554
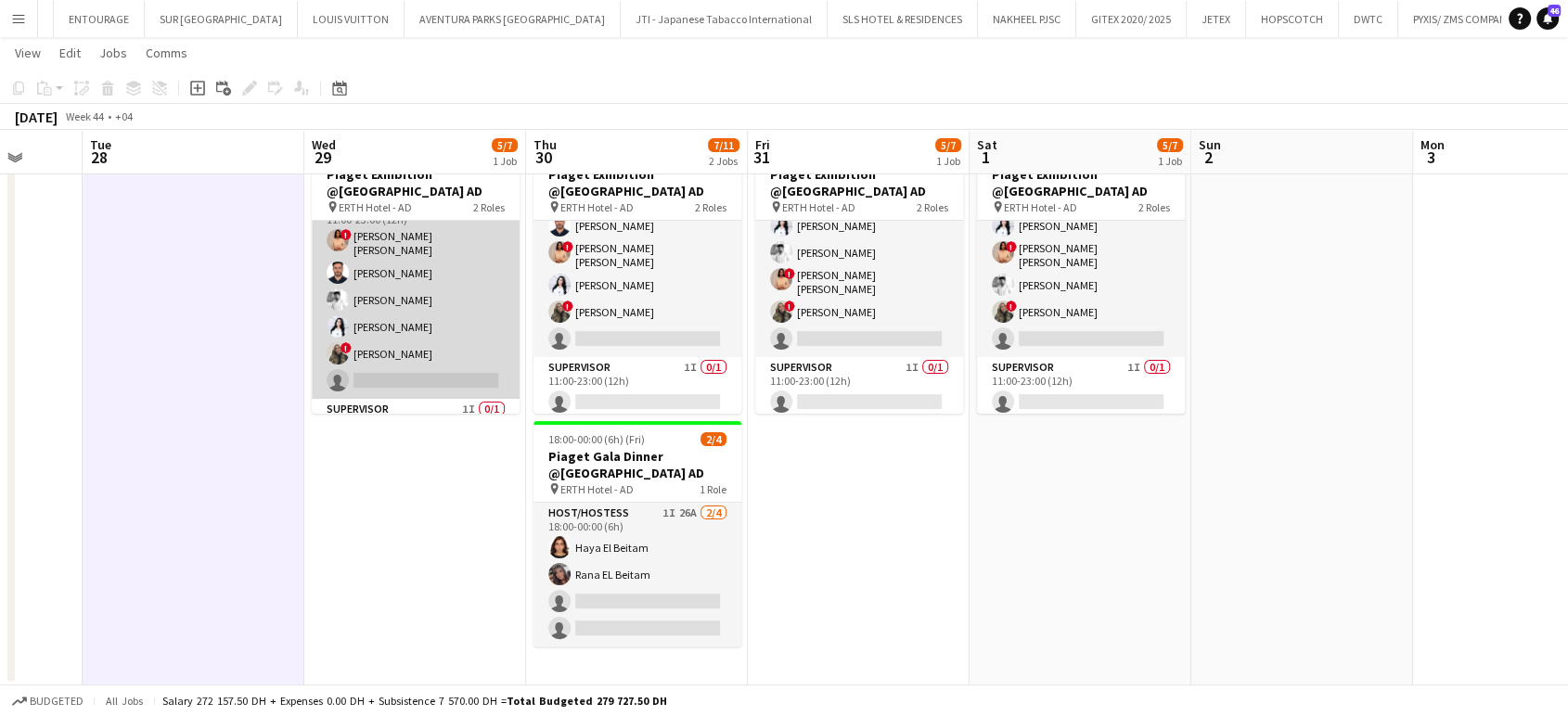
scroll to position [67, 0]
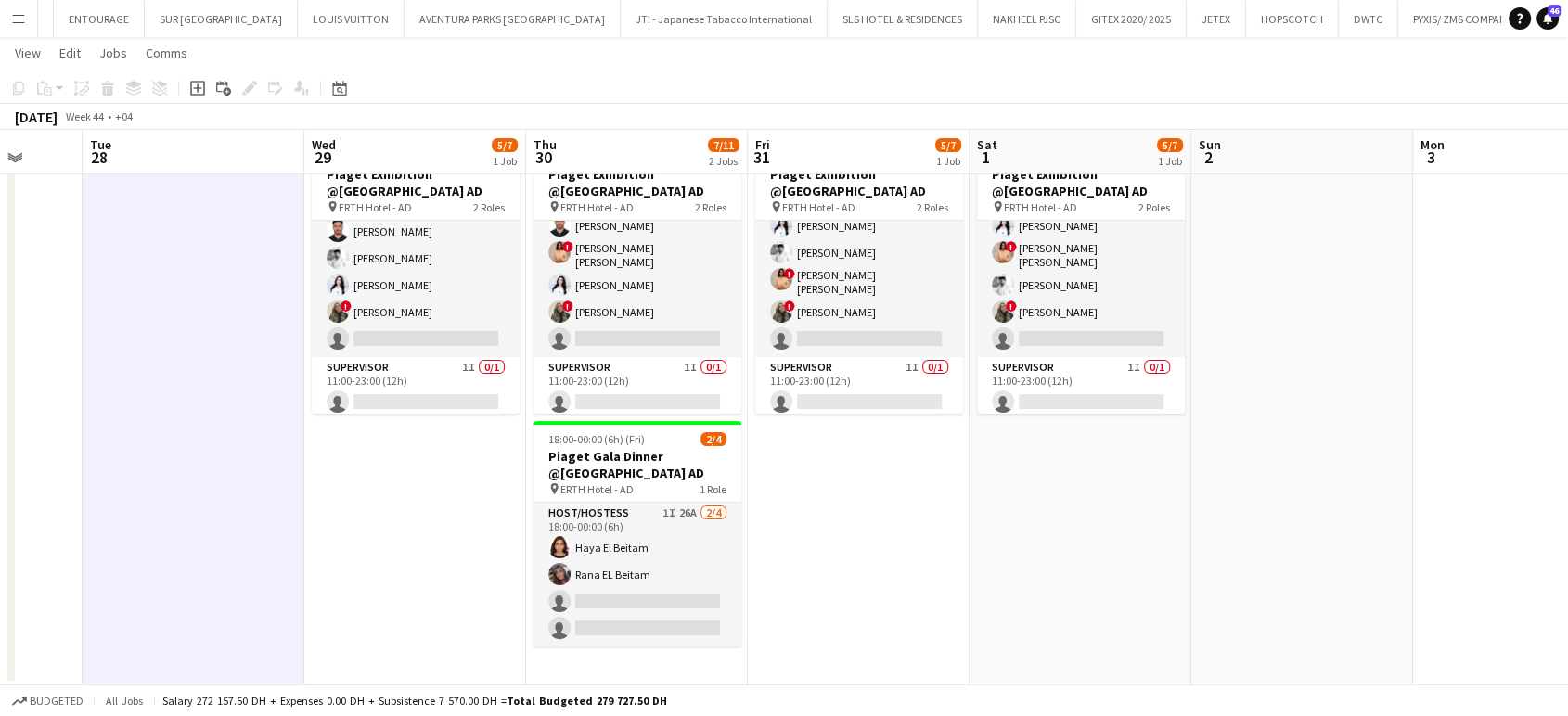
click at [360, 557] on app-date-cell "11:00-23:00 (12h) 5/7 Piaget Exhibition @ERTH Hotel AD pin ERTH Hotel - AD 2 Ro…" at bounding box center [414, 408] width 222 height 554
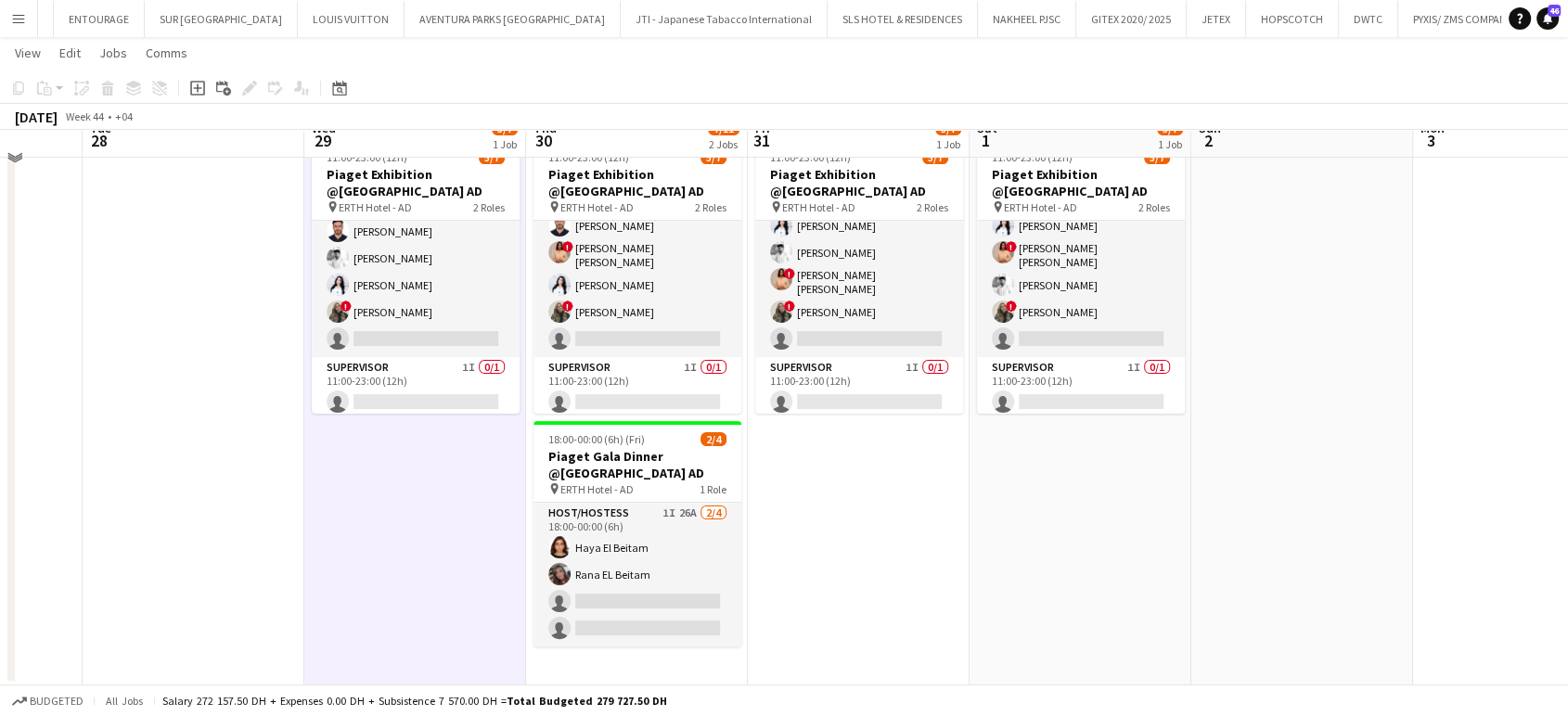
scroll to position [22, 0]
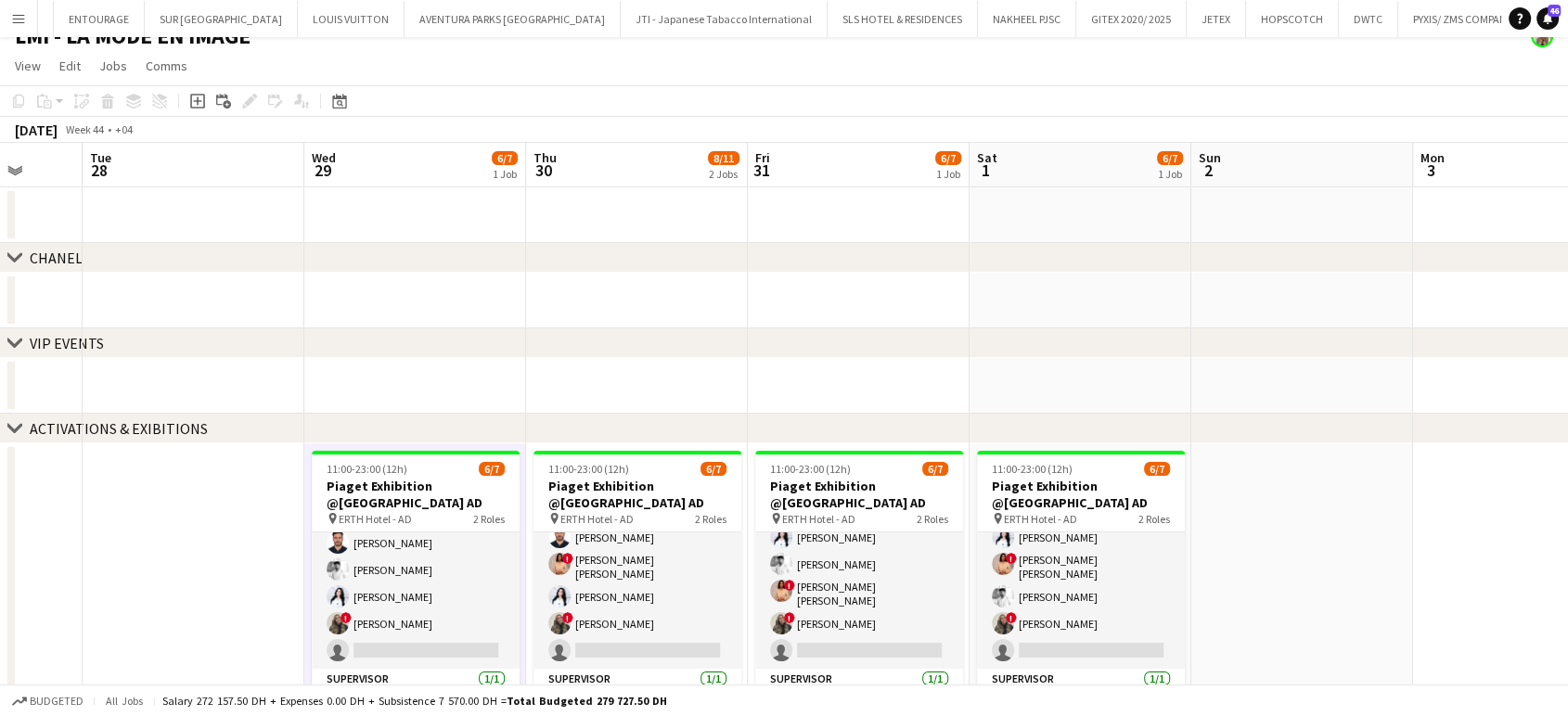
click at [7, 17] on button "Menu" at bounding box center [18, 18] width 37 height 37
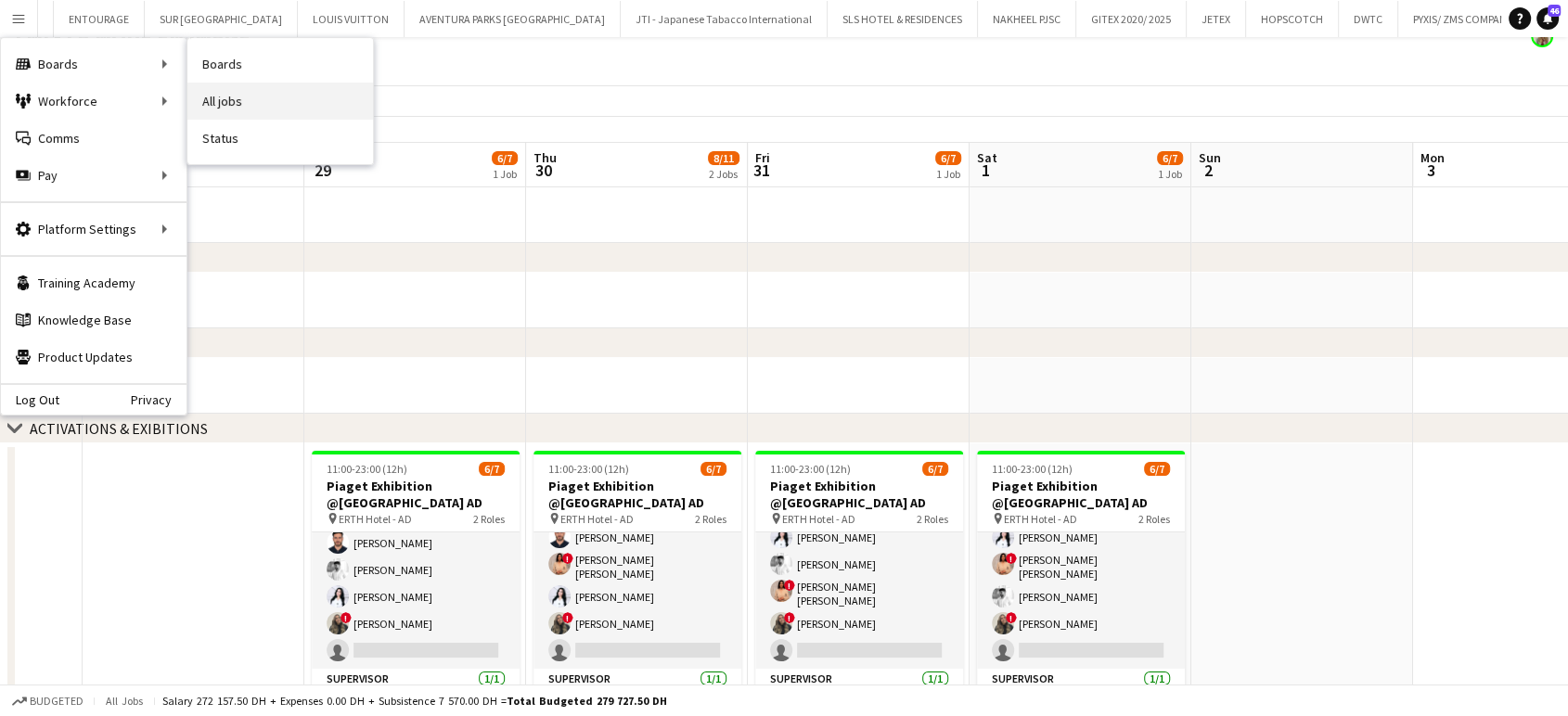
click at [238, 102] on link "All jobs" at bounding box center [280, 101] width 185 height 37
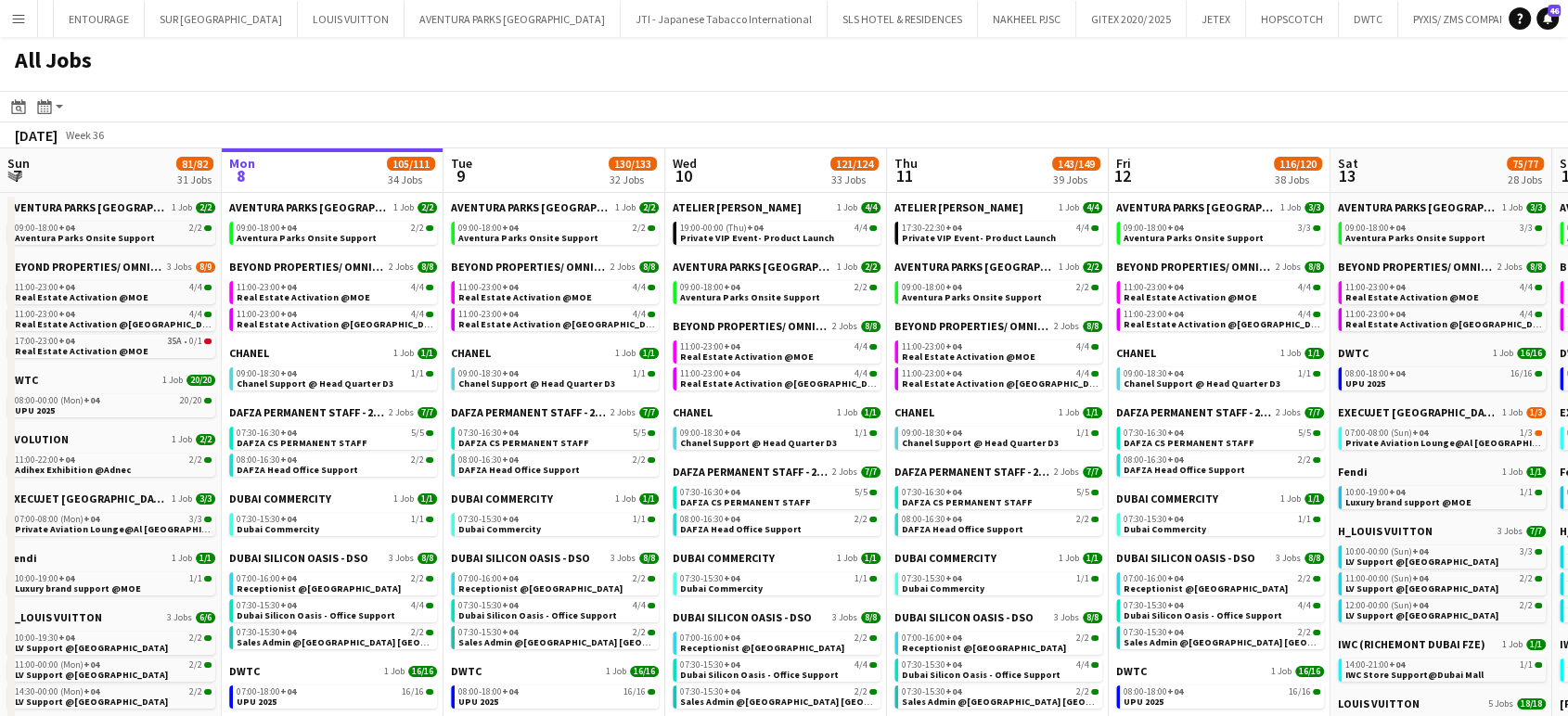
scroll to position [103, 0]
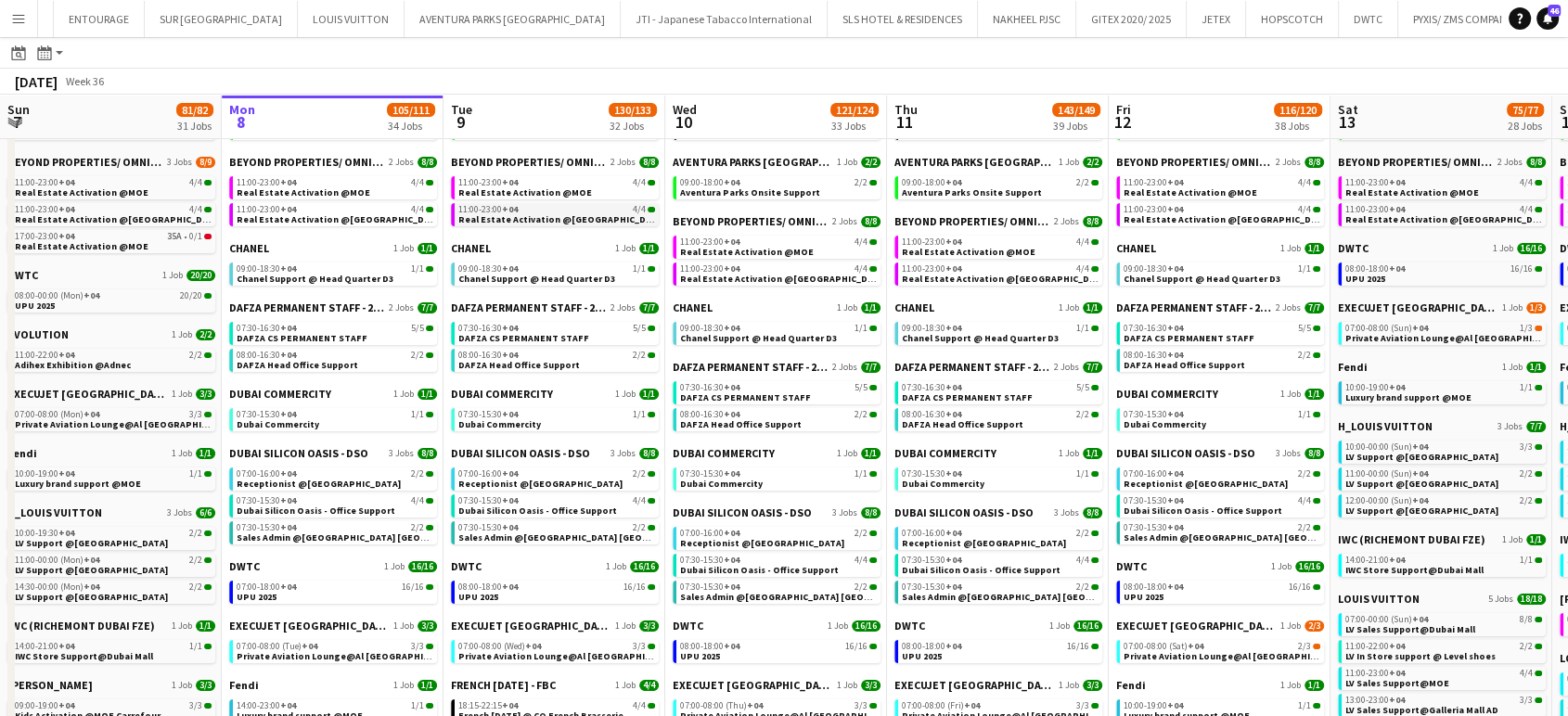
click at [523, 214] on span "Real Estate Activation @Nakheel mall" at bounding box center [562, 219] width 207 height 12
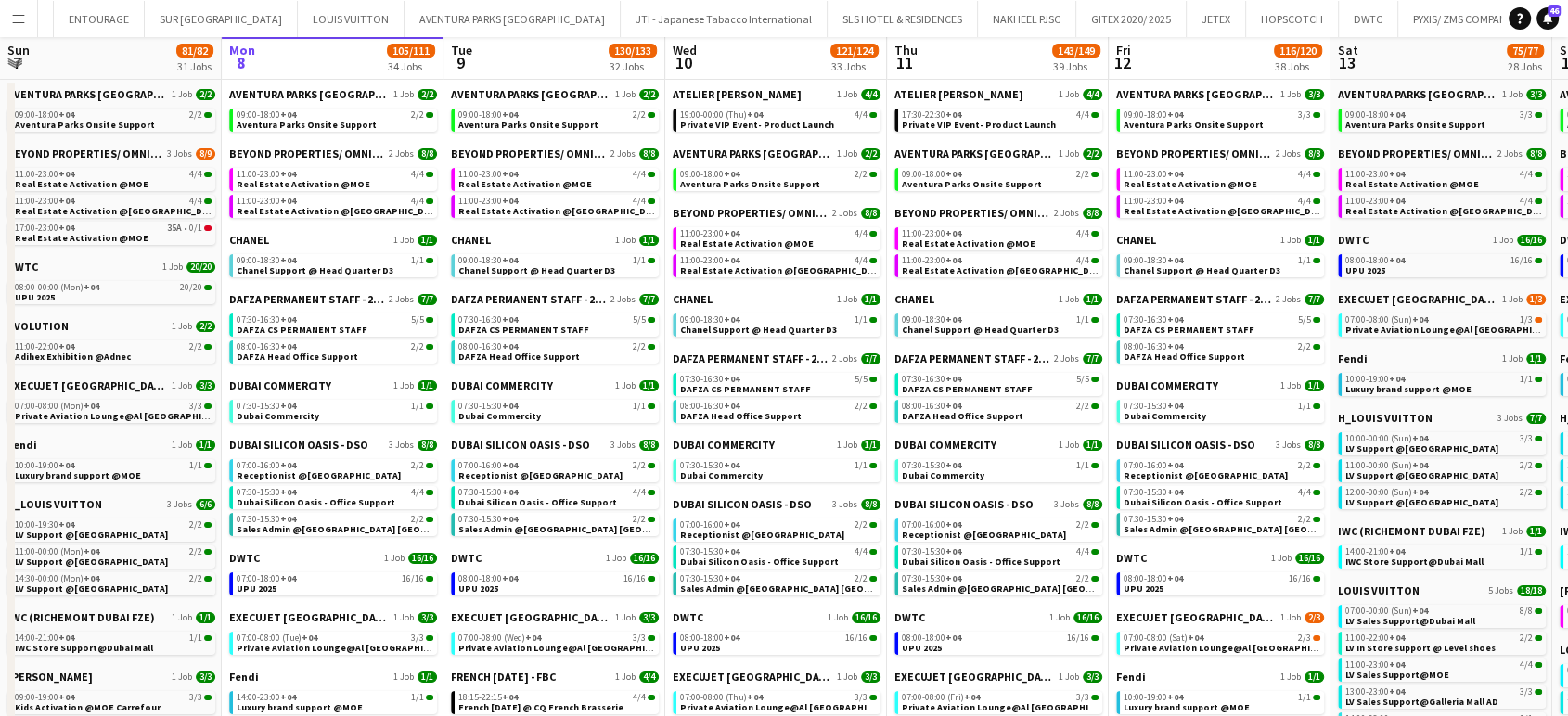
scroll to position [0, 0]
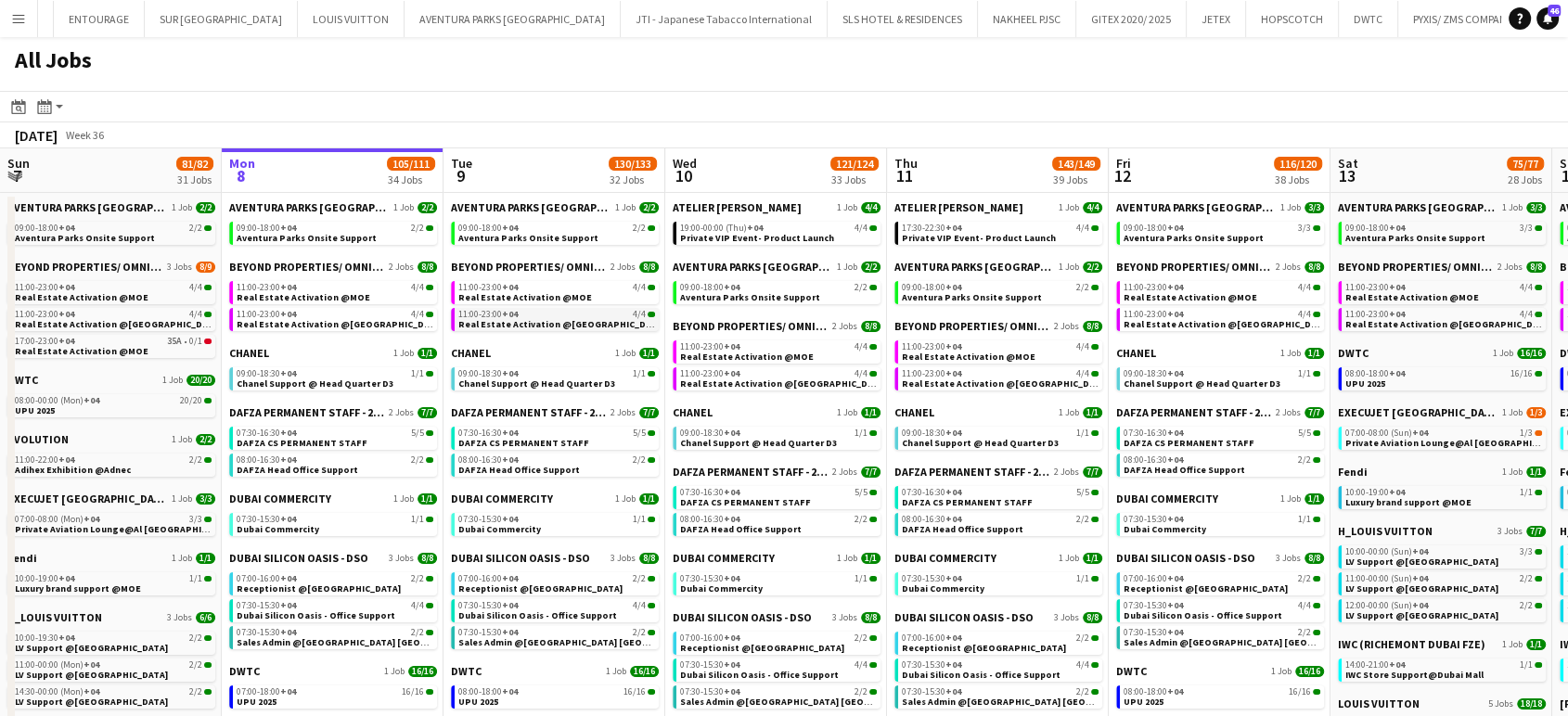
click at [507, 315] on span "+04" at bounding box center [510, 314] width 16 height 12
click at [9, 20] on button "Menu" at bounding box center [18, 18] width 37 height 37
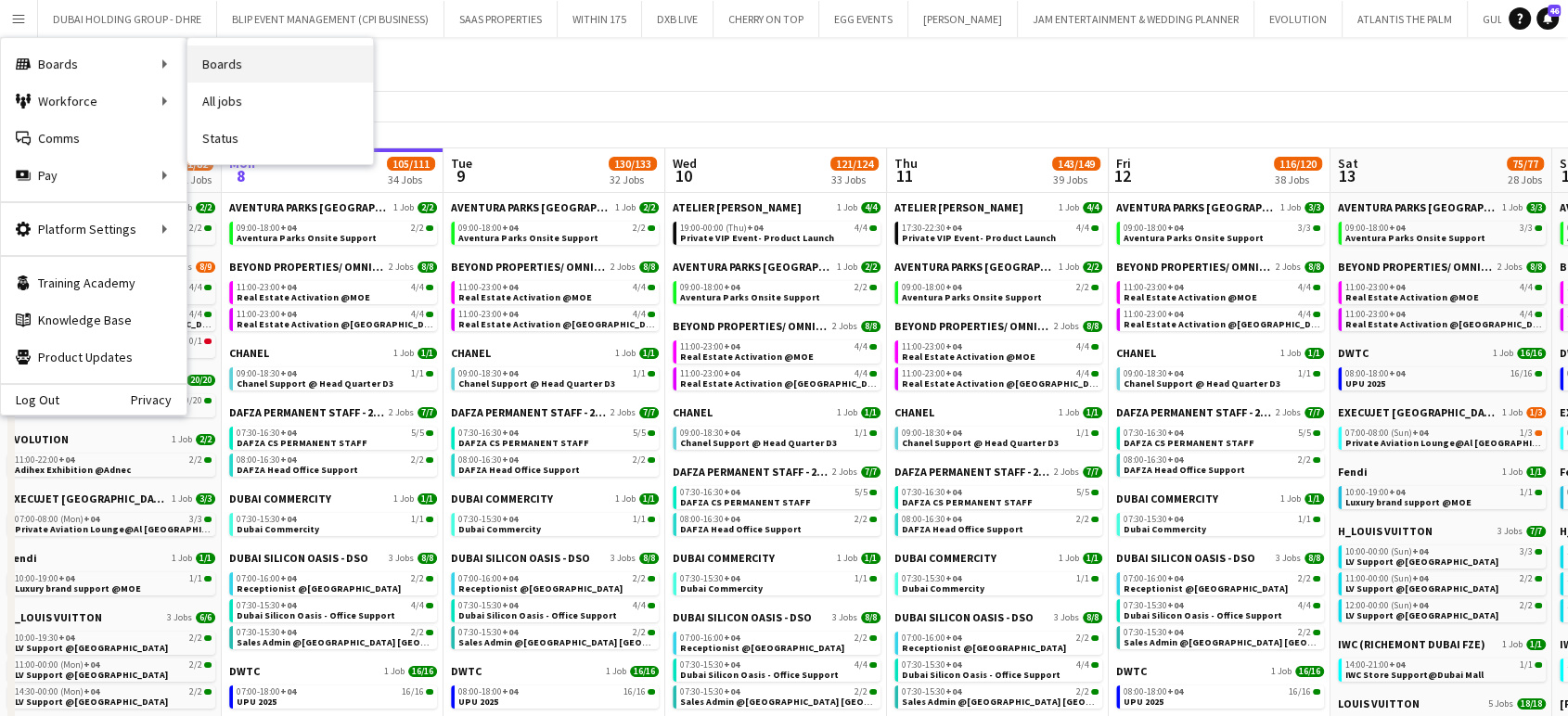
click at [217, 61] on link "Boards" at bounding box center [280, 64] width 185 height 37
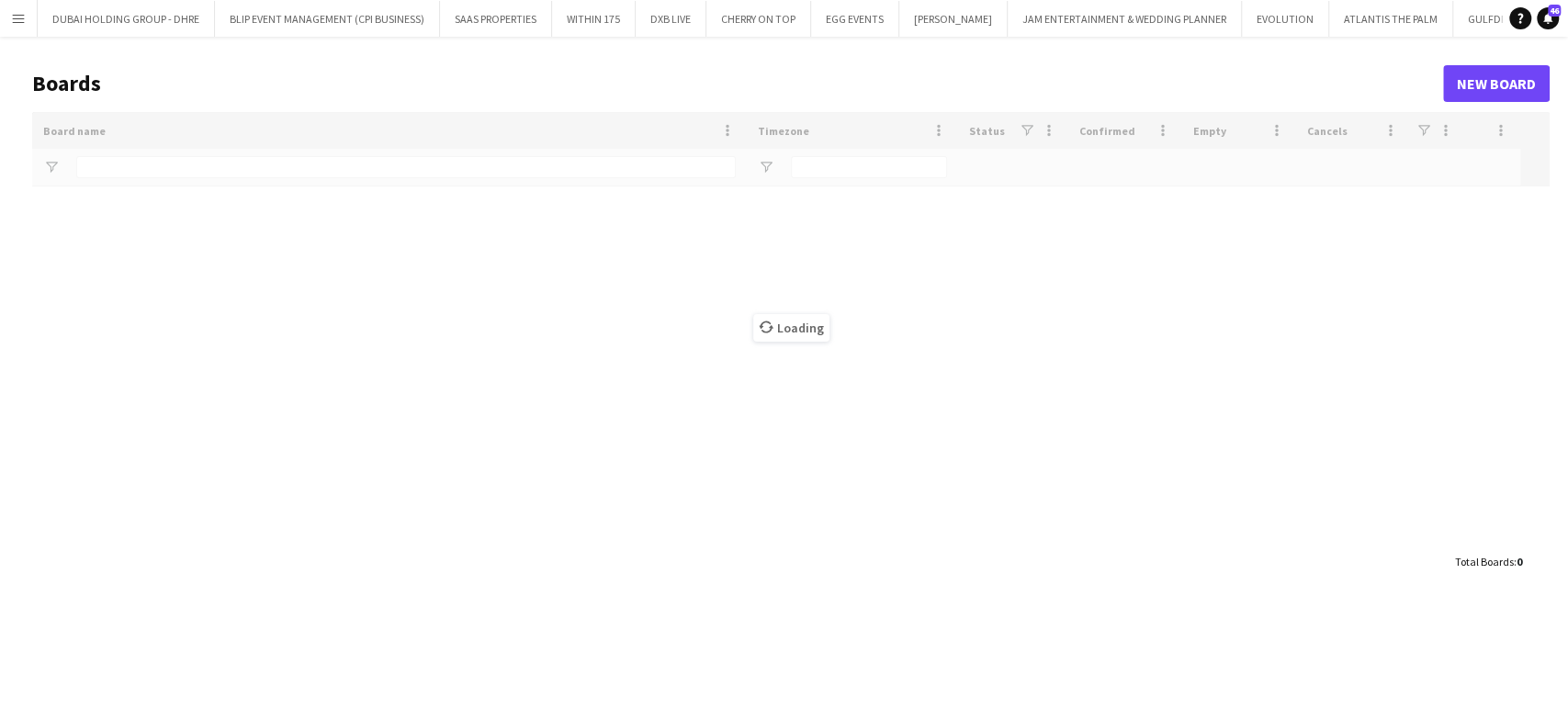
type input "***"
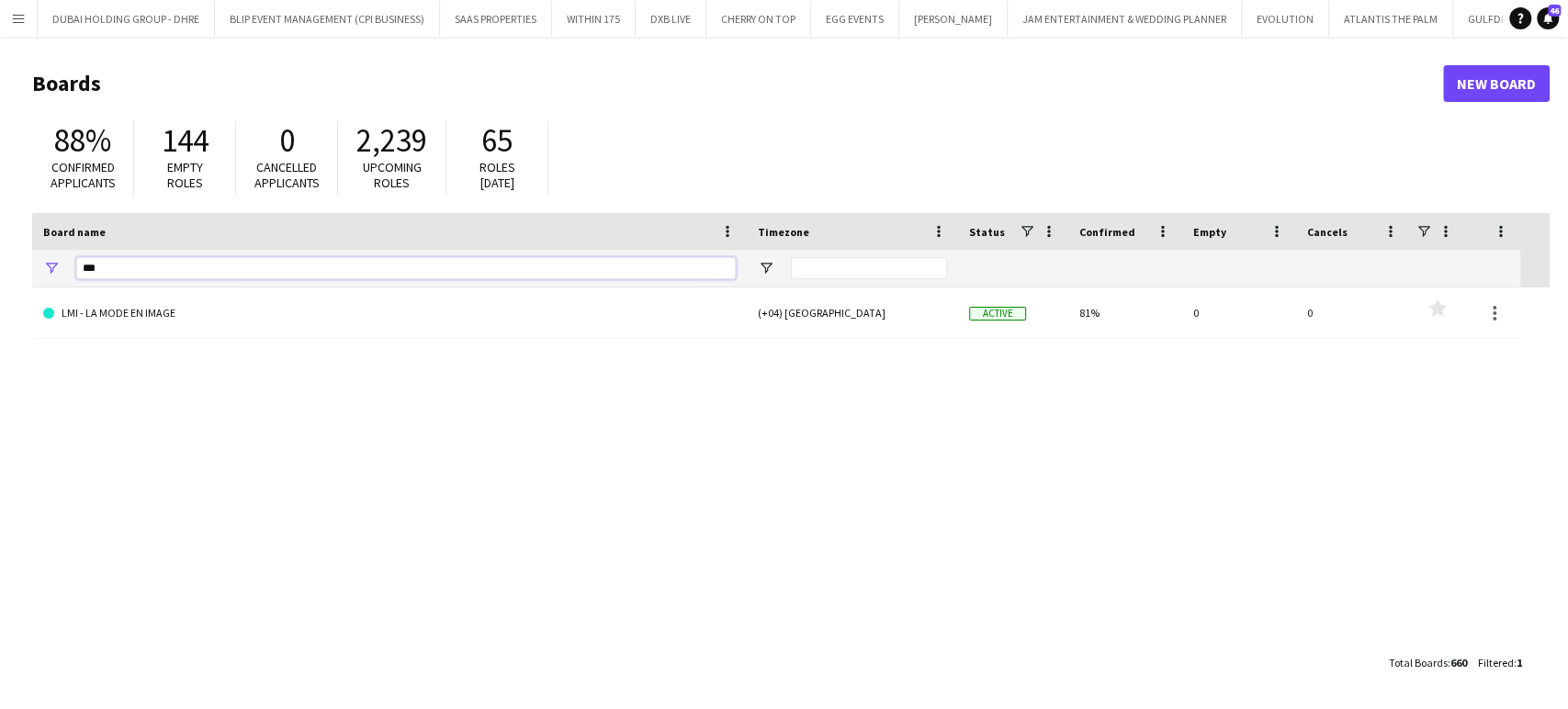
drag, startPoint x: 110, startPoint y: 268, endPoint x: 0, endPoint y: 213, distance: 123.0
click at [0, 213] on main "Boards New Board 88% Confirmed applicants 144 Empty roles 0 Cancelled applicant…" at bounding box center [784, 372] width 1568 height 672
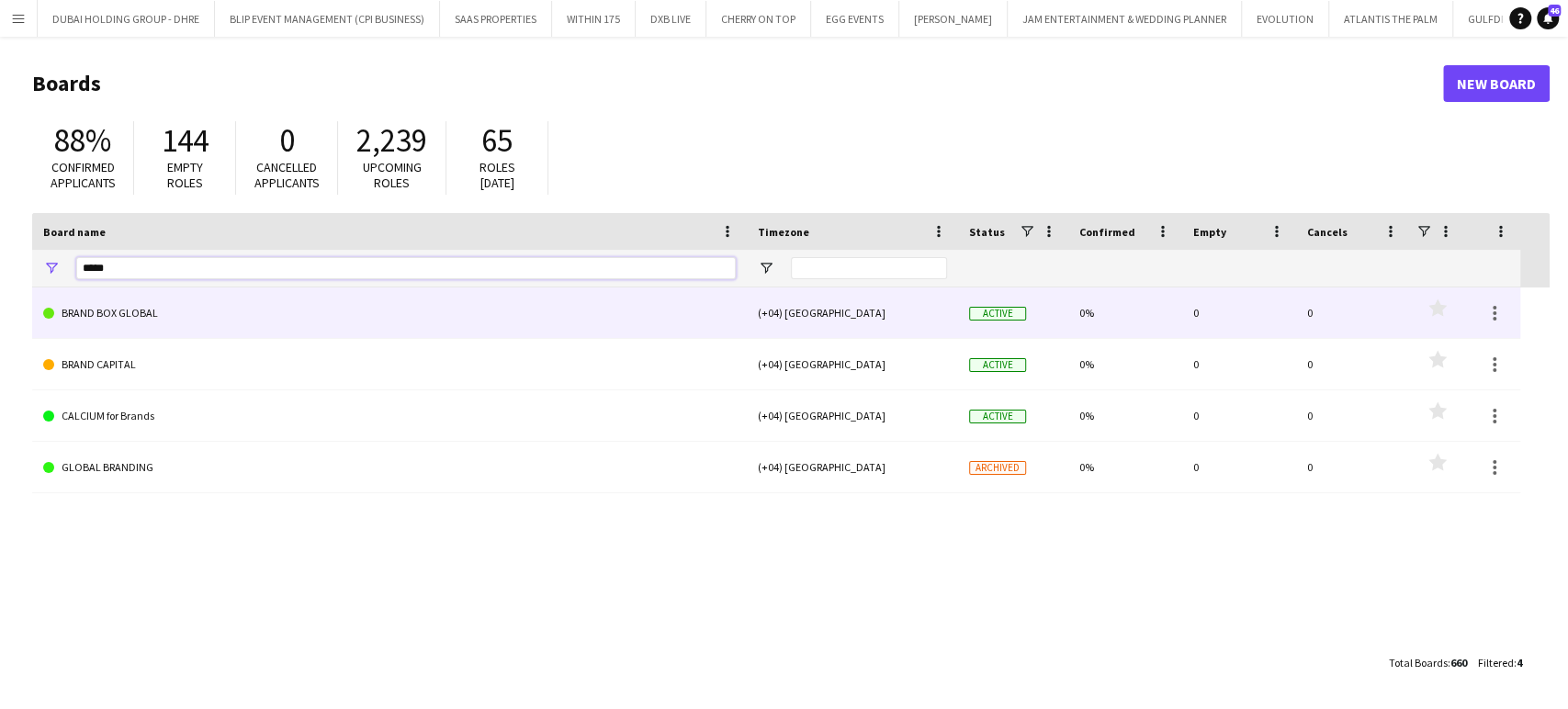
type input "*****"
click at [81, 313] on link "BRAND BOX GLOBAL" at bounding box center [390, 313] width 692 height 51
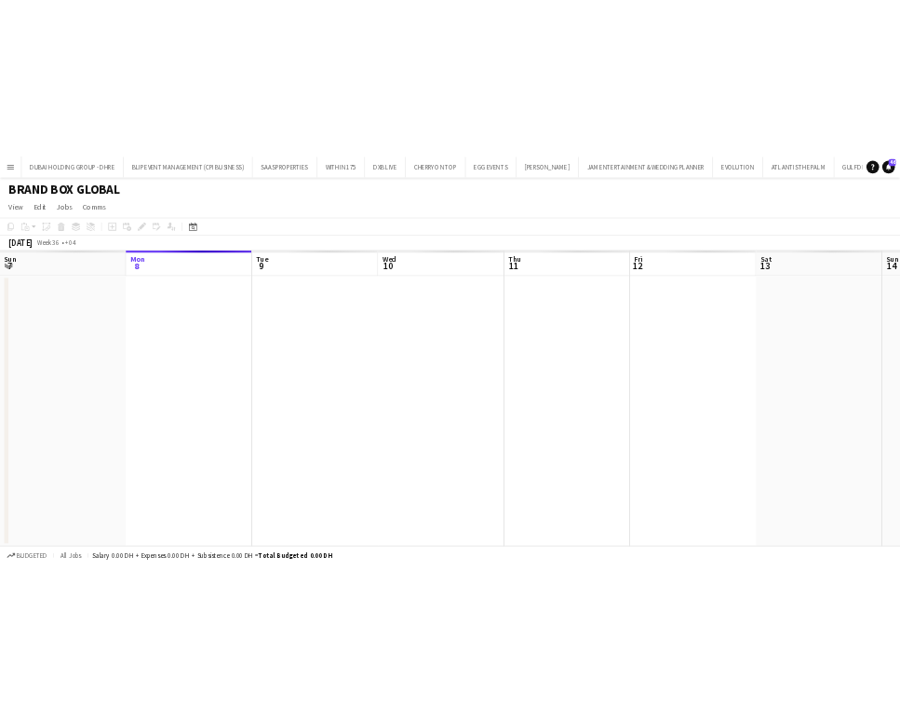
scroll to position [0, 4676]
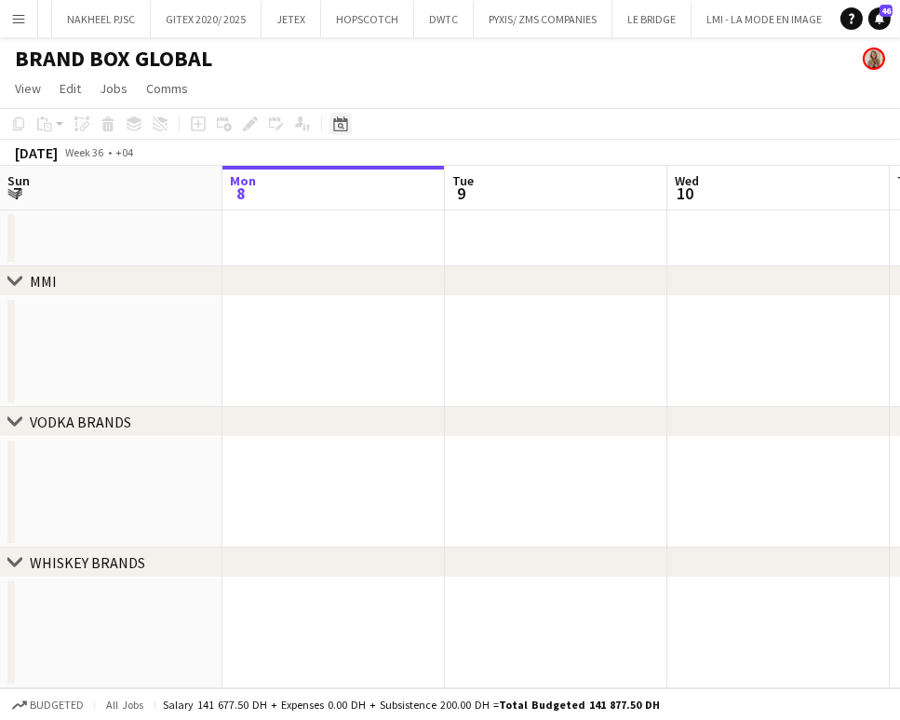
click at [344, 122] on icon "Date picker" at bounding box center [340, 123] width 15 height 15
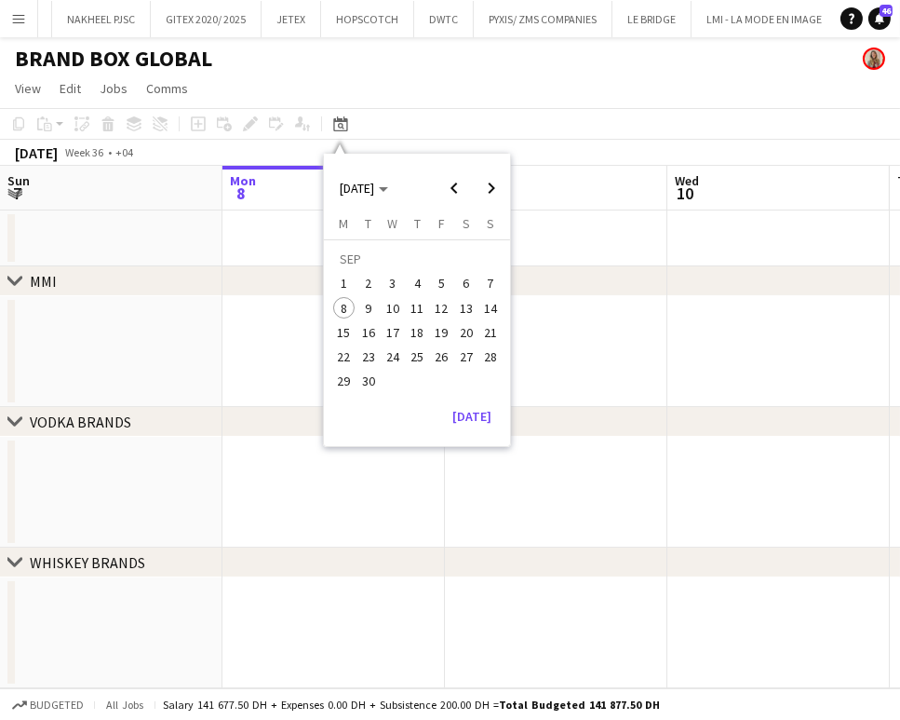
click at [373, 334] on span "16" at bounding box center [369, 332] width 22 height 22
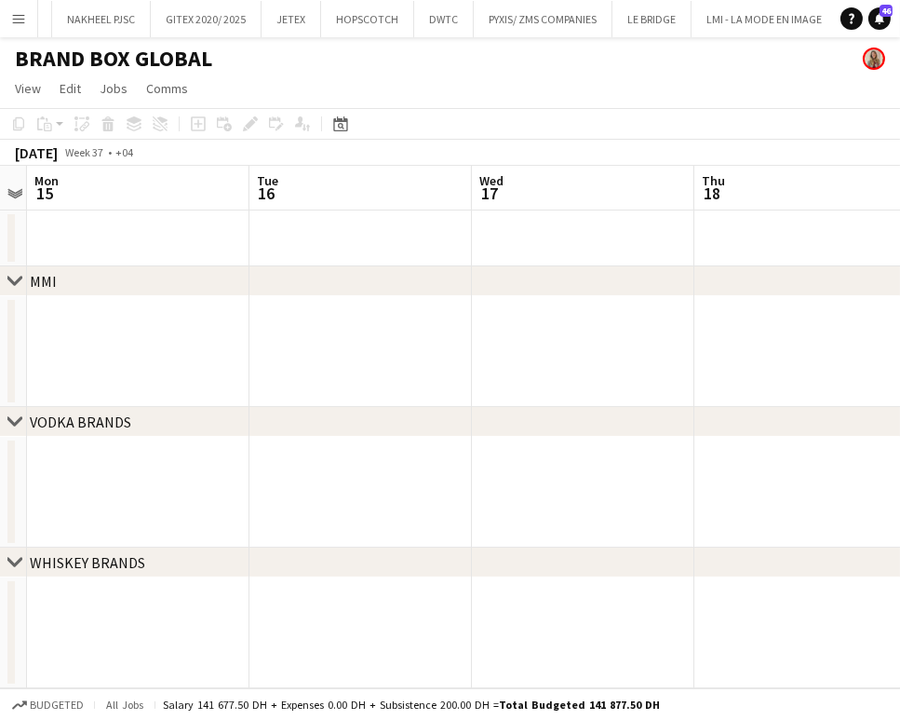
scroll to position [0, 647]
click at [404, 321] on app-calendar-viewport "Fri 12 Sat 13 Sun 14 Mon 15 Tue 16 Wed 17 Thu 18 Fri 19 Sat 20 Sun 21" at bounding box center [450, 427] width 900 height 522
click at [387, 223] on app-date-cell at bounding box center [354, 238] width 223 height 56
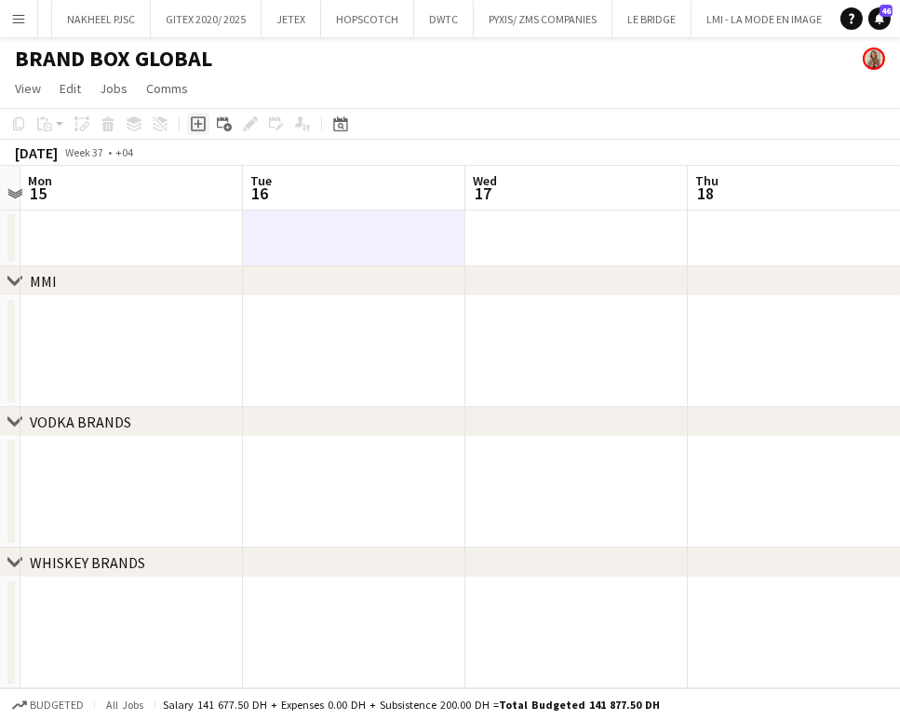
click at [191, 122] on icon at bounding box center [198, 123] width 15 height 15
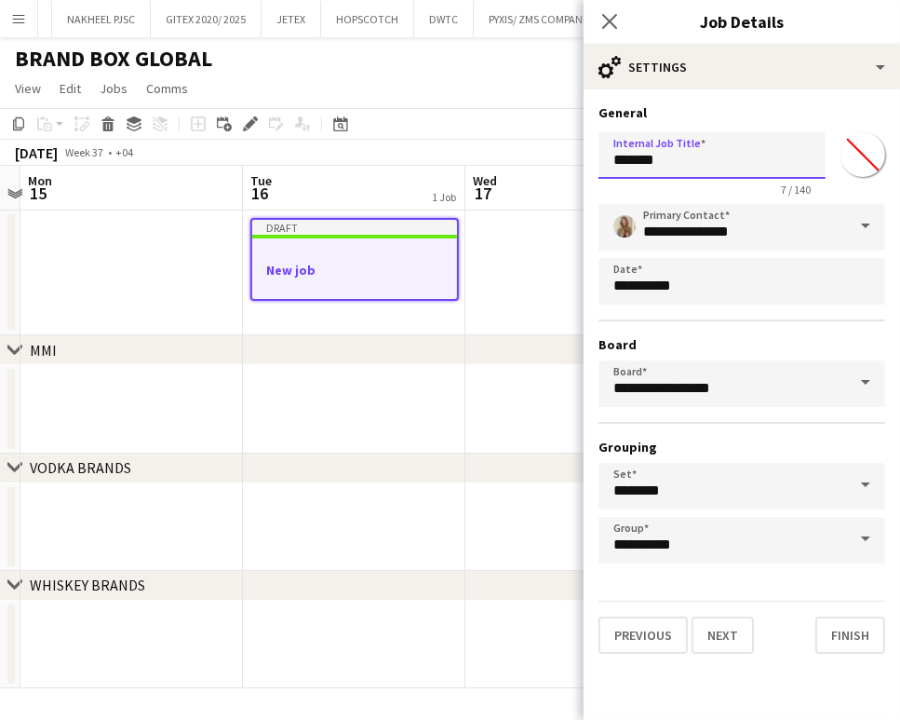
drag, startPoint x: 693, startPoint y: 163, endPoint x: 570, endPoint y: 161, distance: 122.9
click at [570, 163] on body "Menu Boards Boards Boards All jobs Status Workforce Workforce My Workforce Recr…" at bounding box center [450, 360] width 900 height 720
type input "**********"
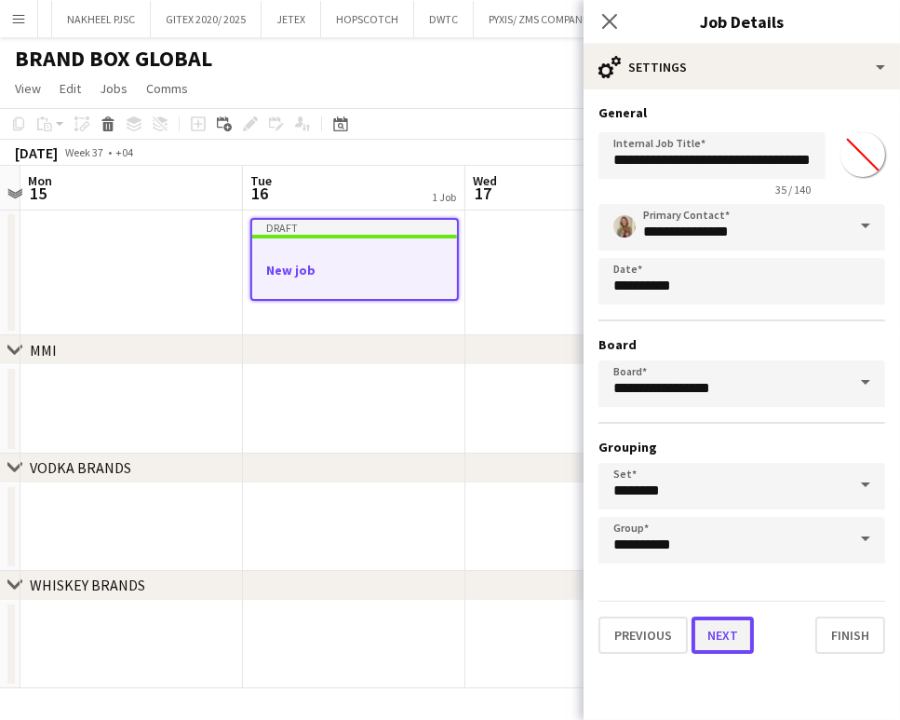
scroll to position [0, 0]
click at [726, 639] on button "Next" at bounding box center [723, 634] width 62 height 37
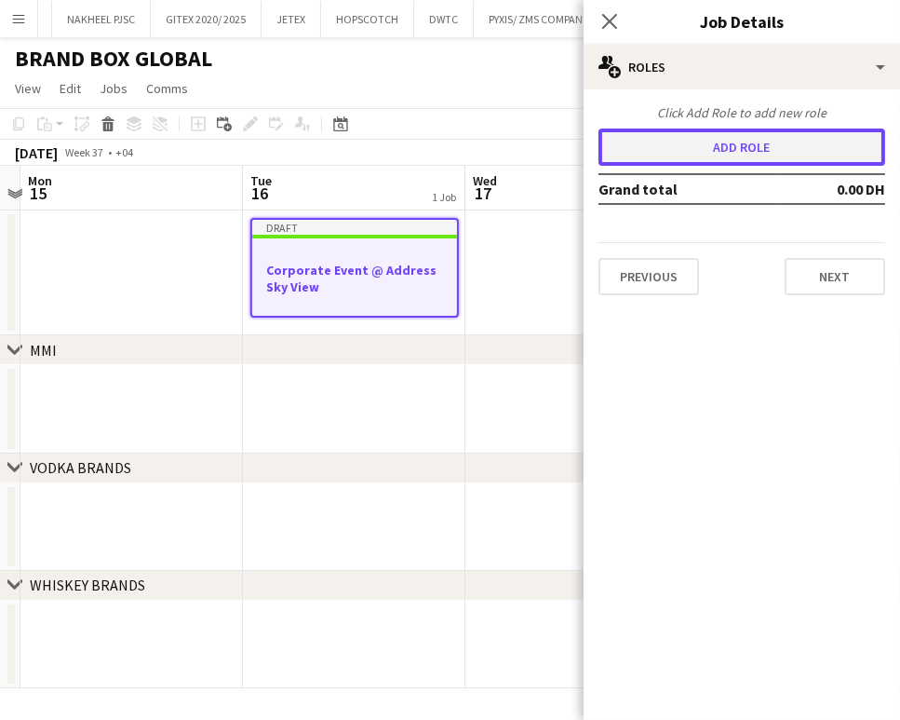
click at [664, 136] on button "Add role" at bounding box center [742, 147] width 287 height 37
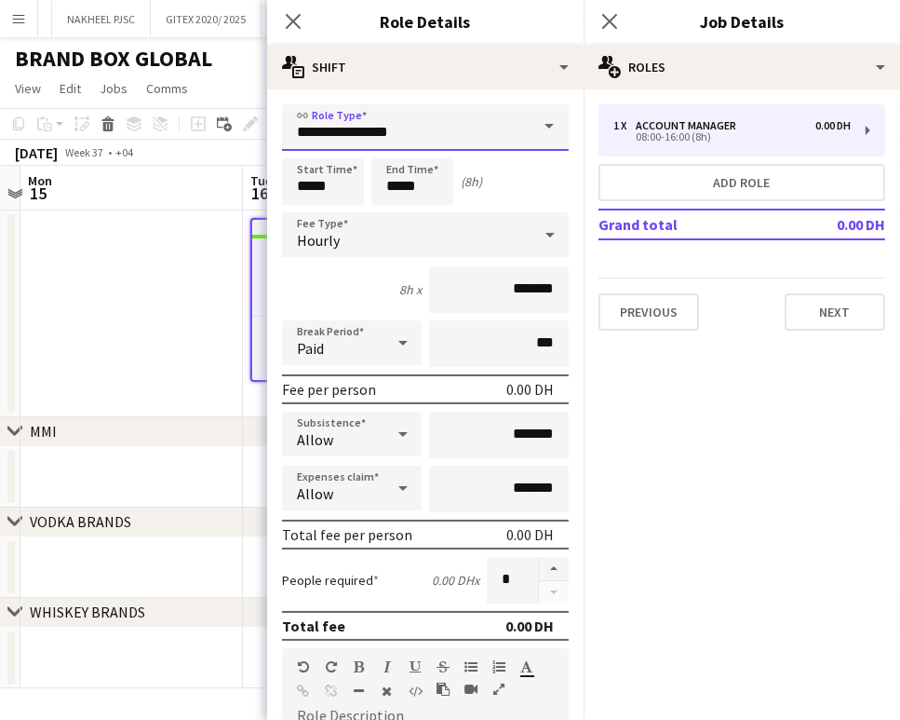
drag, startPoint x: 426, startPoint y: 132, endPoint x: 164, endPoint y: 139, distance: 262.7
click at [162, 143] on body "Menu Boards Boards Boards All jobs Status Workforce Workforce My Workforce Recr…" at bounding box center [450, 360] width 900 height 720
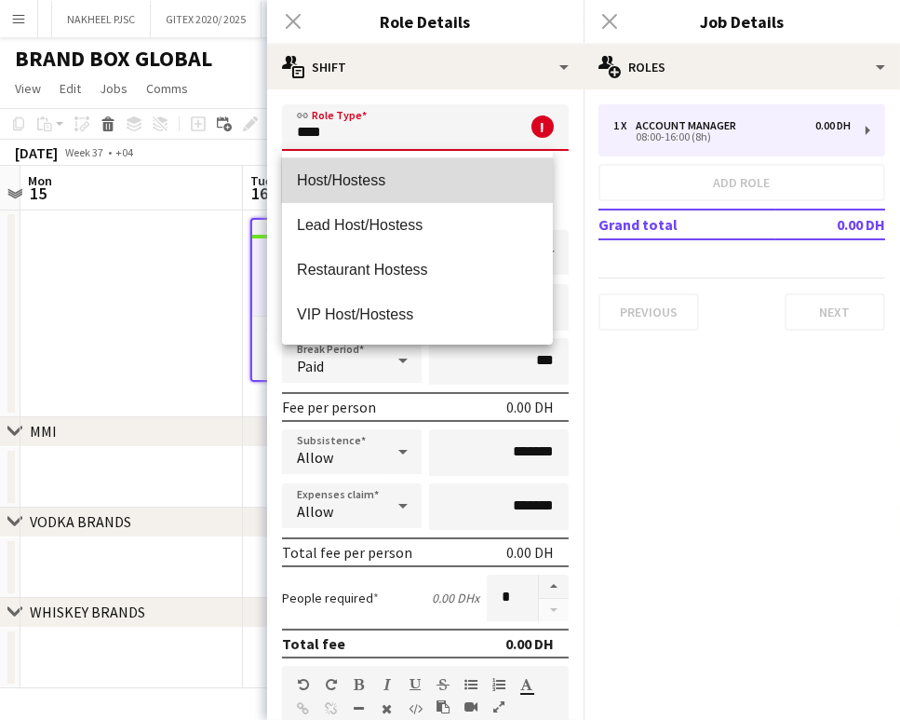
click at [343, 176] on span "Host/Hostess" at bounding box center [417, 180] width 241 height 18
type input "**********"
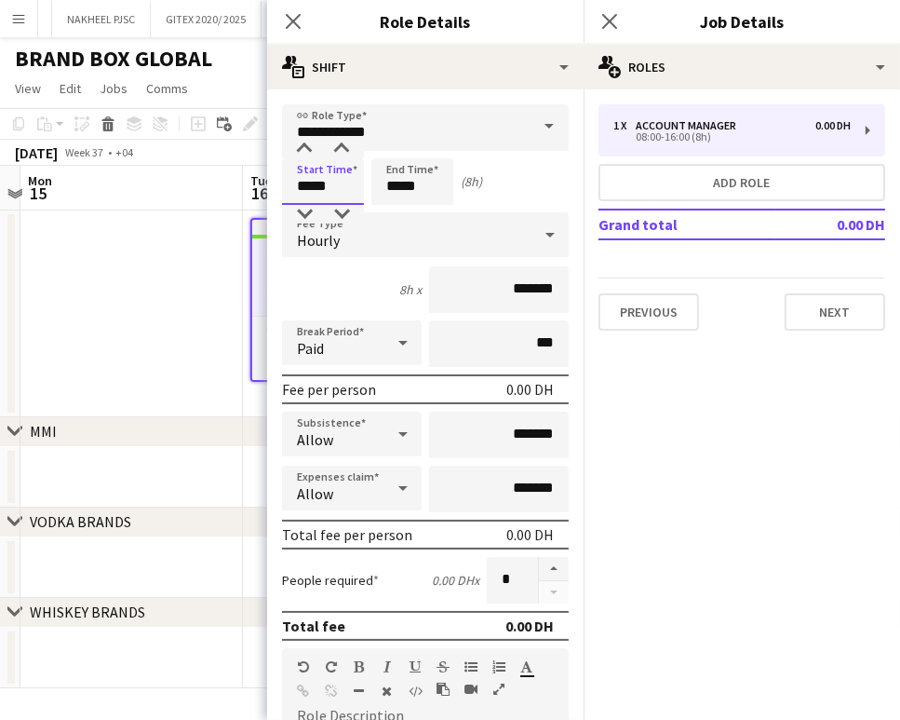
drag, startPoint x: 311, startPoint y: 186, endPoint x: 237, endPoint y: 185, distance: 73.6
click at [237, 185] on body "Menu Boards Boards Boards All jobs Status Workforce Workforce My Workforce Recr…" at bounding box center [450, 360] width 900 height 720
type input "*****"
drag, startPoint x: 401, startPoint y: 185, endPoint x: 367, endPoint y: 183, distance: 34.6
click at [367, 183] on div "Start Time ***** End Time ***** (22h)" at bounding box center [425, 181] width 287 height 47
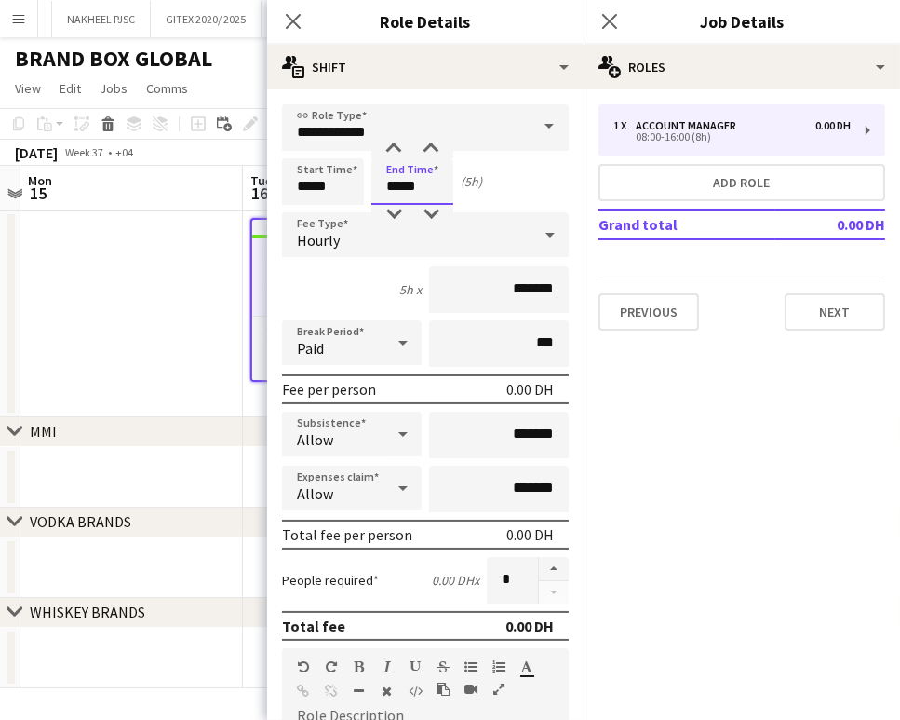
type input "*****"
drag, startPoint x: 497, startPoint y: 283, endPoint x: 471, endPoint y: 280, distance: 26.2
click at [471, 280] on input "*******" at bounding box center [499, 289] width 140 height 47
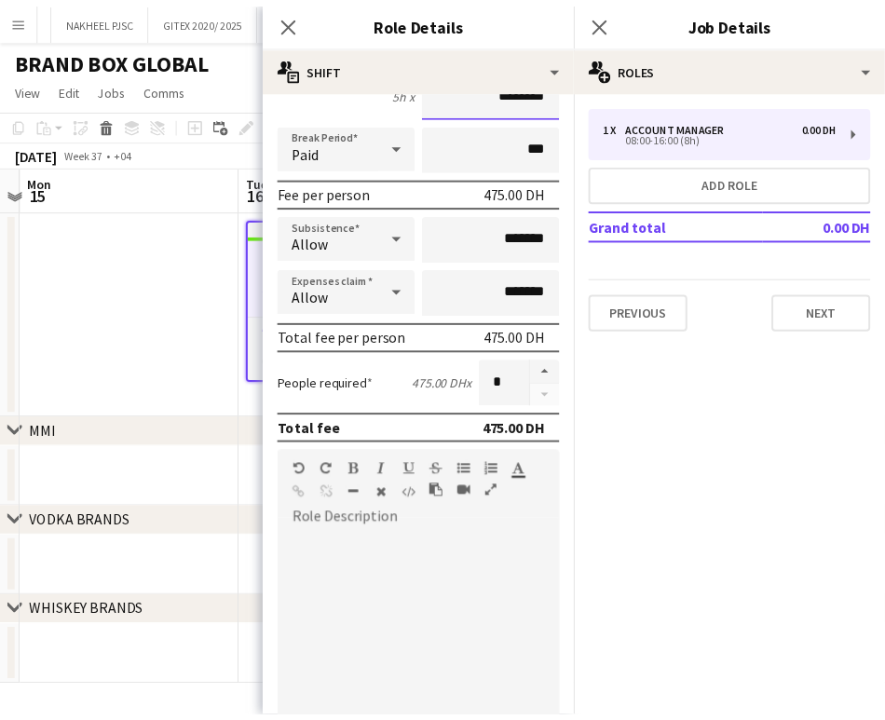
scroll to position [310, 0]
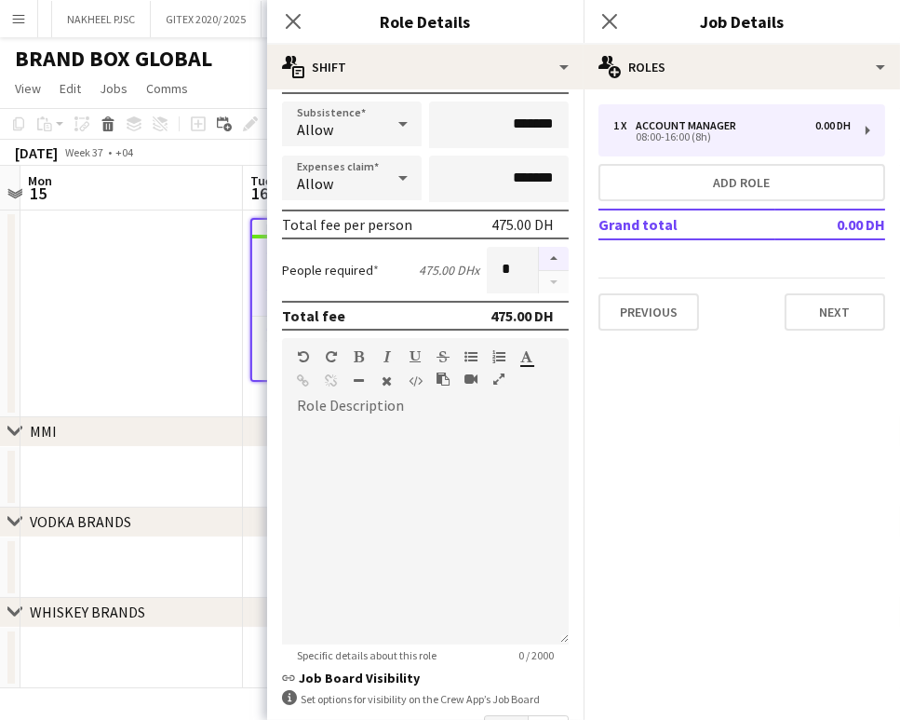
type input "********"
click at [544, 251] on button "button" at bounding box center [554, 259] width 30 height 24
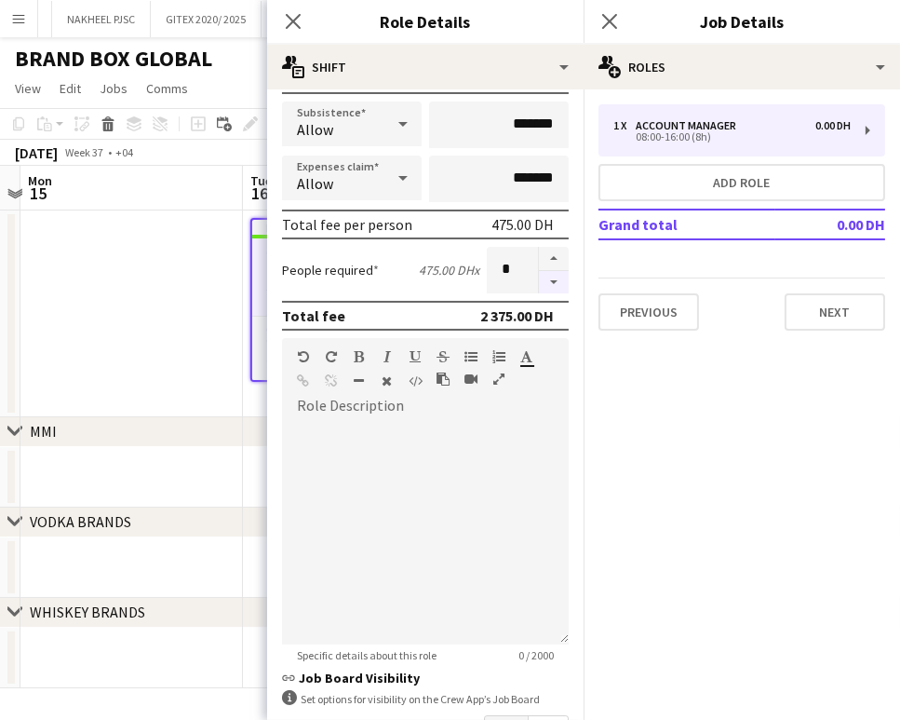
click at [539, 276] on button "button" at bounding box center [554, 282] width 30 height 23
type input "*"
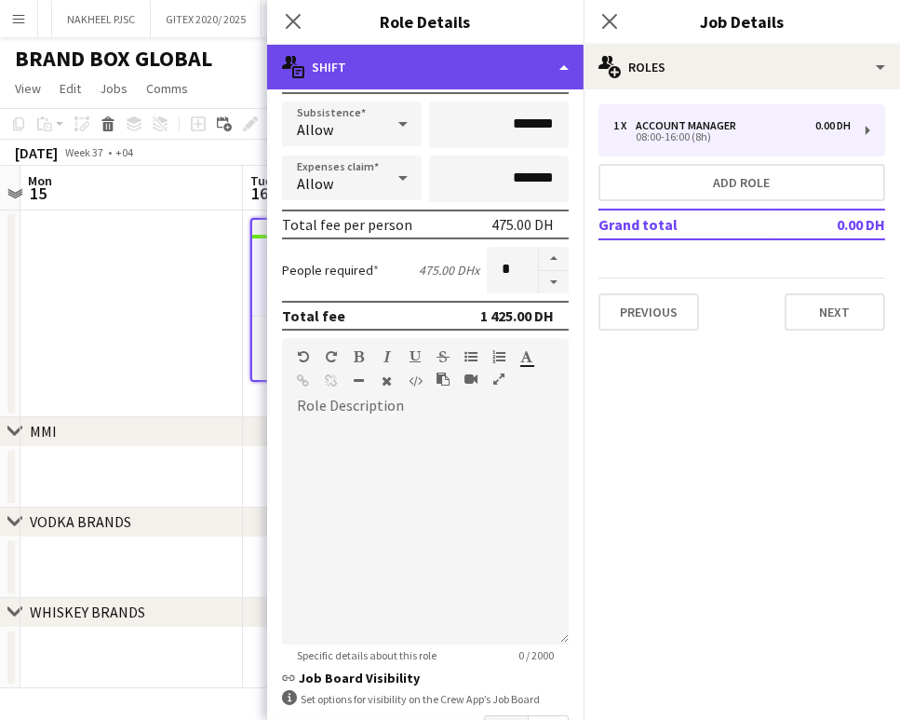
click at [509, 59] on div "multiple-actions-text Shift" at bounding box center [425, 67] width 317 height 45
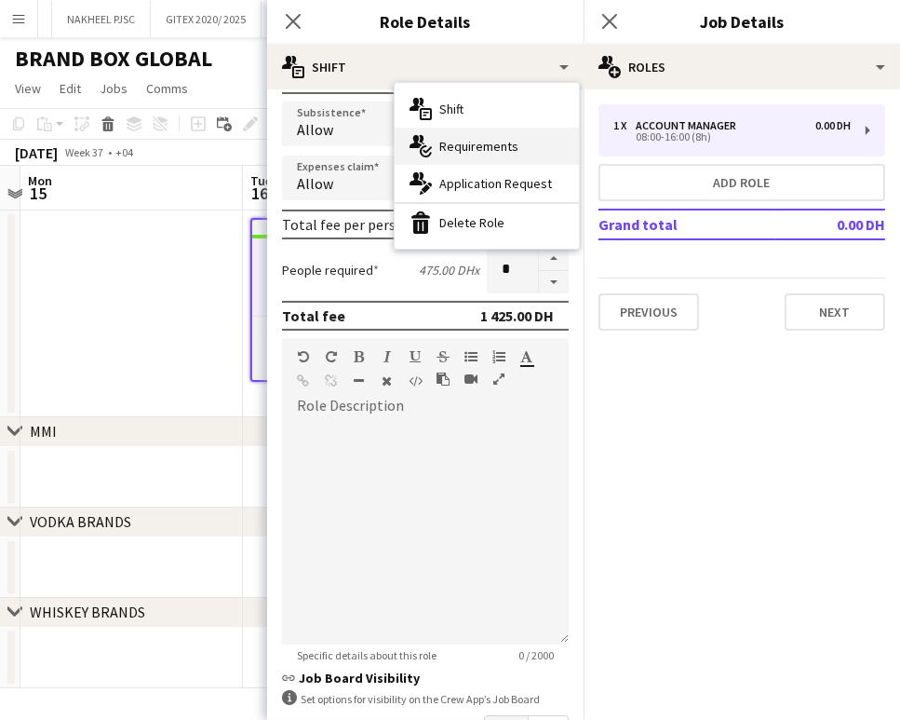
click at [489, 141] on span "Requirements" at bounding box center [479, 146] width 79 height 17
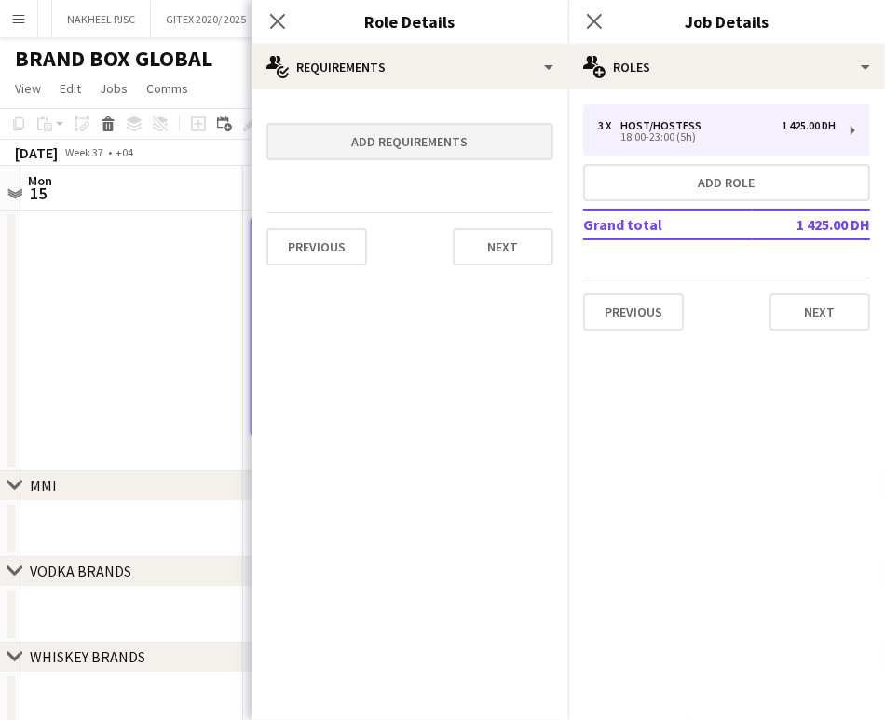
scroll to position [0, 0]
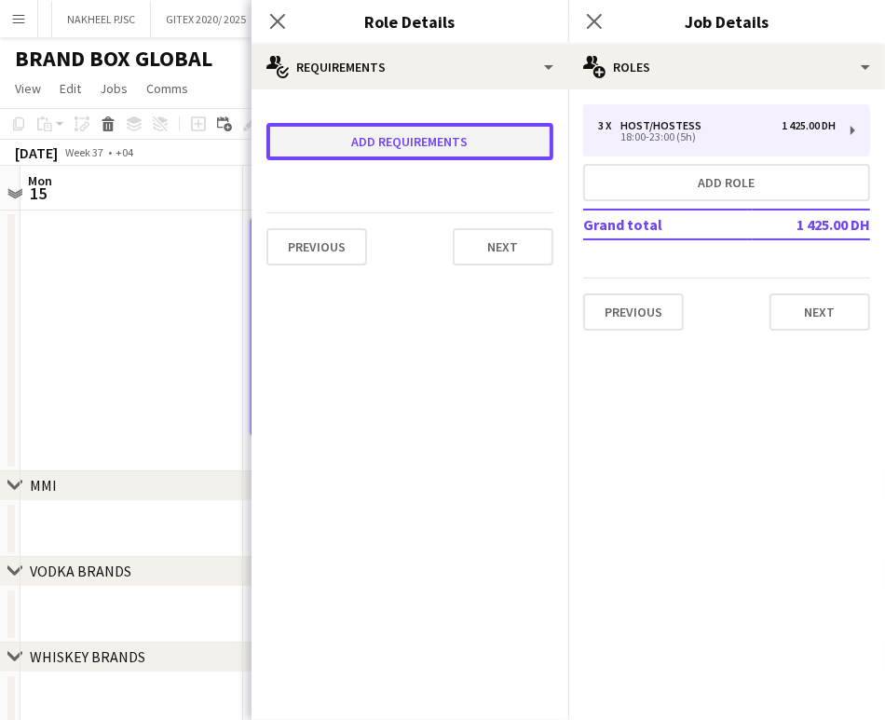
click at [426, 142] on button "Add requirements" at bounding box center [409, 141] width 287 height 37
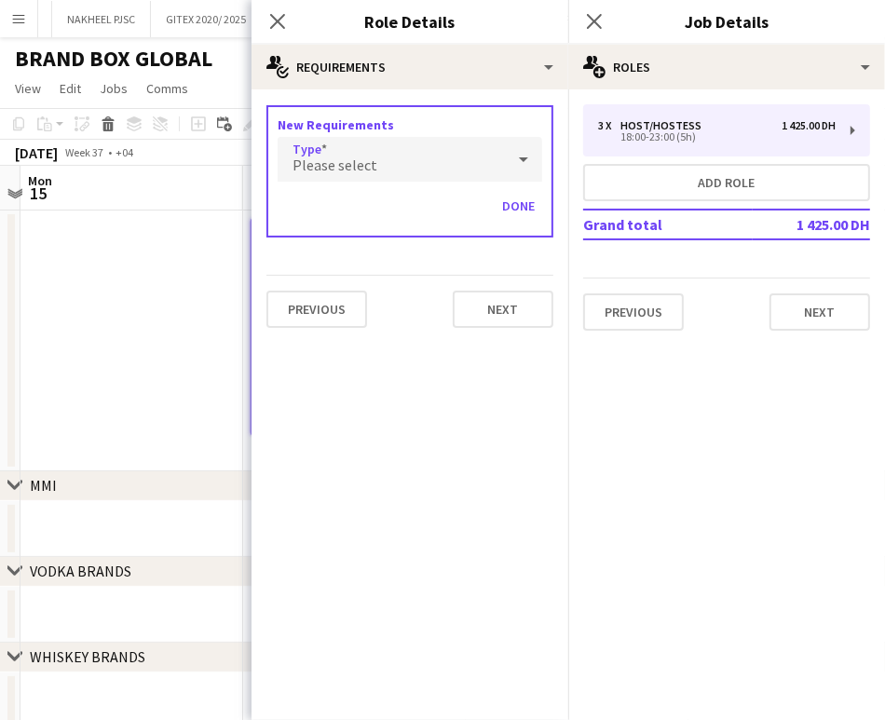
click at [379, 140] on div "Please select" at bounding box center [391, 159] width 227 height 45
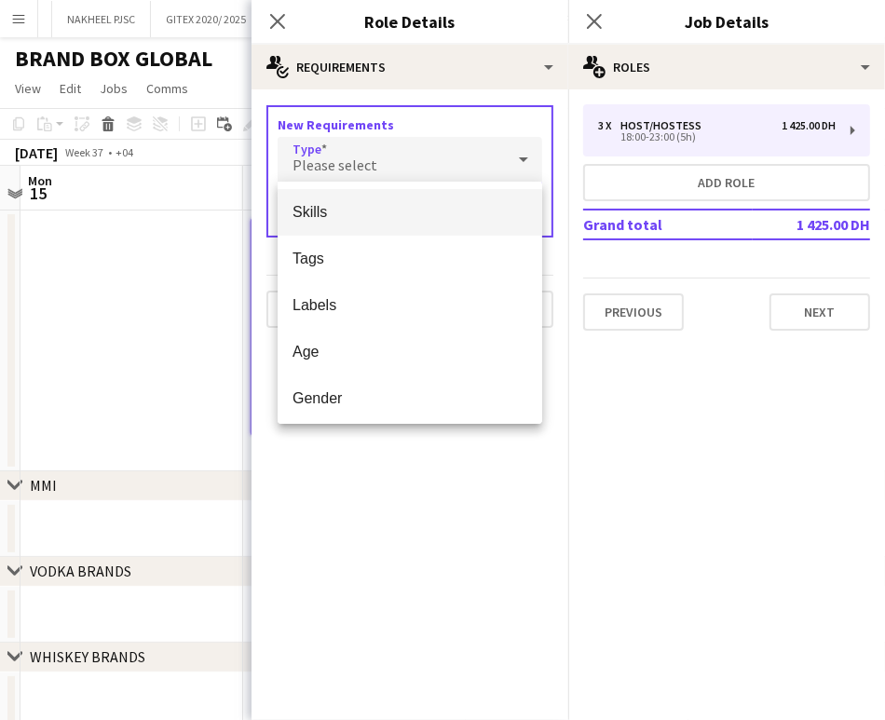
click at [334, 213] on span "Skills" at bounding box center [409, 212] width 235 height 18
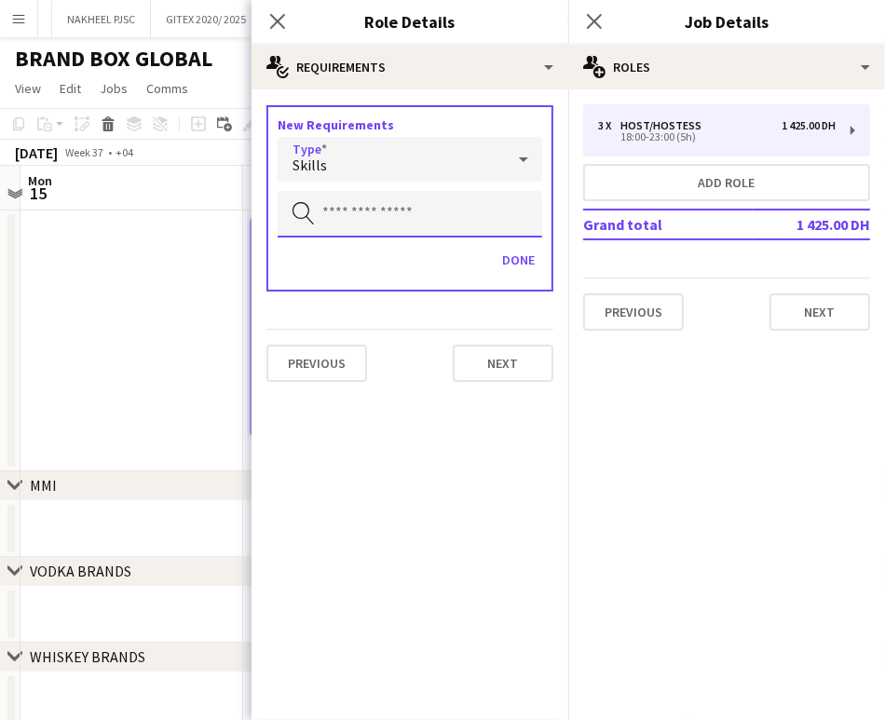
click at [348, 200] on input "text" at bounding box center [410, 214] width 264 height 47
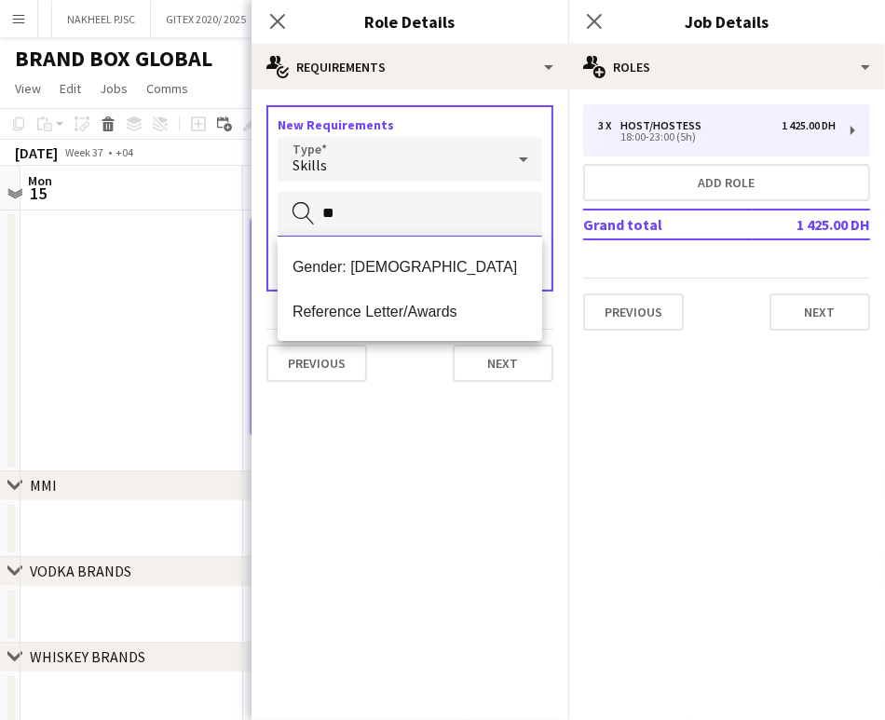
type input "**"
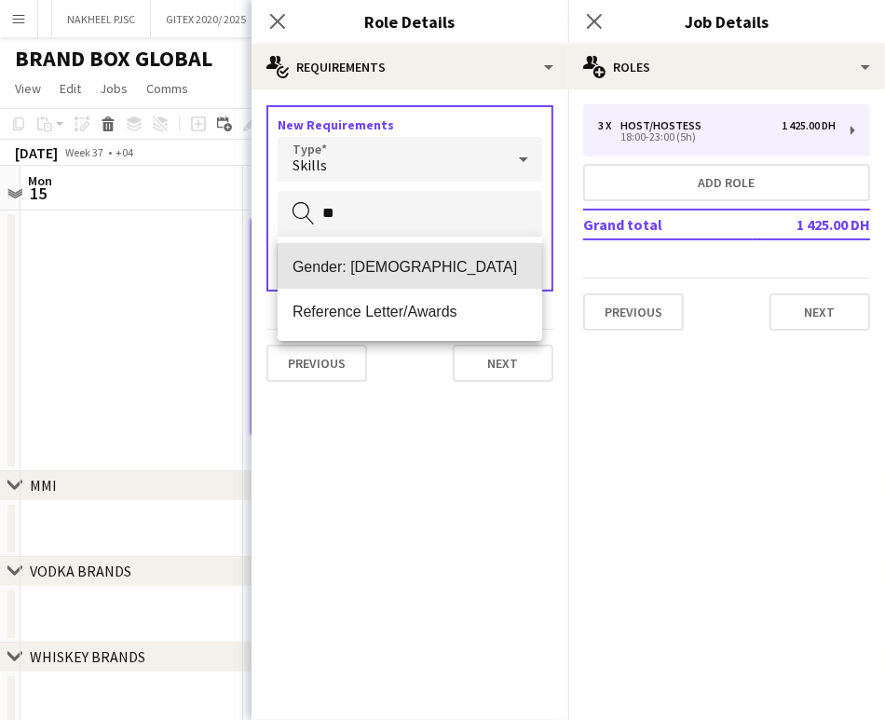
click at [358, 261] on span "Gender: [DEMOGRAPHIC_DATA]" at bounding box center [409, 267] width 235 height 18
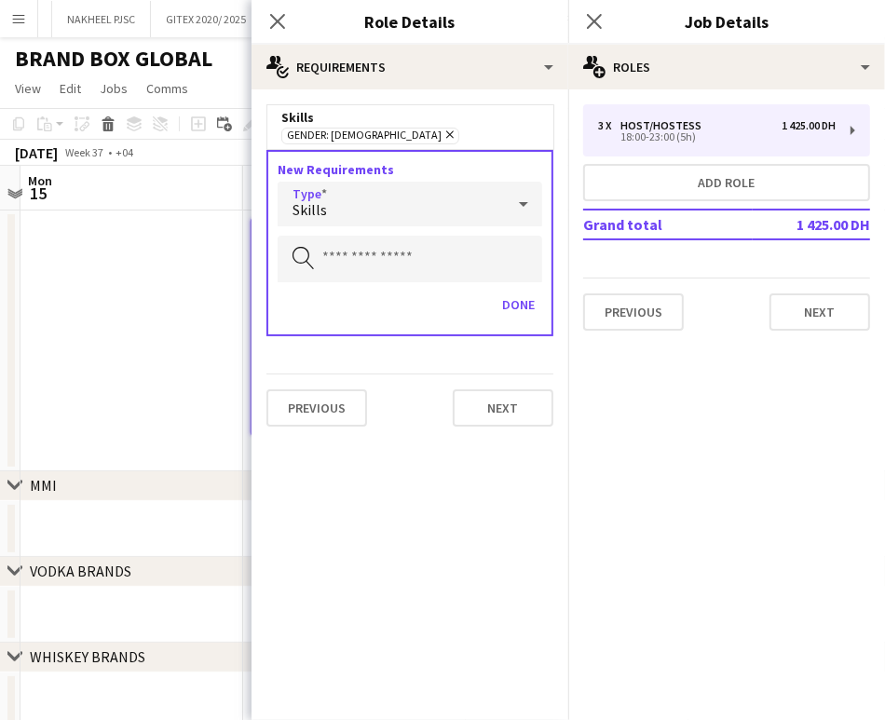
click at [350, 196] on div "Skills" at bounding box center [391, 204] width 227 height 45
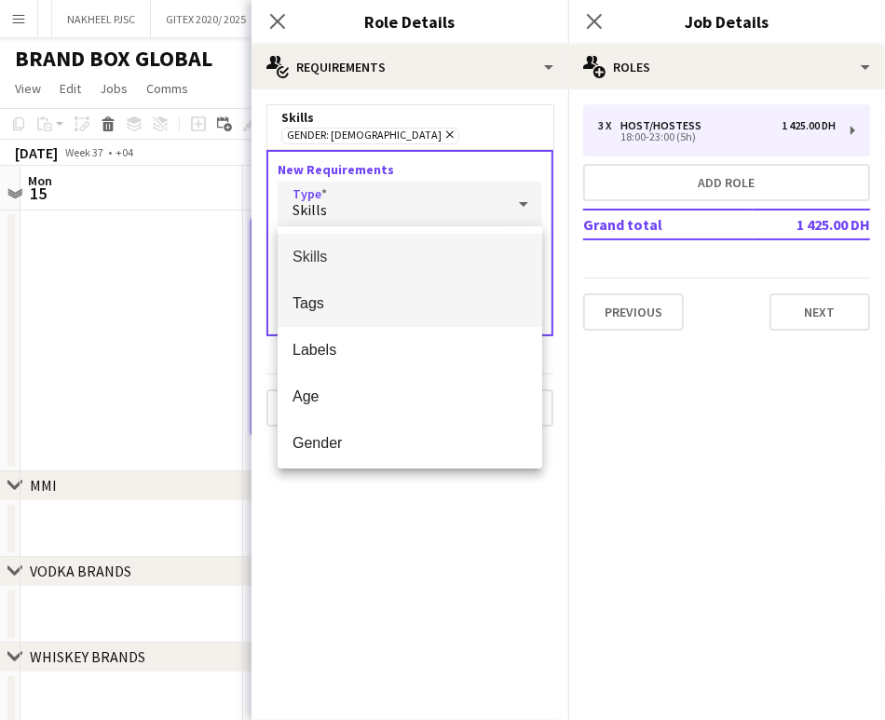
click at [313, 301] on span "Tags" at bounding box center [409, 303] width 235 height 18
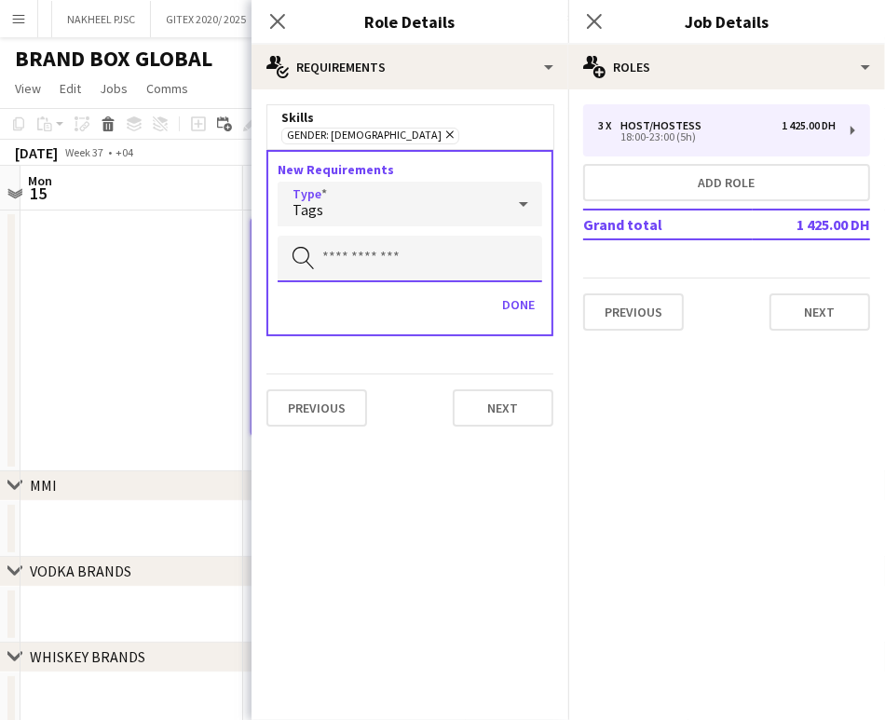
click at [351, 253] on input "text" at bounding box center [410, 259] width 264 height 47
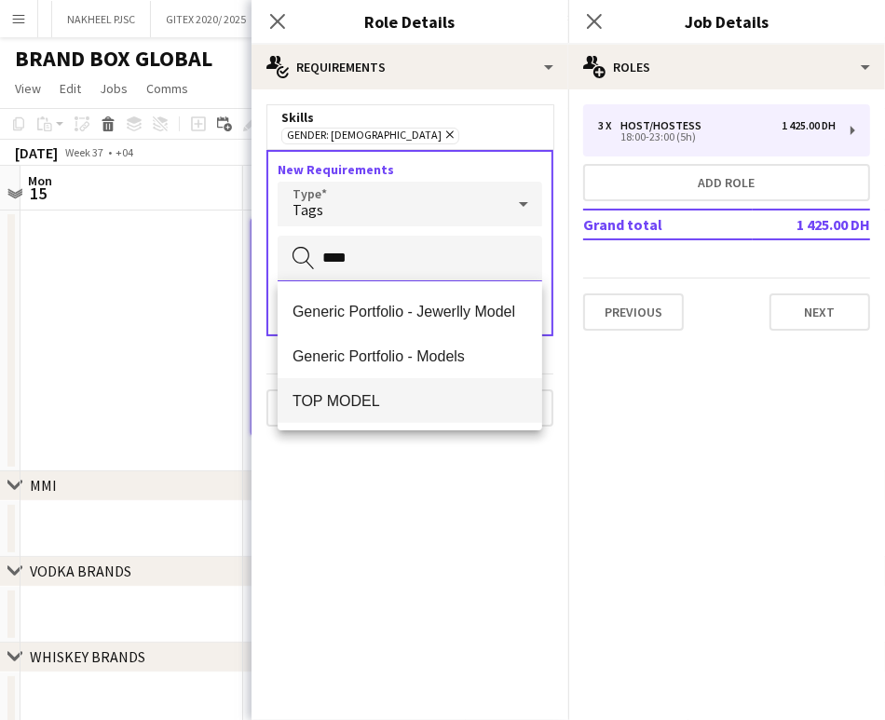
type input "****"
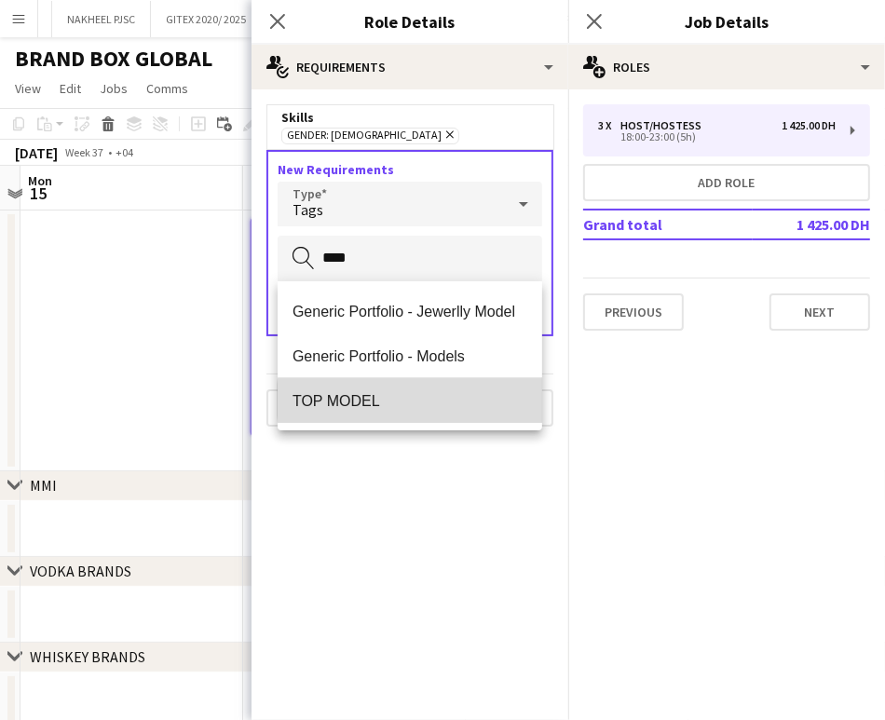
click at [422, 400] on span "TOP MODEL" at bounding box center [409, 401] width 235 height 18
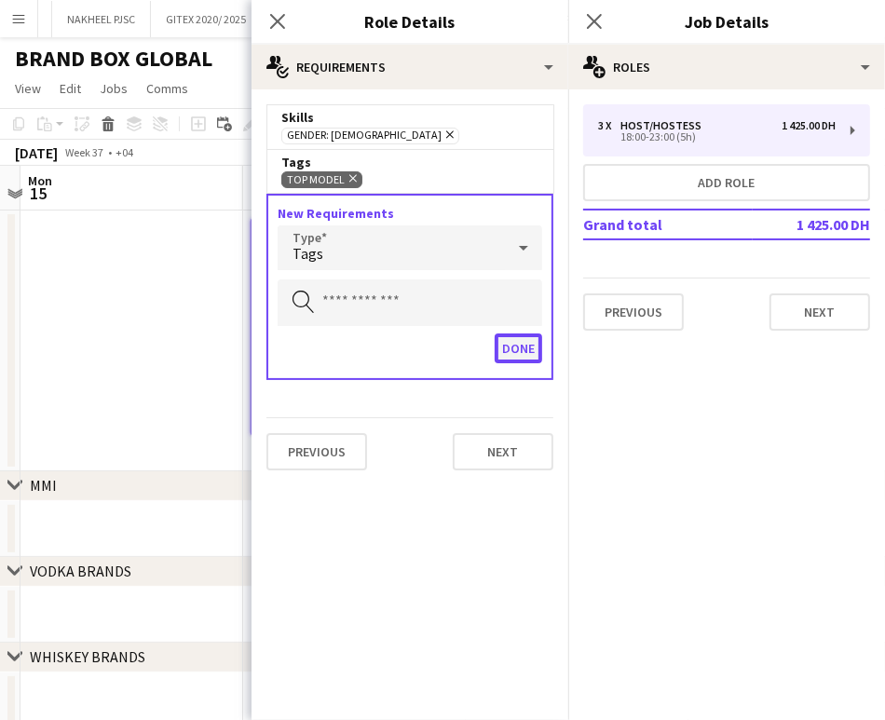
click at [516, 337] on button "Done" at bounding box center [517, 348] width 47 height 30
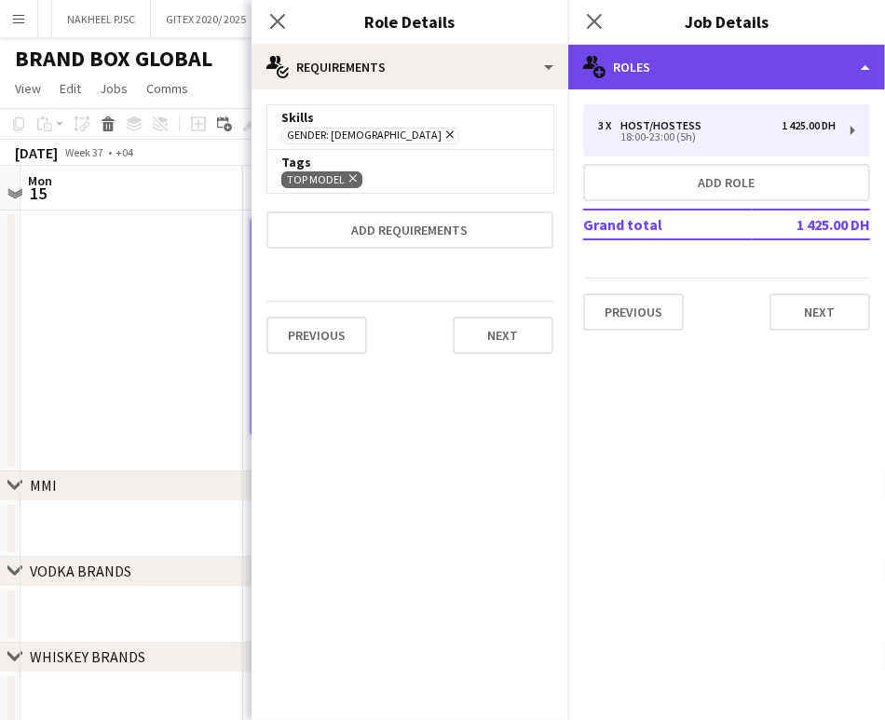
click at [825, 58] on div "multiple-users-add Roles" at bounding box center [726, 67] width 317 height 45
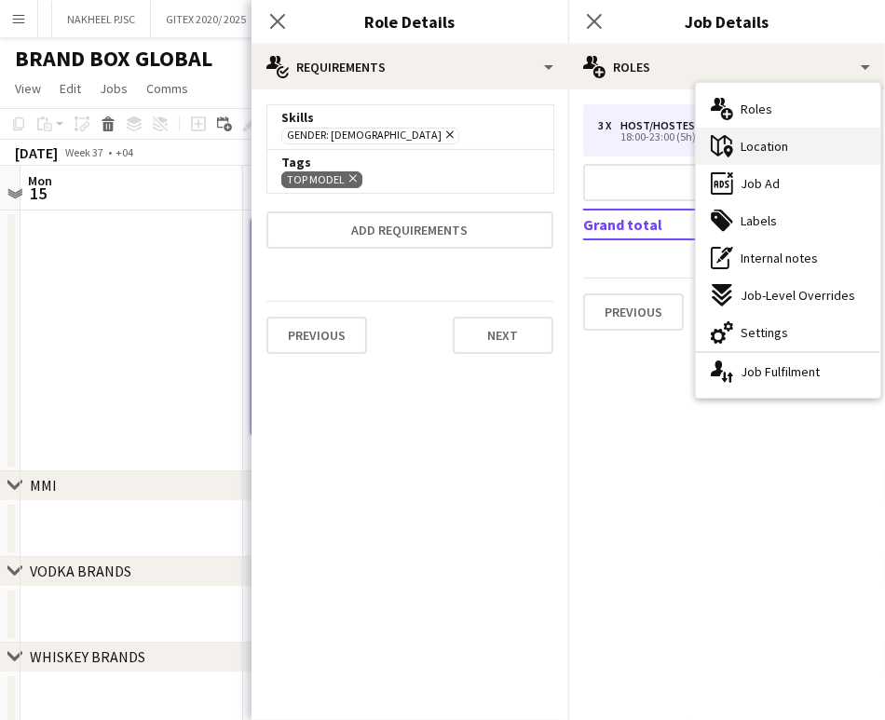
click at [789, 142] on div "maps-pin-1 Location" at bounding box center [788, 146] width 184 height 37
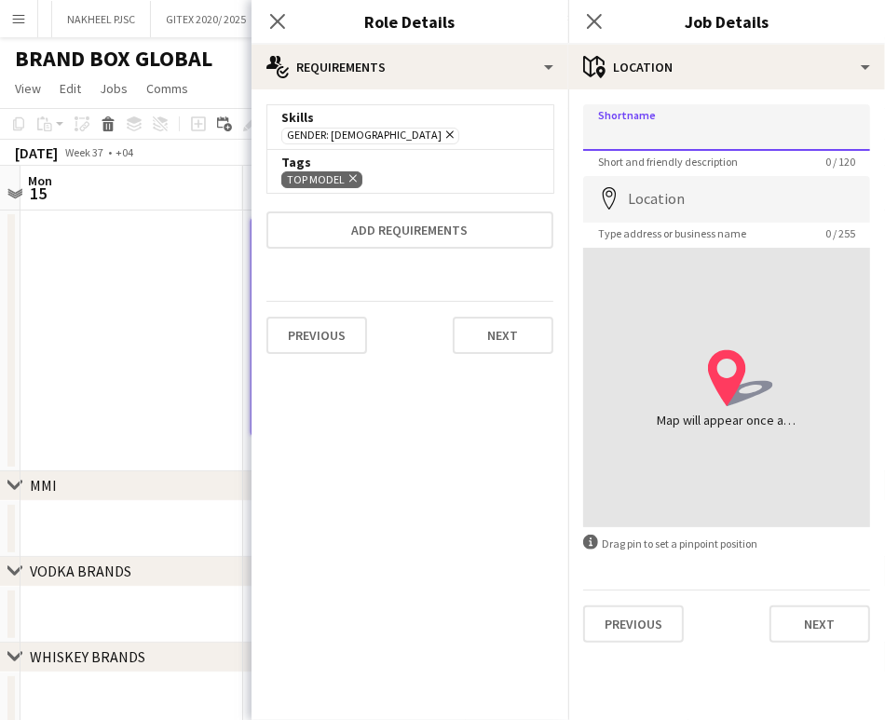
drag, startPoint x: 774, startPoint y: 125, endPoint x: 778, endPoint y: 115, distance: 10.0
click at [774, 125] on input "Shortname" at bounding box center [726, 127] width 287 height 47
paste input "**********"
type input "**********"
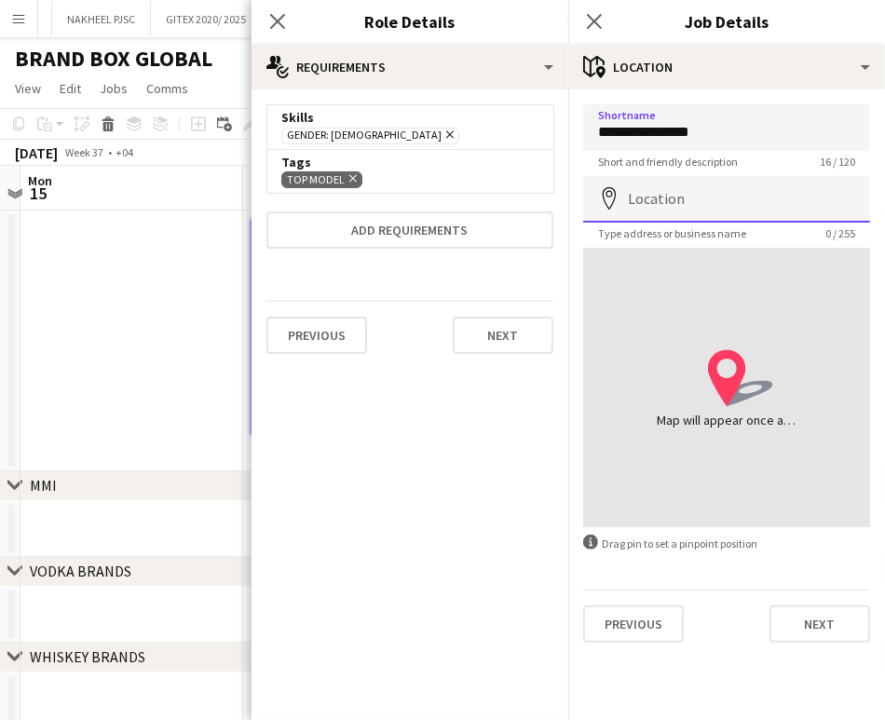
click at [767, 205] on input "Location" at bounding box center [726, 199] width 287 height 47
paste input "**********"
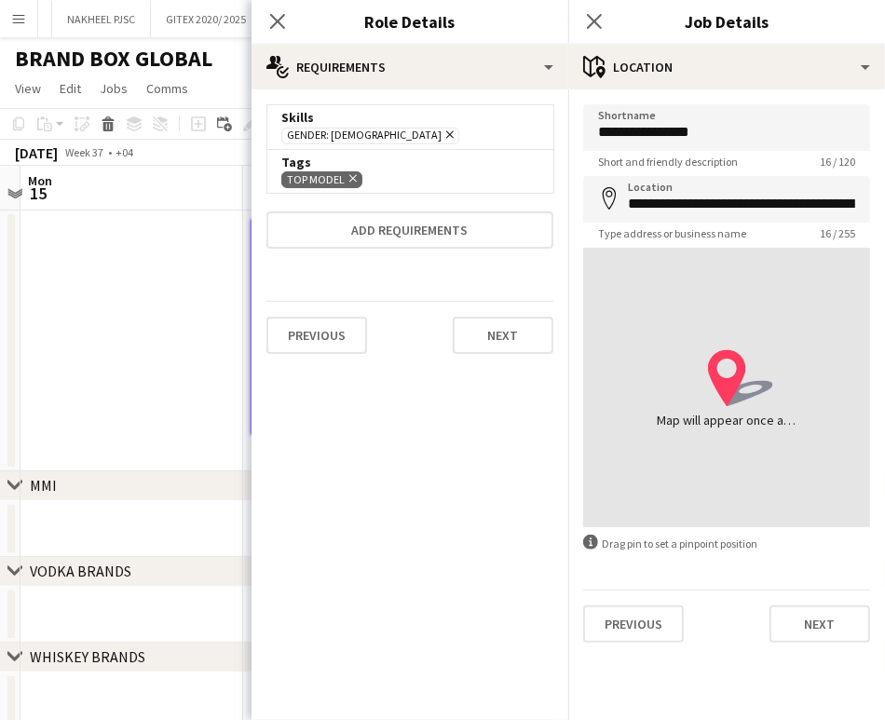
type input "**********"
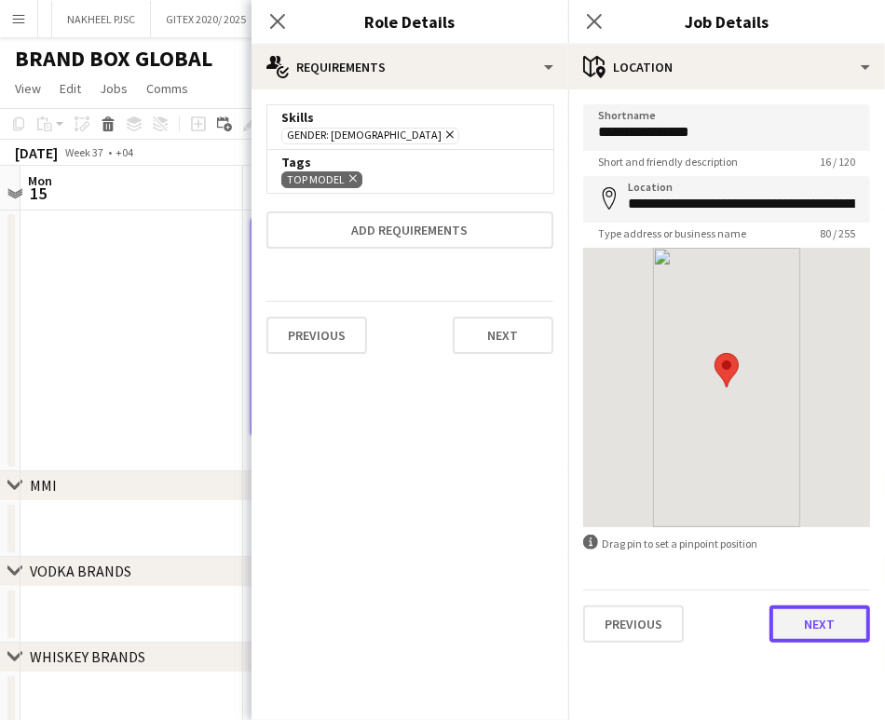
click at [818, 627] on button "Next" at bounding box center [819, 623] width 101 height 37
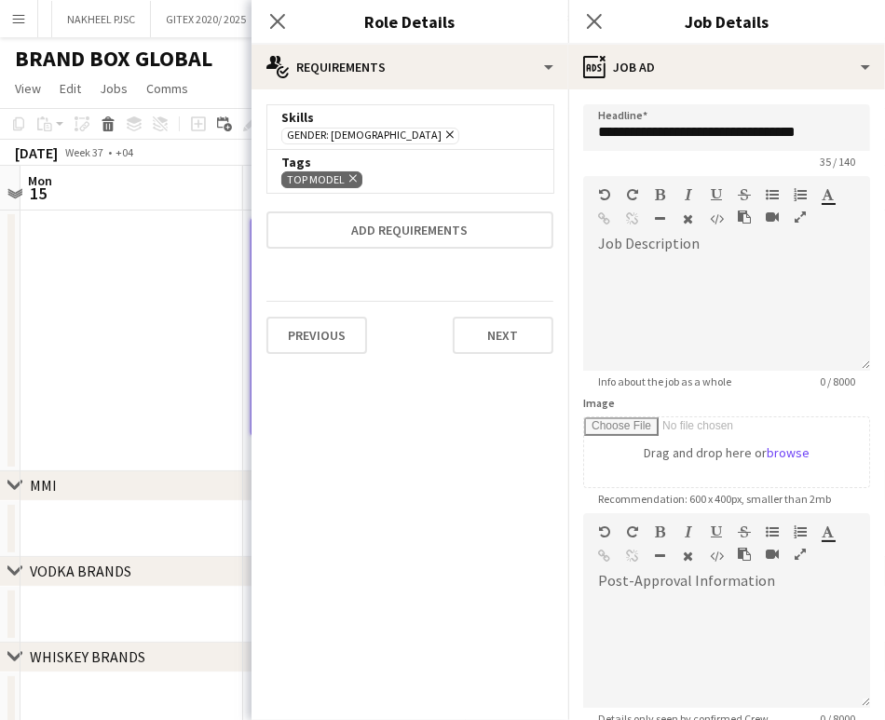
click at [800, 214] on icon "button" at bounding box center [799, 216] width 11 height 13
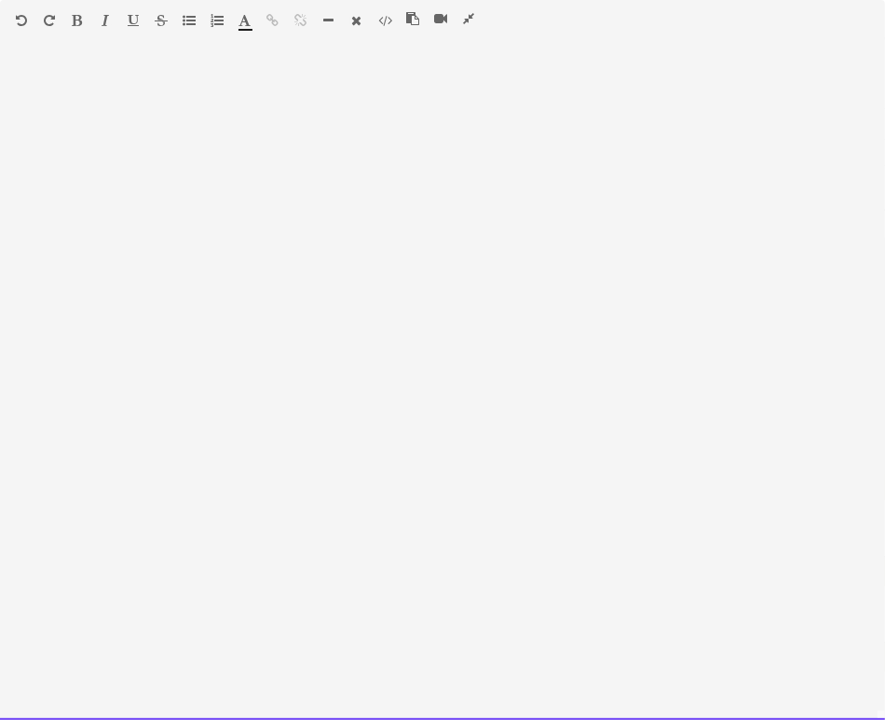
click at [249, 80] on div at bounding box center [442, 390] width 885 height 659
paste div
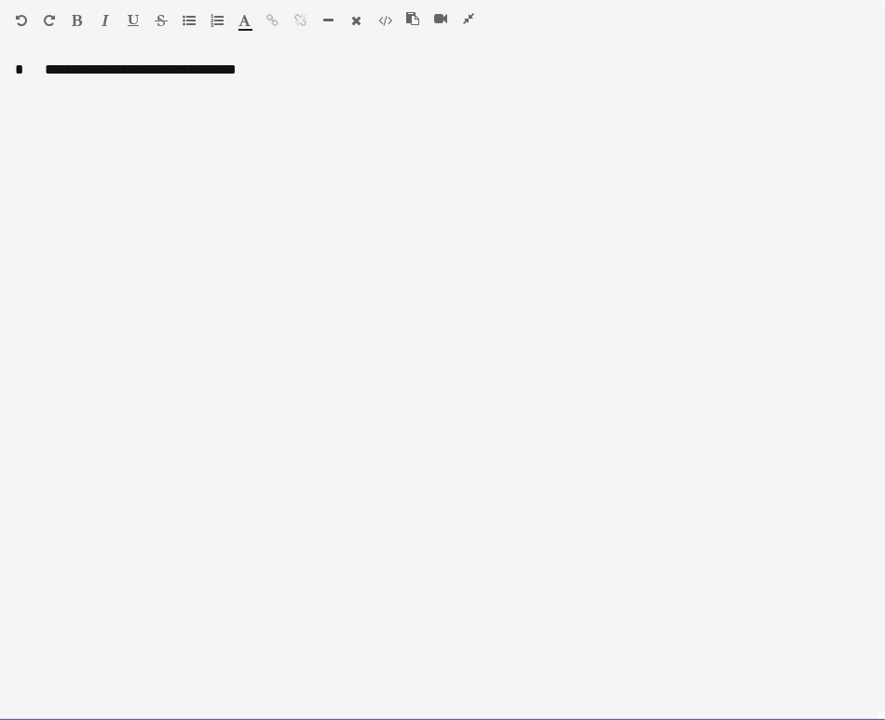
drag, startPoint x: 141, startPoint y: 72, endPoint x: 188, endPoint y: 73, distance: 47.5
click at [142, 72] on div "**********" at bounding box center [442, 391] width 885 height 660
click at [173, 106] on div "**********" at bounding box center [442, 107] width 855 height 19
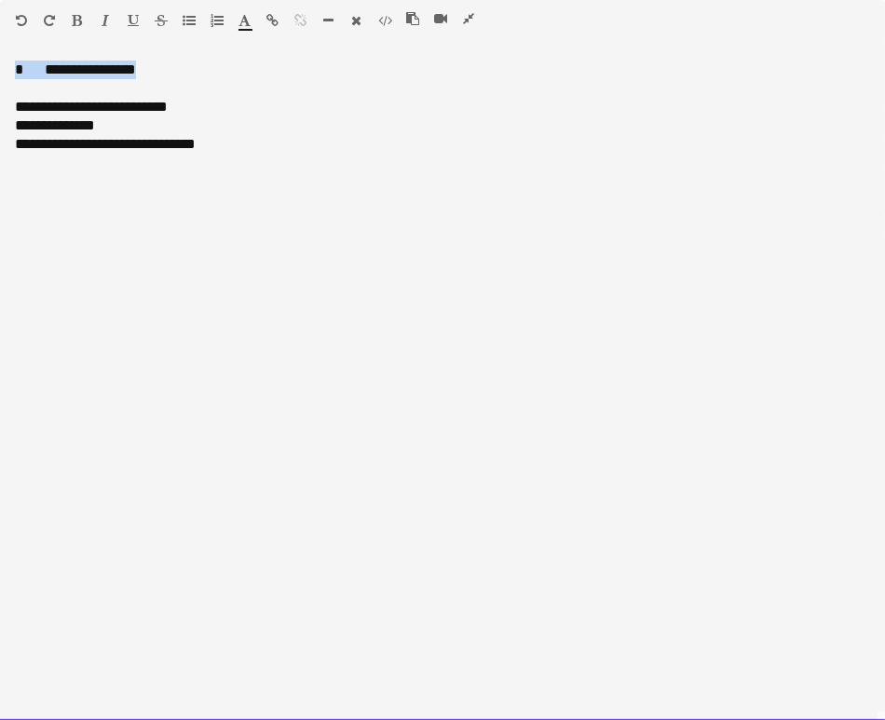
drag, startPoint x: 156, startPoint y: 74, endPoint x: -3, endPoint y: 52, distance: 159.9
click at [0, 52] on html "Menu Boards Boards Boards All jobs Status Workforce Workforce My Workforce Recr…" at bounding box center [442, 730] width 885 height 1460
click at [80, 16] on icon "button" at bounding box center [78, 20] width 10 height 13
click at [581, 250] on div "**********" at bounding box center [442, 391] width 885 height 660
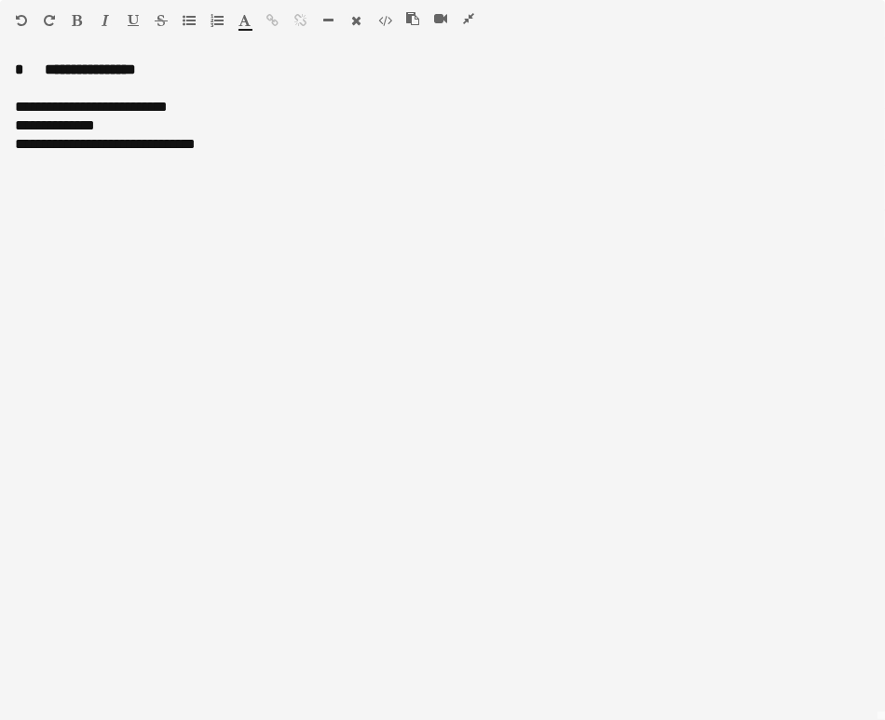
click at [469, 20] on icon "button" at bounding box center [468, 18] width 11 height 13
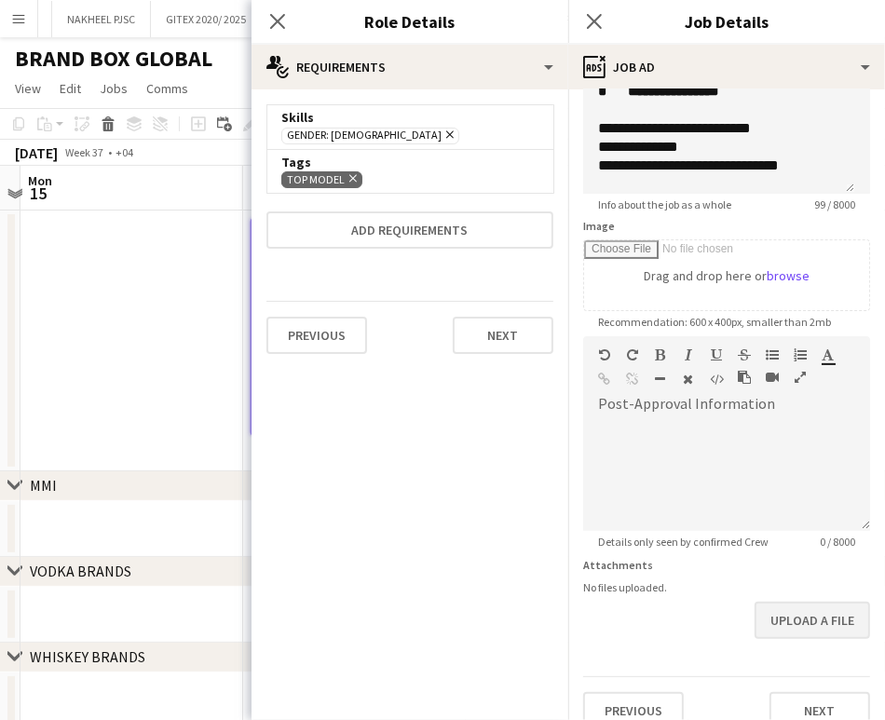
scroll to position [200, 0]
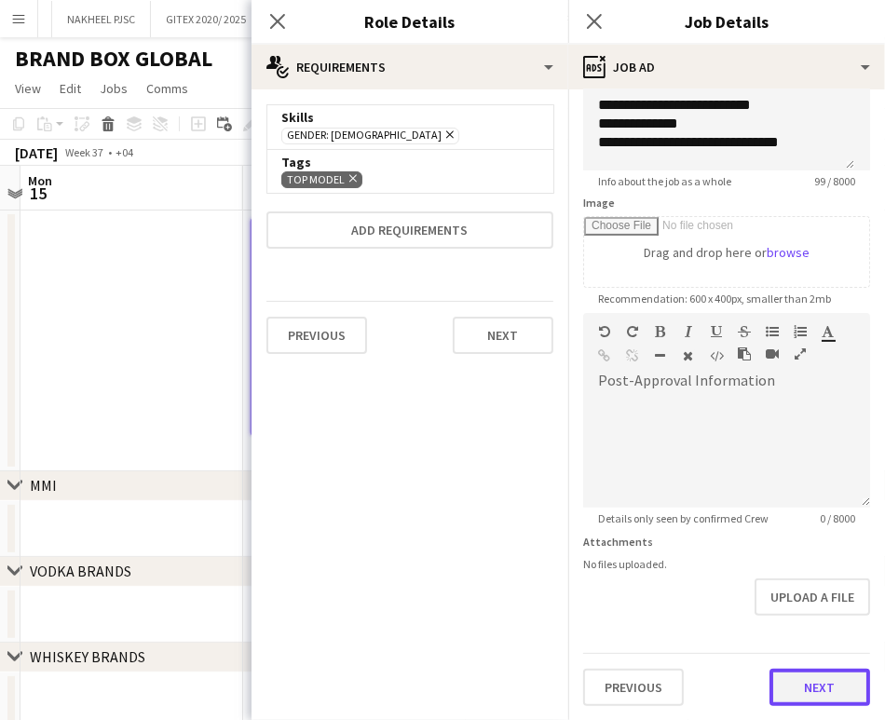
click at [832, 699] on button "Next" at bounding box center [819, 687] width 101 height 37
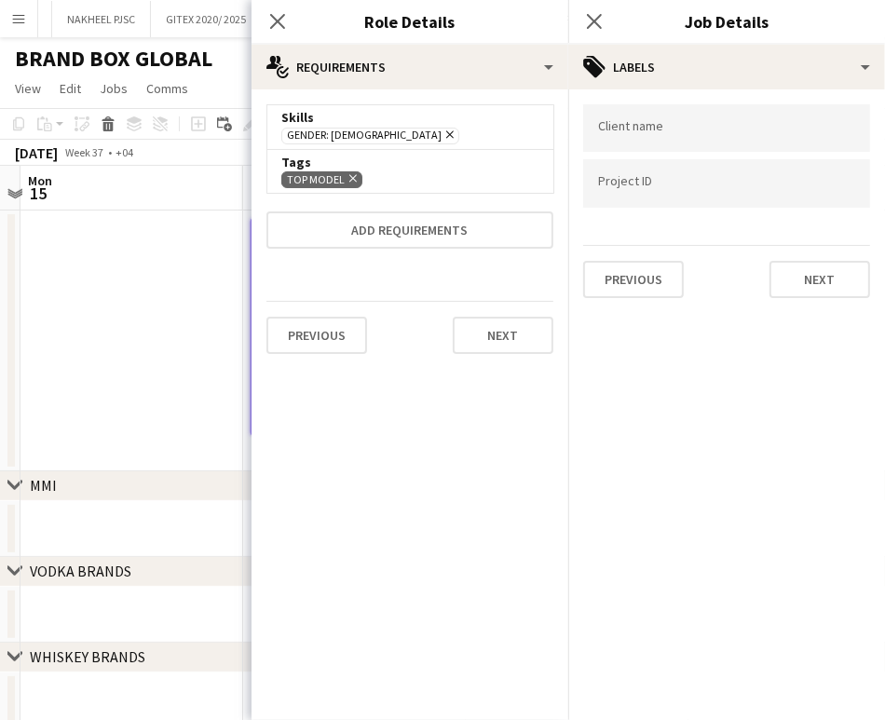
scroll to position [0, 0]
click at [682, 119] on div at bounding box center [726, 127] width 287 height 47
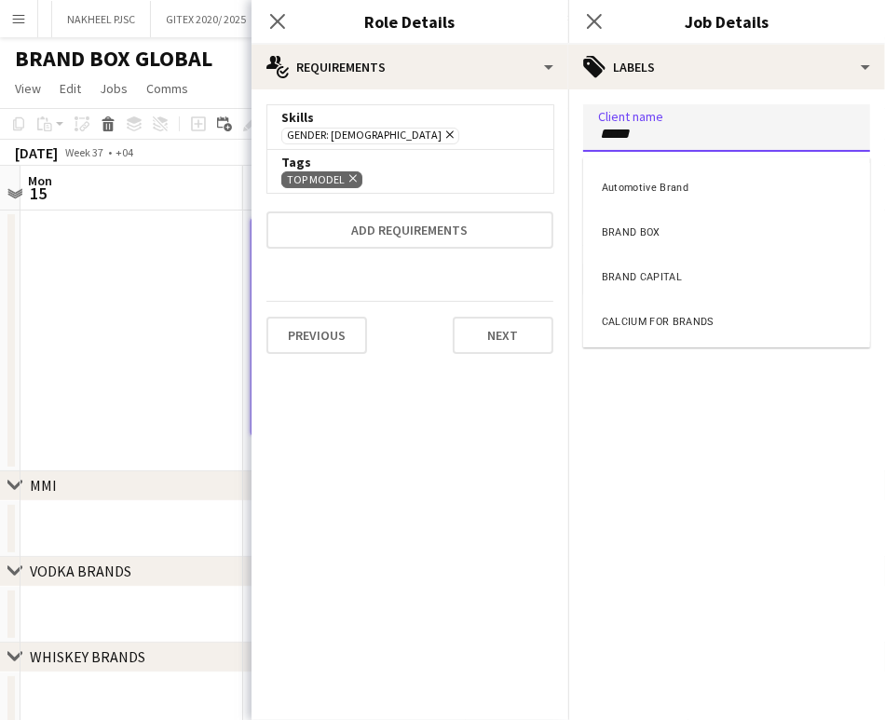
type input "*****"
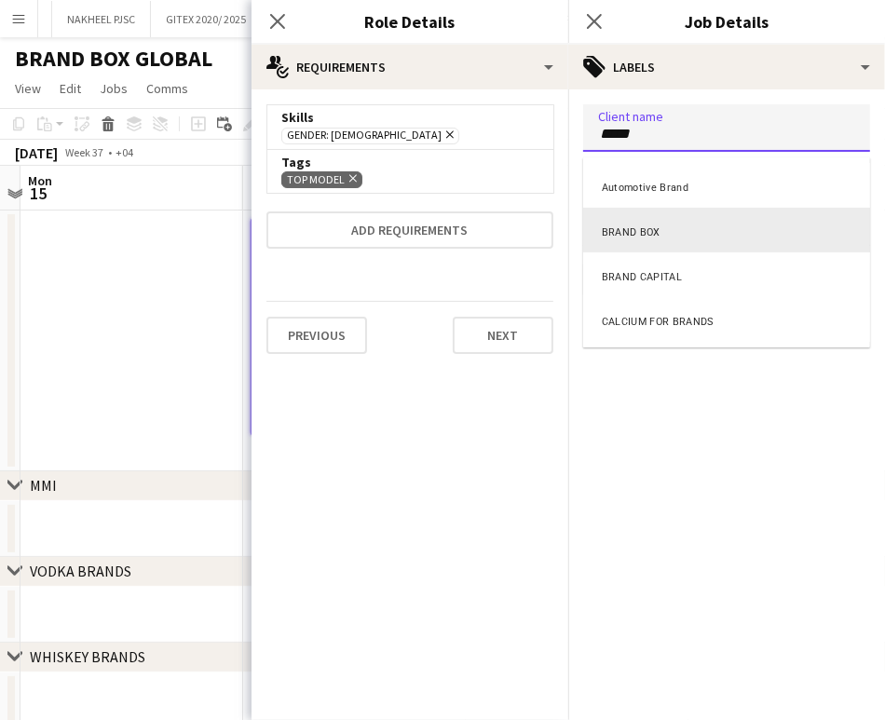
click at [670, 237] on div "BRAND BOX" at bounding box center [726, 230] width 287 height 45
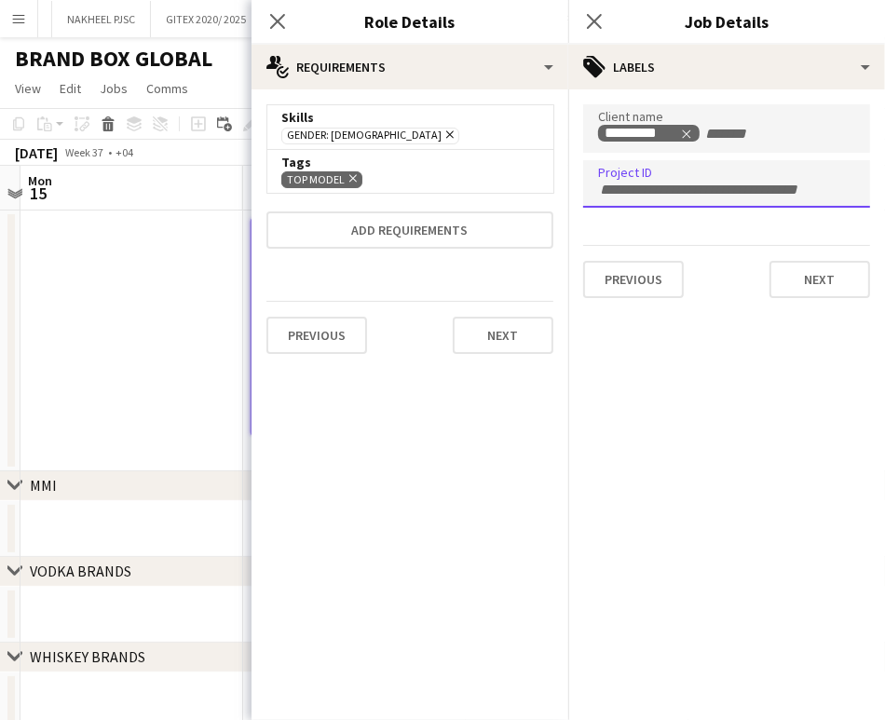
click at [735, 182] on input "Type to search project ID labels..." at bounding box center [726, 190] width 257 height 17
paste input "**********"
type input "**********"
click at [195, 311] on app-date-cell at bounding box center [131, 340] width 223 height 261
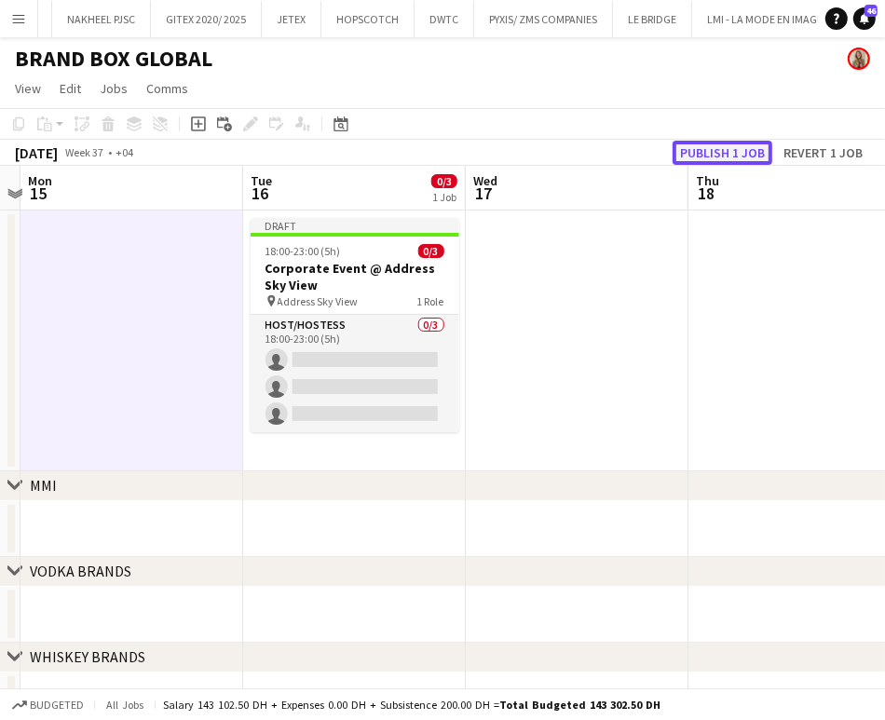
click at [745, 146] on button "Publish 1 job" at bounding box center [722, 153] width 100 height 24
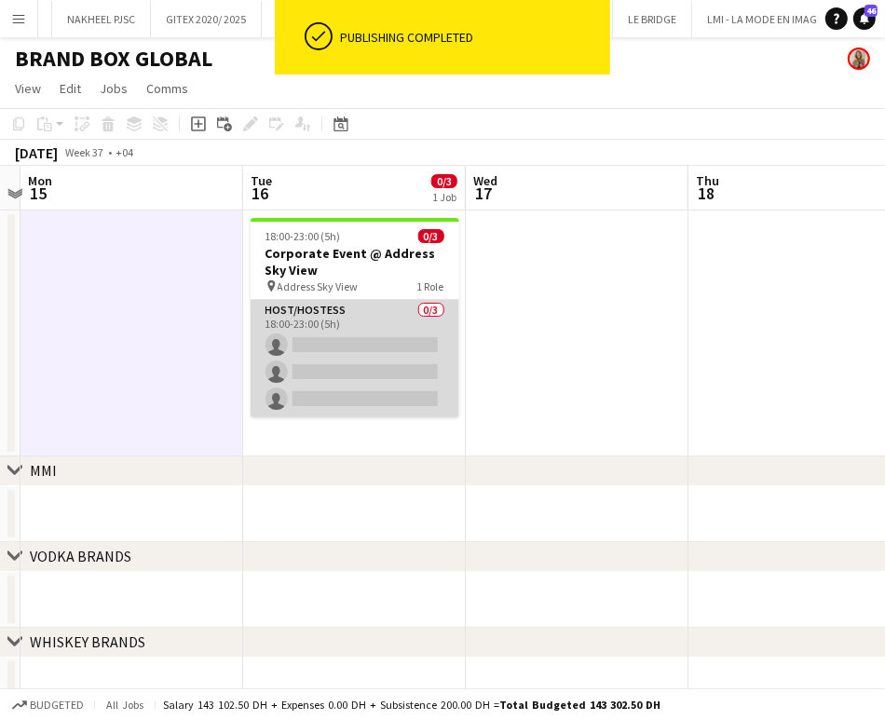
click at [378, 315] on app-card-role "Host/Hostess 0/3 18:00-23:00 (5h) single-neutral-actions single-neutral-actions…" at bounding box center [354, 358] width 209 height 117
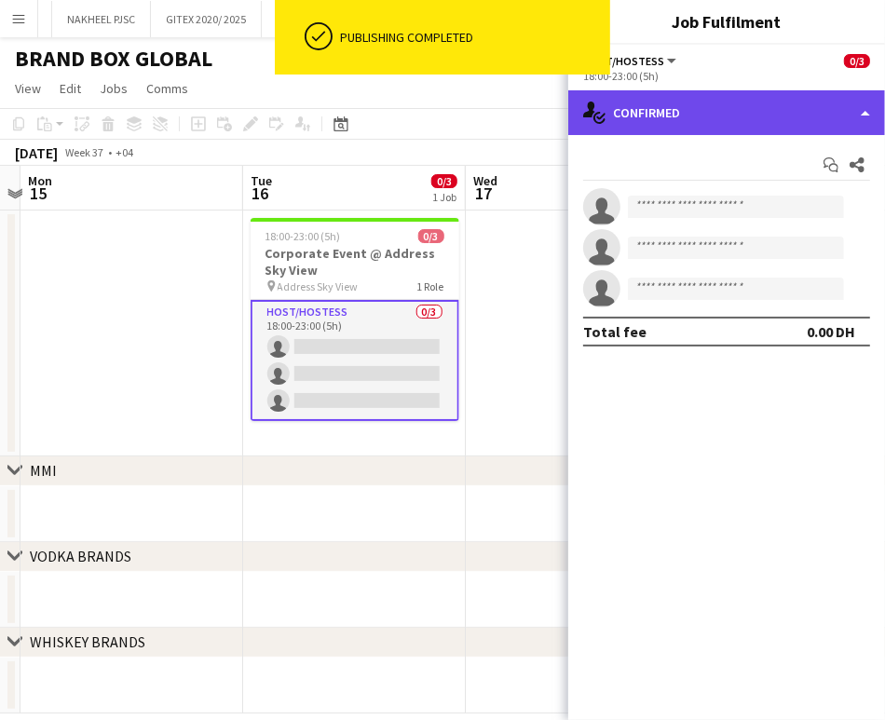
click at [848, 98] on div "single-neutral-actions-check-2 Confirmed" at bounding box center [726, 112] width 317 height 45
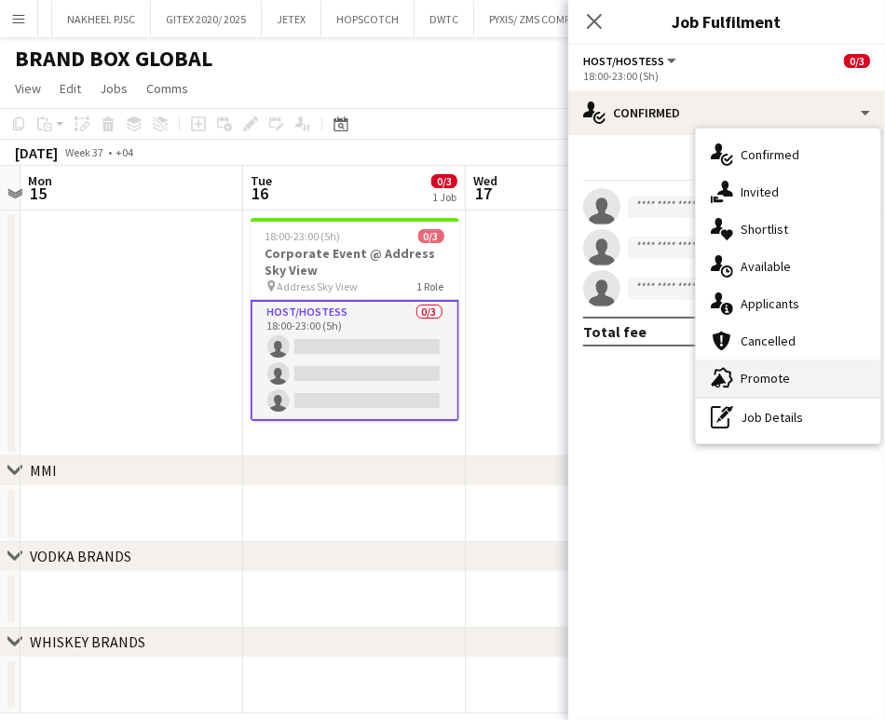
click at [790, 378] on div "advertising-megaphone Promote" at bounding box center [788, 377] width 184 height 37
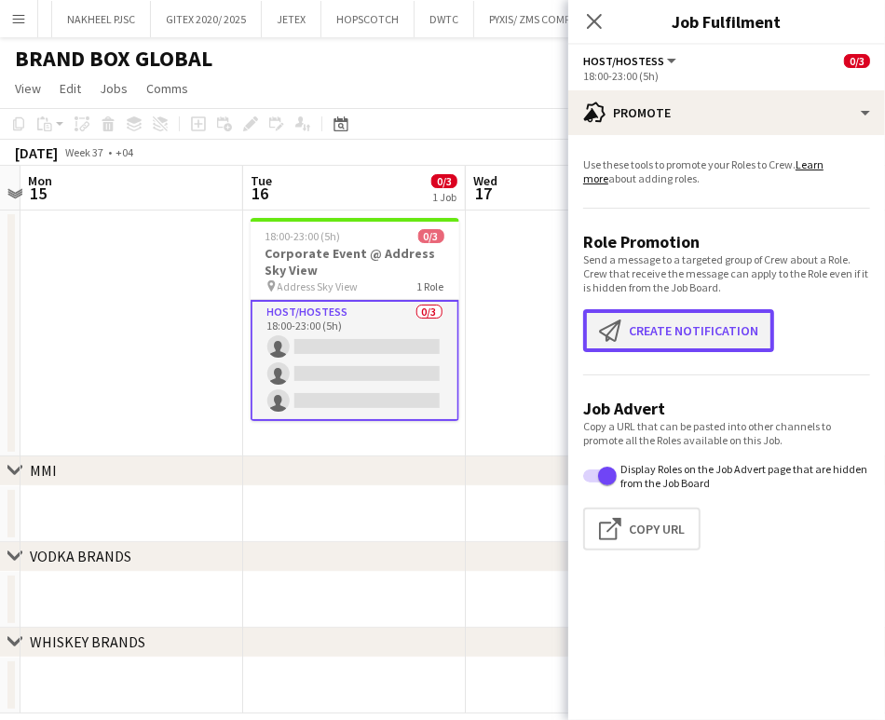
click at [698, 336] on button "Create notification Create notification" at bounding box center [678, 330] width 191 height 43
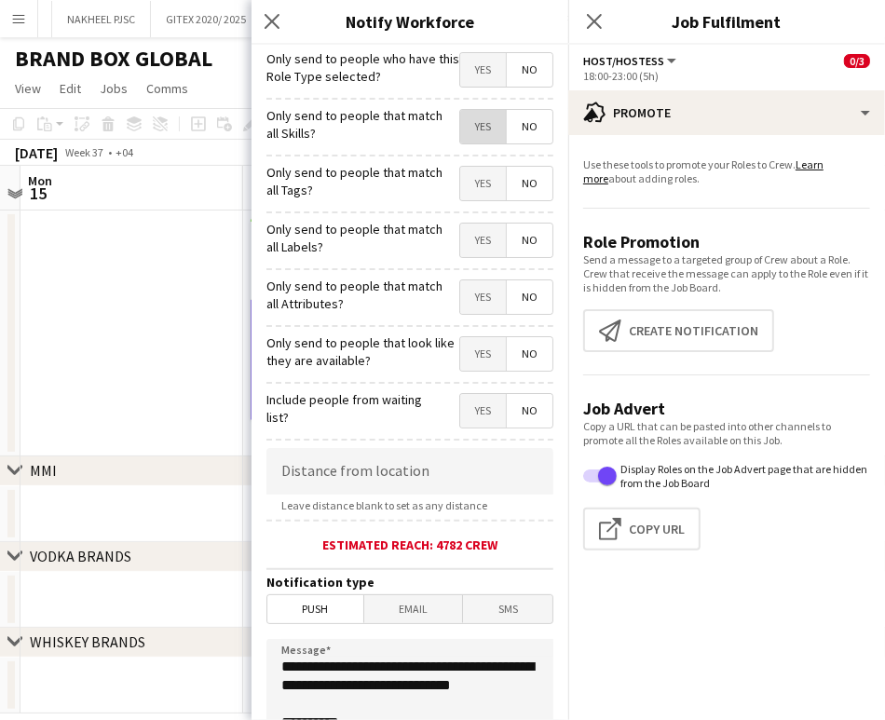
click at [484, 132] on span "Yes" at bounding box center [483, 127] width 46 height 34
click at [484, 184] on span "Yes" at bounding box center [483, 184] width 46 height 34
click at [477, 230] on span "Yes" at bounding box center [483, 240] width 46 height 34
click at [474, 294] on span "Yes" at bounding box center [483, 297] width 46 height 34
click at [474, 369] on span "Yes" at bounding box center [483, 354] width 46 height 34
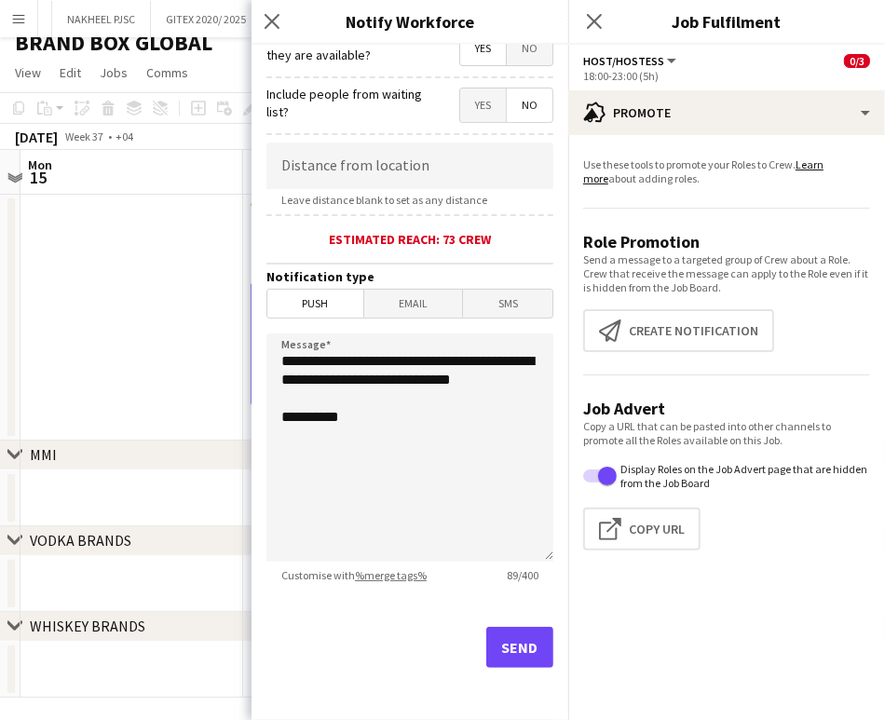
scroll to position [24, 0]
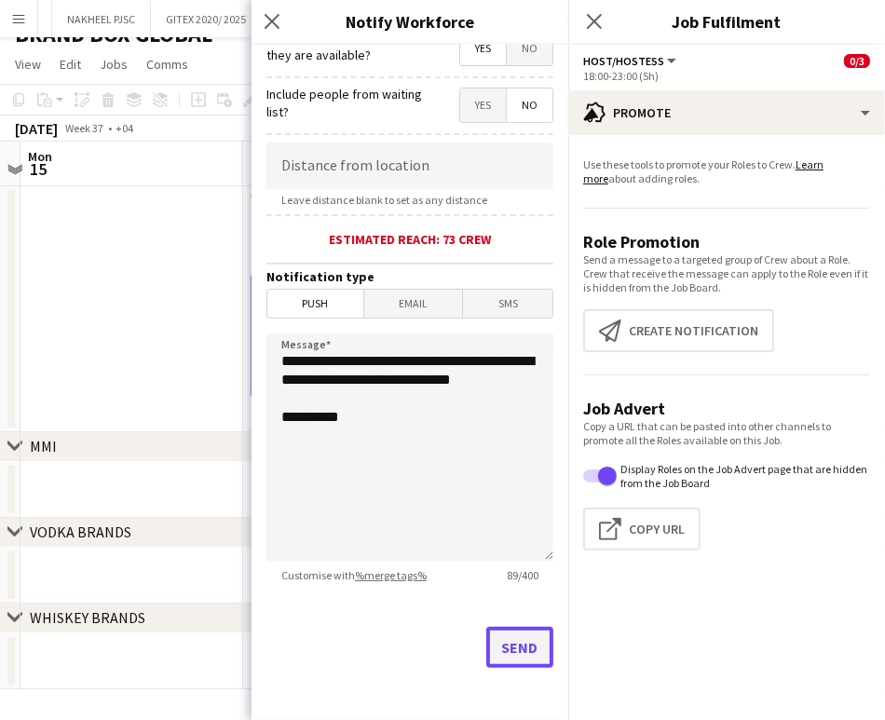
click at [502, 645] on button "Send" at bounding box center [519, 647] width 67 height 41
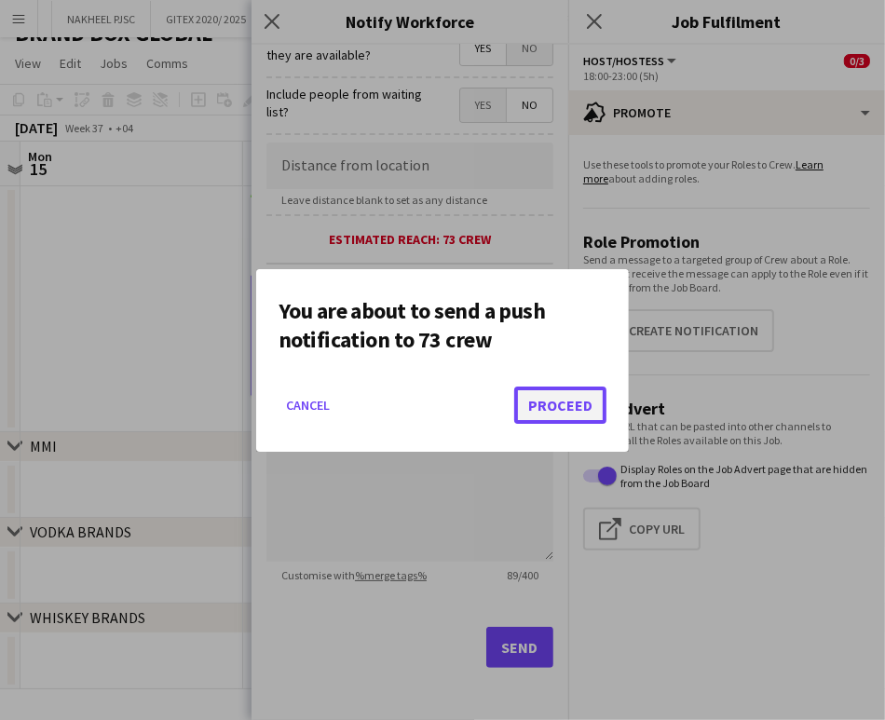
click at [554, 394] on button "Proceed" at bounding box center [560, 404] width 92 height 37
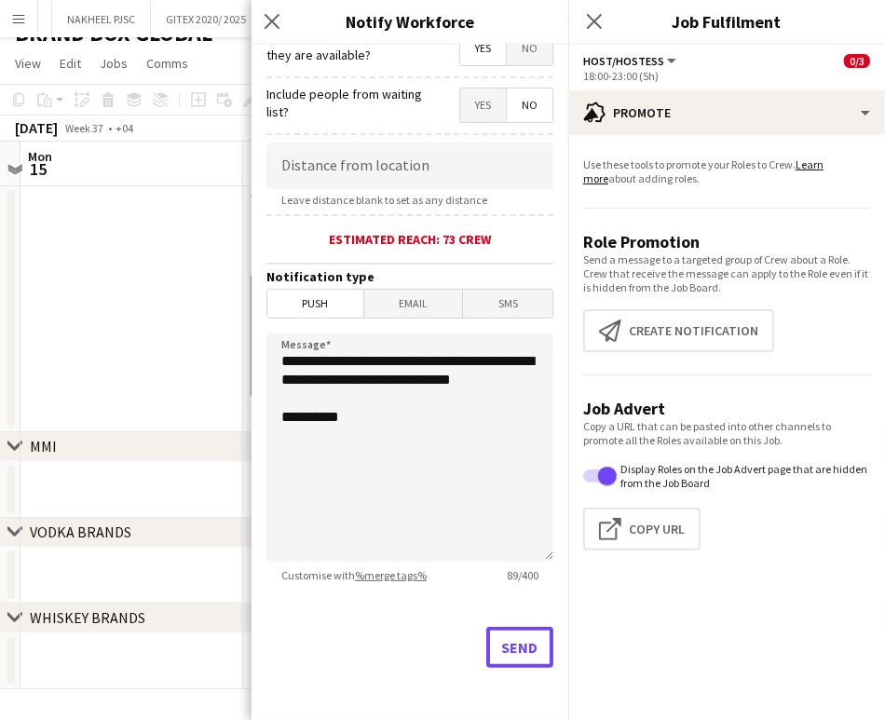
scroll to position [24, 0]
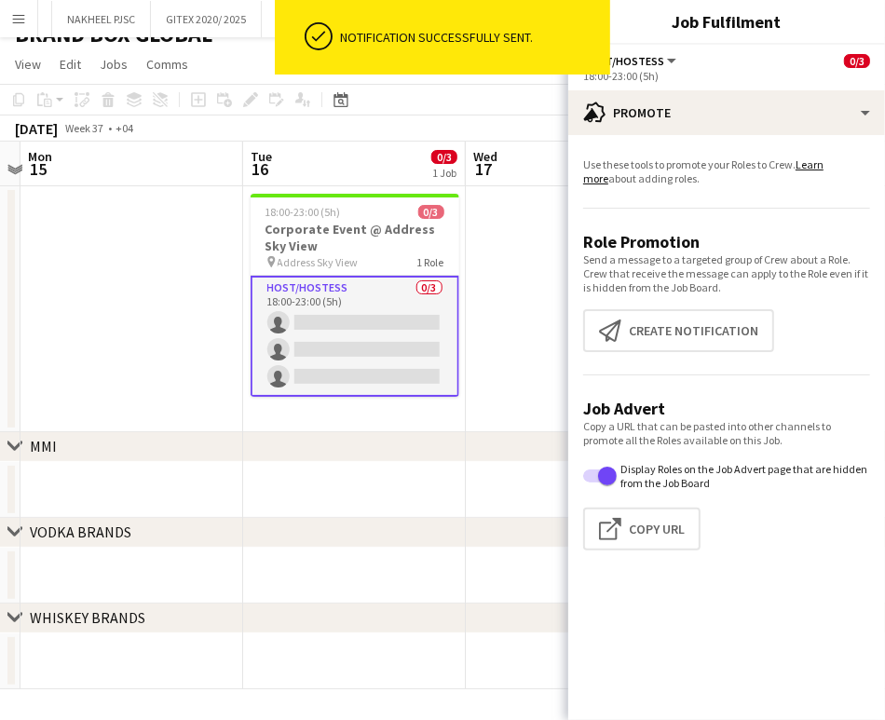
click at [150, 312] on app-date-cell at bounding box center [131, 309] width 223 height 246
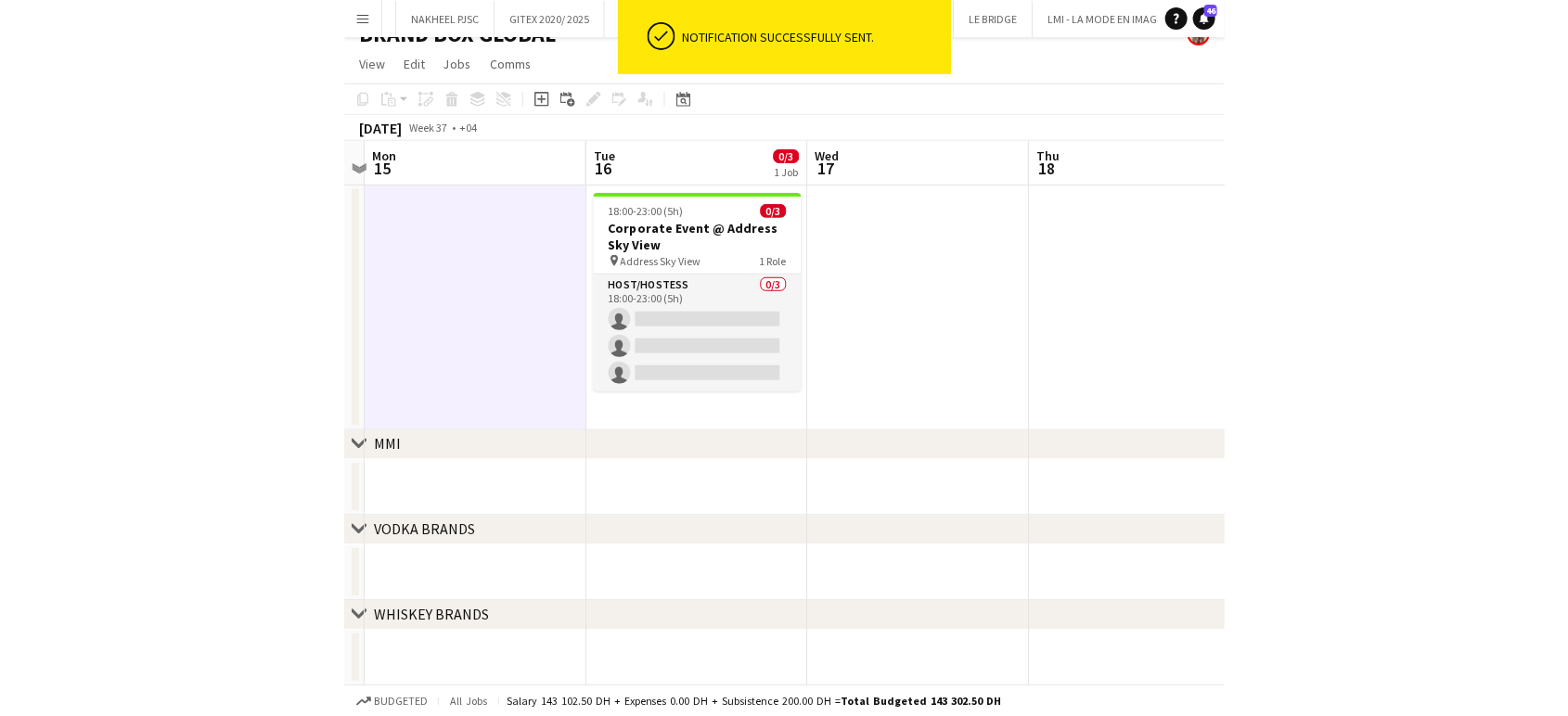
scroll to position [0, 0]
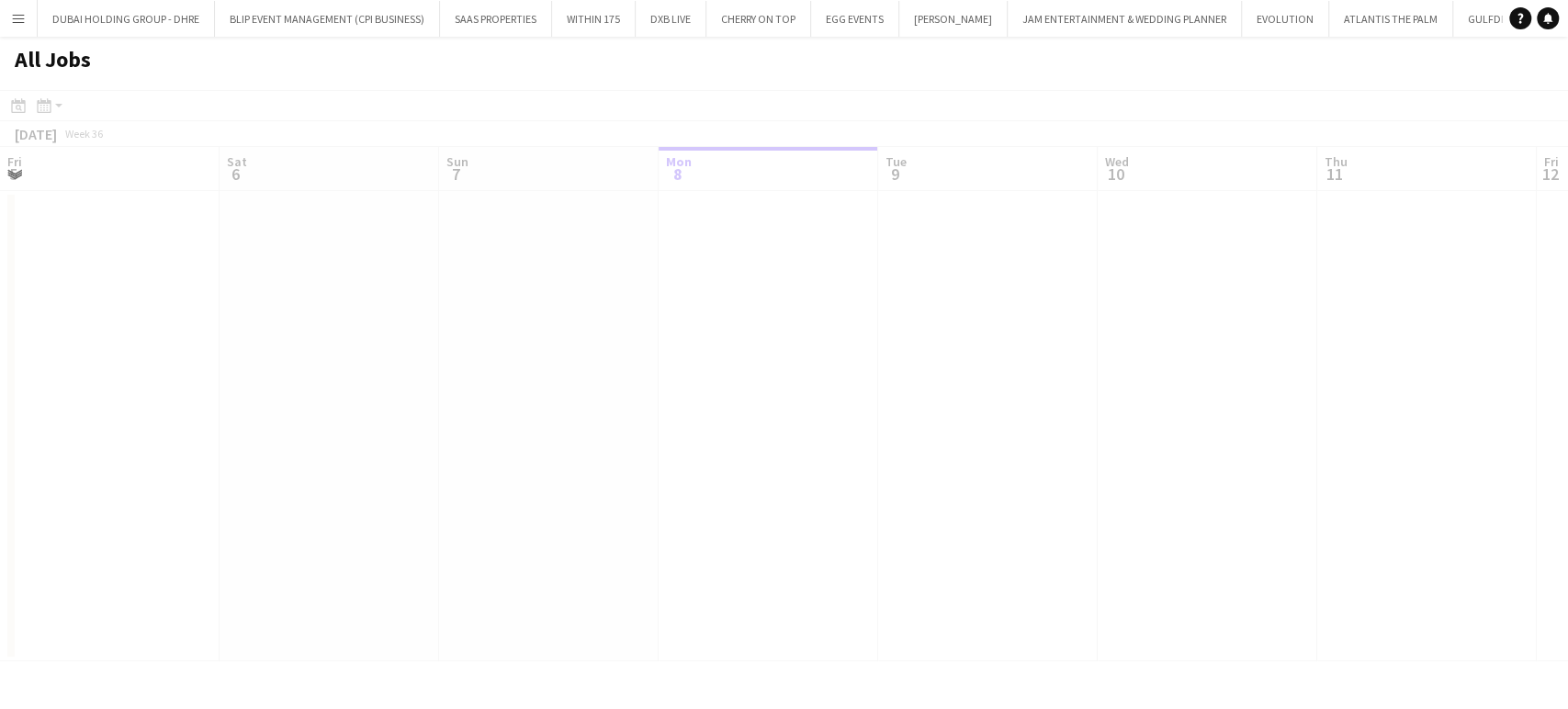
scroll to position [0, 439]
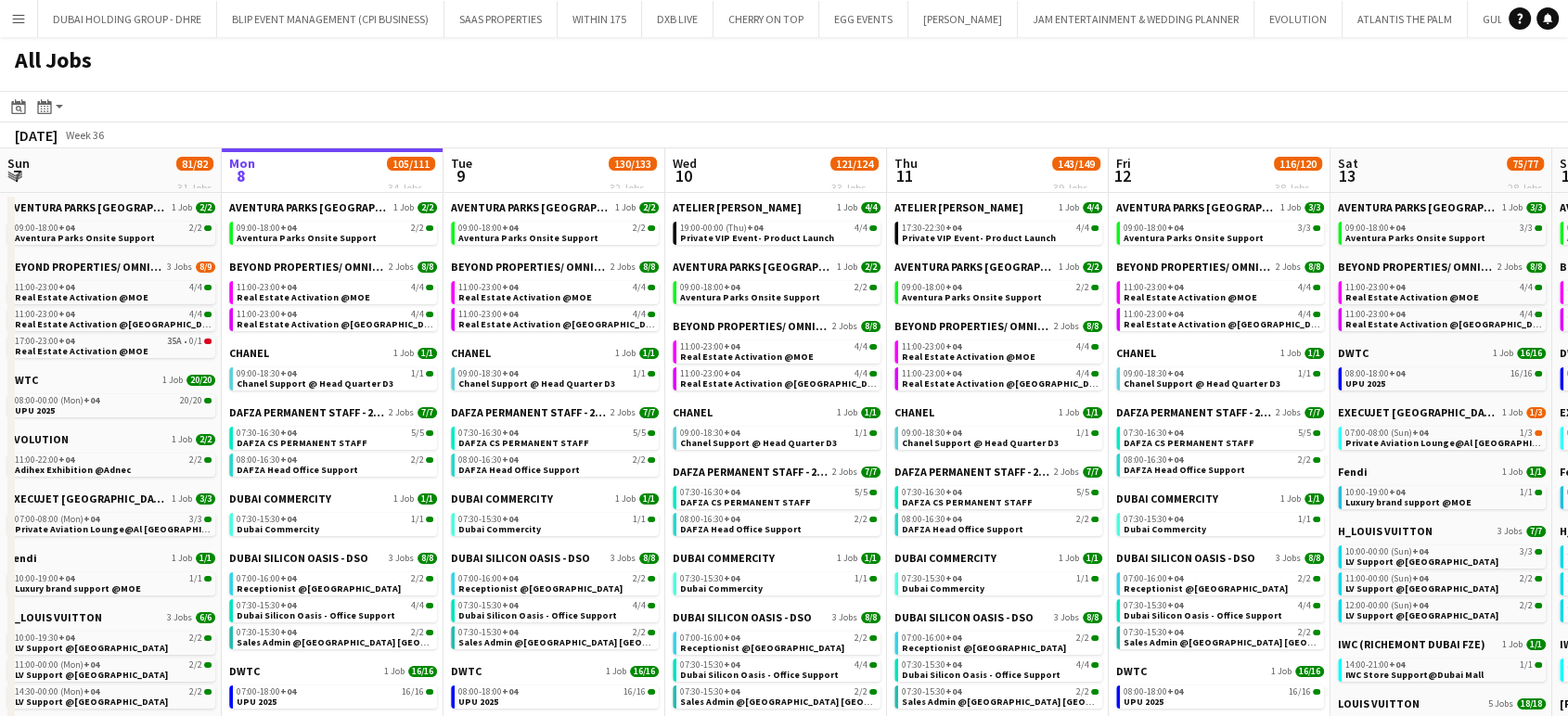
click at [11, 24] on app-icon "Menu" at bounding box center [18, 18] width 15 height 15
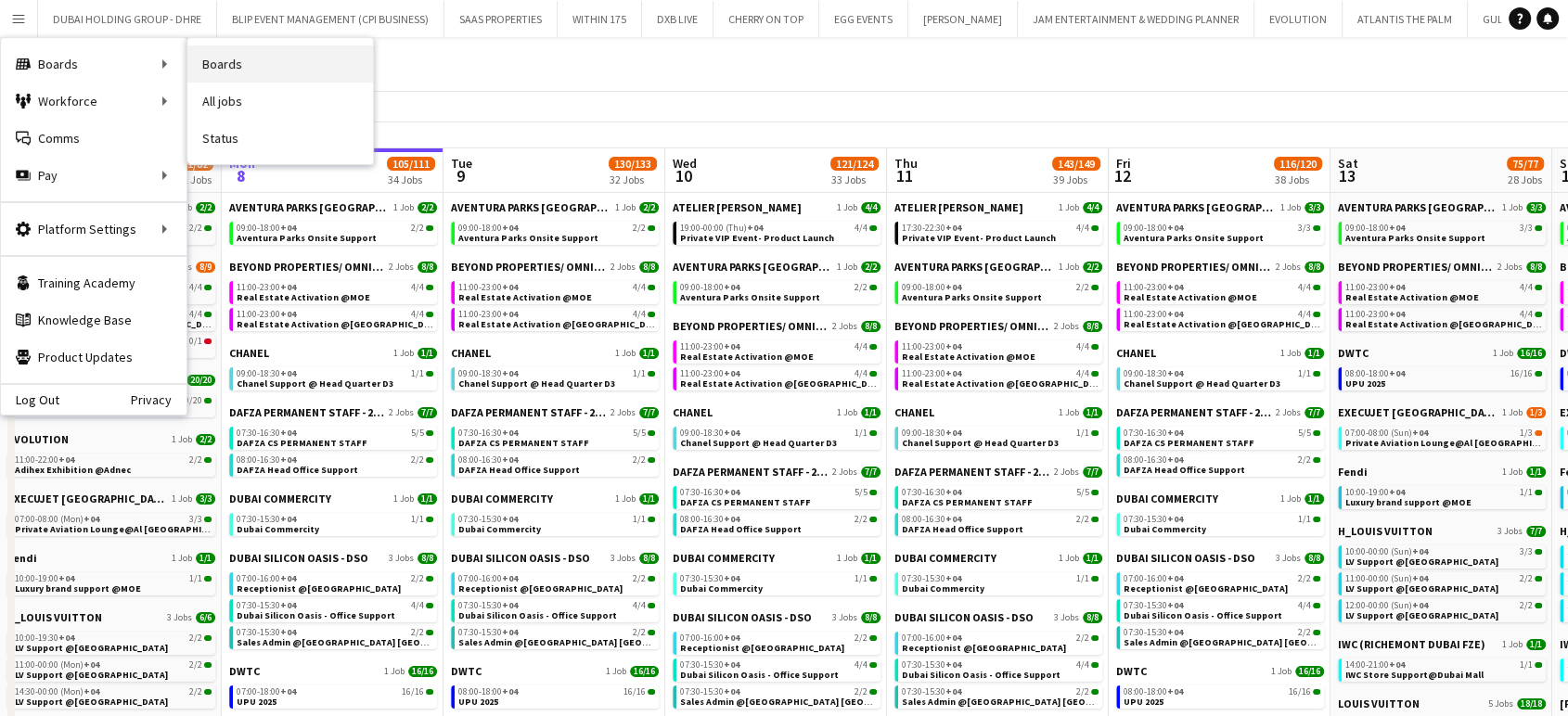
click at [212, 62] on link "Boards" at bounding box center [280, 64] width 185 height 37
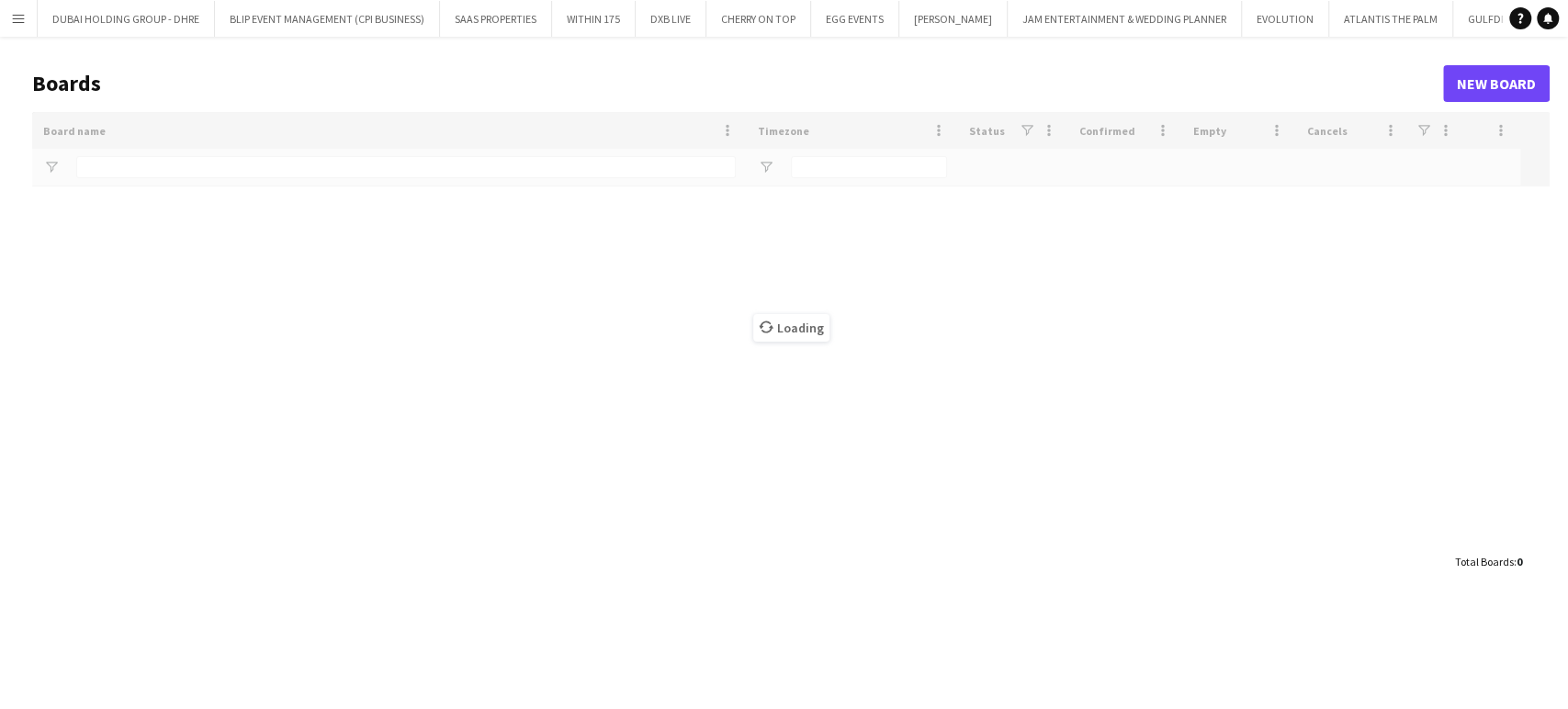
type input "*****"
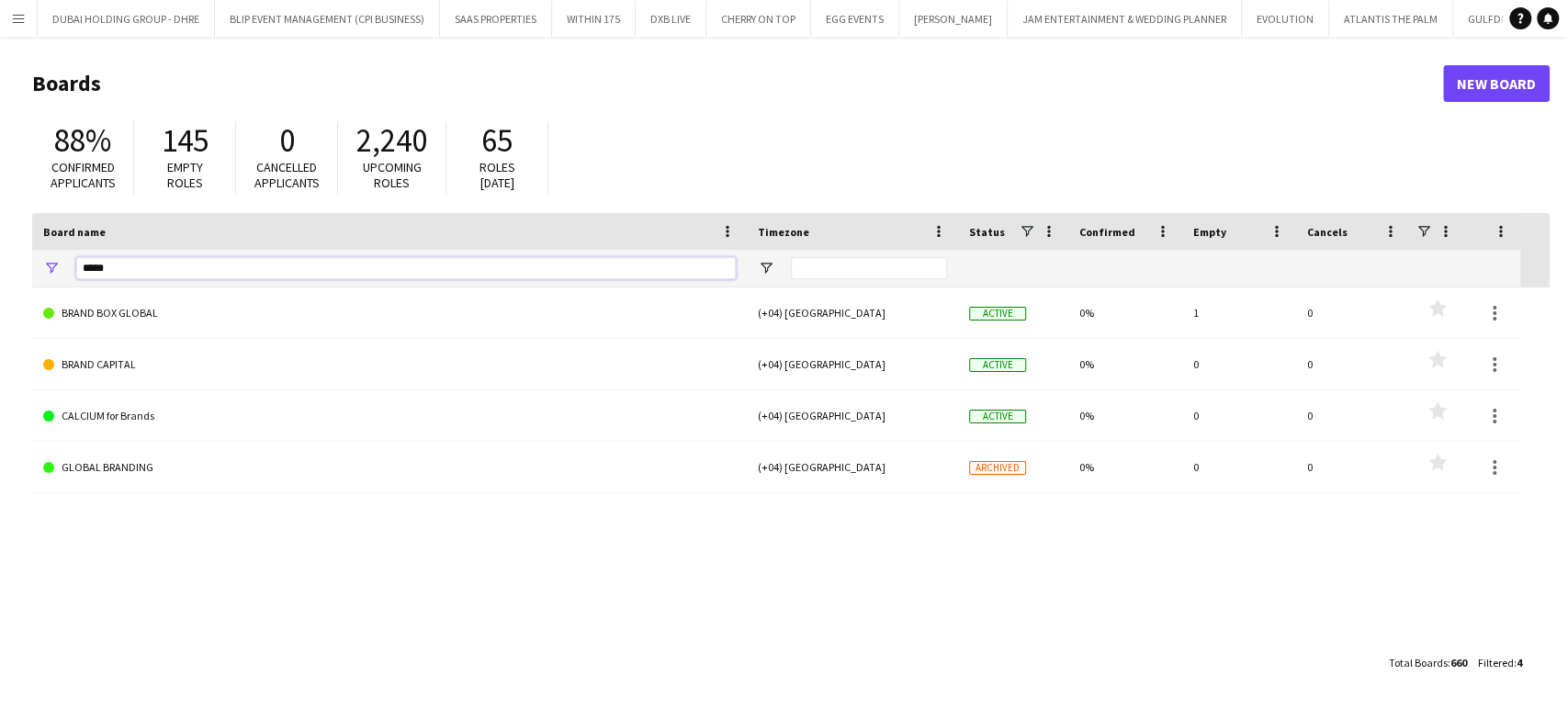
drag, startPoint x: 157, startPoint y: 260, endPoint x: 0, endPoint y: 328, distance: 171.1
click at [0, 328] on main "Boards New Board 88% Confirmed applicants 145 Empty roles 0 Cancelled applicant…" at bounding box center [784, 372] width 1568 height 672
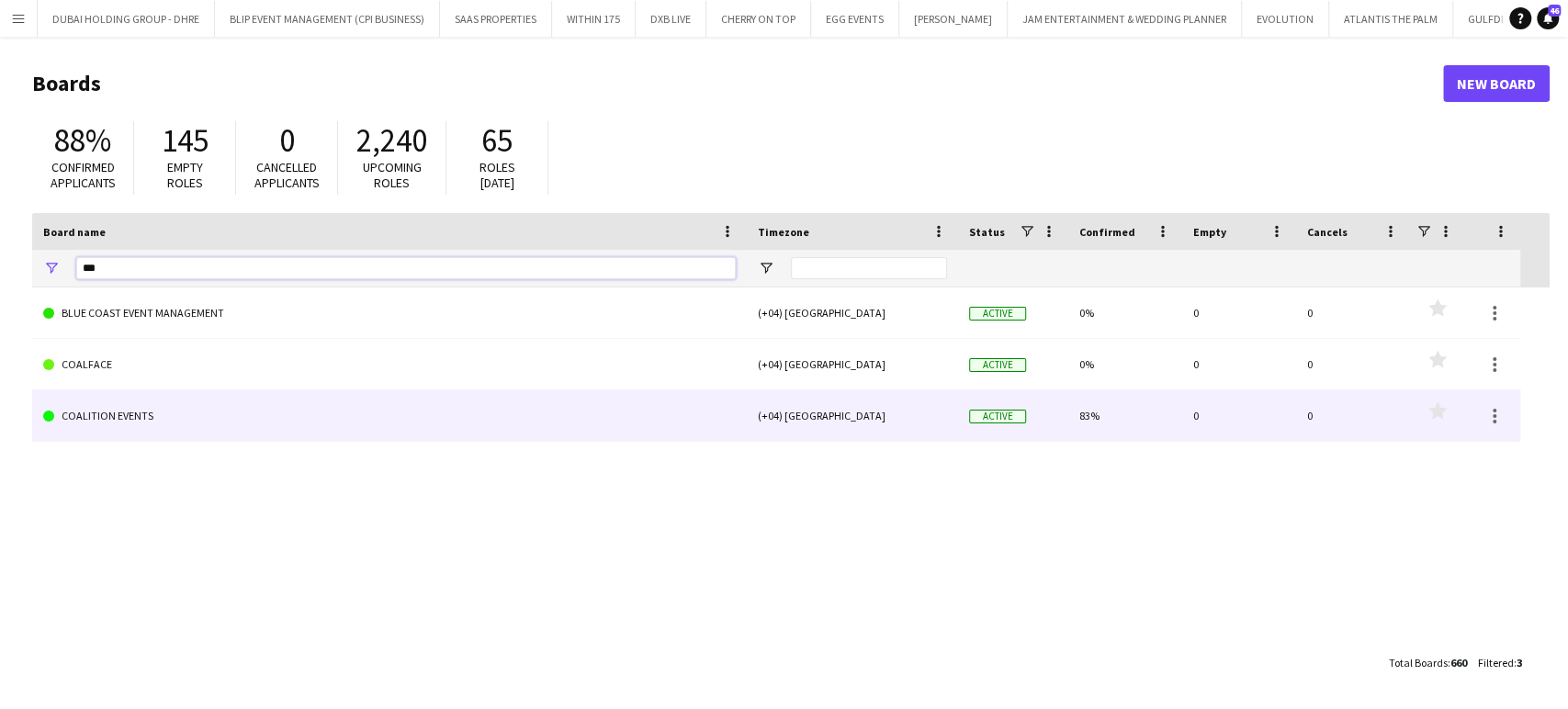
type input "***"
click at [140, 417] on link "COALITION EVENTS" at bounding box center [390, 416] width 692 height 51
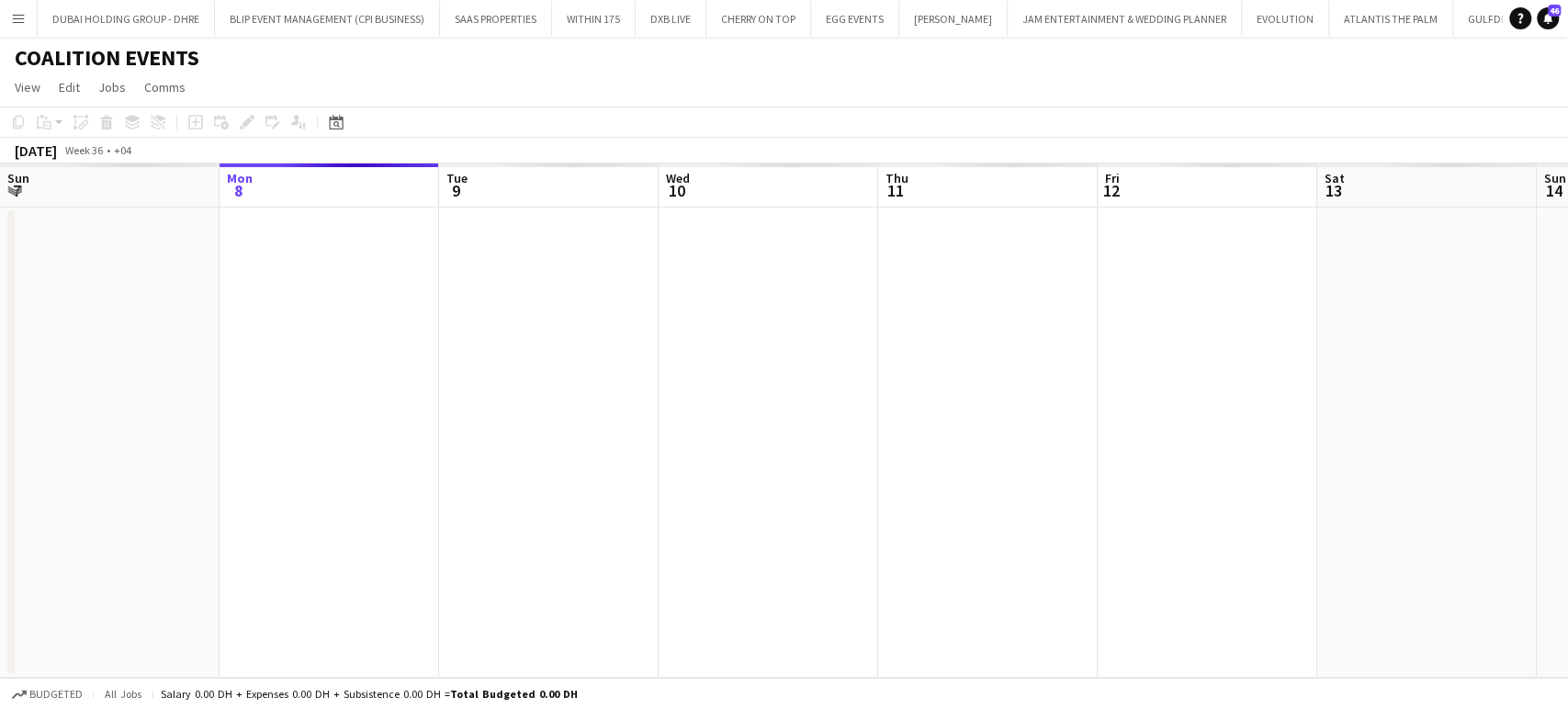
scroll to position [0, 4730]
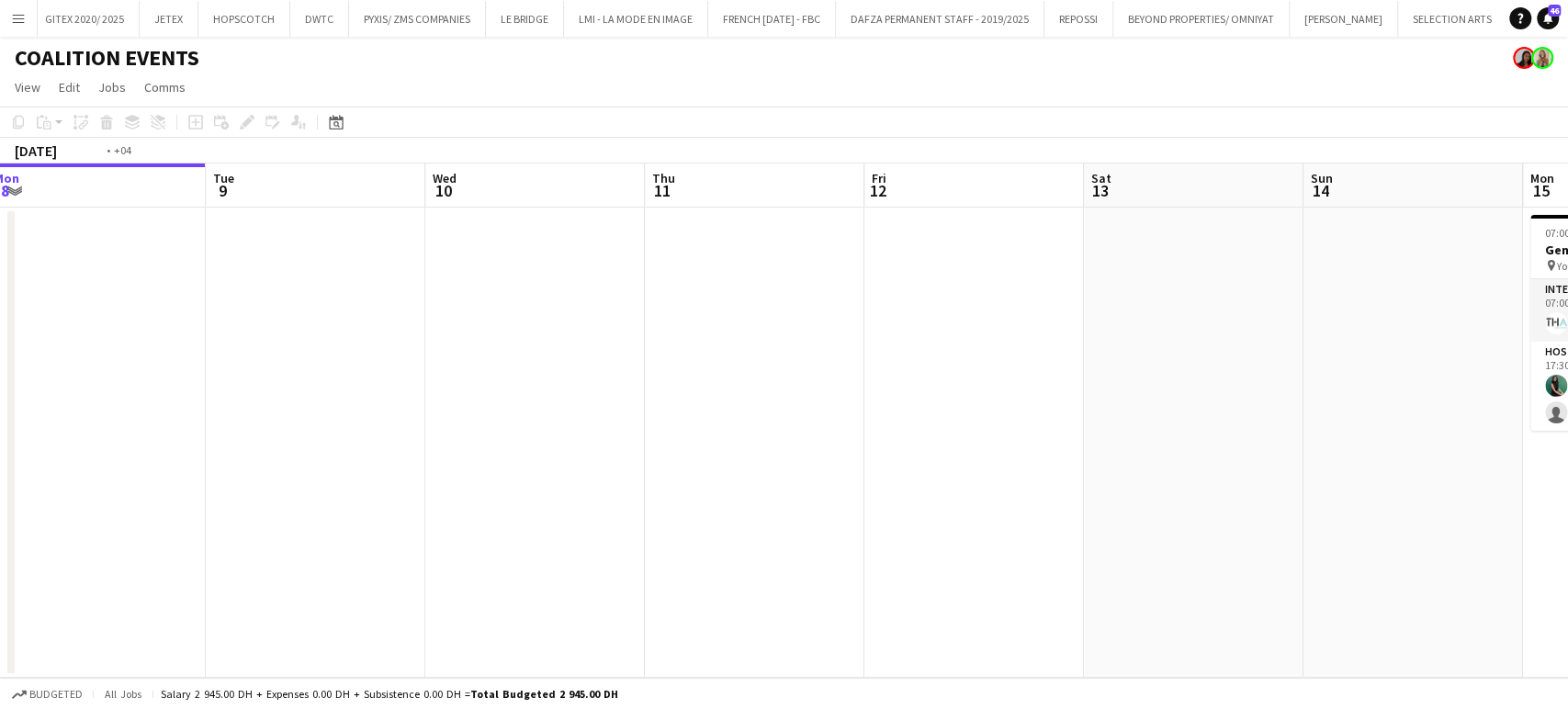
drag, startPoint x: 445, startPoint y: 373, endPoint x: 491, endPoint y: 373, distance: 46.0
click at [414, 377] on app-calendar-viewport "Fri 5 Sat 6 Sun 7 Mon 8 Tue 9 Wed 10 Thu 11 Fri 12 Sat 13 Sun 14 Mon 15 2/3 1 J…" at bounding box center [784, 420] width 1568 height 514
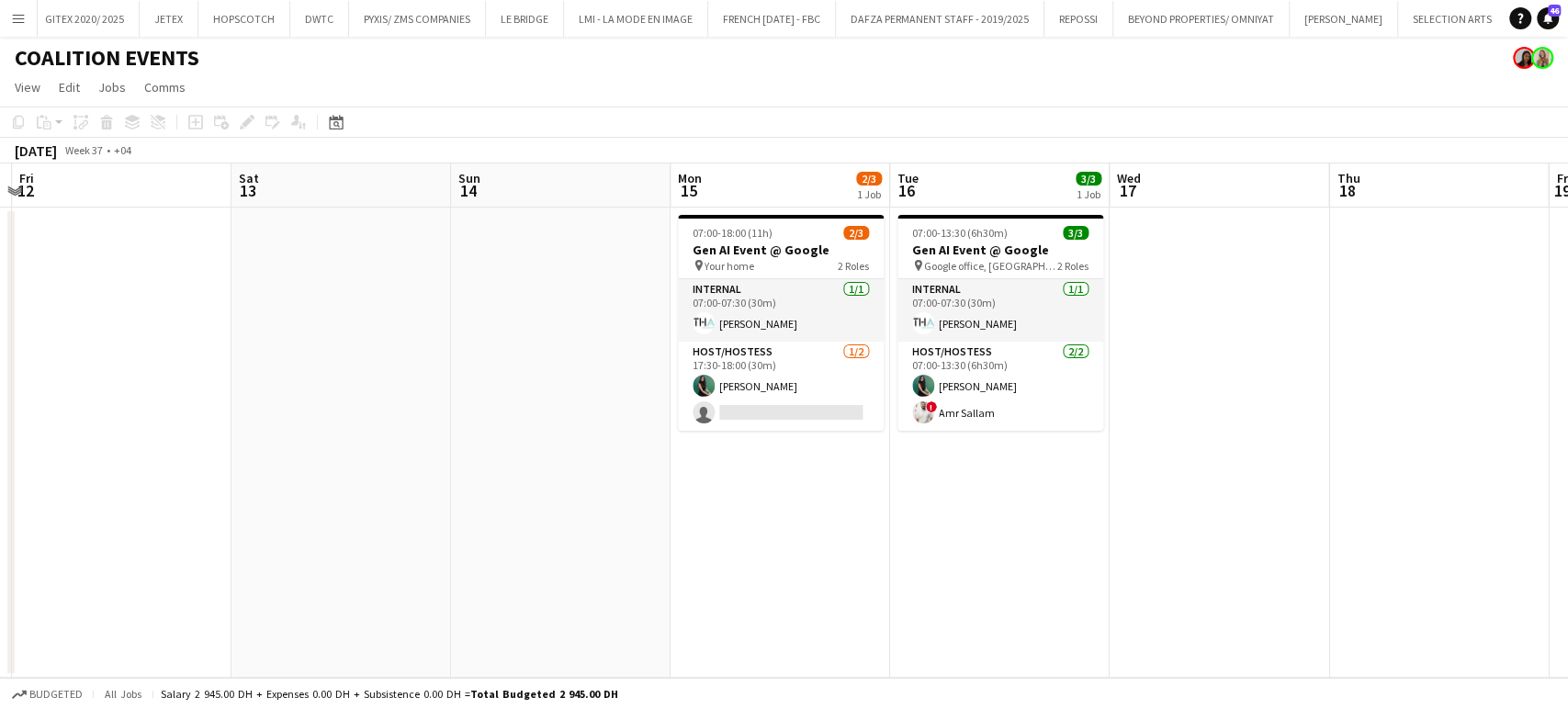
drag, startPoint x: 1170, startPoint y: 421, endPoint x: 546, endPoint y: 385, distance: 625.0
click at [546, 385] on app-calendar-viewport "Sun 7 Mon 8 Tue 9 Wed 10 Thu 11 Fri 12 Sat 13 Sun 14 Mon 15 2/3 1 Job Tue 16 3/…" at bounding box center [784, 420] width 1568 height 514
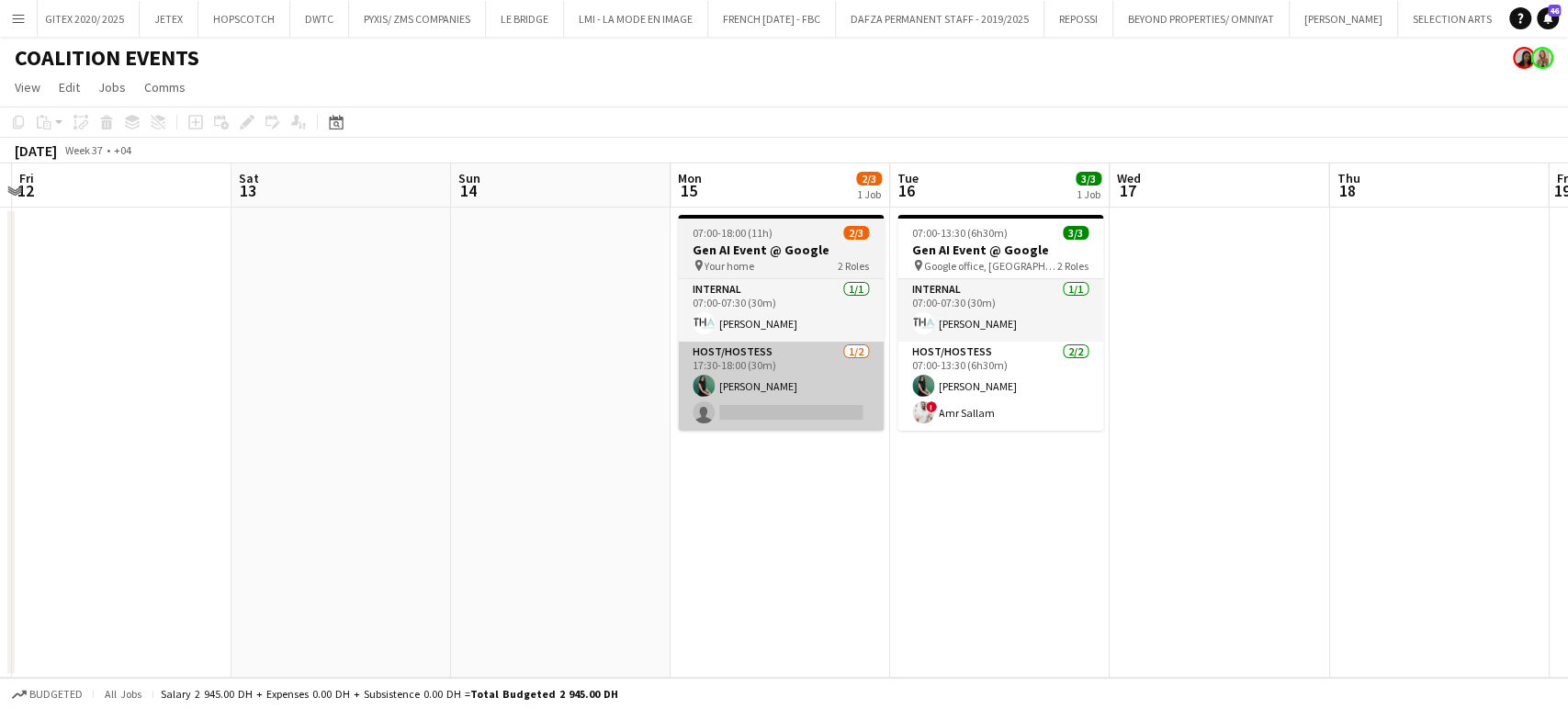
scroll to position [0, 668]
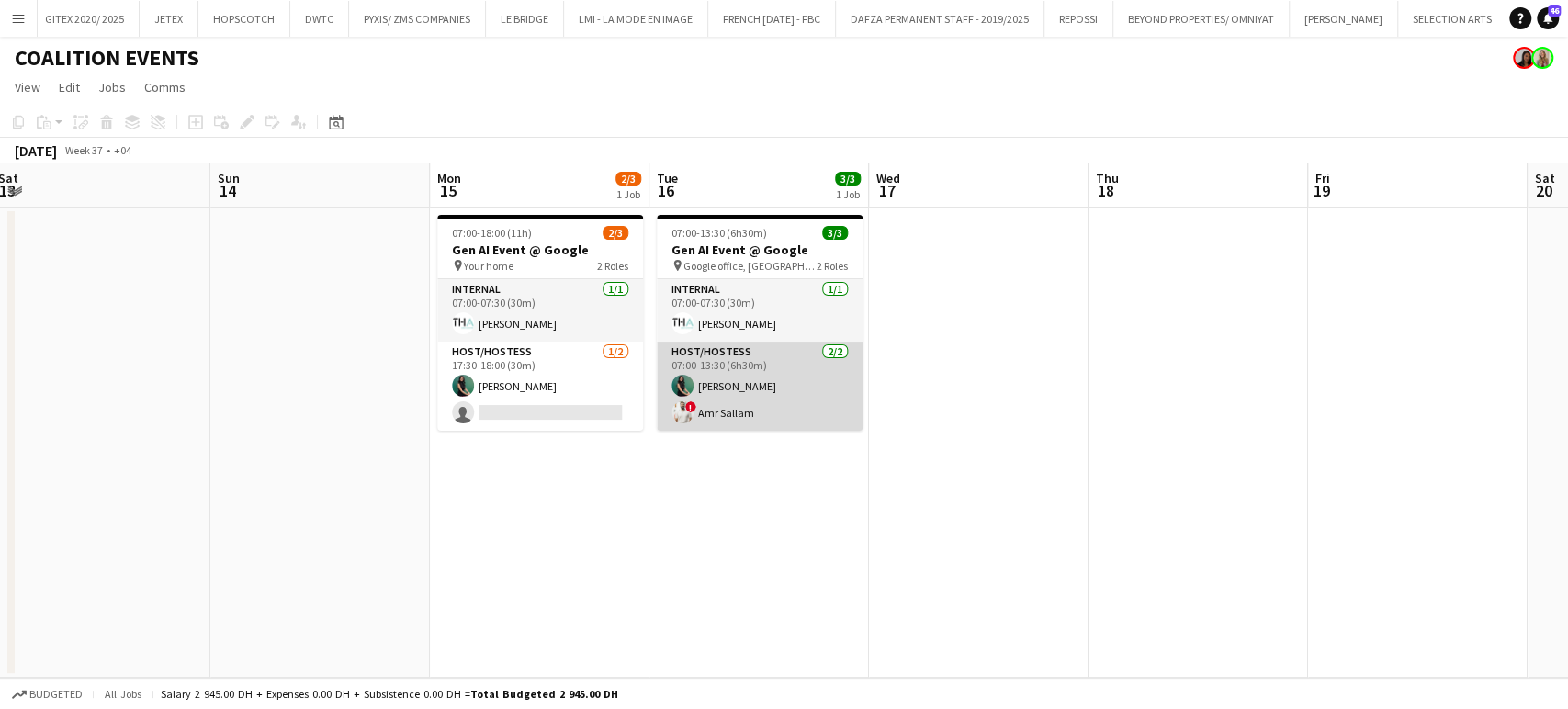
click at [830, 396] on app-card-role "Host/Hostess 2/2 07:00-13:30 (6h30m) Zineb Seghier ! Amr Sallam" at bounding box center [759, 386] width 206 height 89
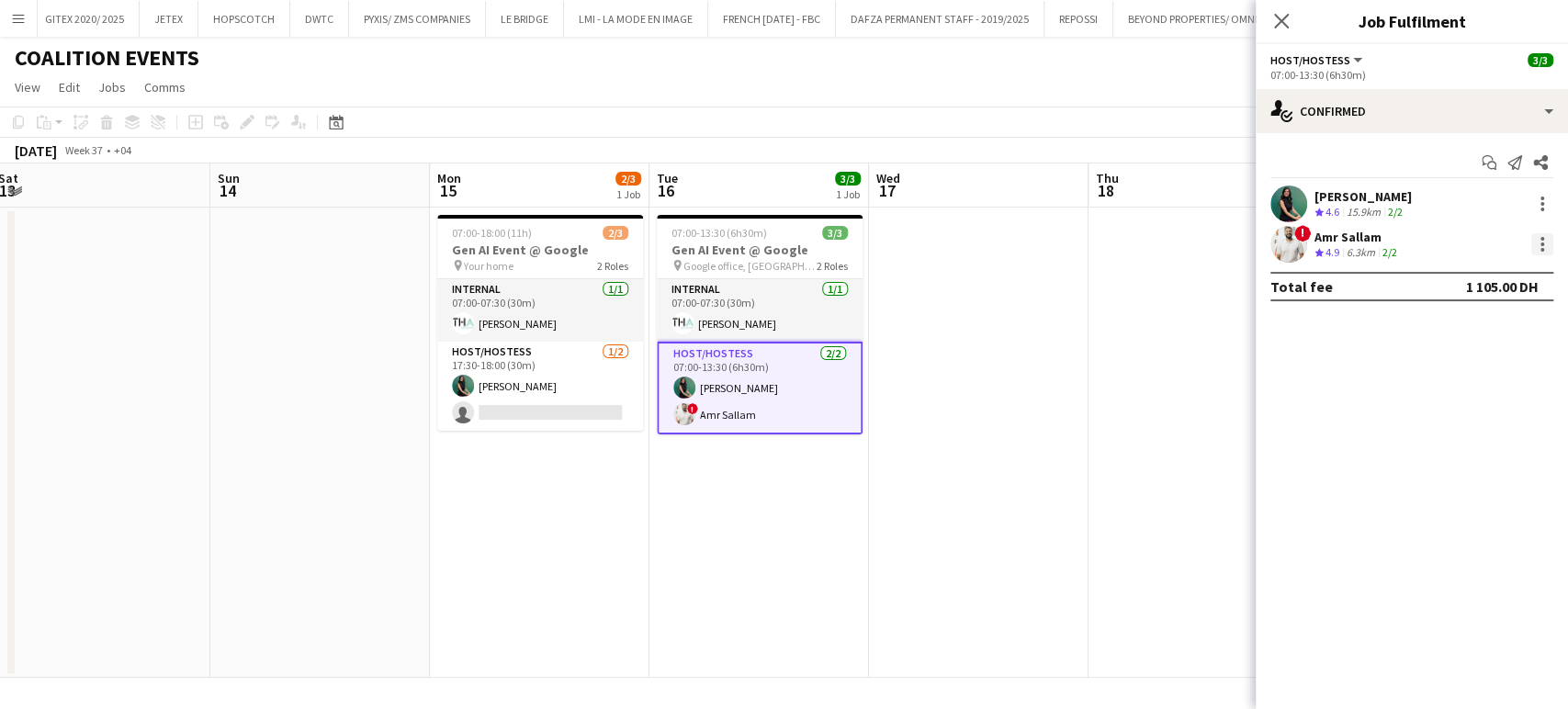
click at [1542, 249] on div at bounding box center [1542, 249] width 4 height 4
click at [1491, 455] on span "Remove" at bounding box center [1480, 455] width 113 height 17
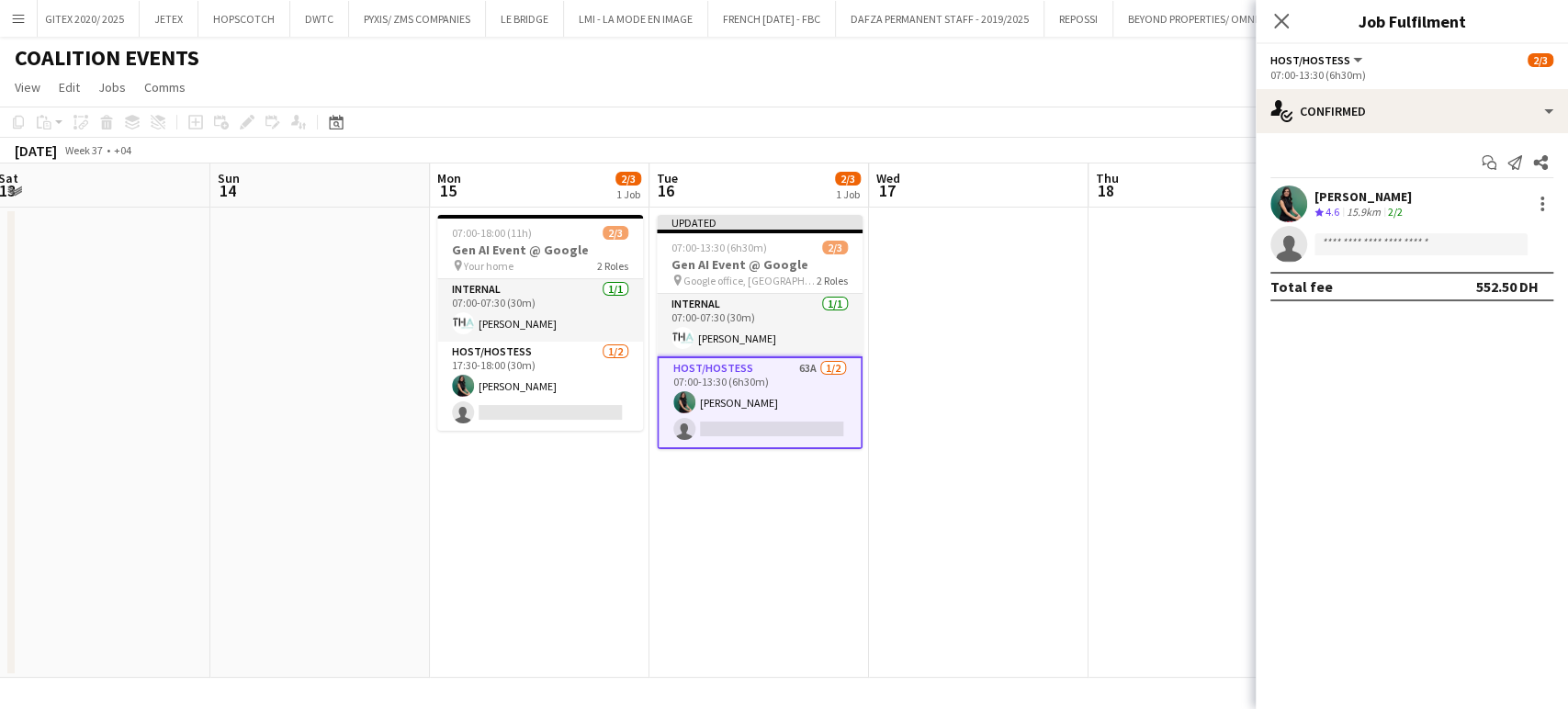
click at [1146, 307] on app-date-cell at bounding box center [1197, 442] width 220 height 470
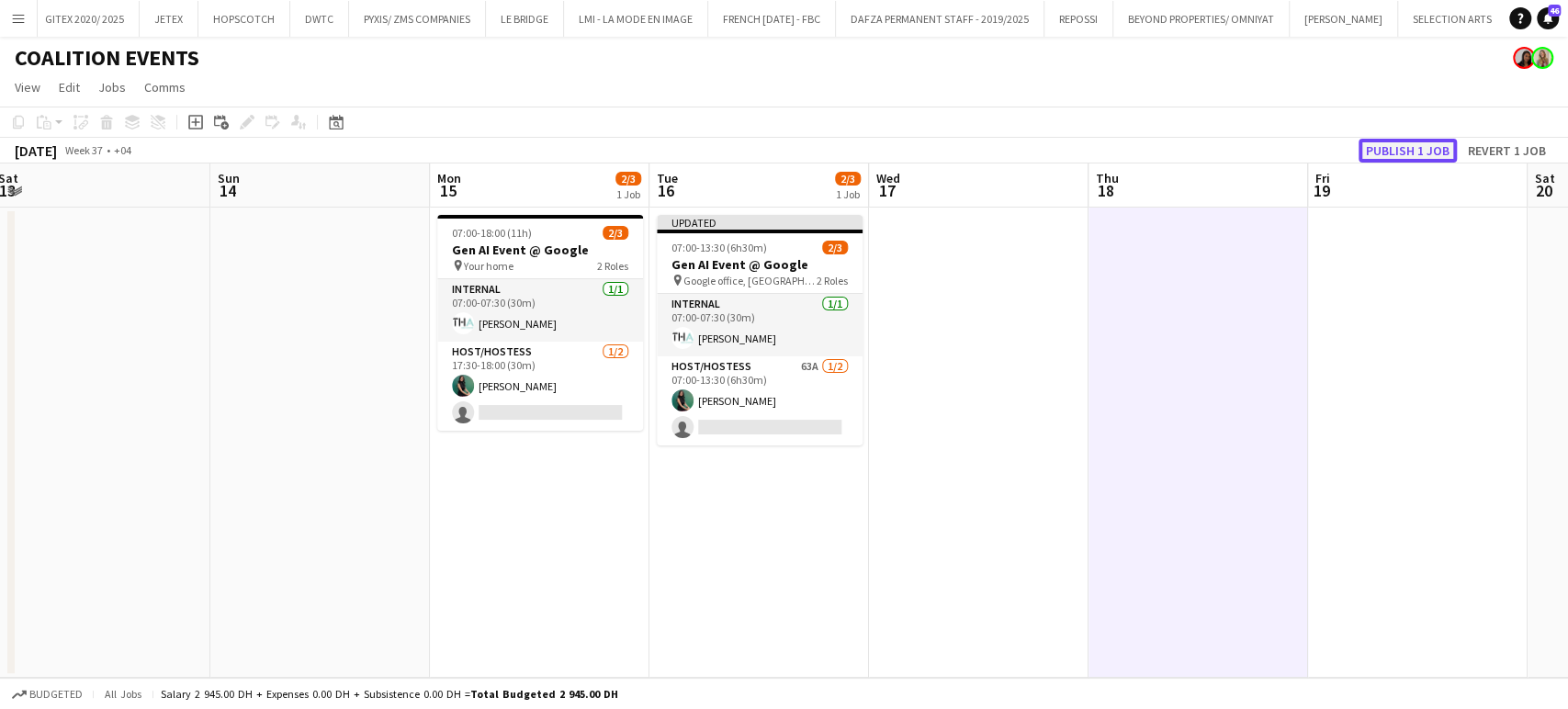
click at [1407, 140] on button "Publish 1 job" at bounding box center [1407, 151] width 99 height 24
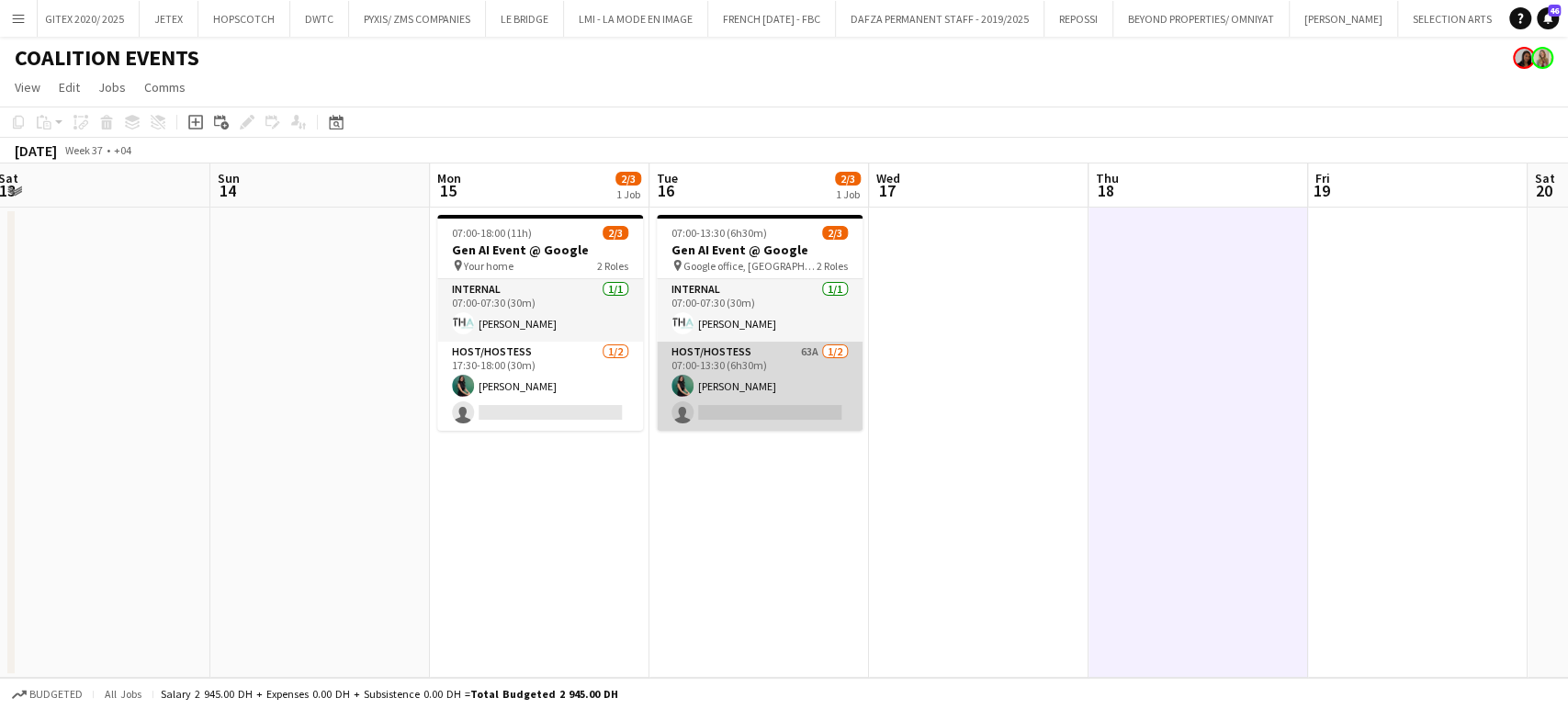
click at [710, 366] on app-card-role "Host/Hostess 63A 1/2 07:00-13:30 (6h30m) Zineb Seghier single-neutral-actions" at bounding box center [759, 386] width 206 height 89
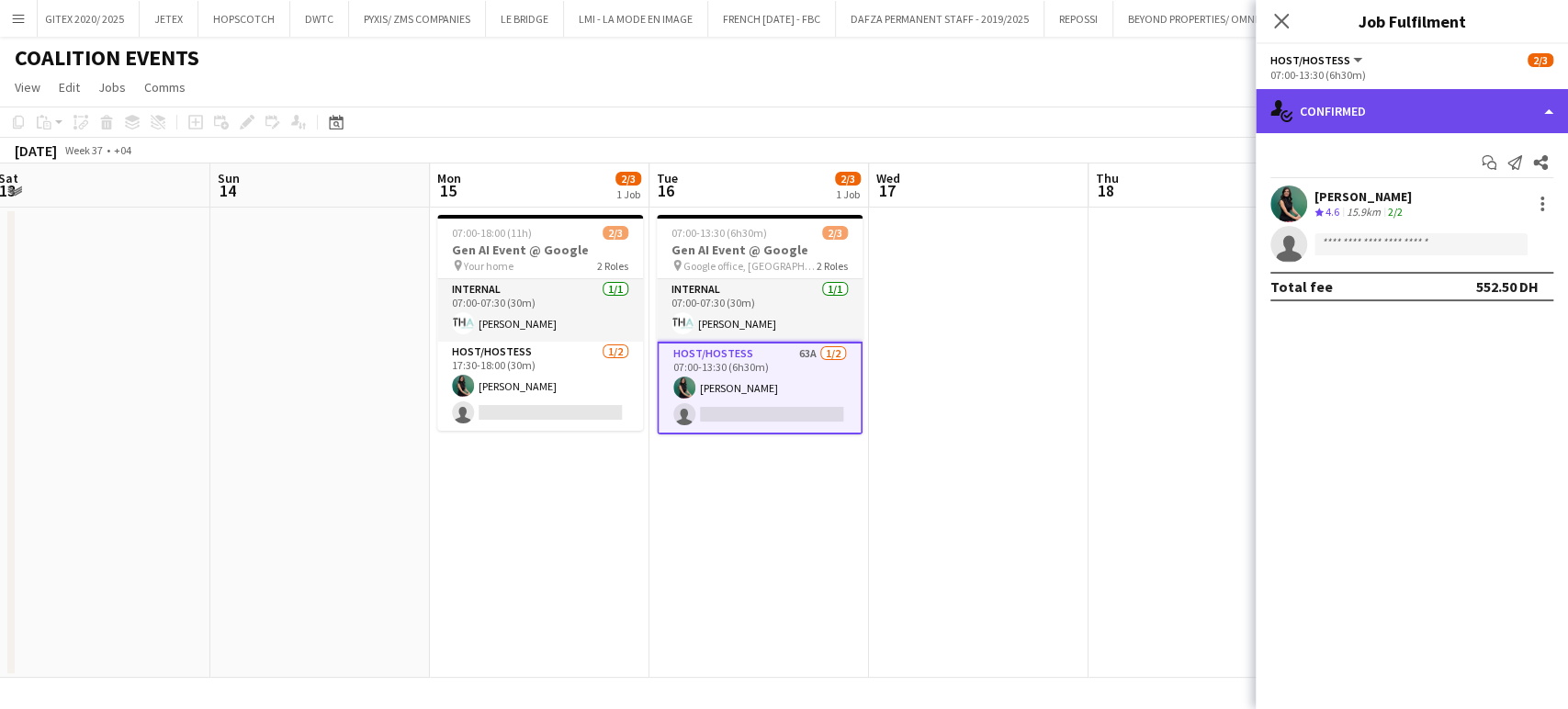
click at [1508, 112] on div "single-neutral-actions-check-2 Confirmed" at bounding box center [1411, 110] width 313 height 44
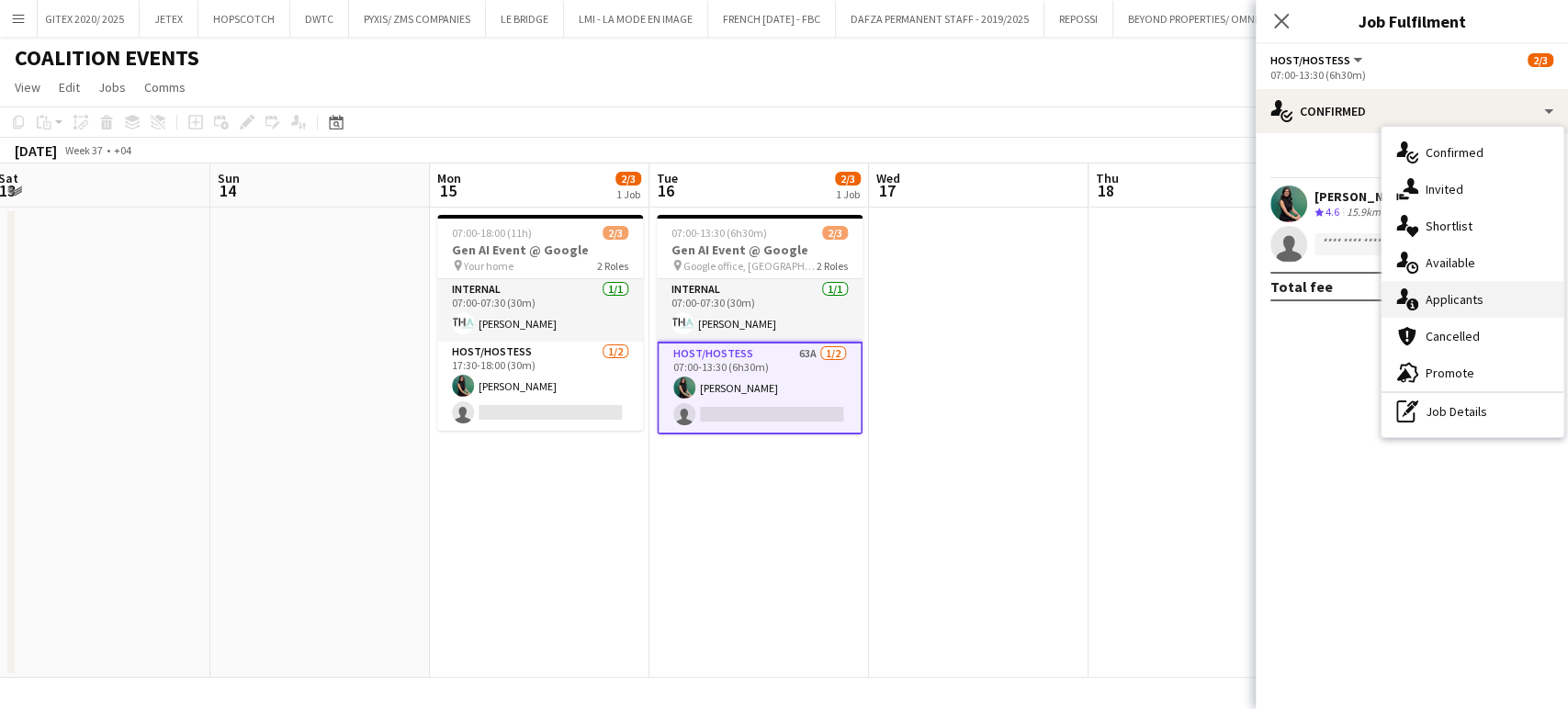
click at [1486, 303] on div "single-neutral-actions-information Applicants" at bounding box center [1472, 299] width 181 height 36
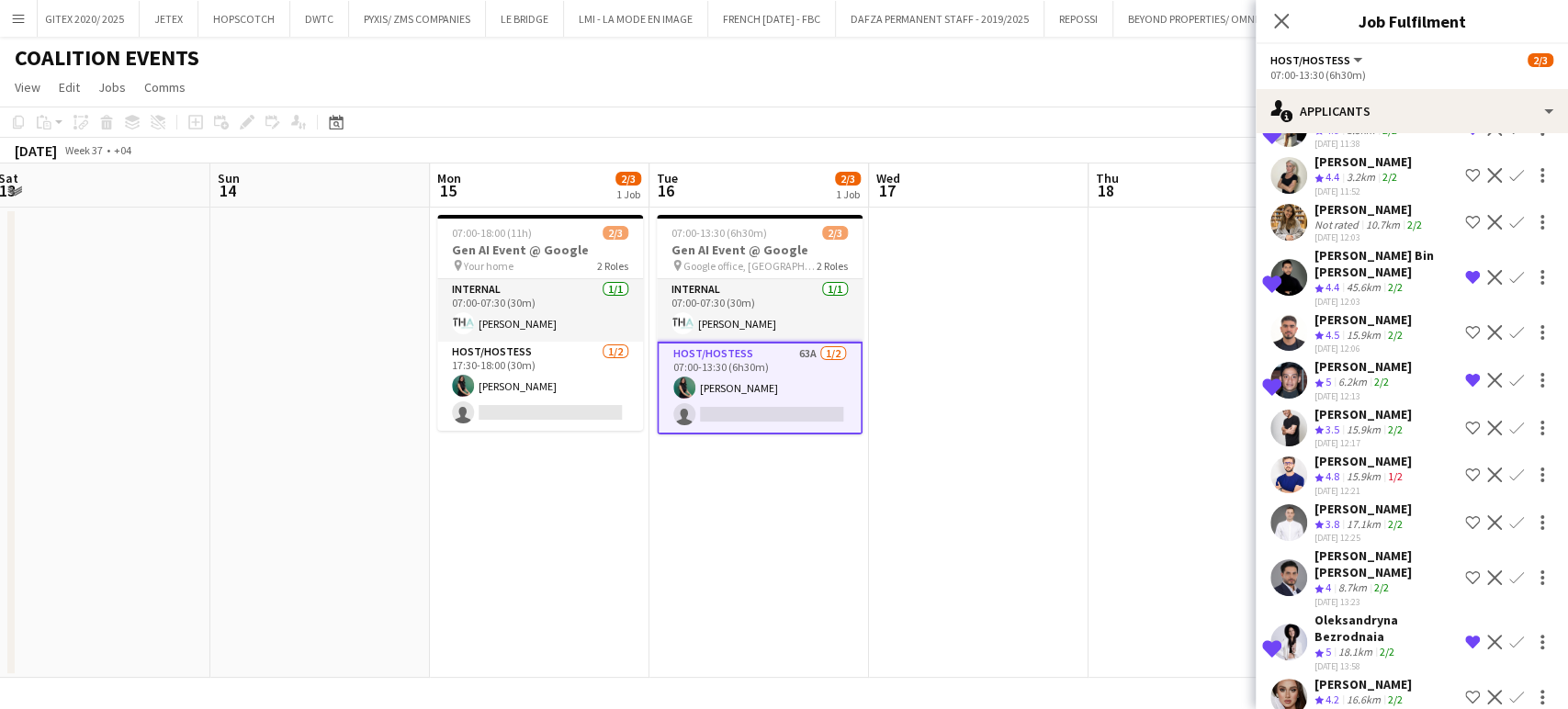
scroll to position [2362, 0]
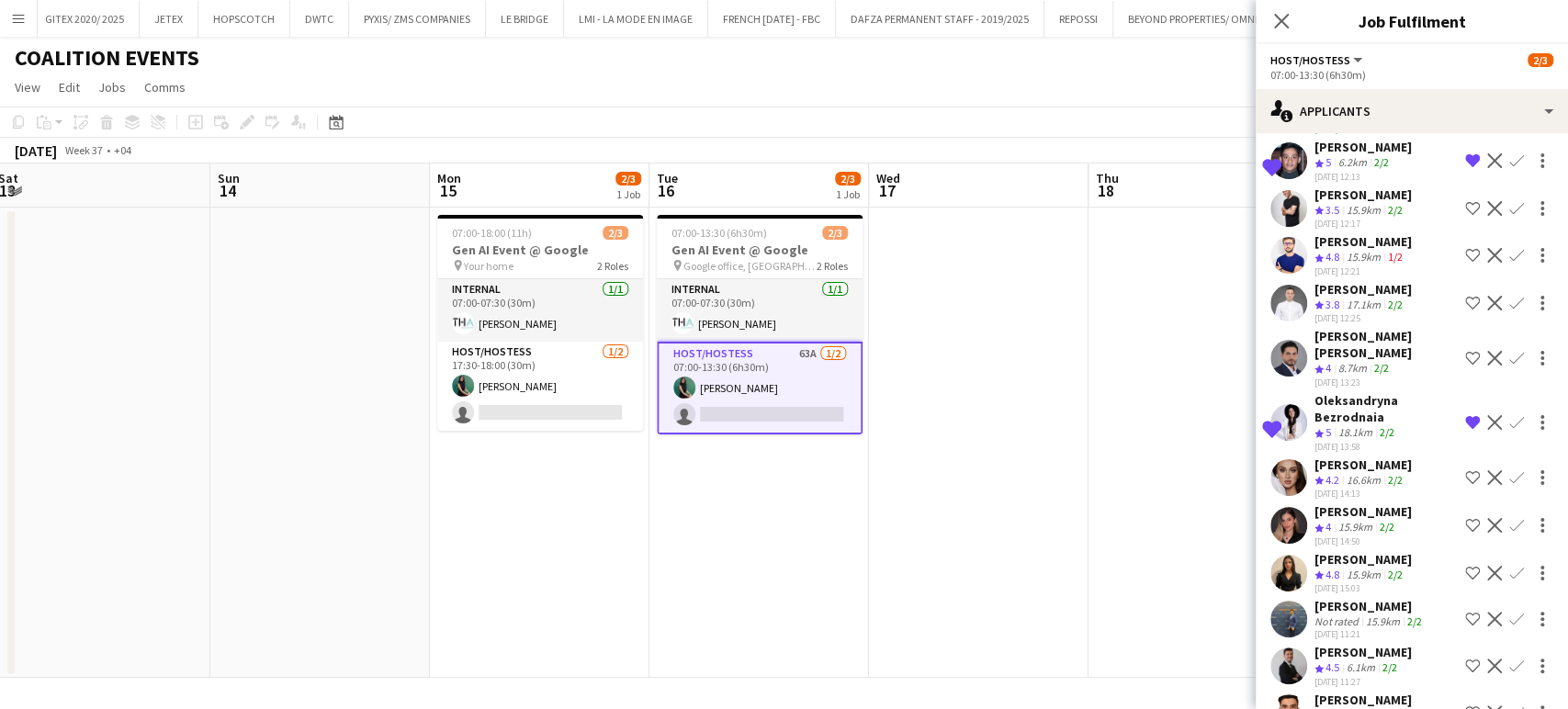
click at [1464, 659] on app-icon "Shortlist crew" at bounding box center [1471, 666] width 15 height 15
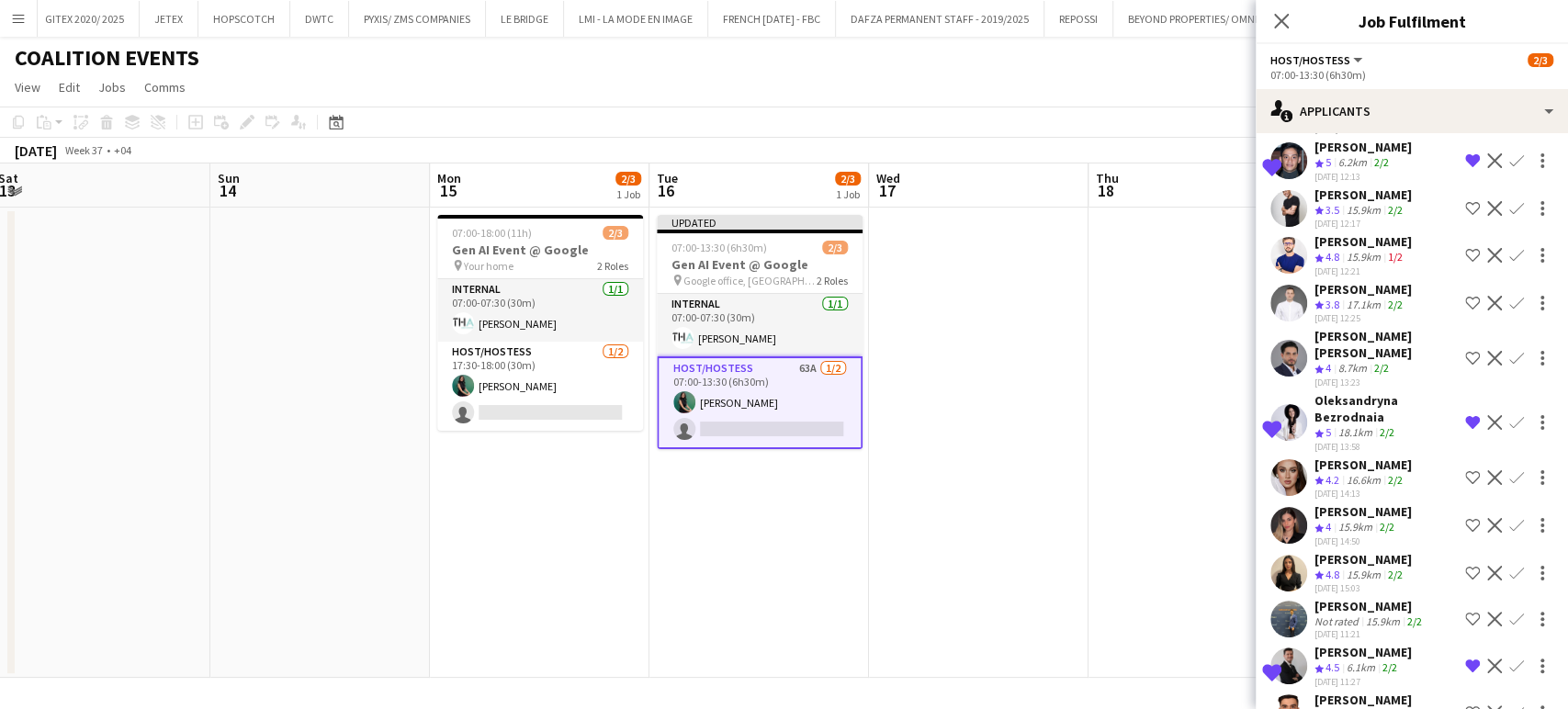
click at [1156, 483] on app-date-cell at bounding box center [1197, 442] width 220 height 470
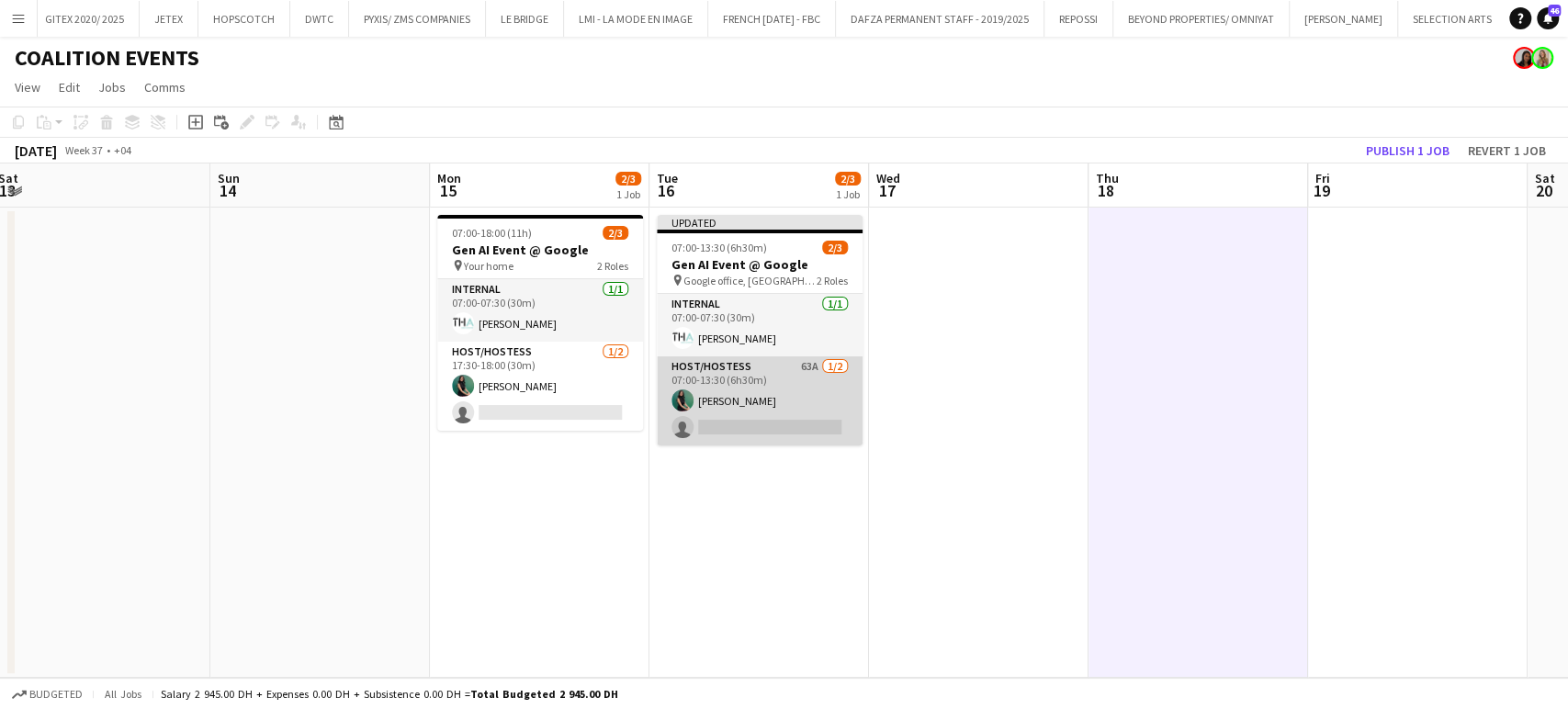
click at [776, 413] on app-card-role "Host/Hostess 63A 1/2 07:00-13:30 (6h30m) Zineb Seghier single-neutral-actions" at bounding box center [759, 400] width 206 height 89
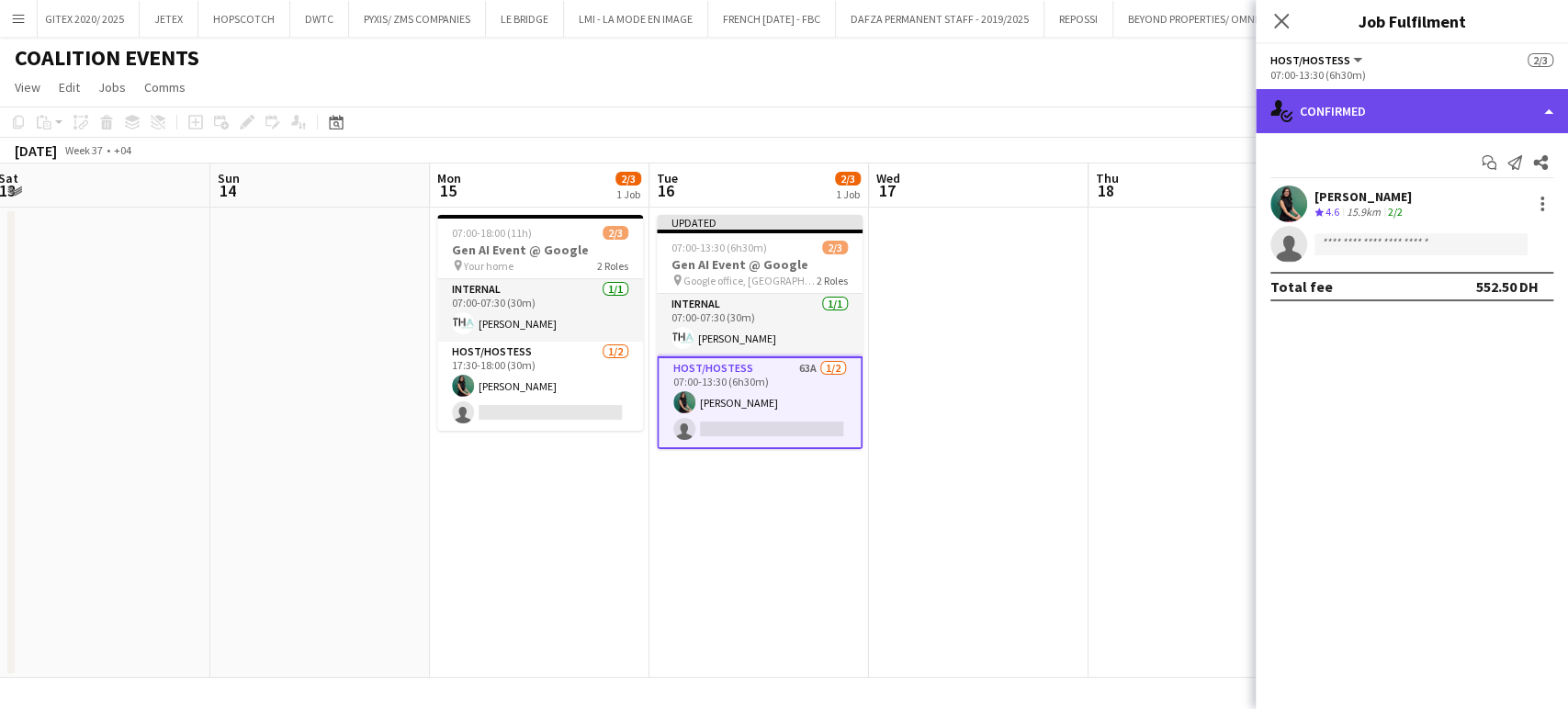
click at [1525, 104] on div "single-neutral-actions-check-2 Confirmed" at bounding box center [1411, 110] width 313 height 44
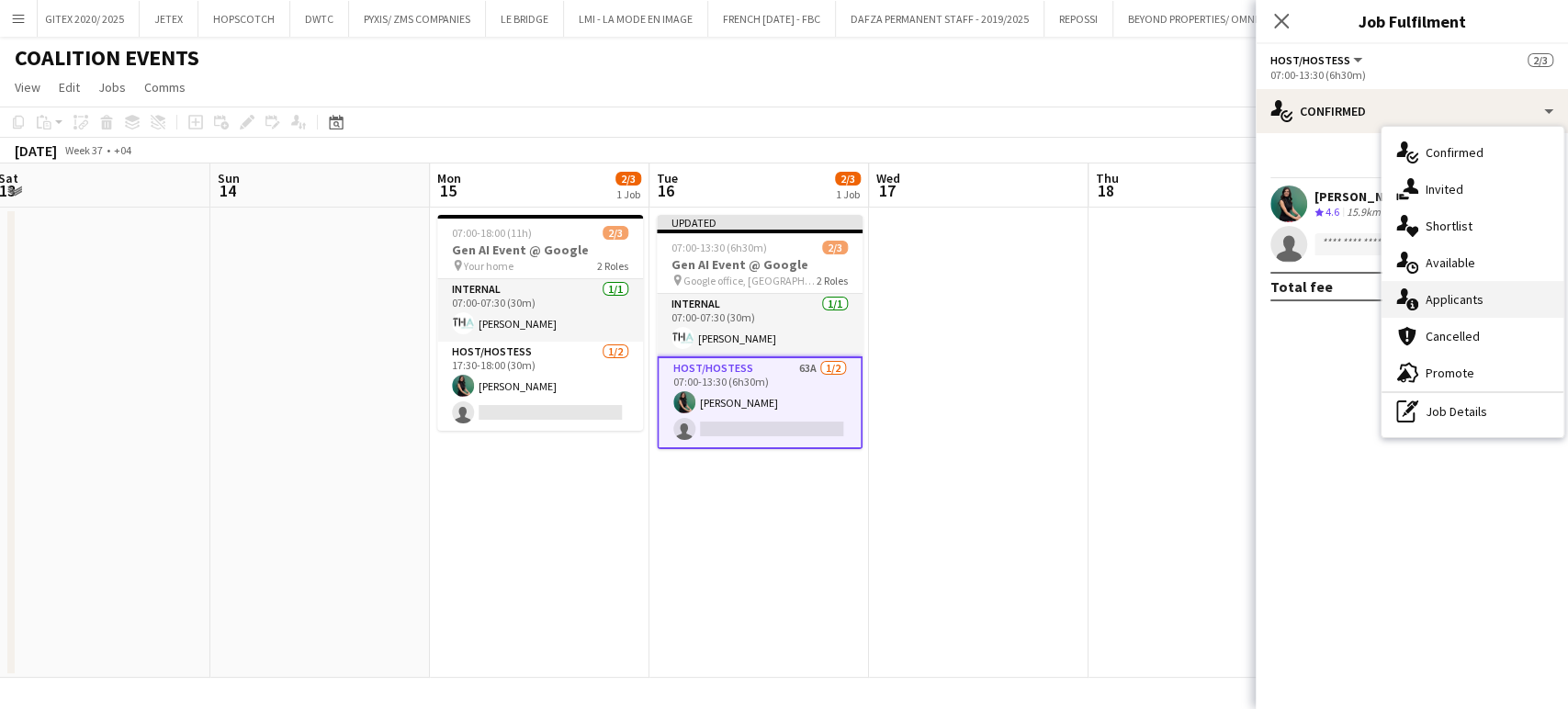
click at [1470, 311] on div "single-neutral-actions-information Applicants" at bounding box center [1472, 299] width 181 height 36
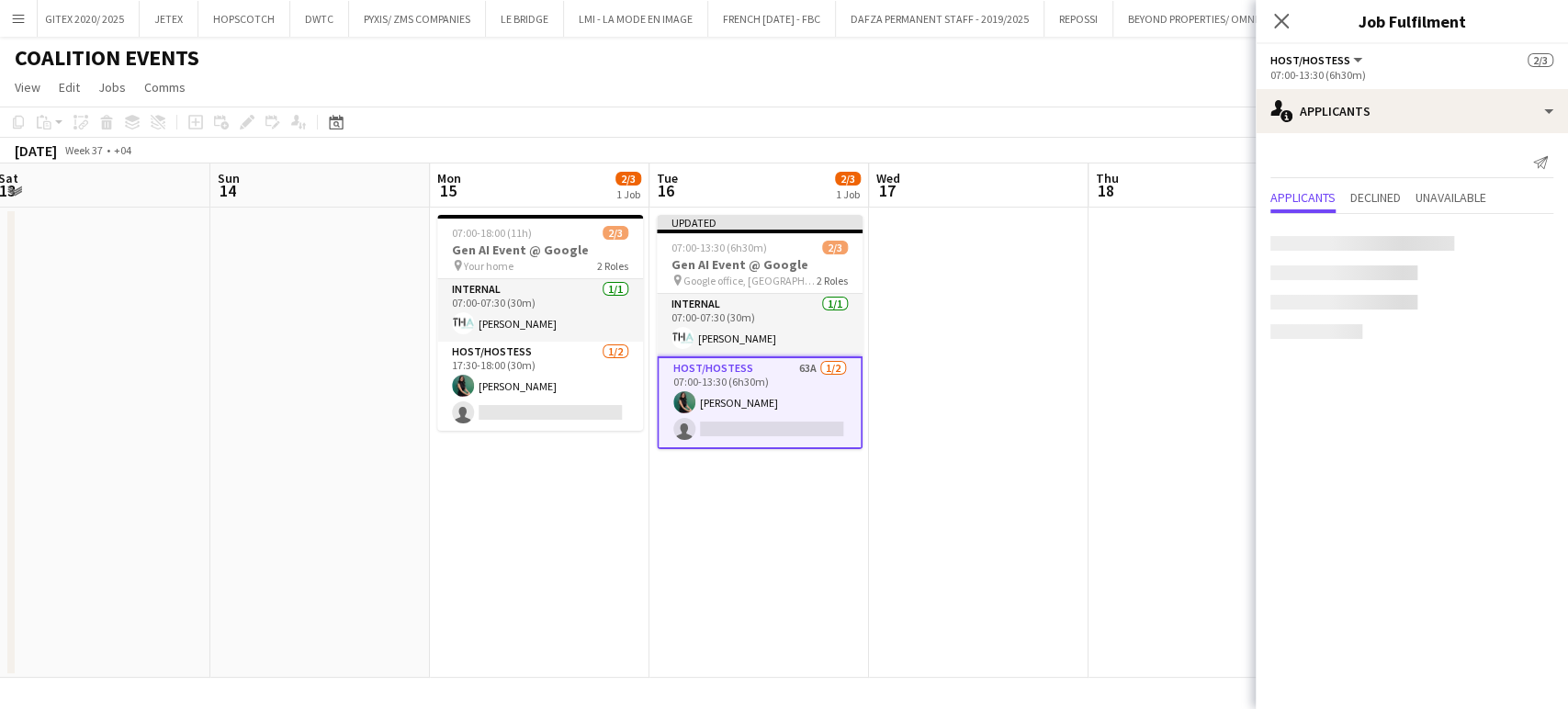
click at [1162, 424] on app-date-cell at bounding box center [1197, 442] width 220 height 470
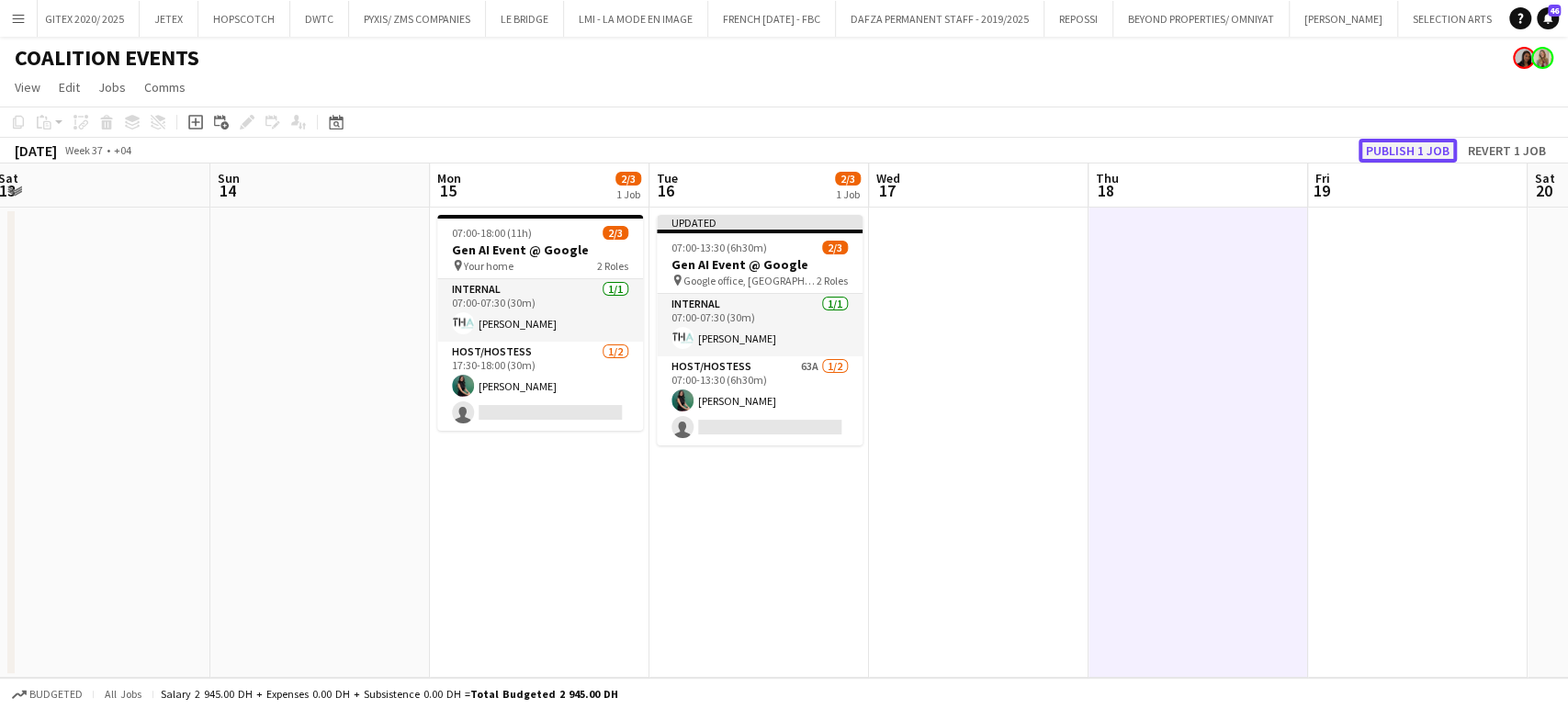
click at [1422, 150] on button "Publish 1 job" at bounding box center [1407, 151] width 99 height 24
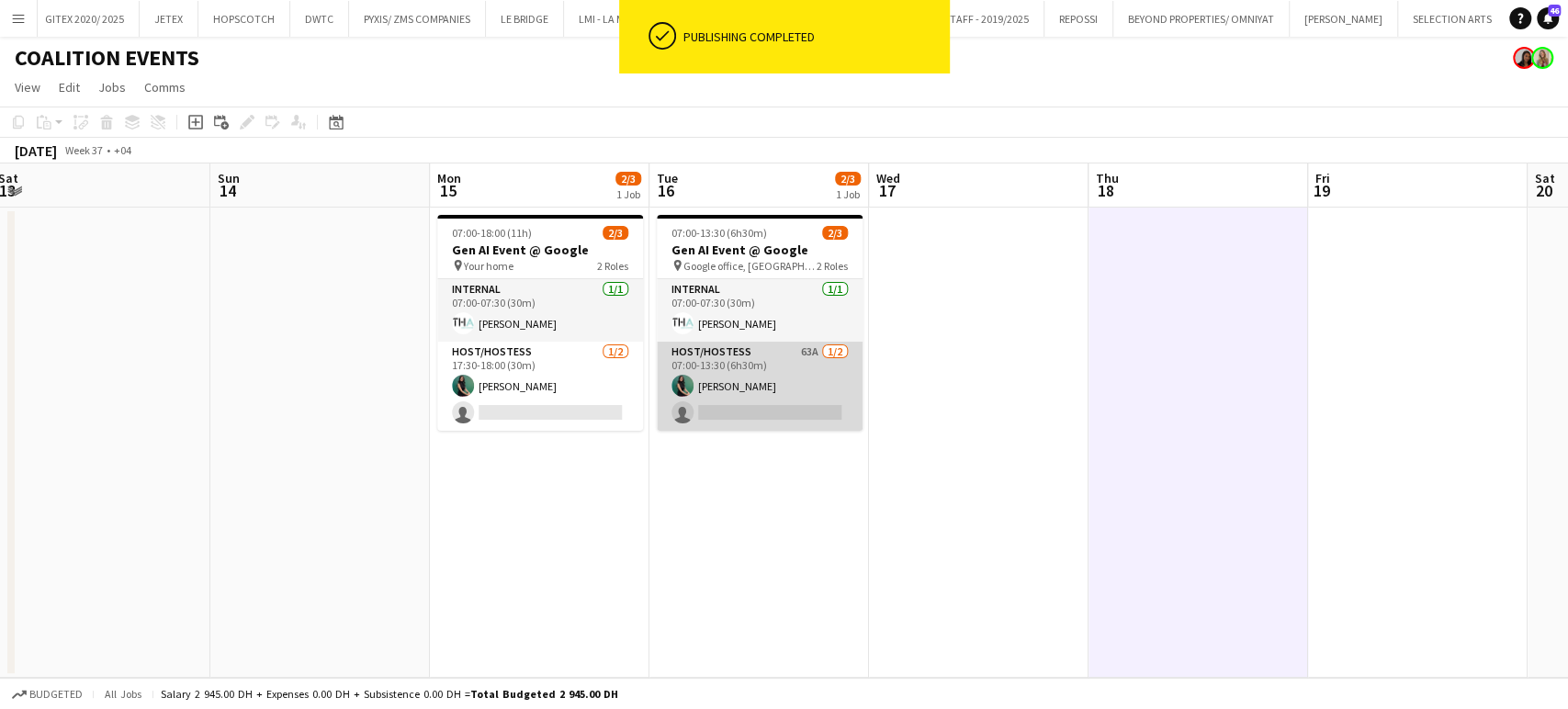
click at [755, 373] on app-card-role "Host/Hostess 63A 1/2 07:00-13:30 (6h30m) Zineb Seghier single-neutral-actions" at bounding box center [759, 386] width 206 height 89
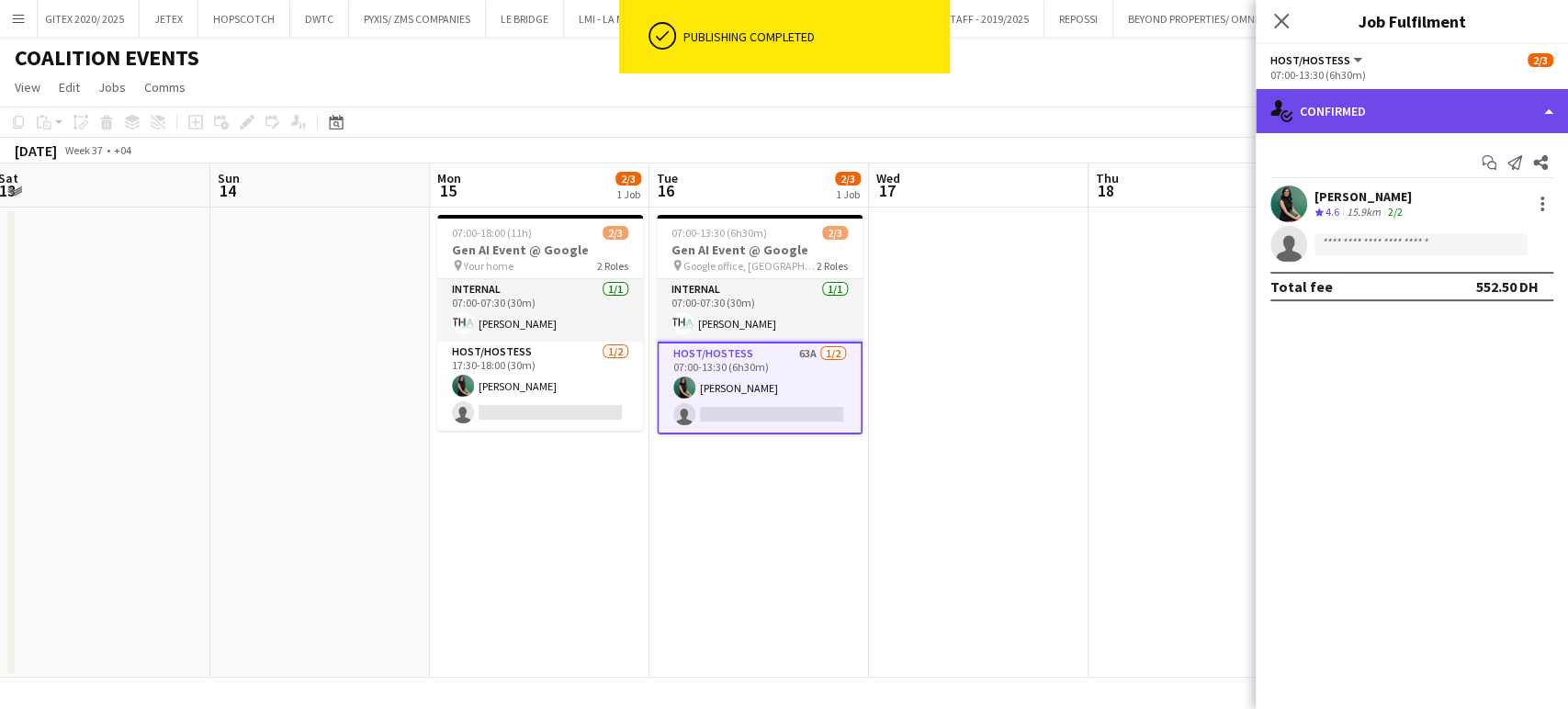
click at [1548, 108] on div "single-neutral-actions-check-2 Confirmed" at bounding box center [1411, 110] width 313 height 44
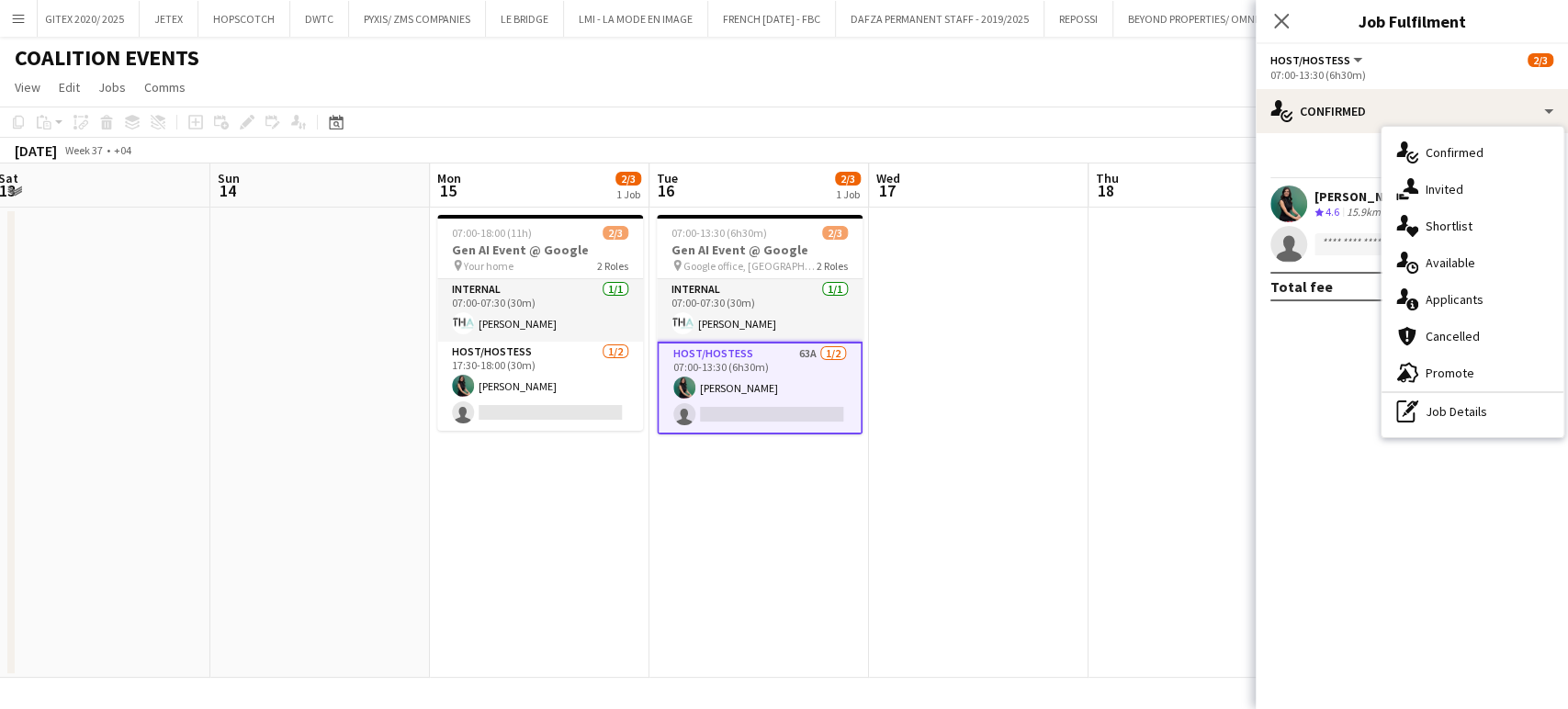
click at [1466, 218] on span "Shortlist" at bounding box center [1448, 226] width 46 height 17
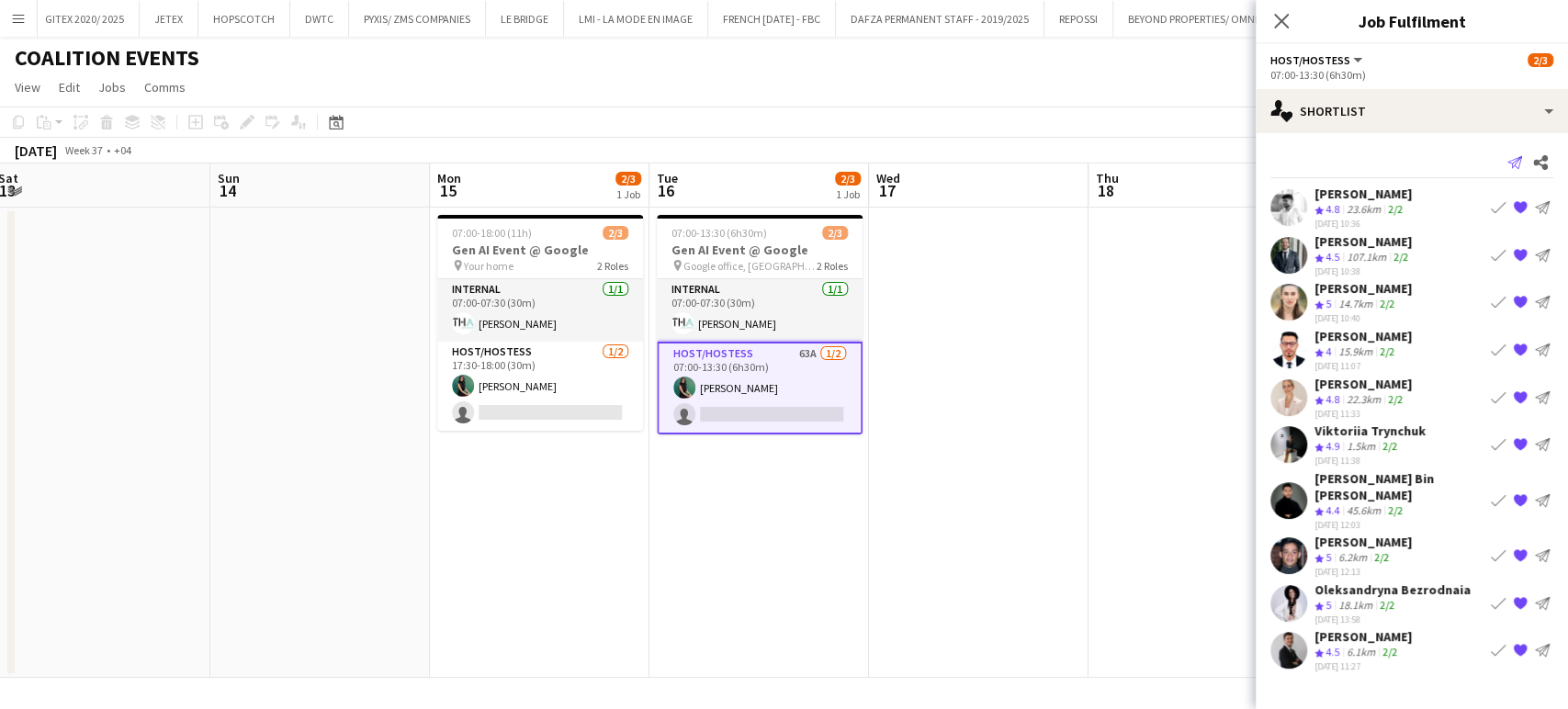
click at [1508, 157] on icon "Send notification" at bounding box center [1514, 162] width 15 height 15
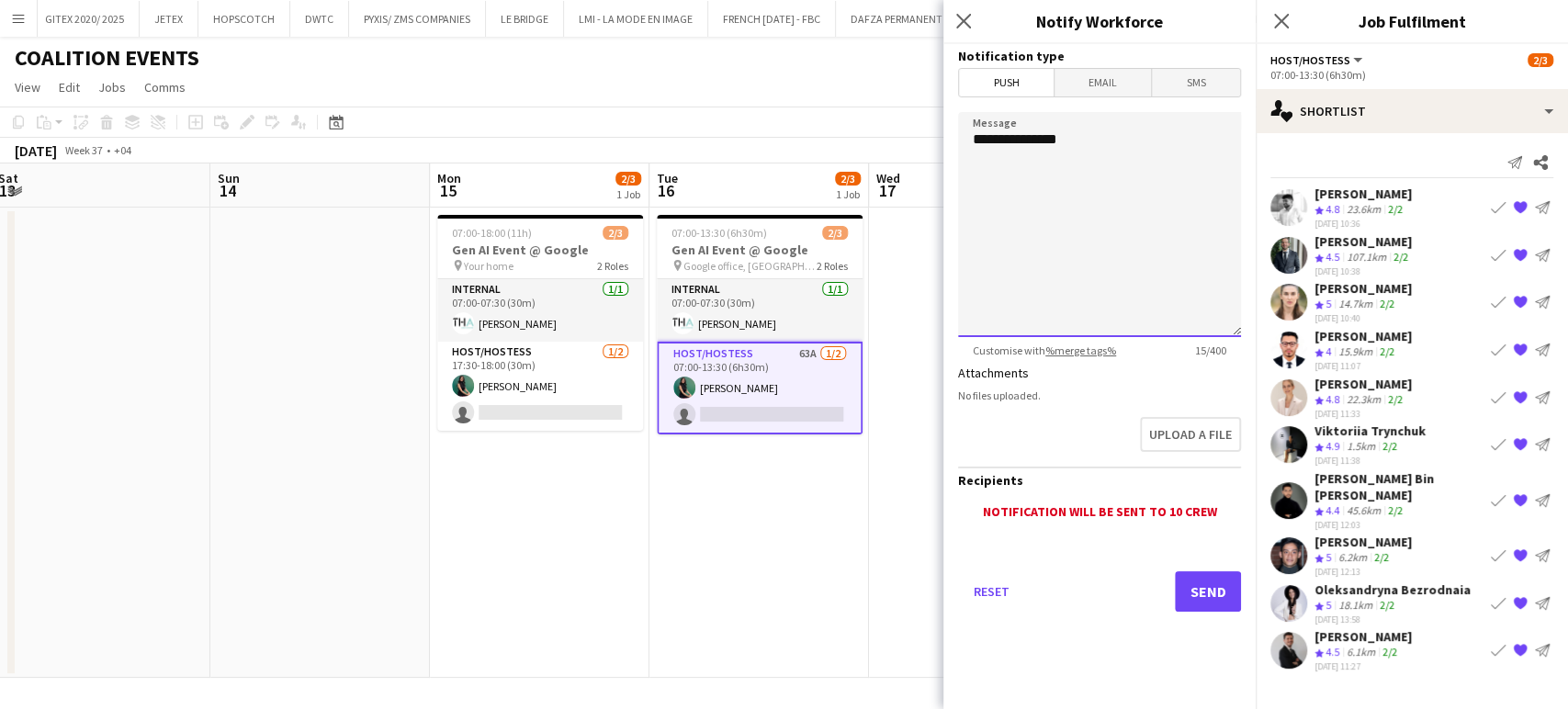
click at [1192, 131] on textarea "**********" at bounding box center [1099, 225] width 283 height 225
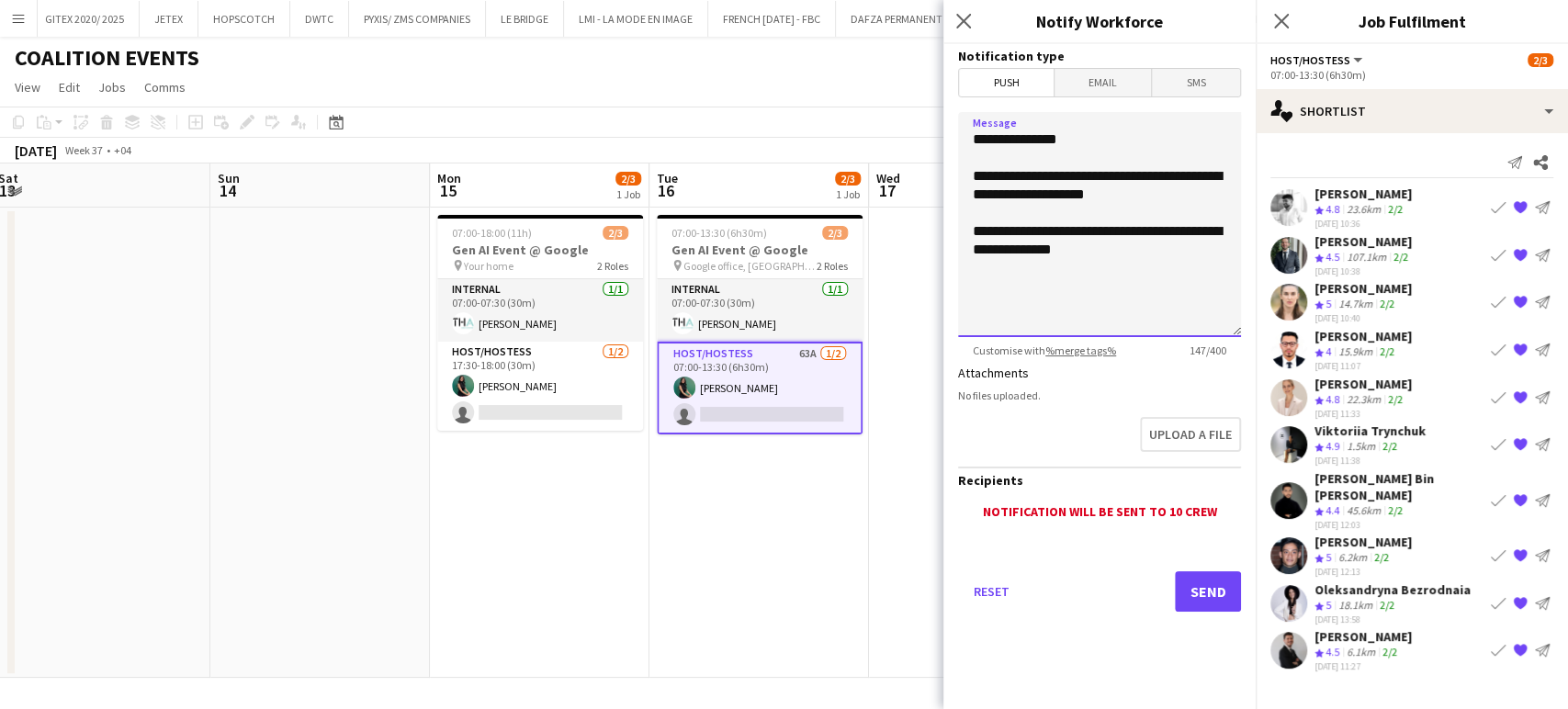
click at [1156, 193] on textarea "**********" at bounding box center [1099, 225] width 283 height 225
click at [1124, 272] on textarea "**********" at bounding box center [1099, 225] width 283 height 225
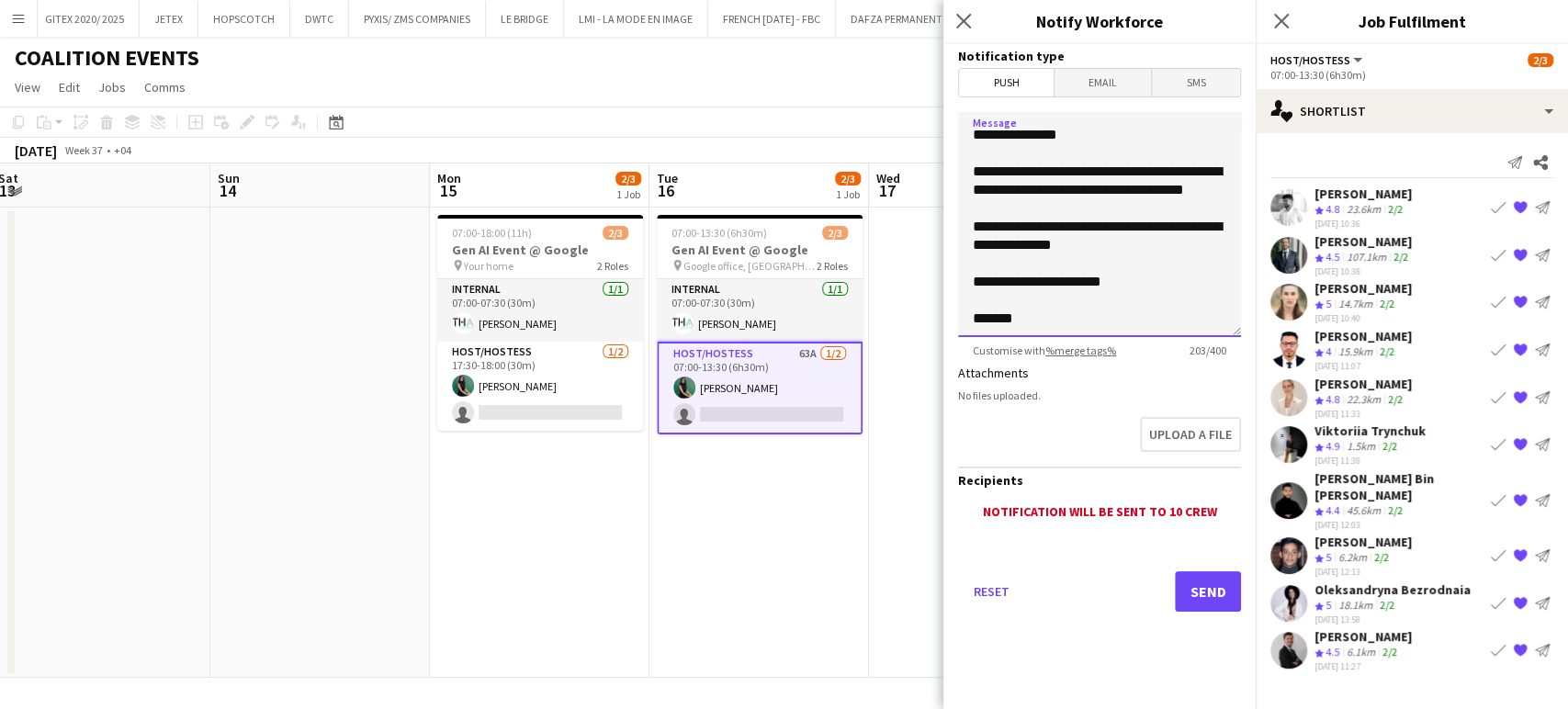
scroll to position [22, 0]
type textarea "**********"
click at [1231, 590] on button "Send" at bounding box center [1207, 591] width 66 height 40
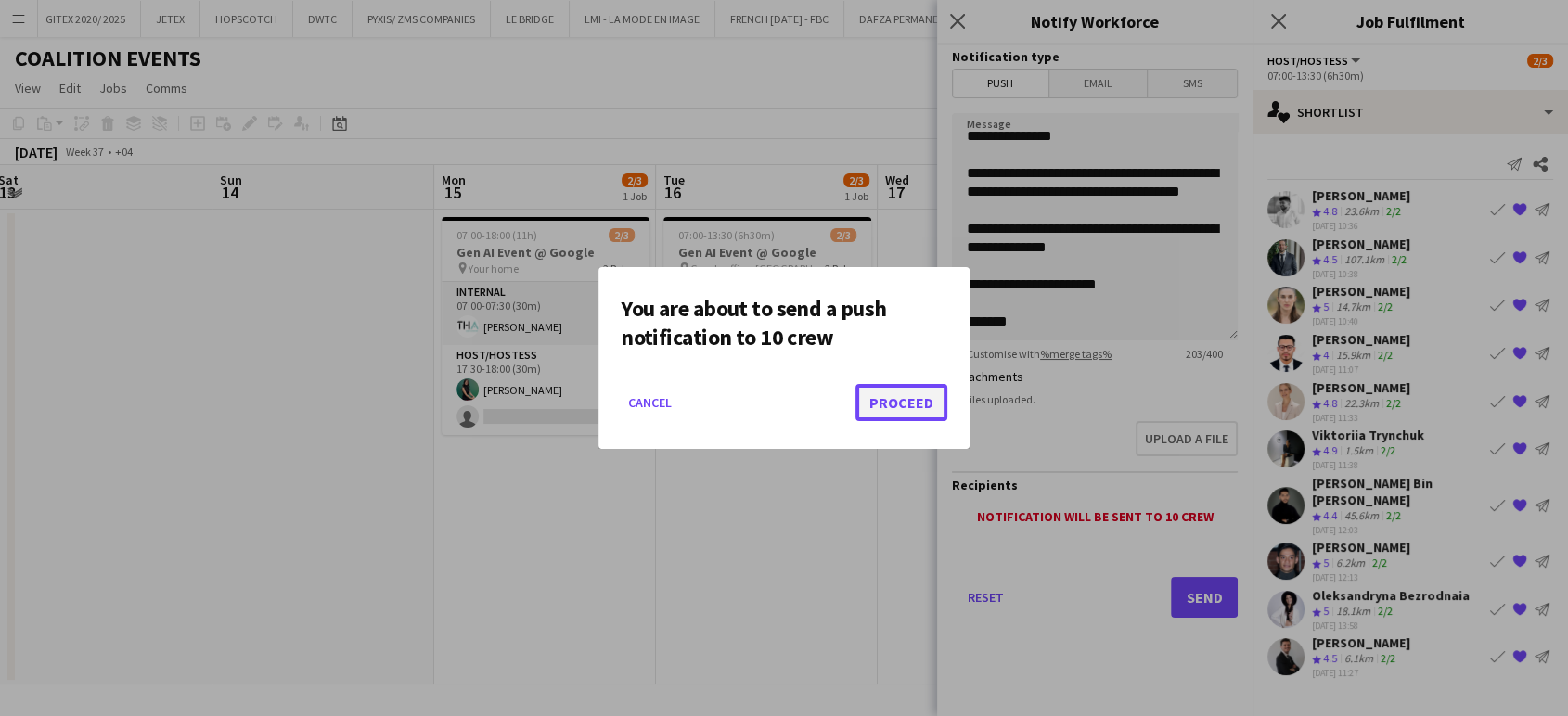
click at [909, 398] on button "Proceed" at bounding box center [902, 402] width 92 height 37
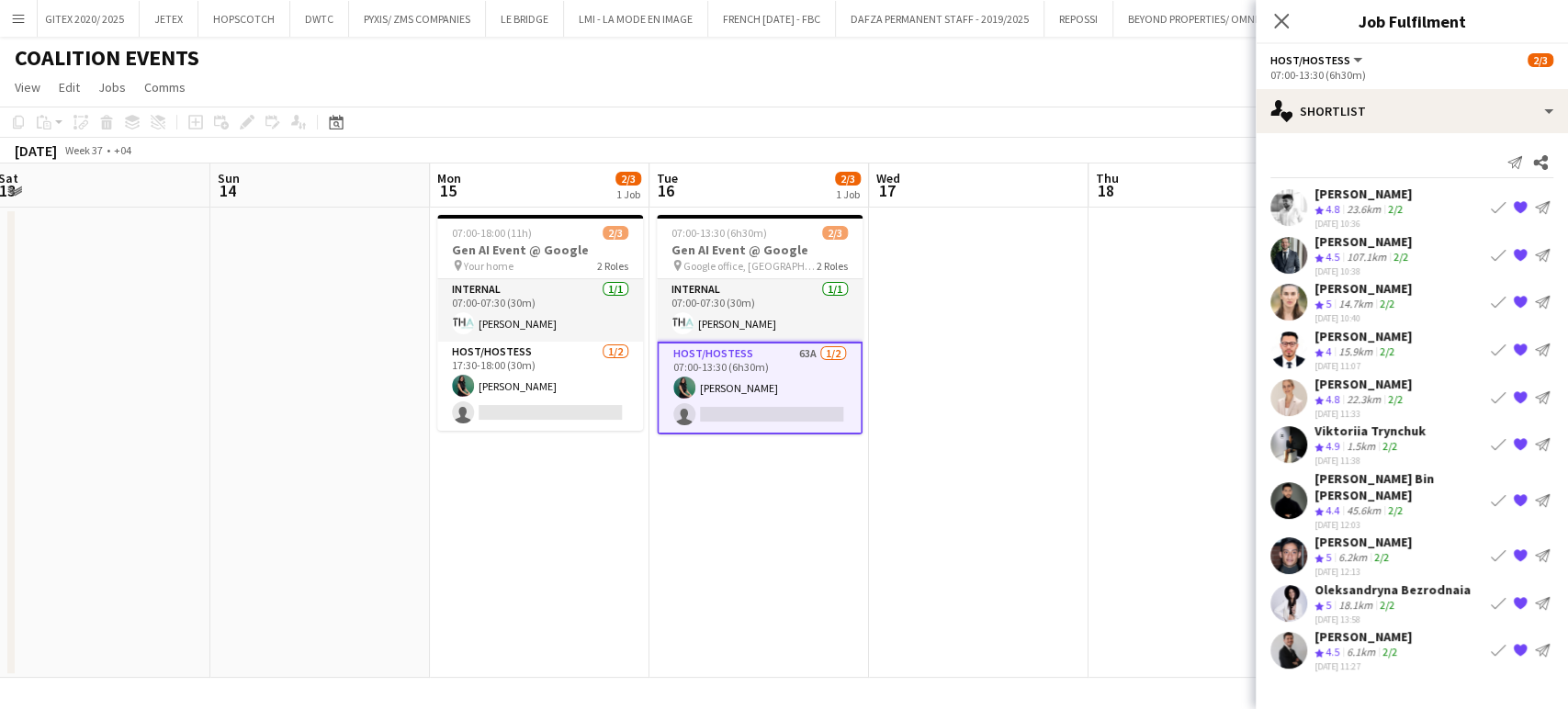
click at [1087, 481] on app-date-cell at bounding box center [978, 442] width 220 height 470
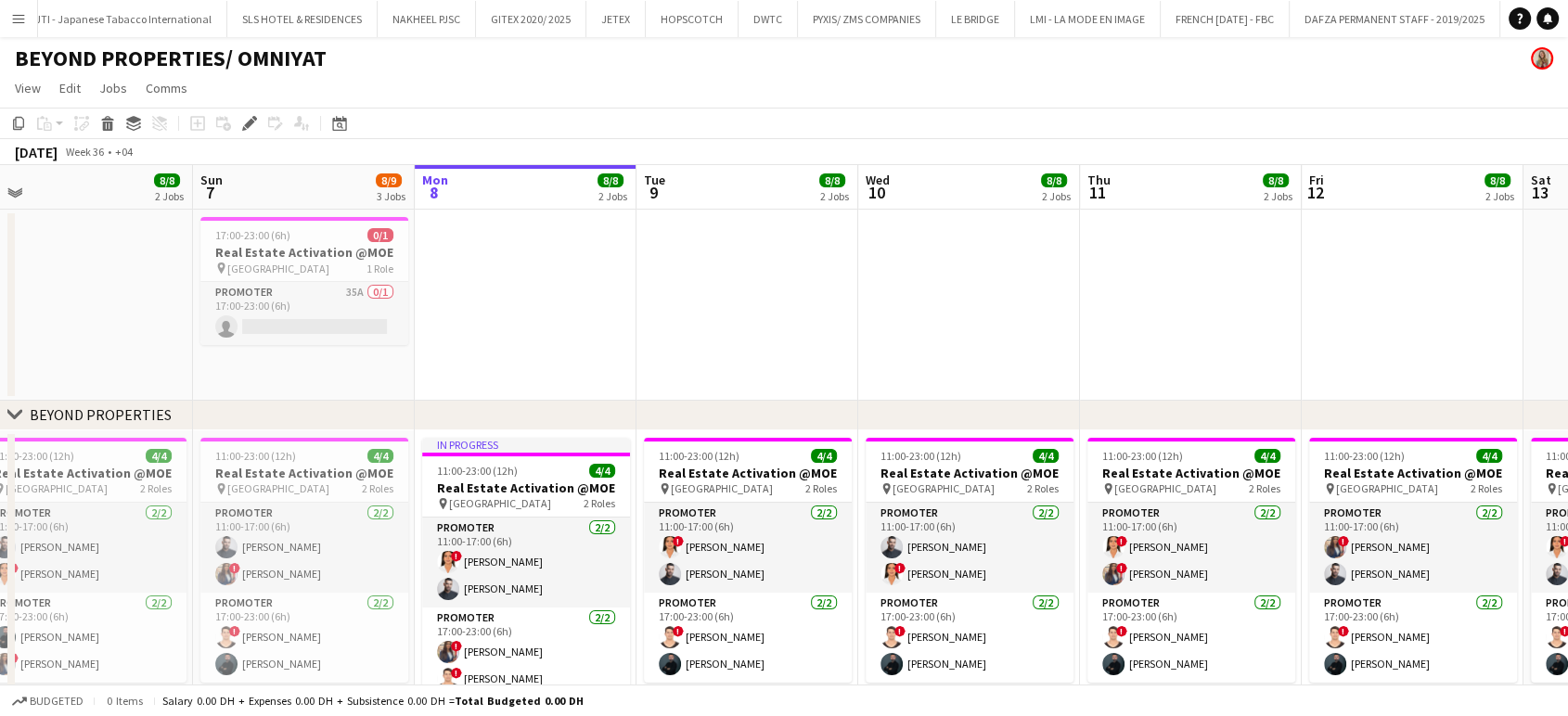
scroll to position [0, 384]
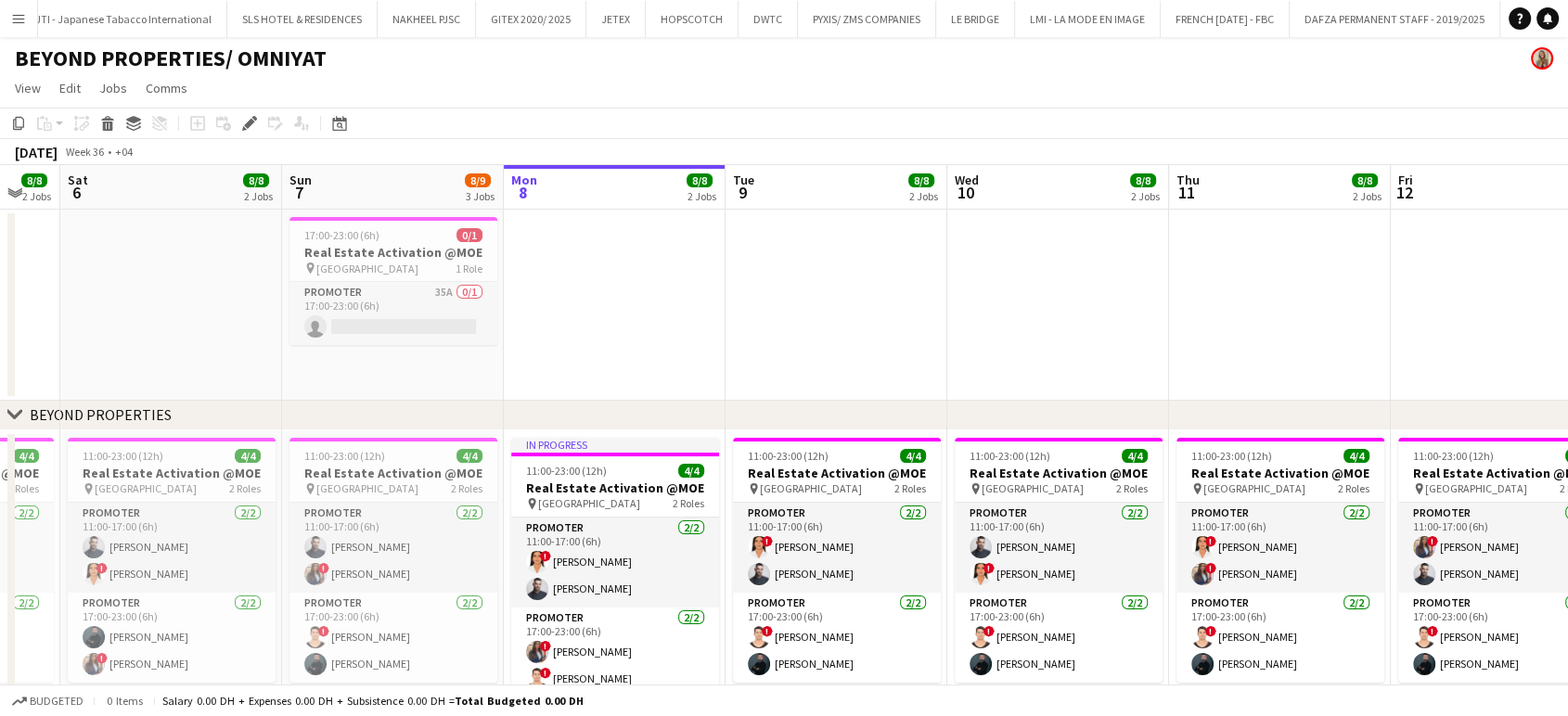
drag, startPoint x: 459, startPoint y: 286, endPoint x: 714, endPoint y: 263, distance: 256.0
click at [714, 263] on app-calendar-viewport "Thu 4 8/8 2 Jobs Fri 5 8/8 2 Jobs Sat 6 8/8 2 Jobs Sun 7 8/9 3 Jobs Mon 8 8/8 2…" at bounding box center [784, 683] width 1568 height 1037
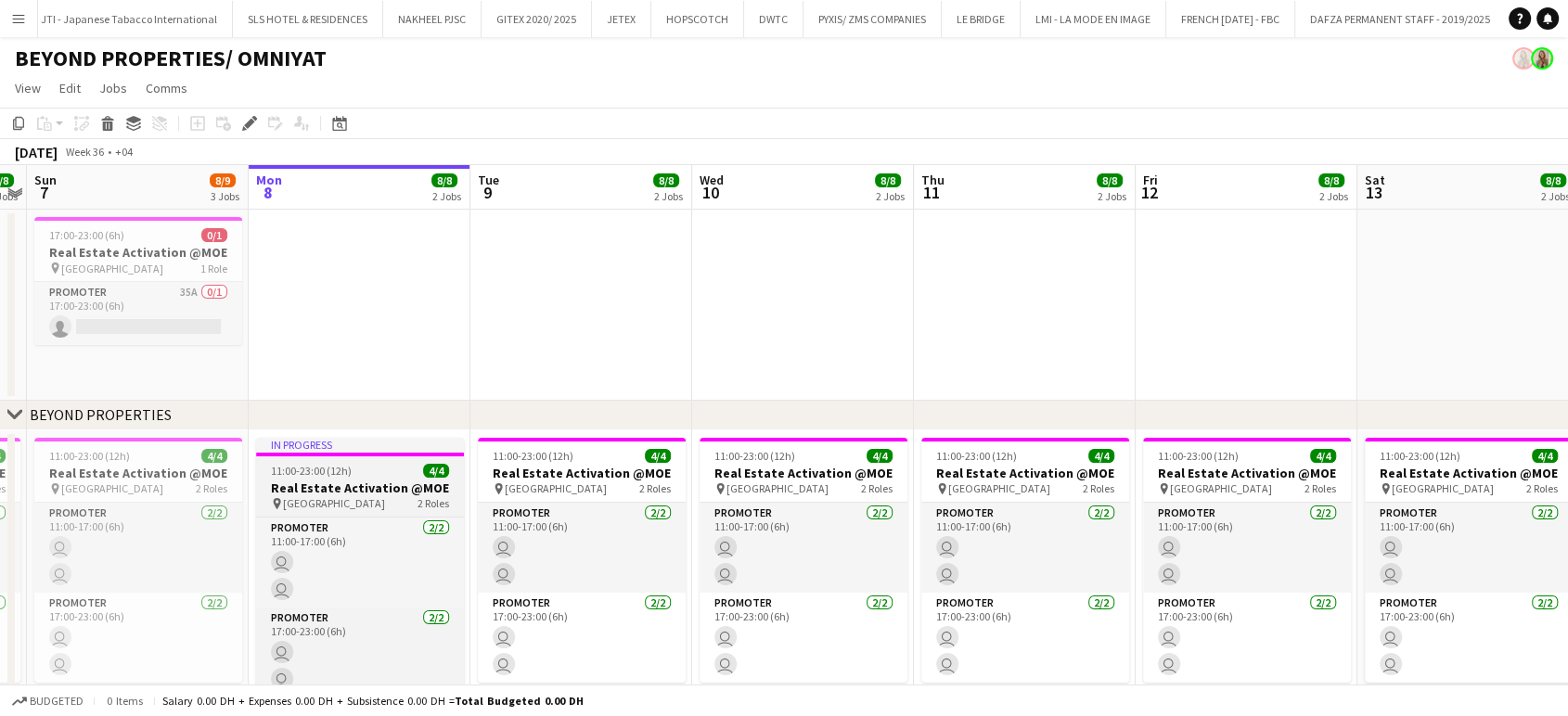
scroll to position [0, 4332]
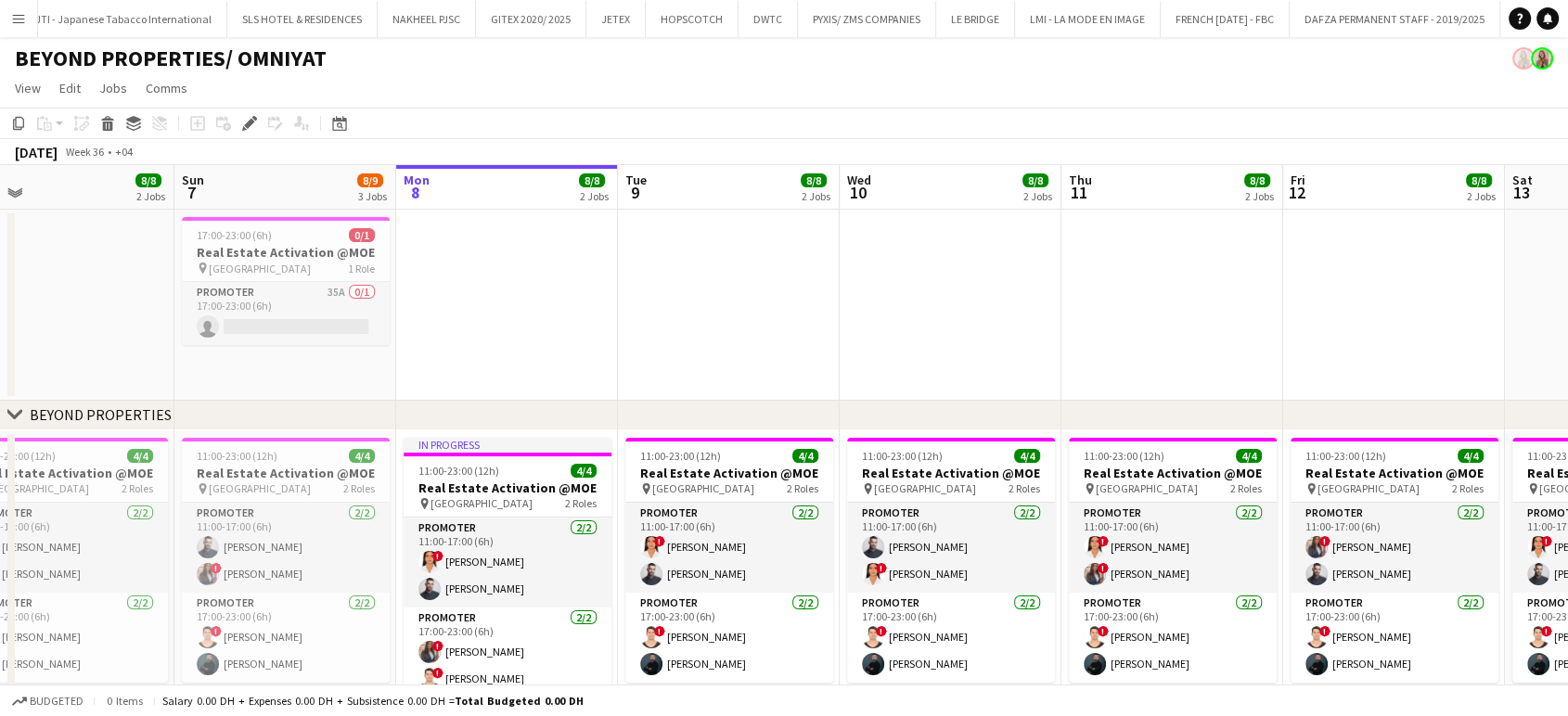
drag, startPoint x: 278, startPoint y: 302, endPoint x: 440, endPoint y: 290, distance: 162.4
click at [440, 290] on app-calendar-viewport "Thu 4 8/8 2 Jobs Fri 5 8/8 2 Jobs Sat 6 8/8 2 Jobs Sun 7 8/9 3 Jobs Mon 8 8/8 2…" at bounding box center [784, 683] width 1568 height 1037
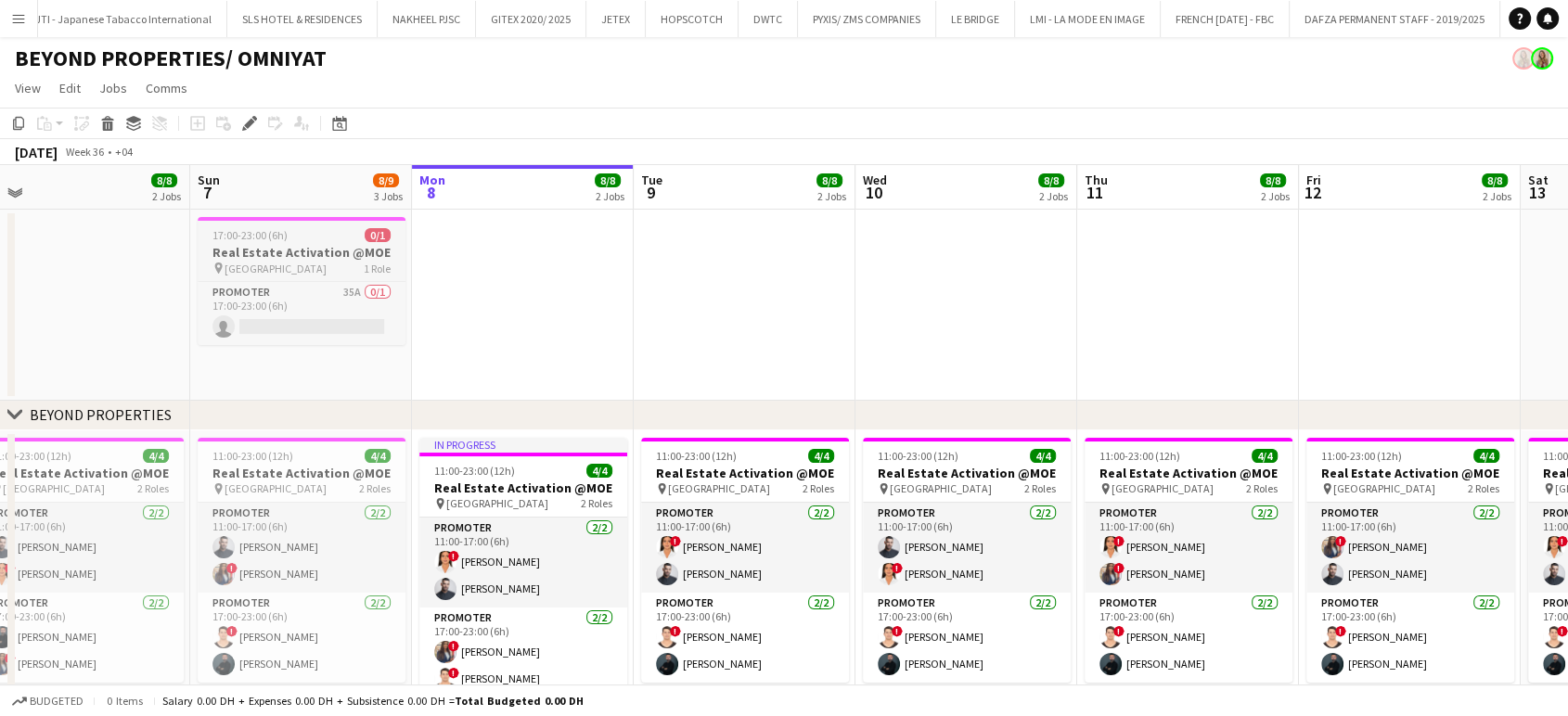
click at [305, 245] on h3 "Real Estate Activation @MOE" at bounding box center [301, 252] width 208 height 17
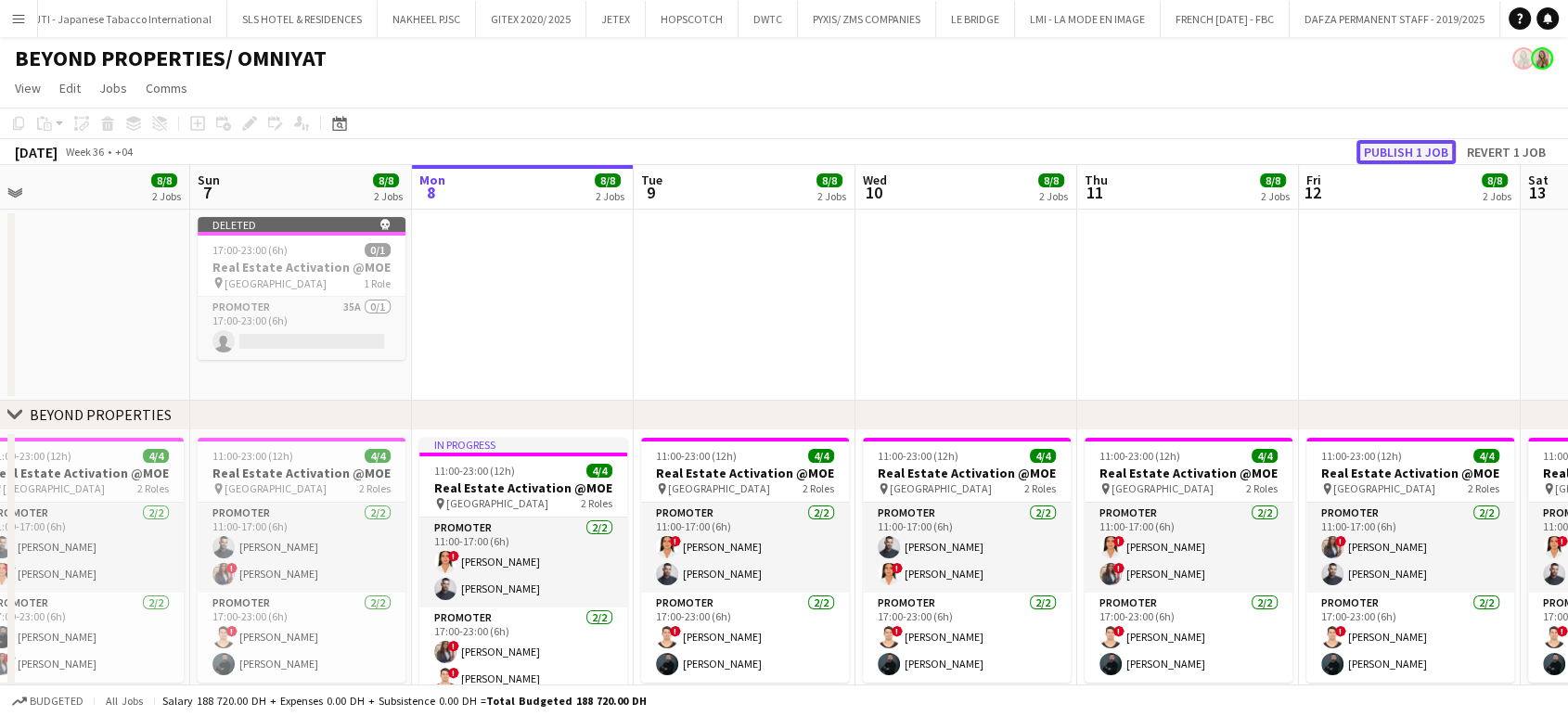
click at [1415, 154] on button "Publish 1 job" at bounding box center [1406, 152] width 100 height 24
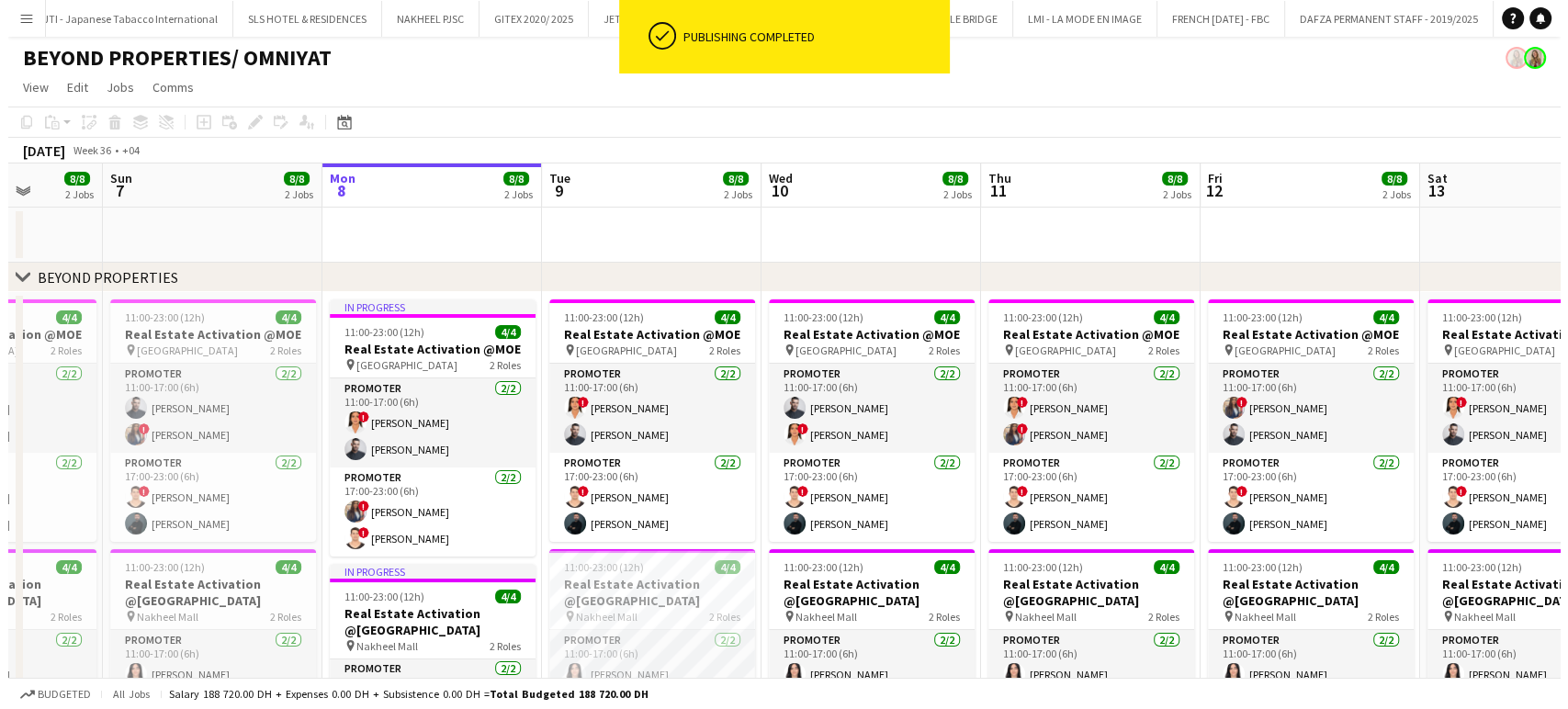
scroll to position [0, 808]
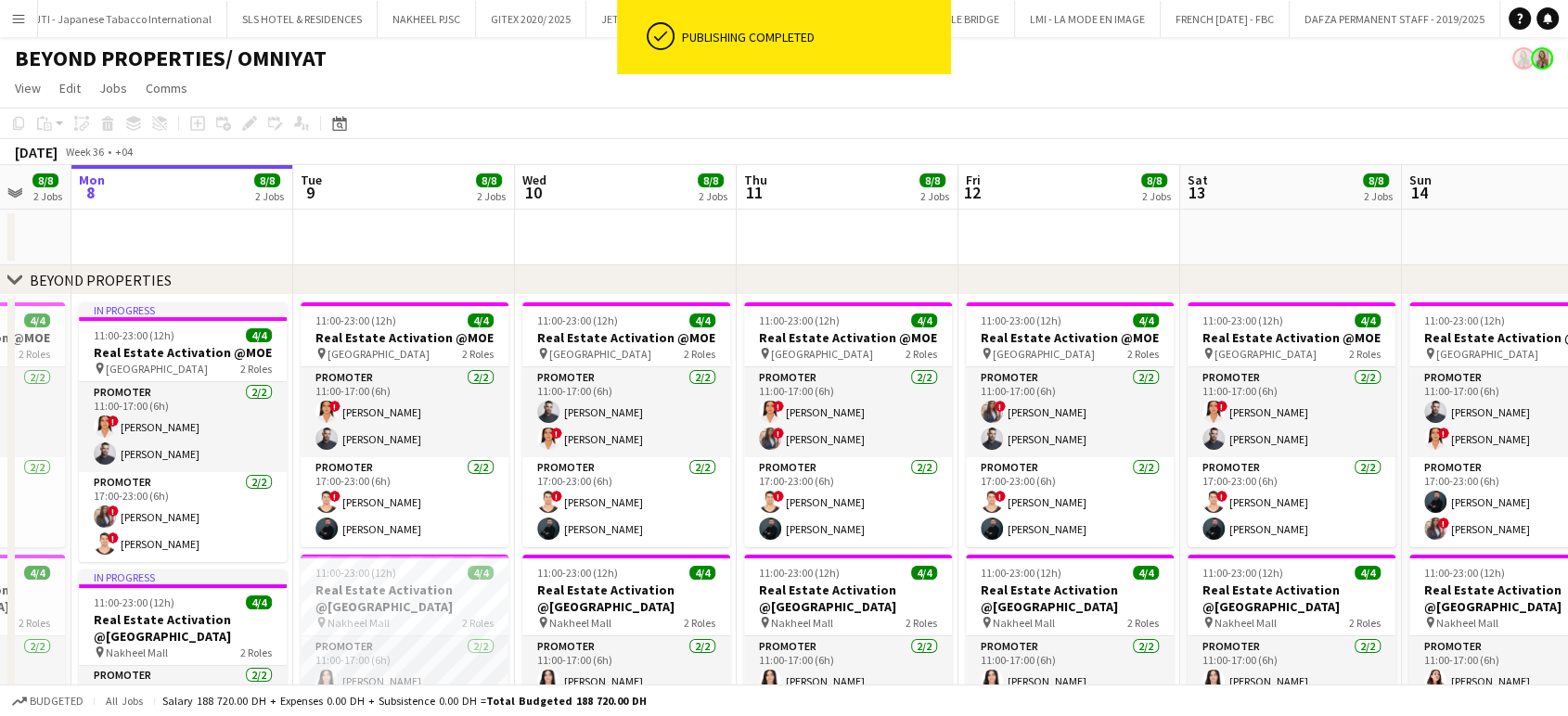
drag, startPoint x: 1244, startPoint y: 375, endPoint x: 281, endPoint y: 278, distance: 967.9
click at [281, 278] on div "chevron-right BEYOND PROPERTIES chevron-right OMNIYAT chevron-right New group T…" at bounding box center [784, 615] width 1568 height 901
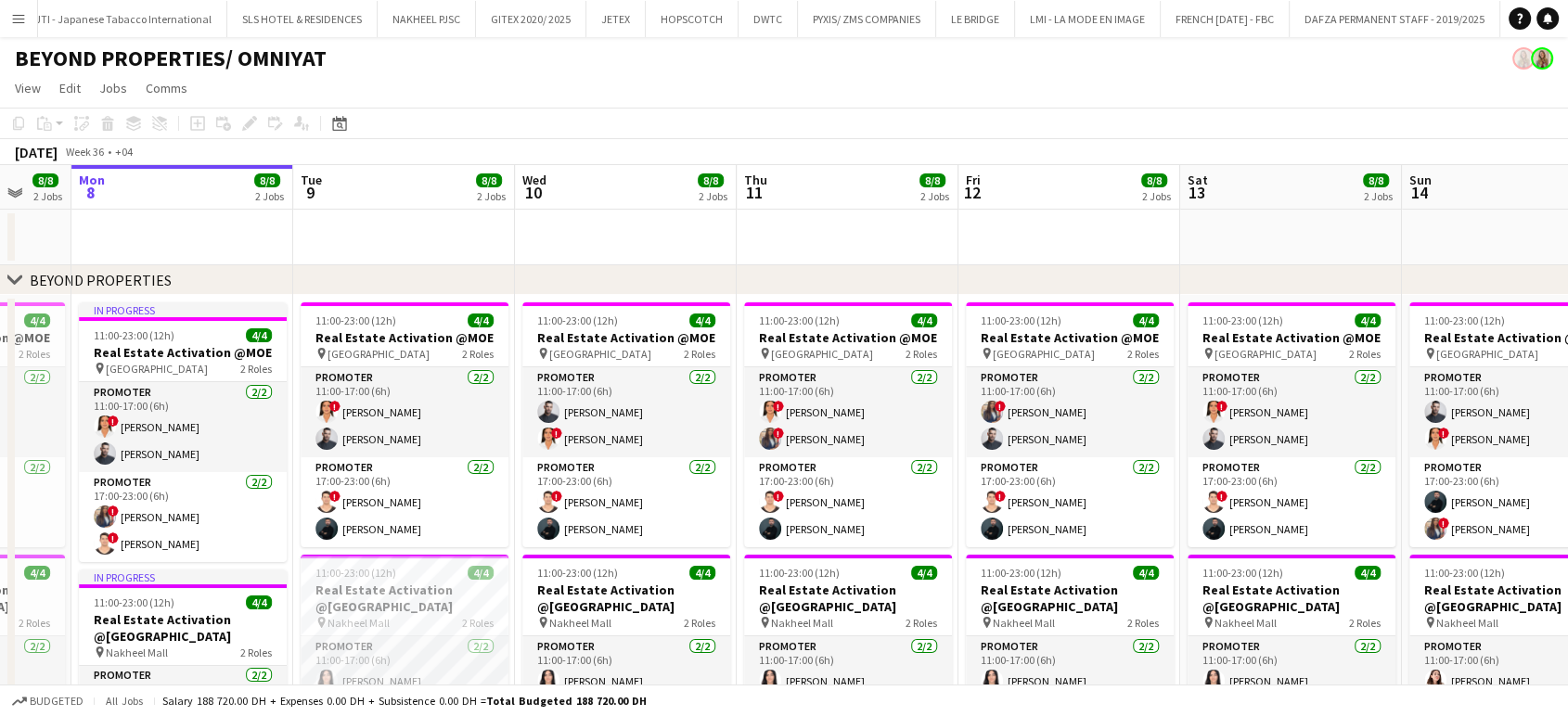
click at [7, 14] on button "Menu" at bounding box center [18, 18] width 37 height 37
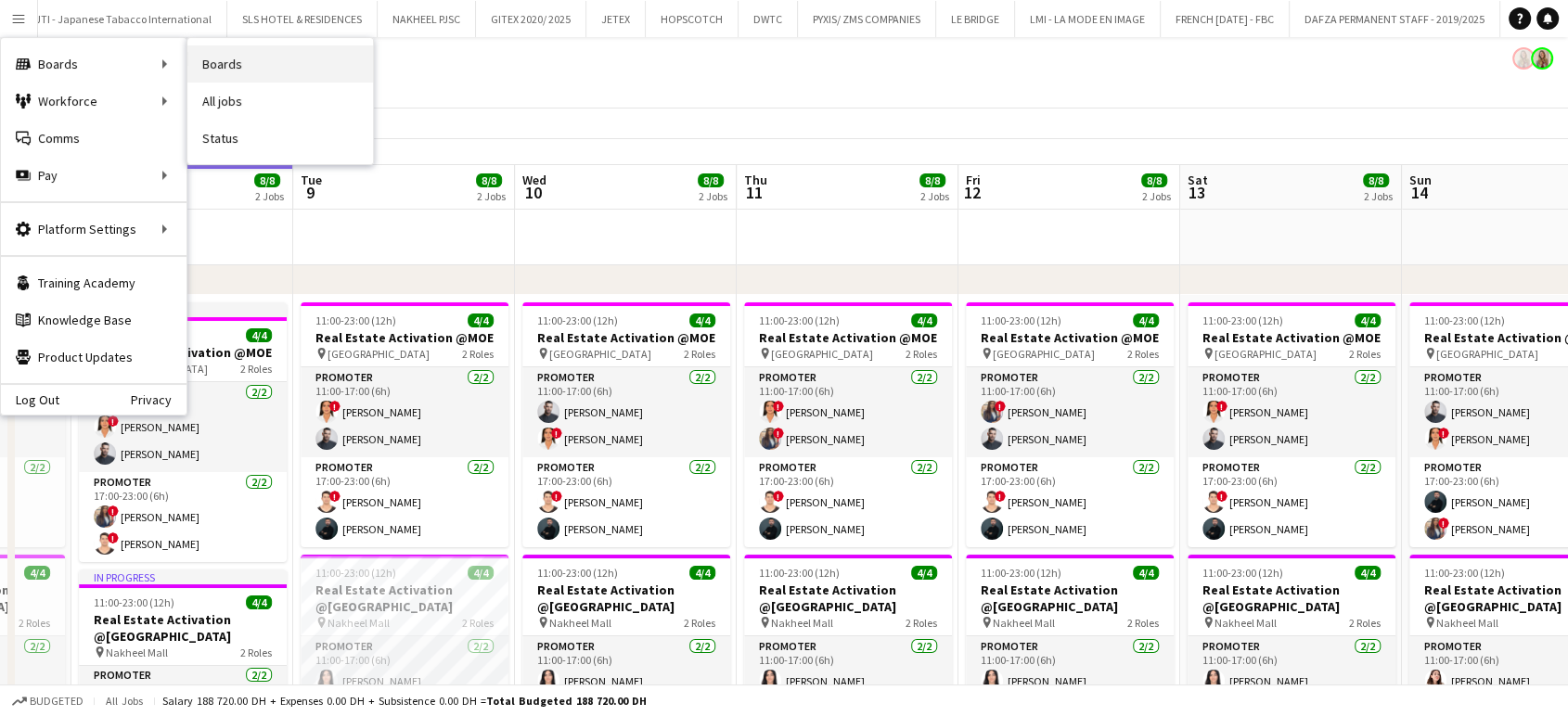
click at [238, 65] on link "Boards" at bounding box center [280, 64] width 185 height 37
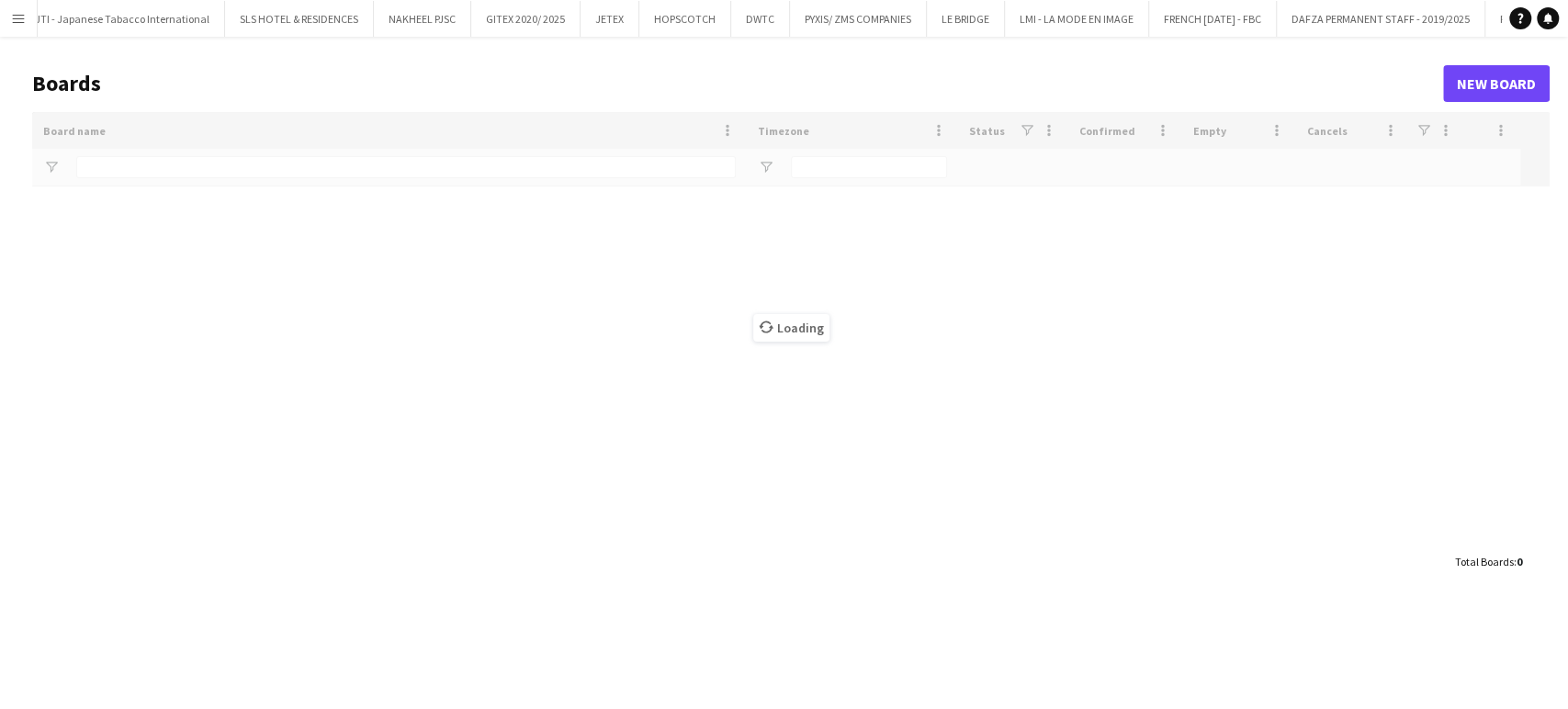
click at [15, 15] on app-icon "Menu" at bounding box center [18, 18] width 15 height 15
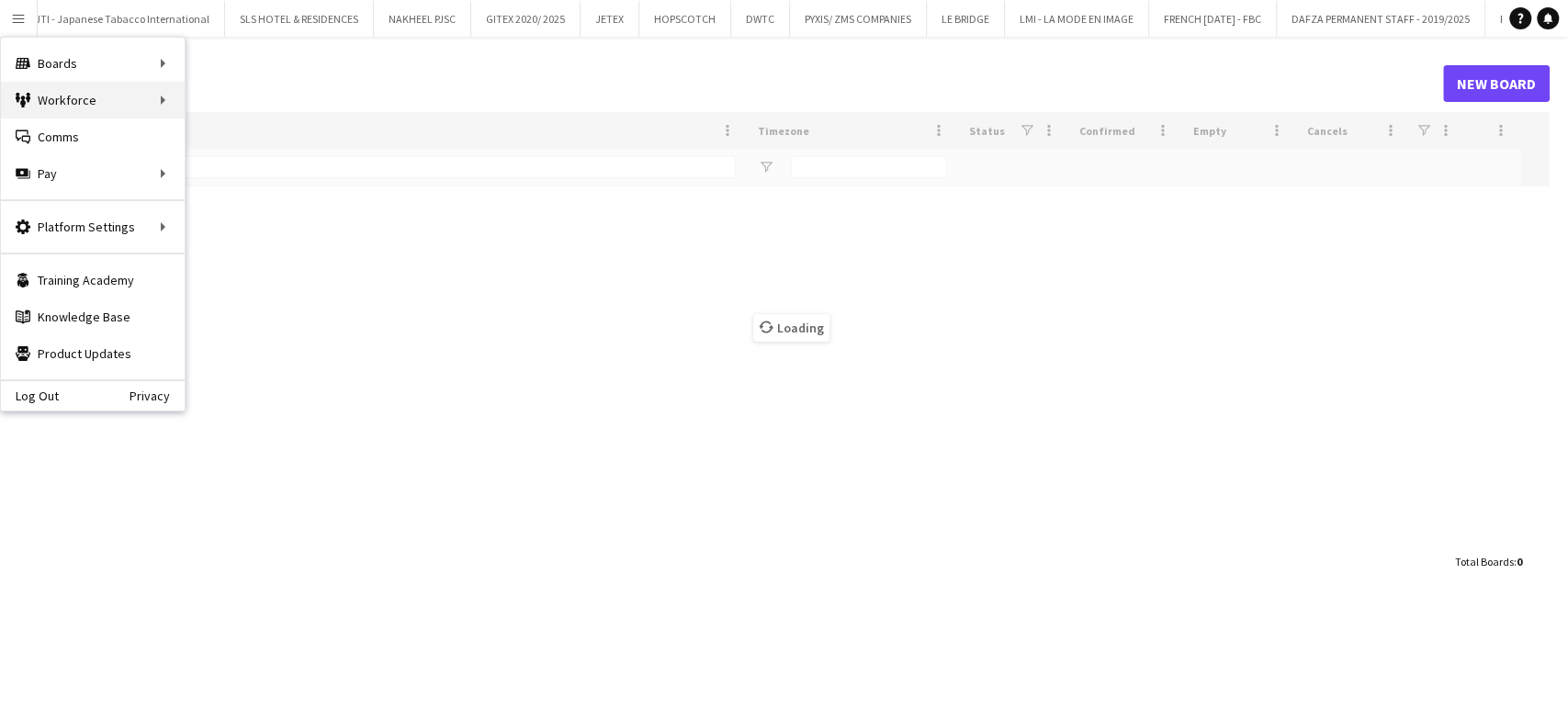
type input "***"
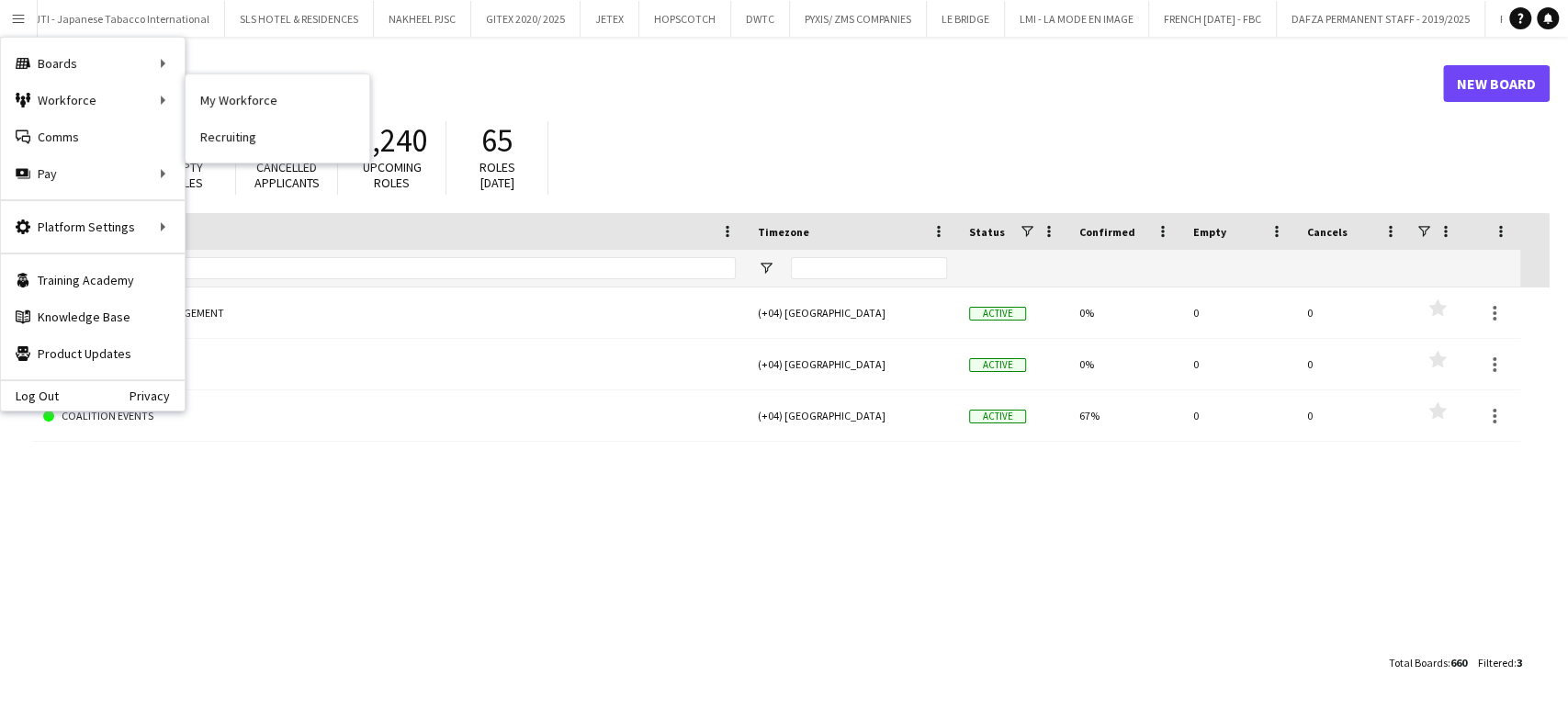
click at [147, 57] on div "Boards Boards" at bounding box center [93, 63] width 183 height 36
click at [162, 68] on div "Boards Boards" at bounding box center [93, 63] width 183 height 36
click at [161, 60] on div "Boards Boards" at bounding box center [93, 63] width 183 height 36
click at [210, 95] on link "All jobs" at bounding box center [277, 100] width 183 height 36
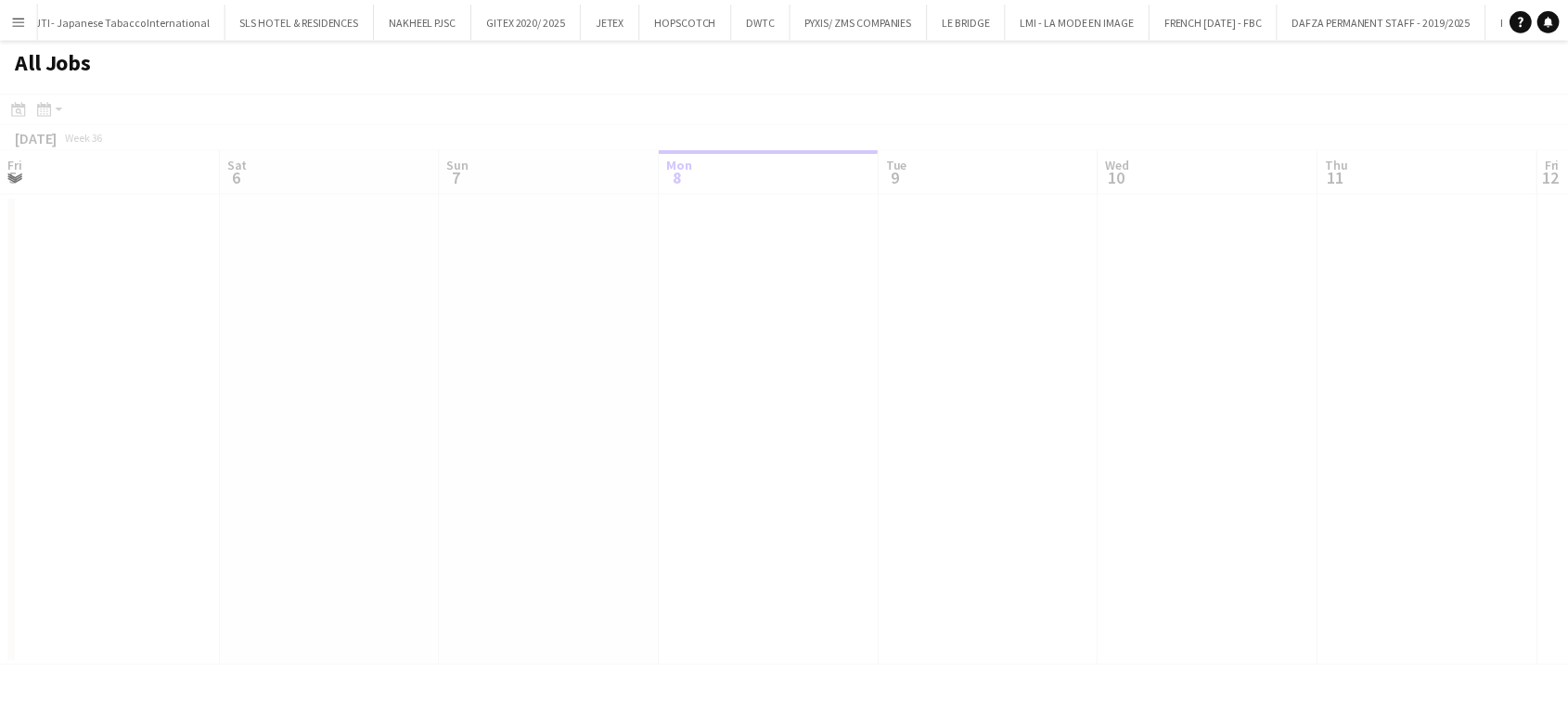
scroll to position [0, 443]
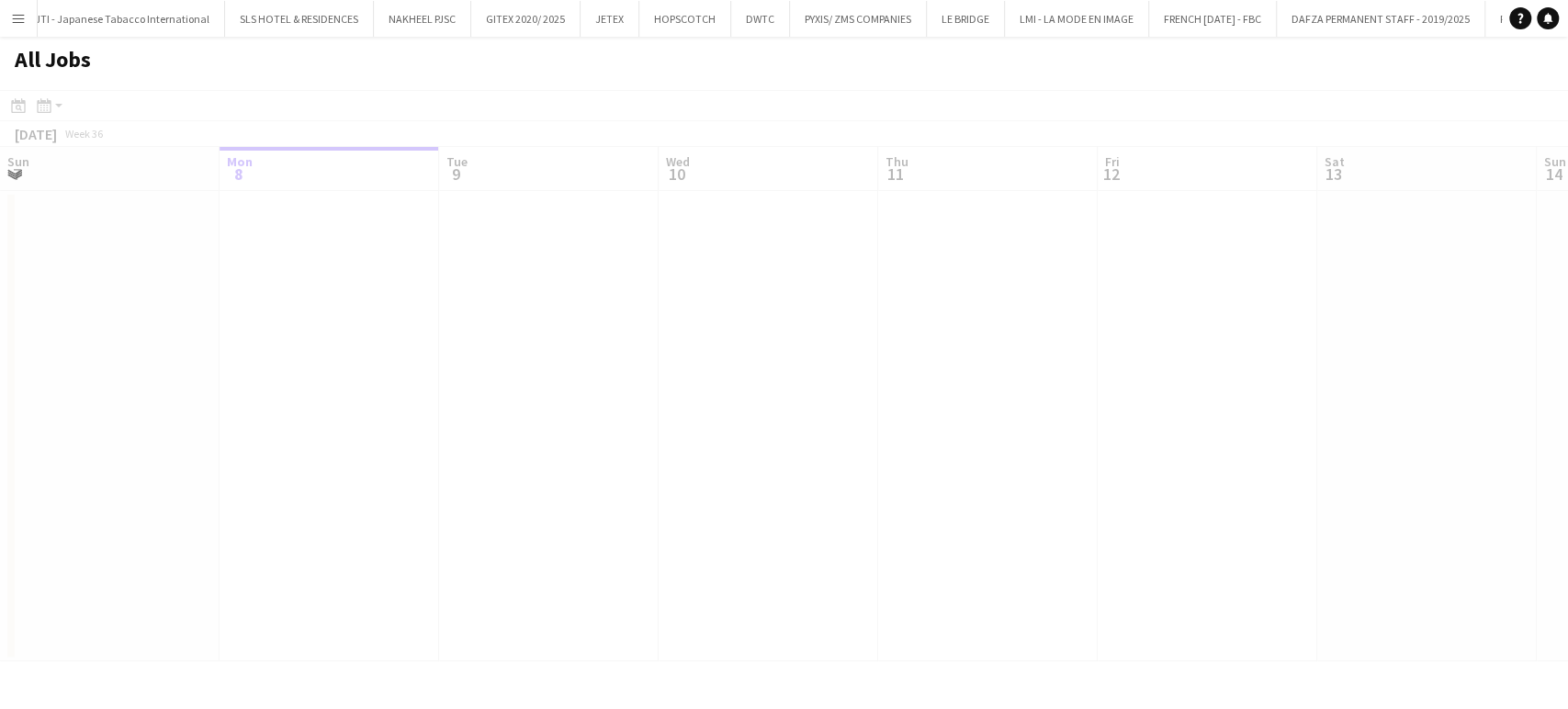
drag, startPoint x: 1221, startPoint y: 456, endPoint x: 235, endPoint y: 397, distance: 987.8
click at [198, 408] on div at bounding box center [784, 401] width 1568 height 624
click at [10, 102] on div at bounding box center [784, 401] width 1568 height 624
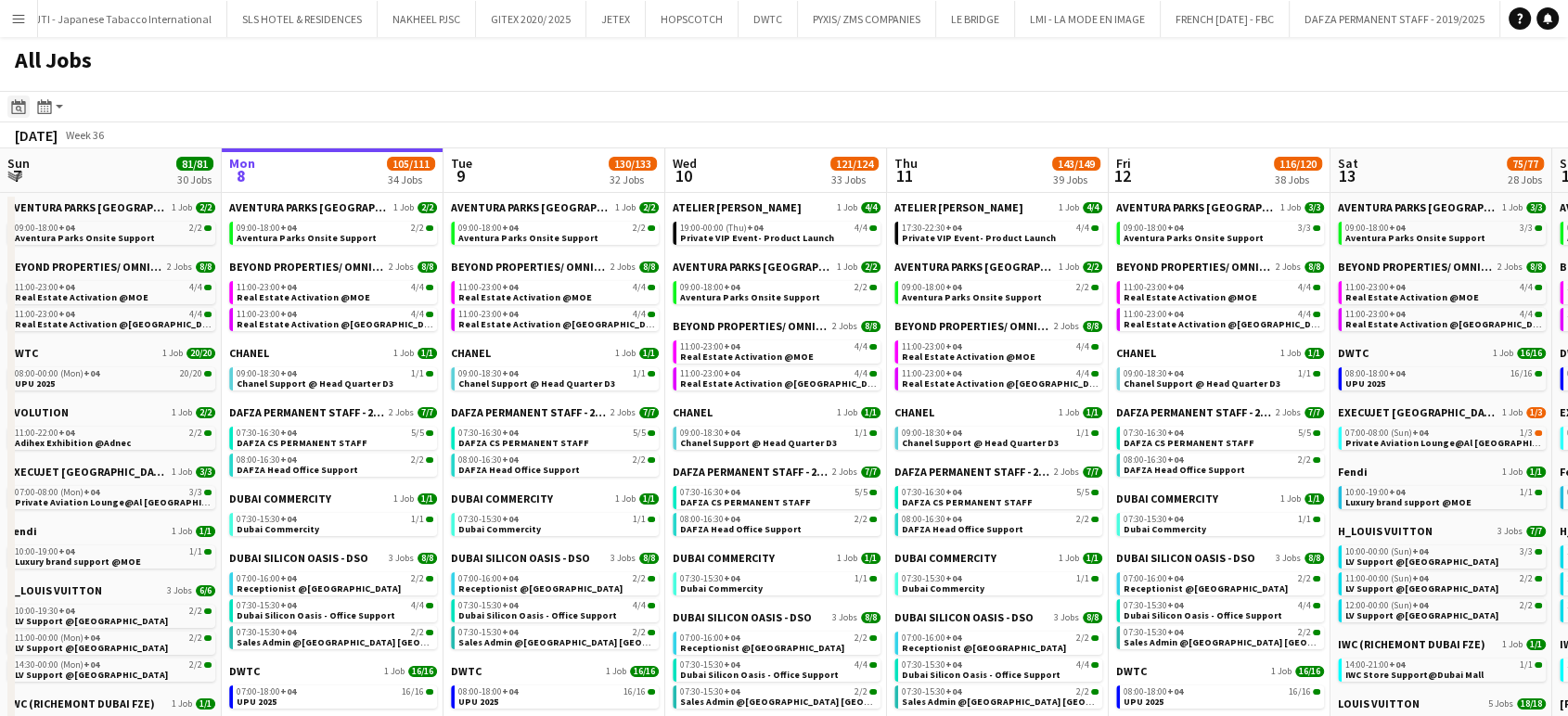
click at [20, 100] on icon "Date picker" at bounding box center [18, 107] width 15 height 15
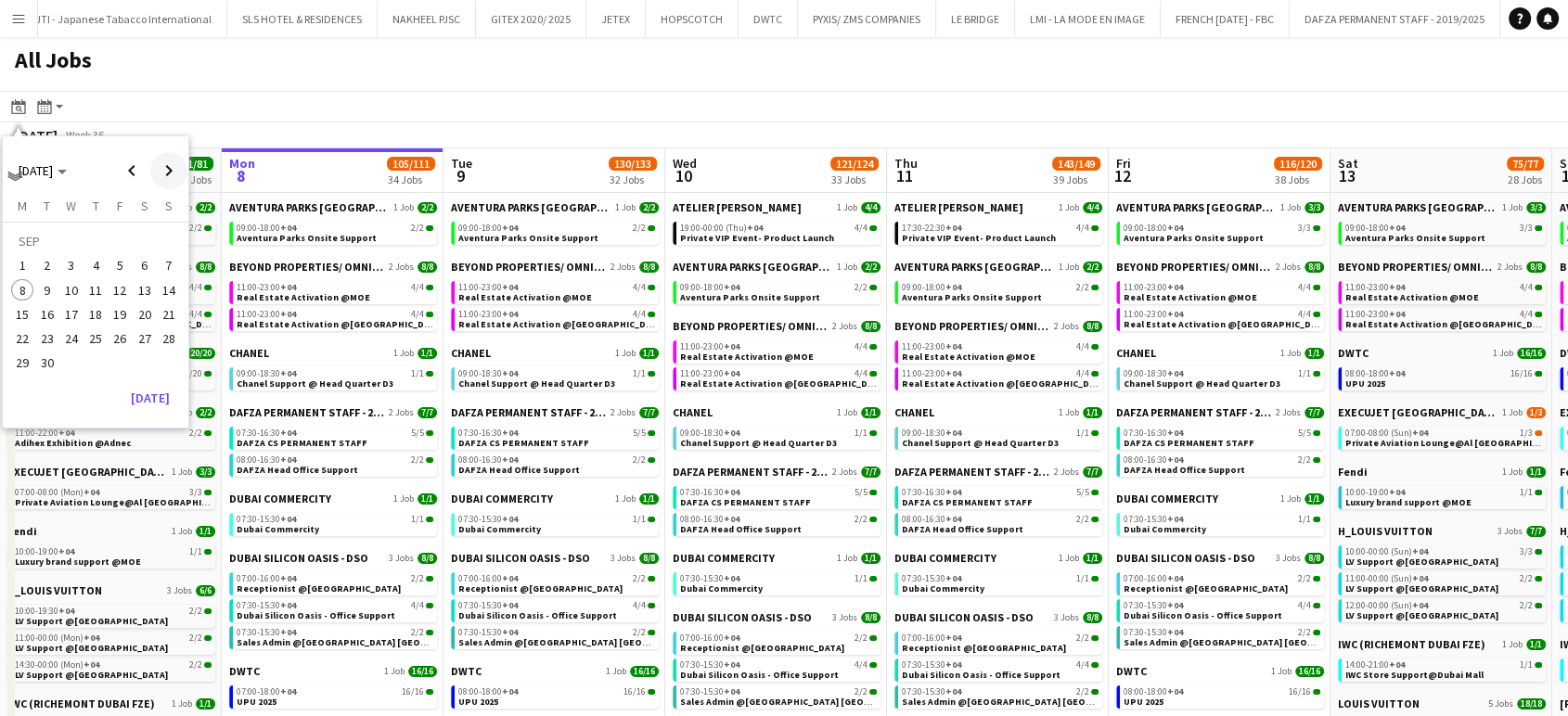
click at [167, 169] on span "Next month" at bounding box center [168, 170] width 37 height 37
click at [136, 171] on span "Previous month" at bounding box center [131, 170] width 37 height 37
click at [45, 292] on span "9" at bounding box center [47, 290] width 22 height 22
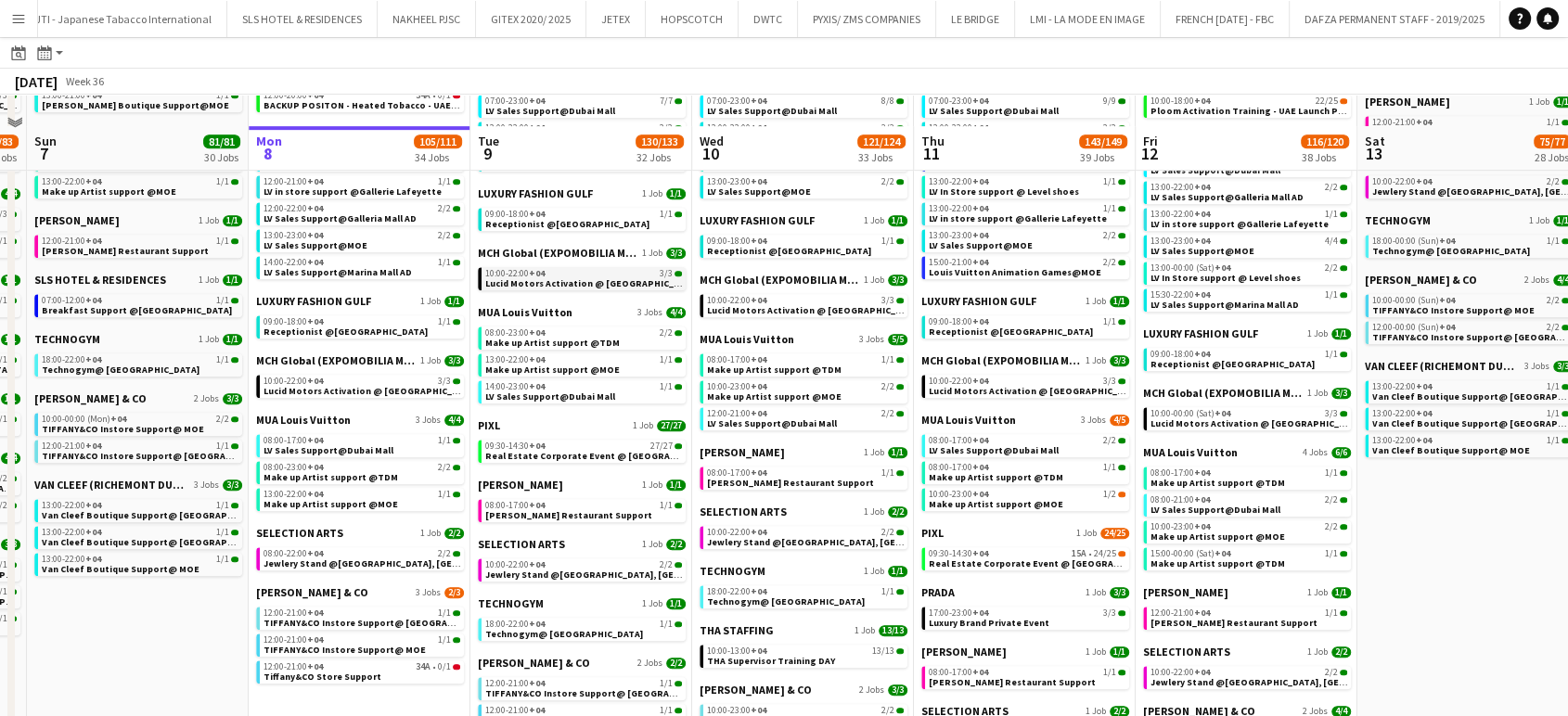
scroll to position [1031, 0]
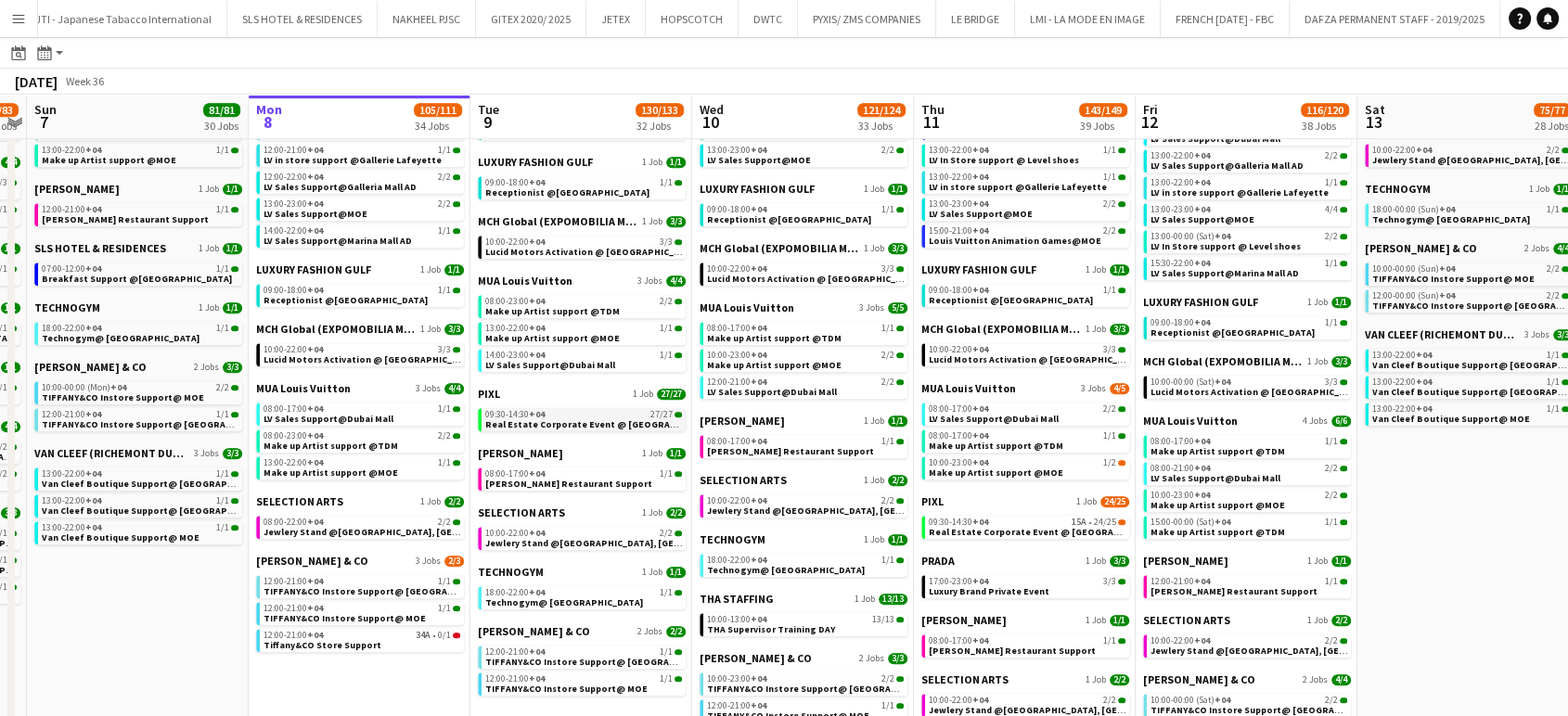
click at [550, 421] on span "Real Estate Corporate Event @ [GEOGRAPHIC_DATA]" at bounding box center [603, 424] width 236 height 12
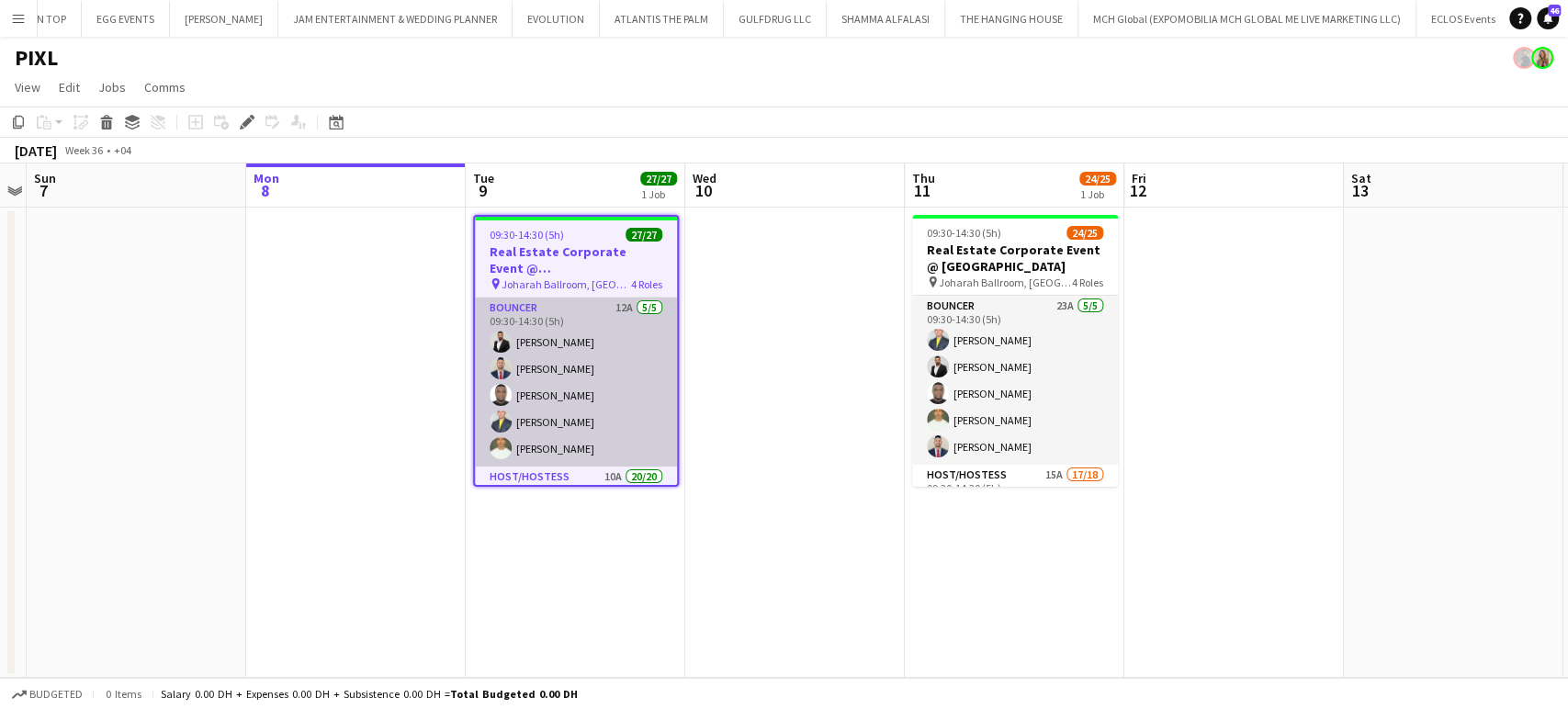
click at [562, 434] on app-card-role "Bouncer 12A [DATE] 09:30-14:30 (5h) [PERSON_NAME] [PERSON_NAME] [PERSON_NAME] […" at bounding box center [575, 382] width 202 height 169
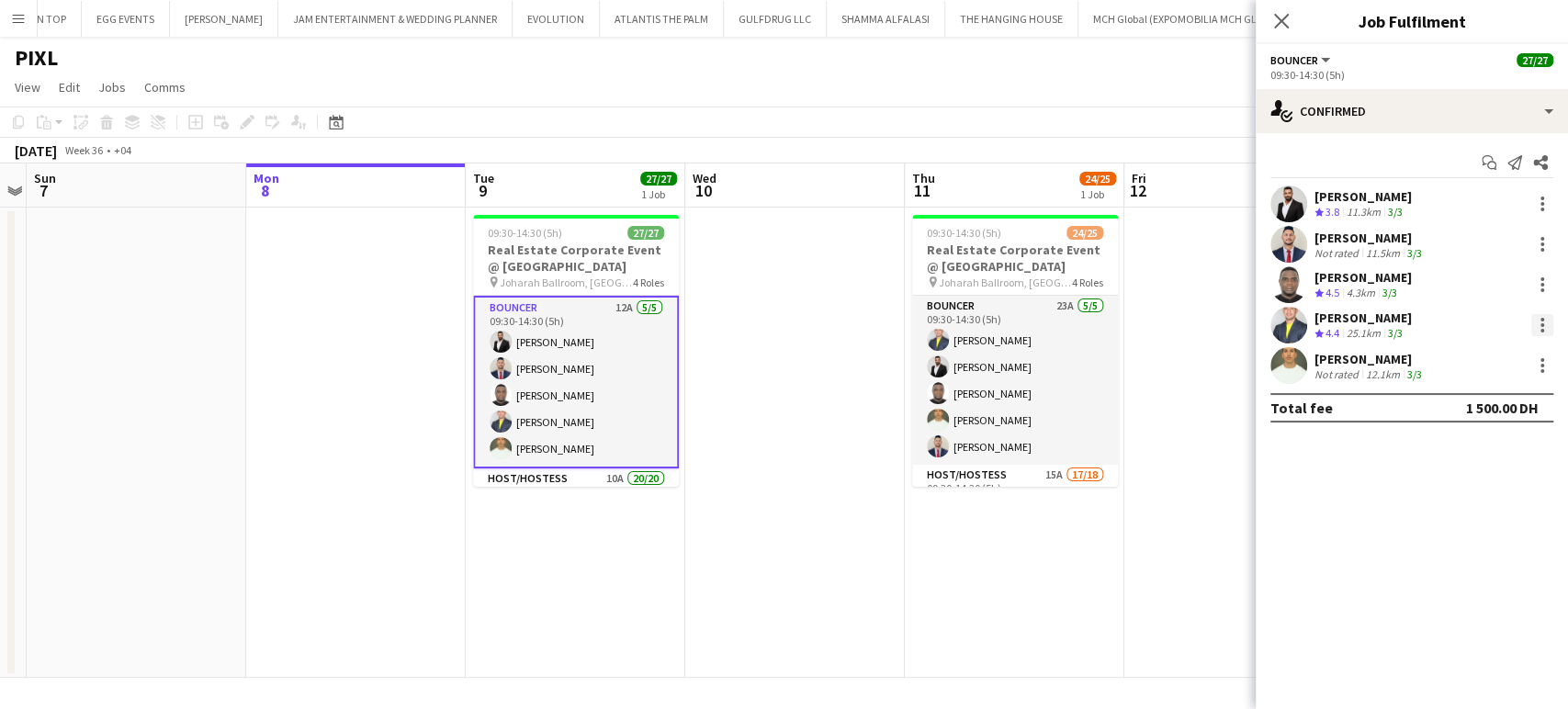
click at [1544, 319] on div at bounding box center [1541, 324] width 22 height 22
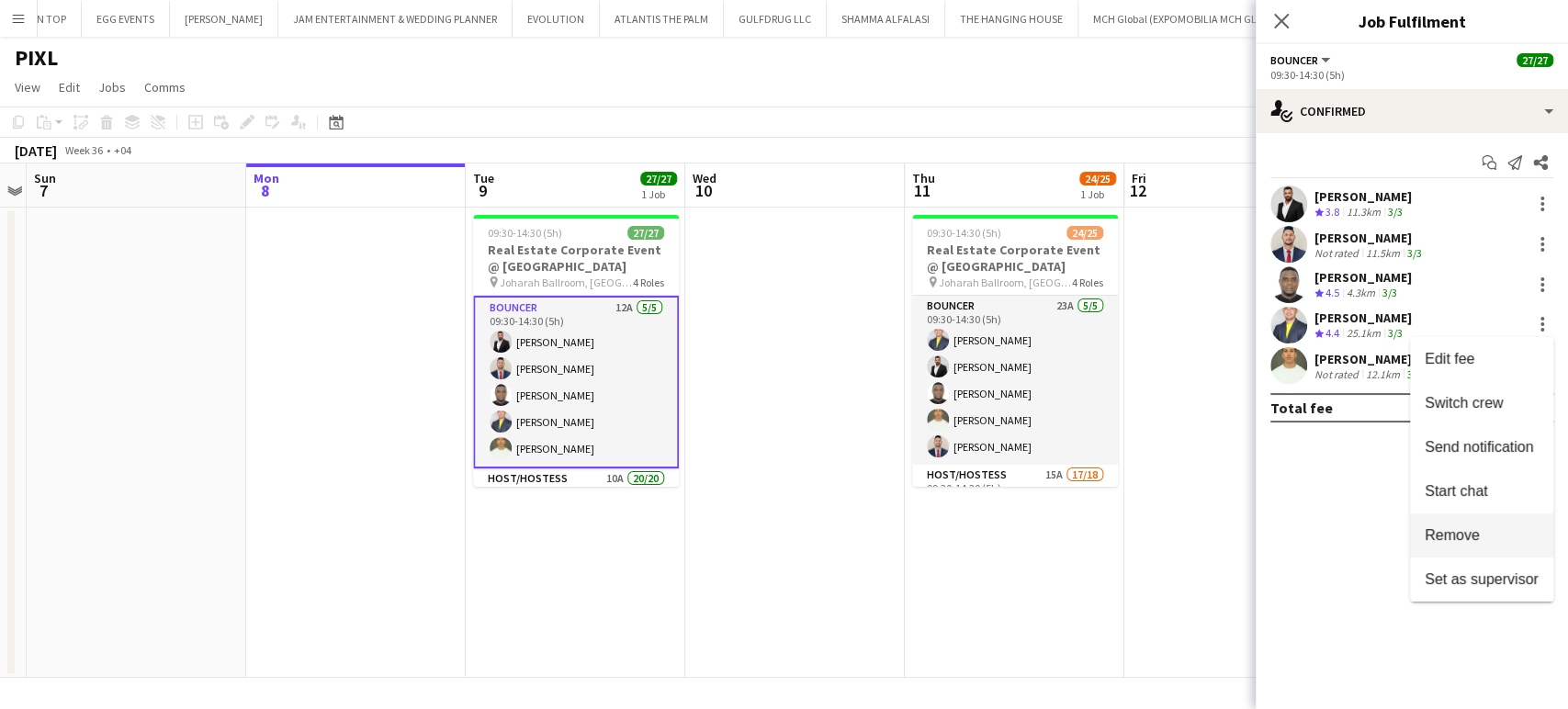
click at [1455, 542] on span "Remove" at bounding box center [1452, 535] width 55 height 16
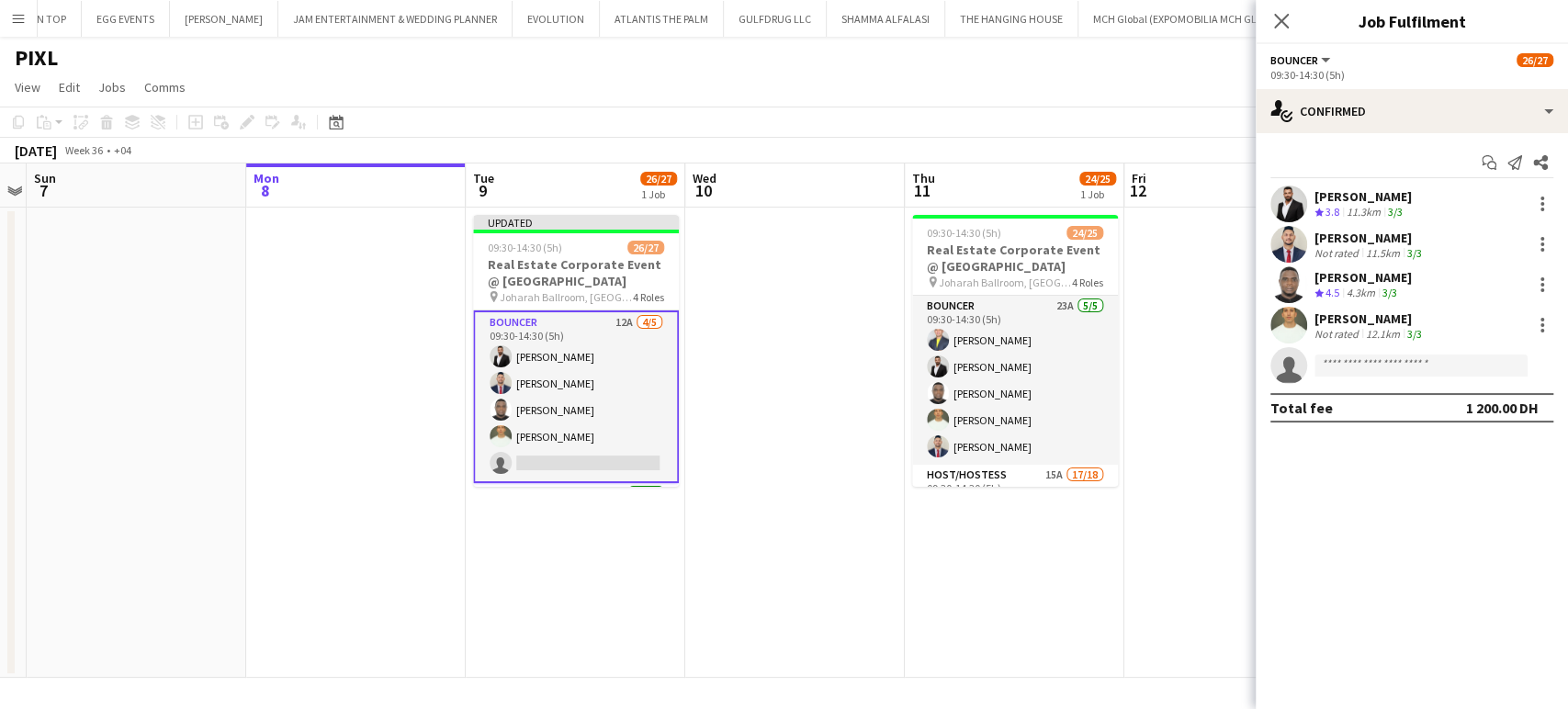
click at [1061, 550] on app-date-cell "09:30-14:30 (5h) 24/25 Real Estate Corporate Event @ [GEOGRAPHIC_DATA] pin [PER…" at bounding box center [1014, 442] width 220 height 470
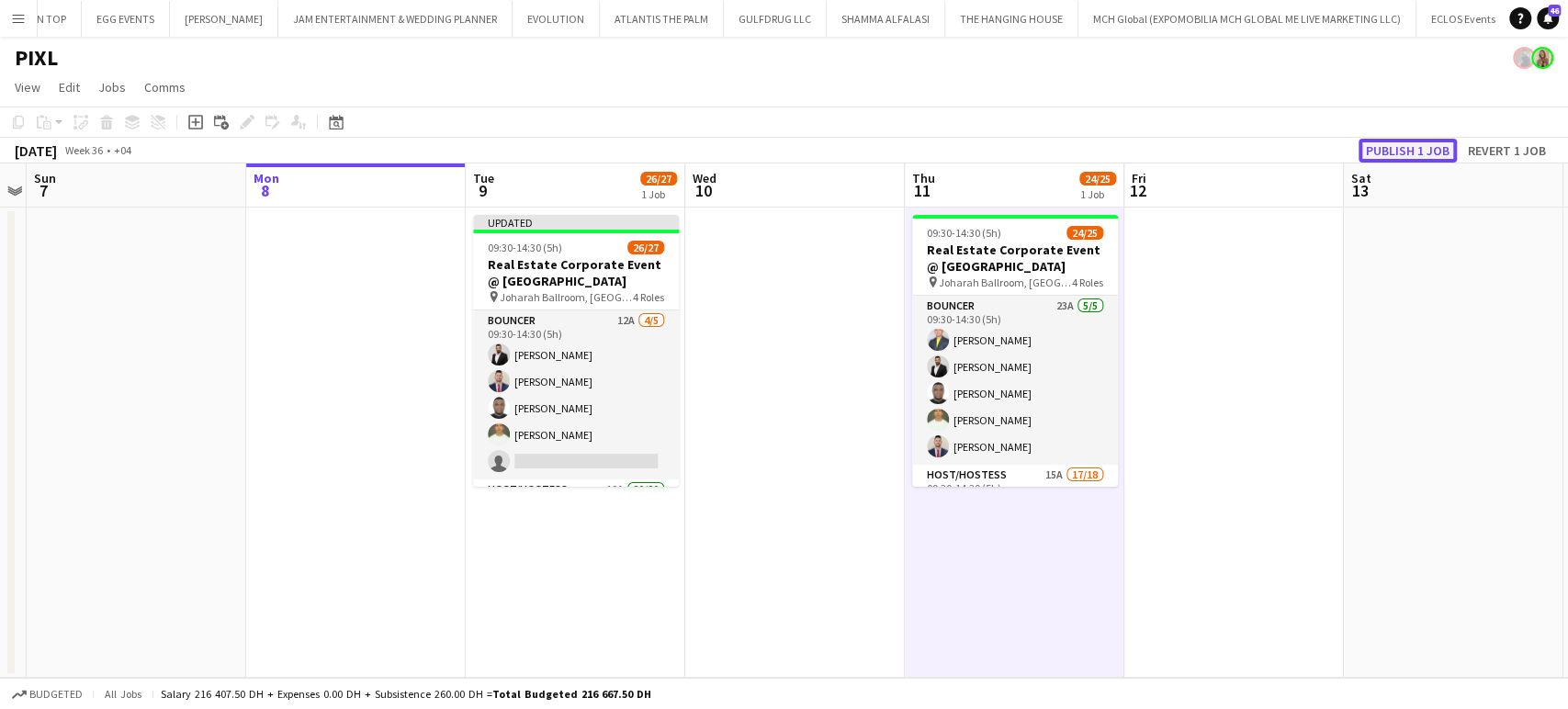
click at [1427, 146] on button "Publish 1 job" at bounding box center [1407, 151] width 99 height 24
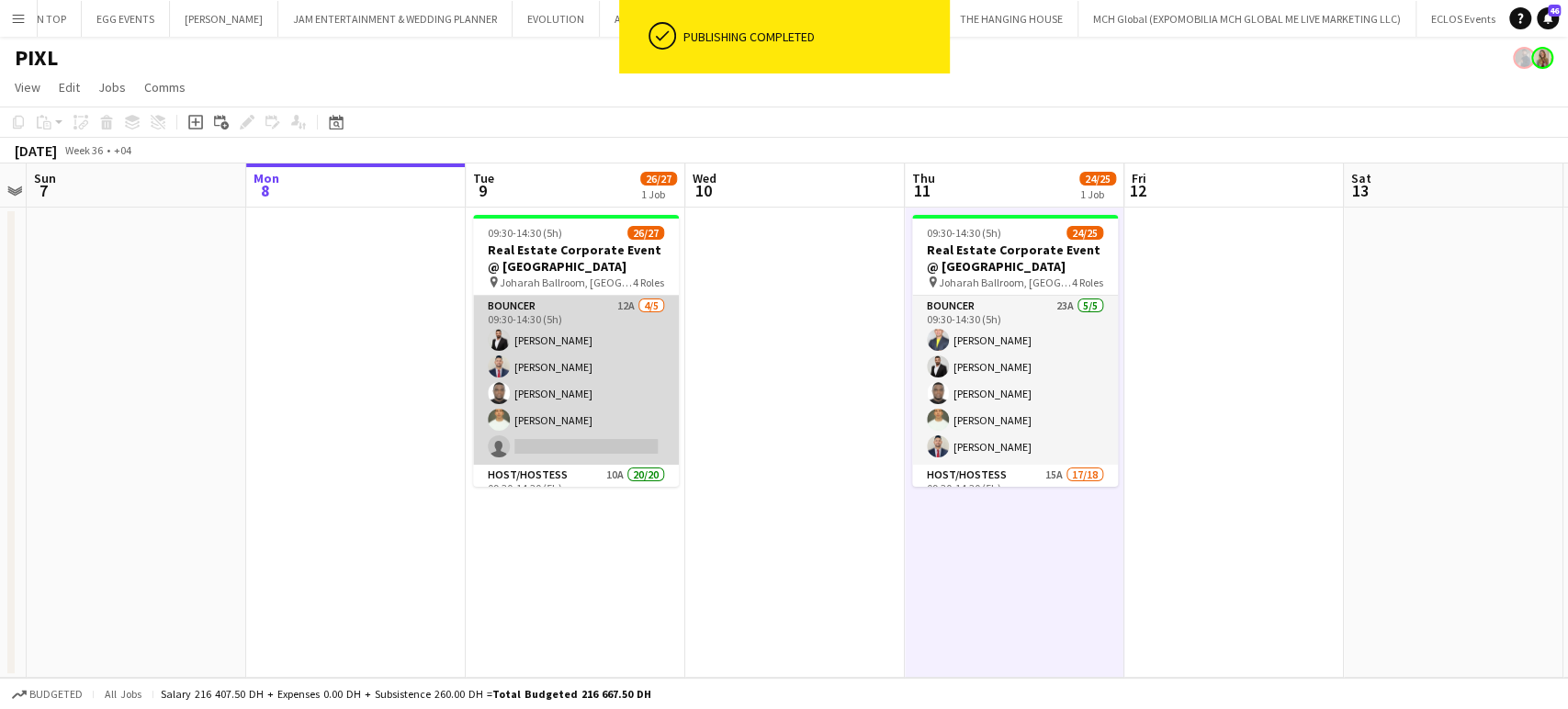
click at [626, 353] on app-card-role "Bouncer 12A [DATE] 09:30-14:30 (5h) [PERSON_NAME] [PERSON_NAME] [PERSON_NAME] […" at bounding box center [576, 380] width 206 height 169
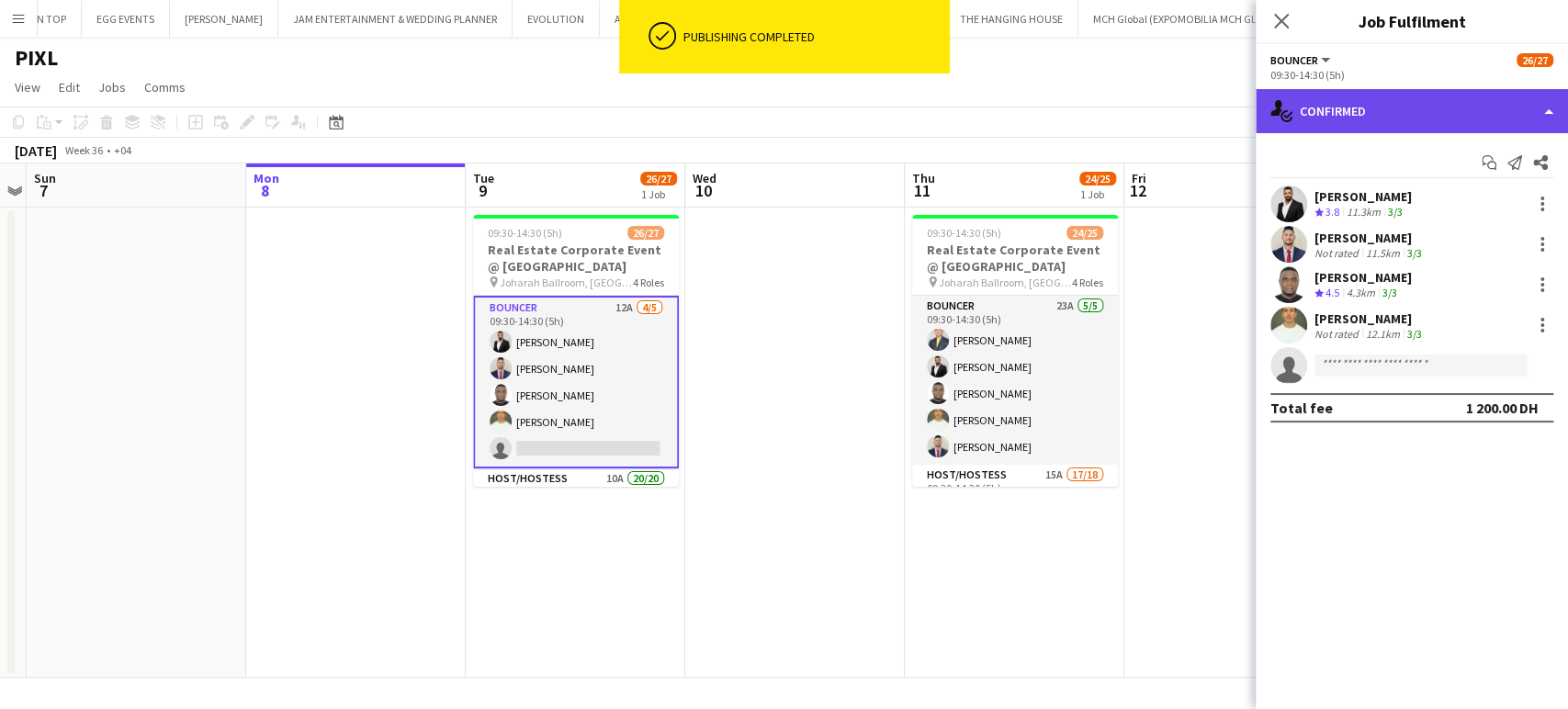
click at [1542, 107] on div "single-neutral-actions-check-2 Confirmed" at bounding box center [1411, 110] width 313 height 44
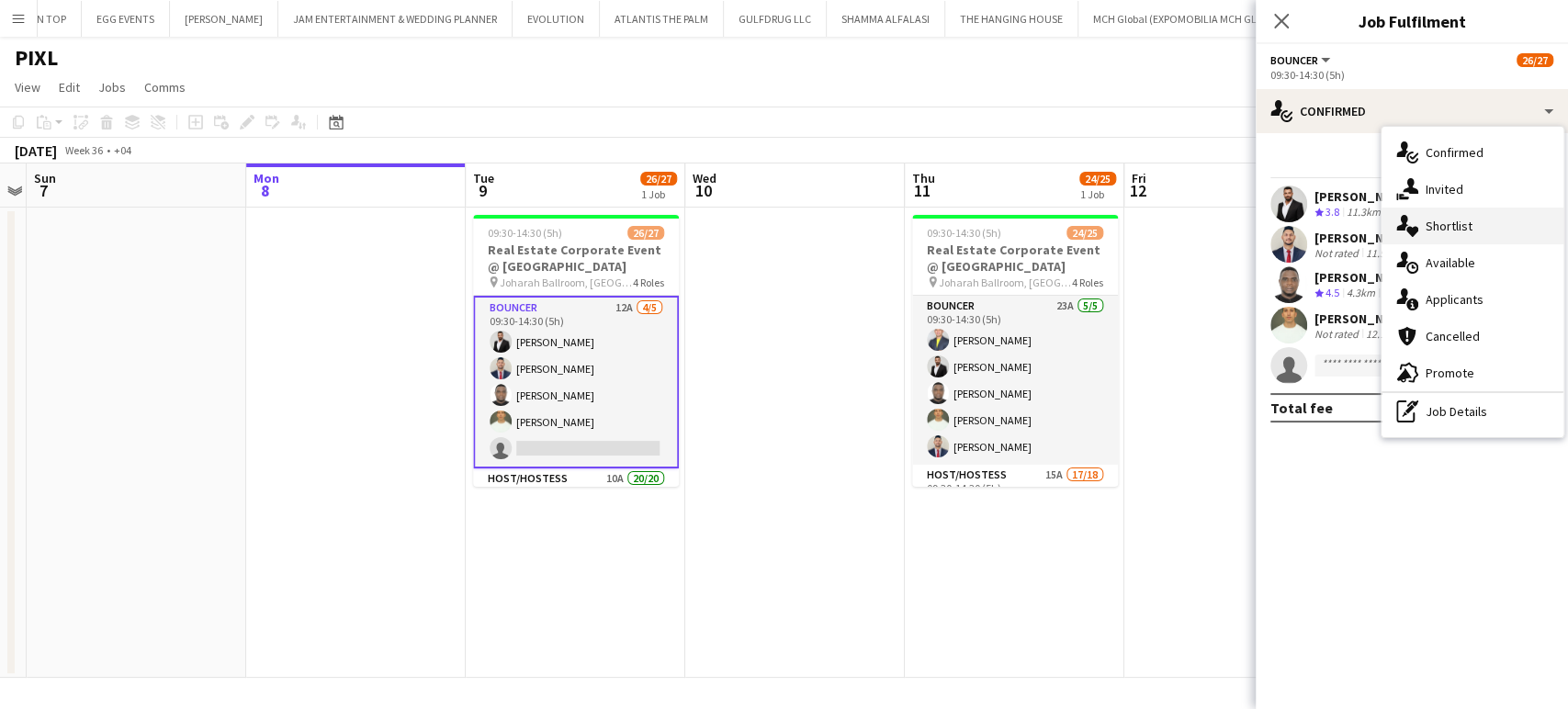
click at [1416, 226] on icon "single-neutral-actions-heart" at bounding box center [1406, 226] width 22 height 22
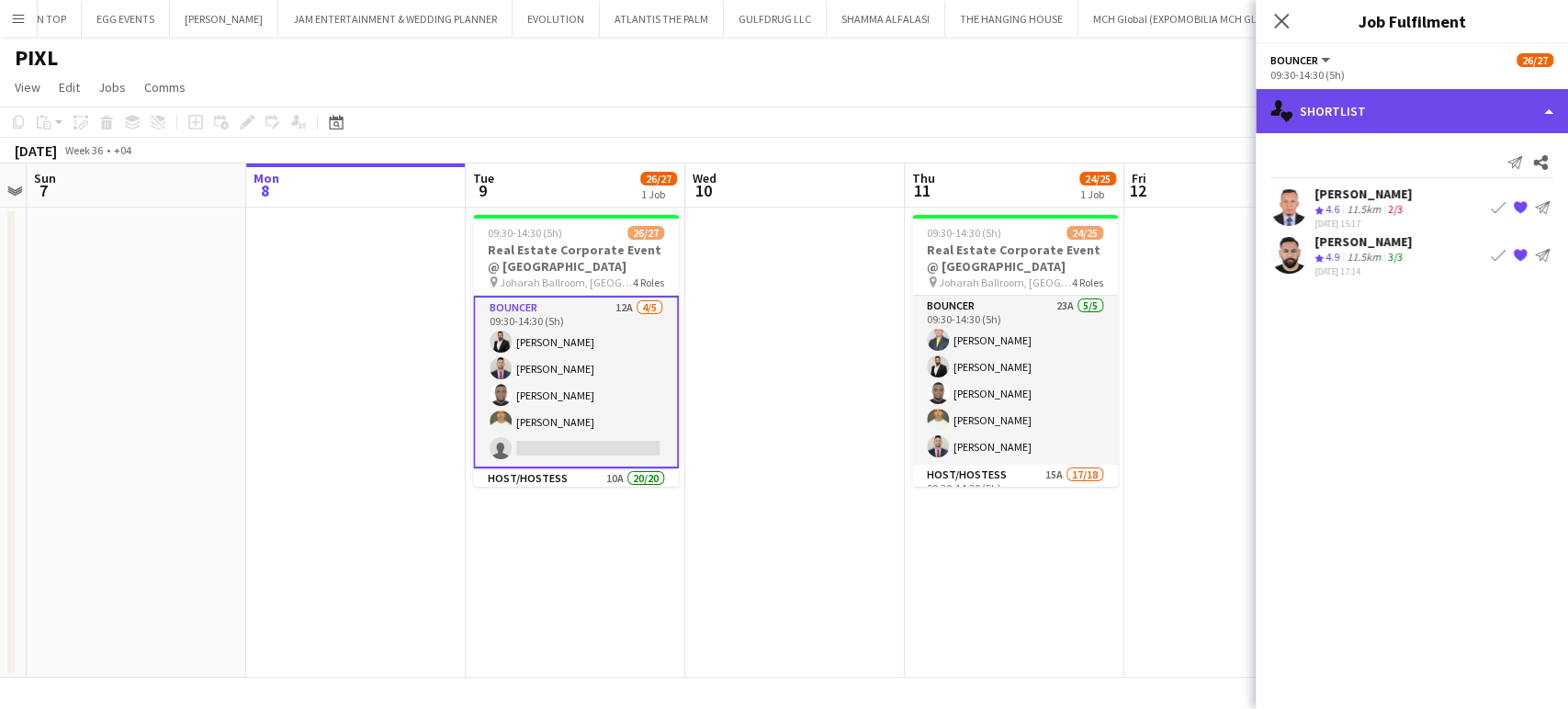
click at [1525, 112] on div "single-neutral-actions-heart Shortlist" at bounding box center [1411, 110] width 313 height 44
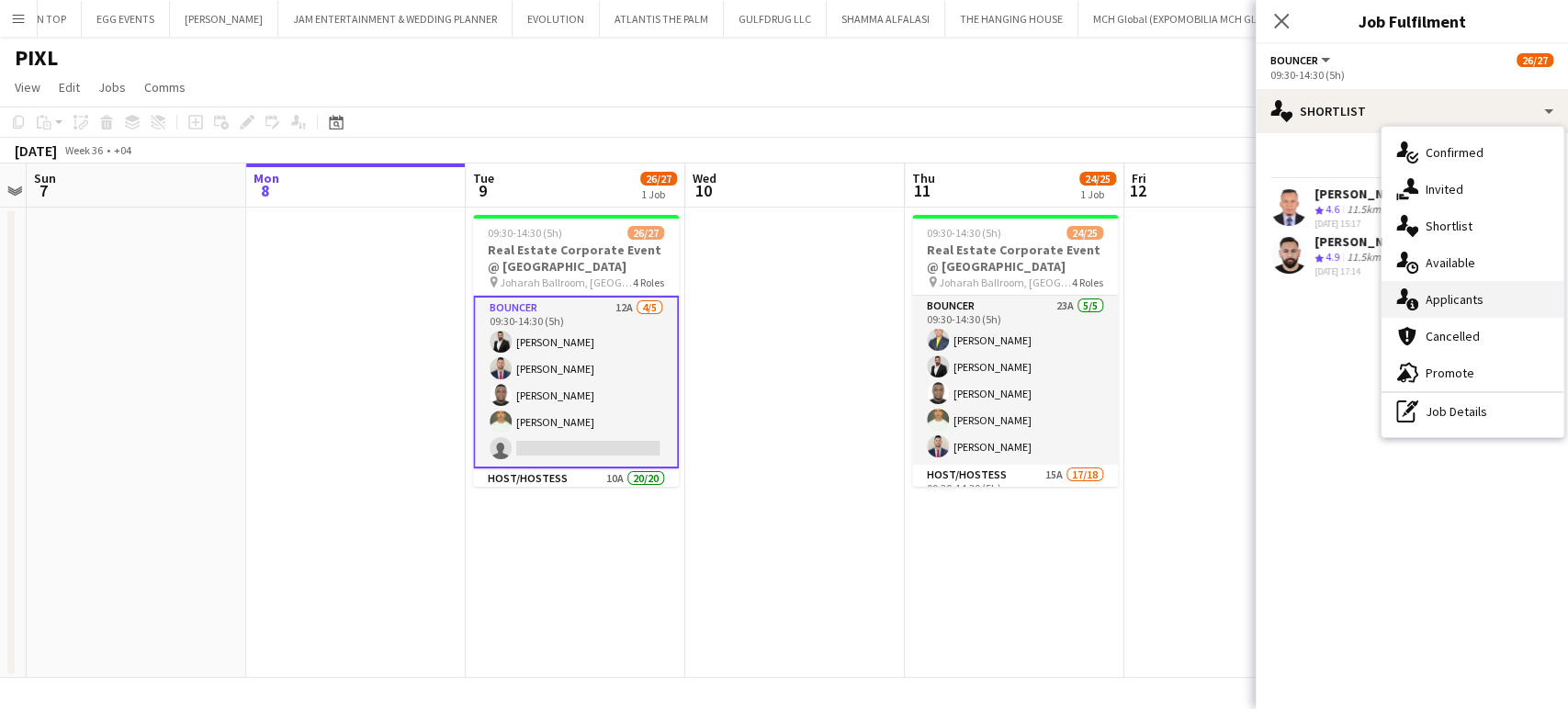
click at [1467, 300] on span "Applicants" at bounding box center [1454, 299] width 58 height 17
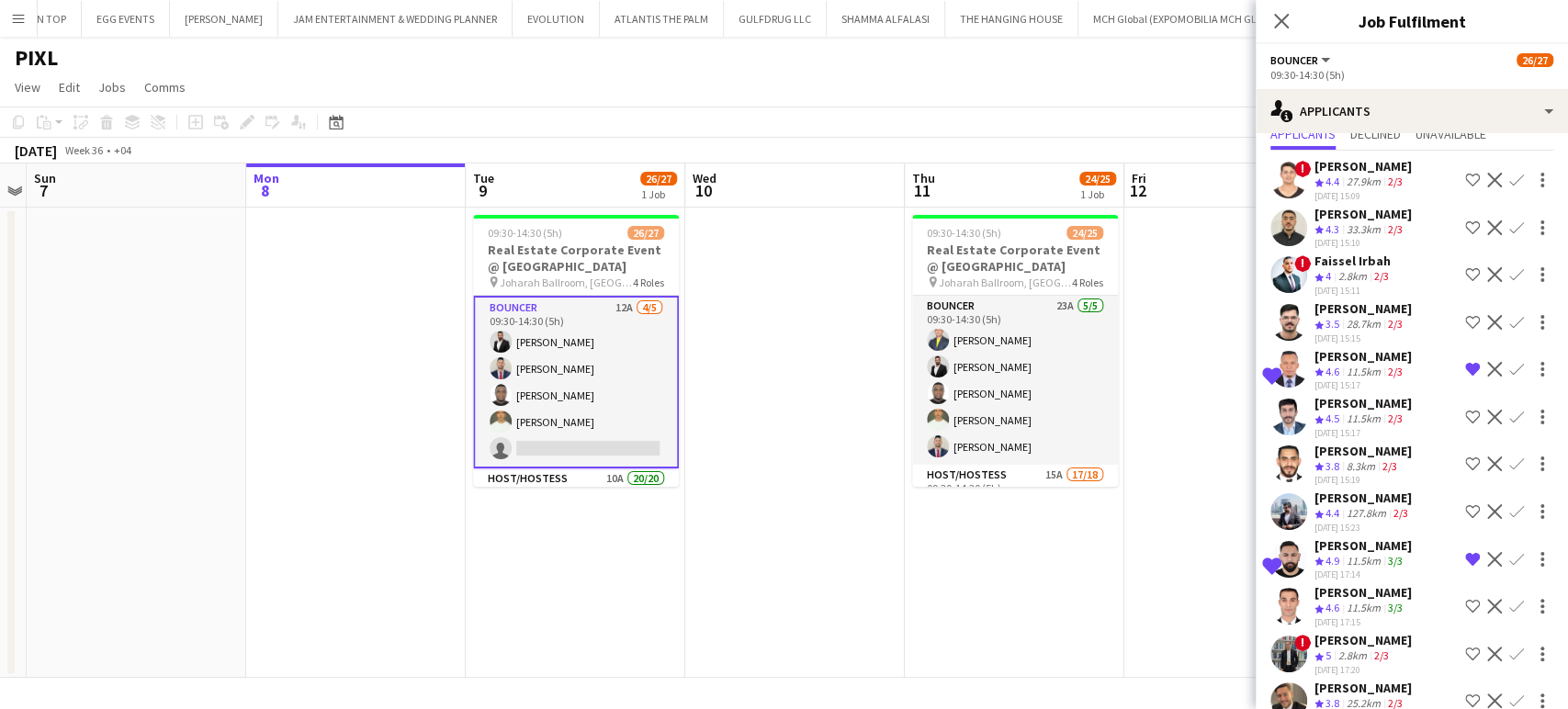
scroll to position [96, 0]
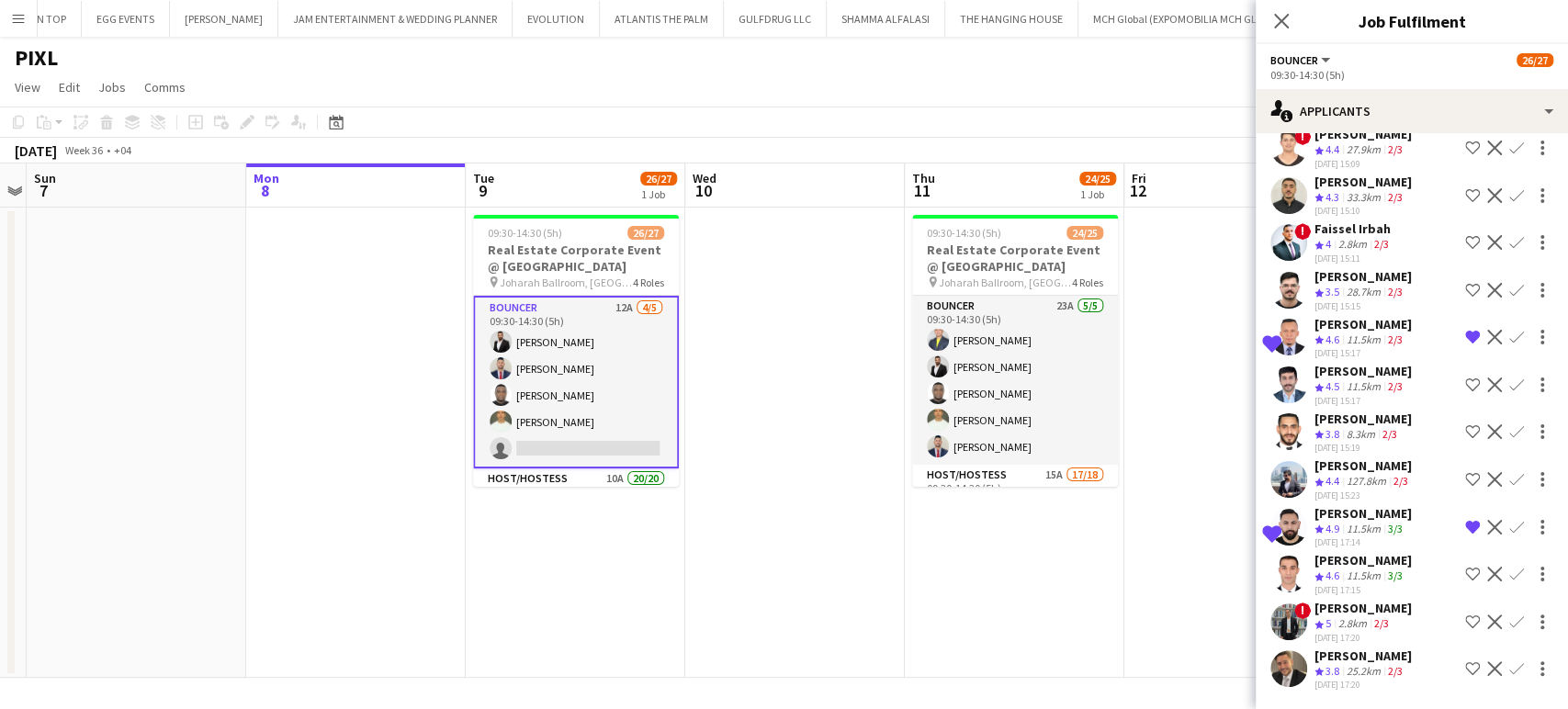
click at [1509, 525] on app-icon "Confirm" at bounding box center [1516, 527] width 15 height 15
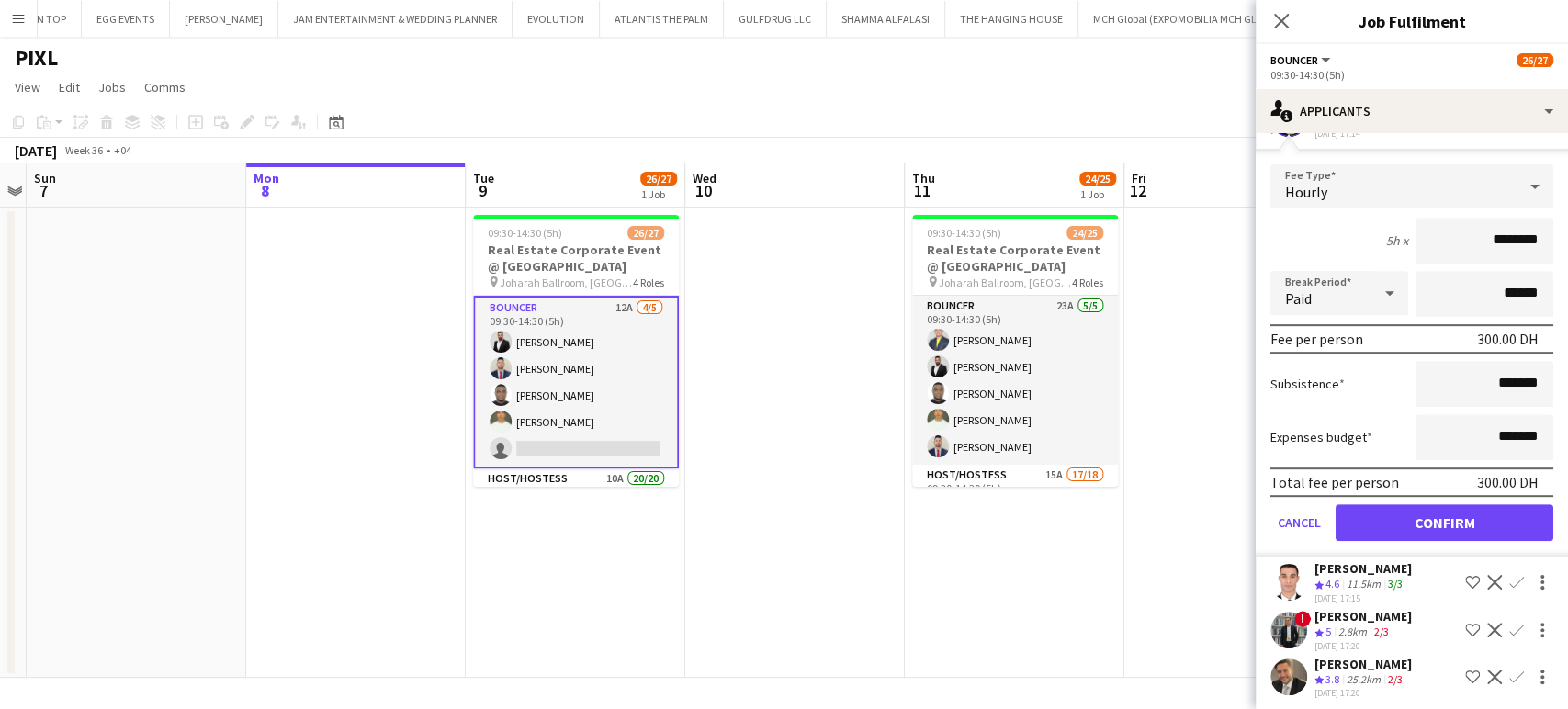
scroll to position [0, 0]
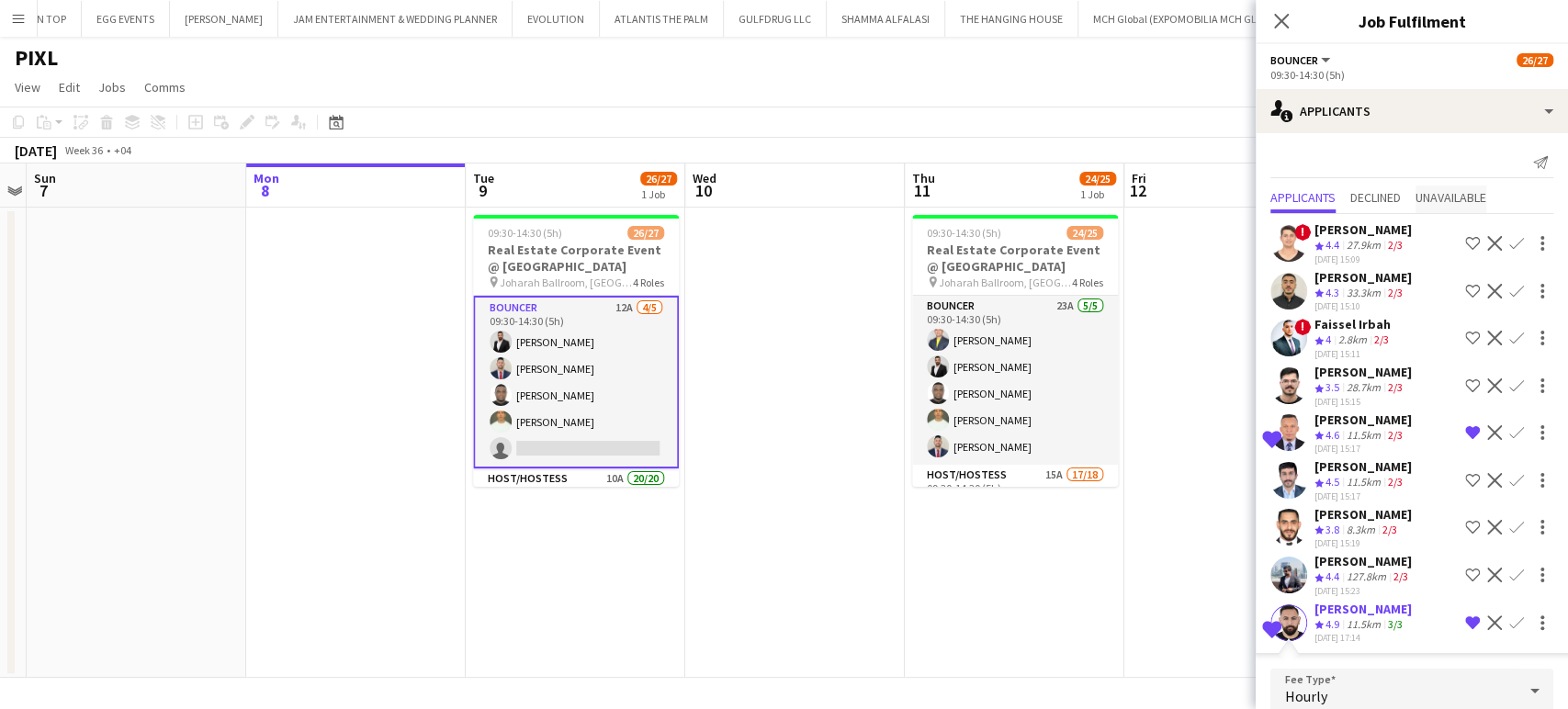
click at [1475, 195] on span "Unavailable" at bounding box center [1451, 197] width 71 height 13
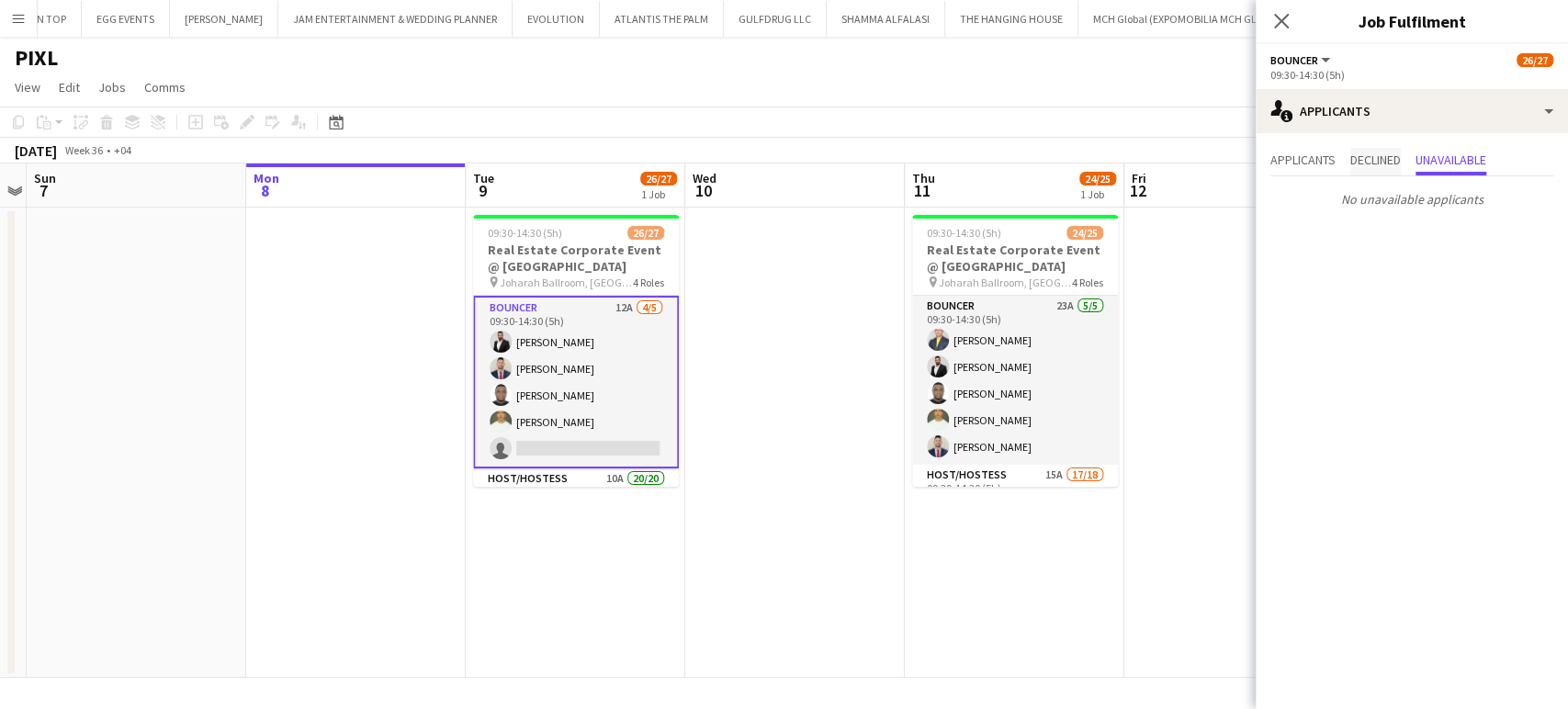
click at [1357, 160] on span "Declined" at bounding box center [1375, 160] width 50 height 13
click at [1312, 167] on span "Applicants" at bounding box center [1303, 160] width 65 height 13
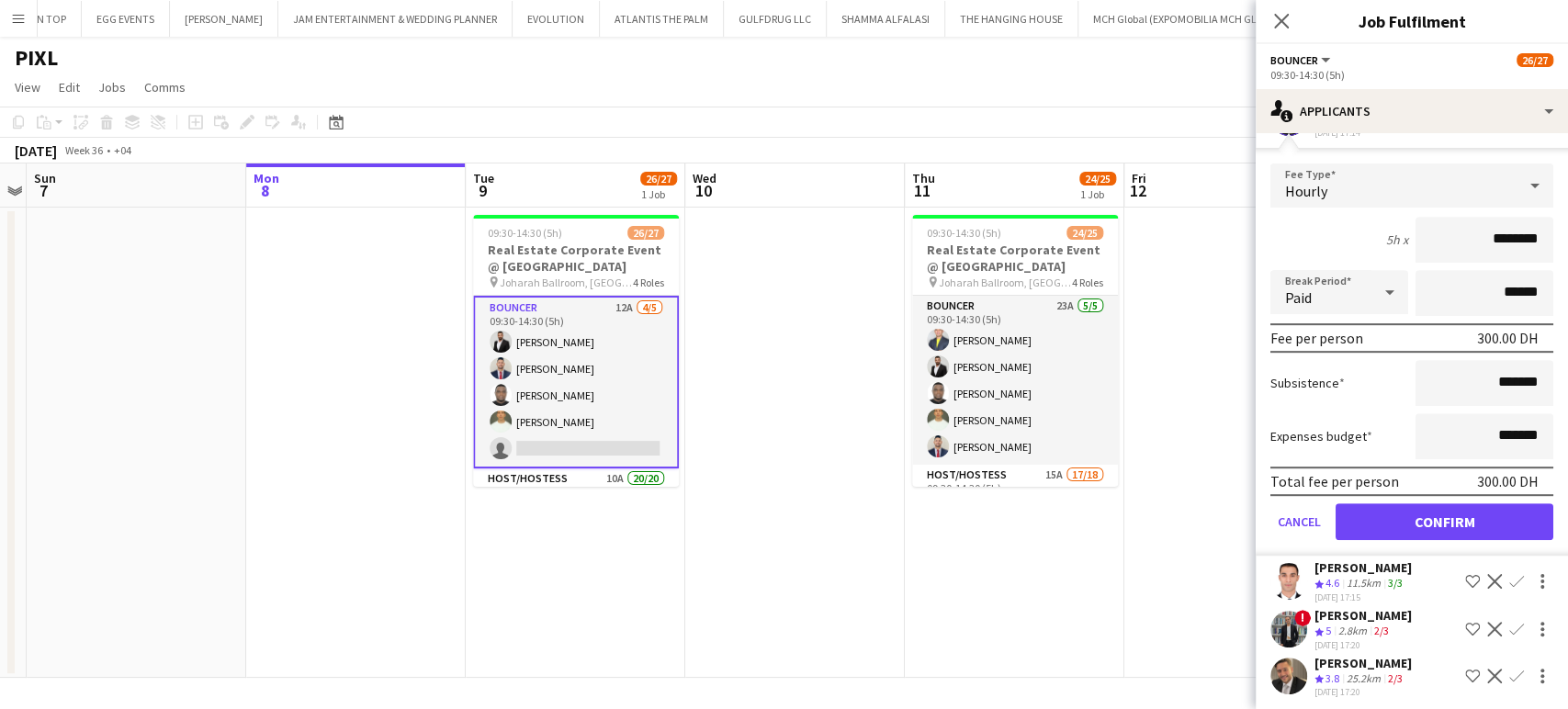
scroll to position [512, 0]
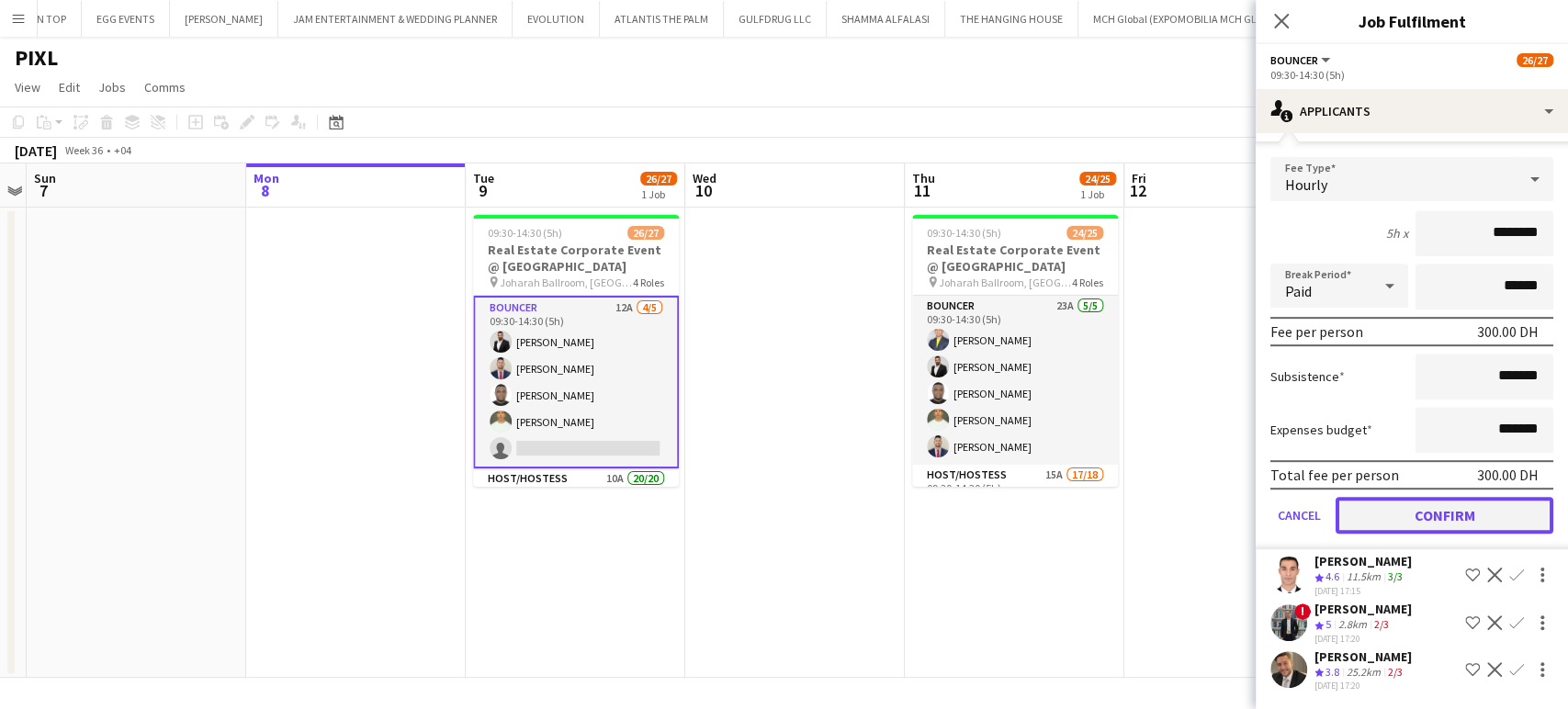
click at [1437, 521] on button "Confirm" at bounding box center [1444, 515] width 218 height 36
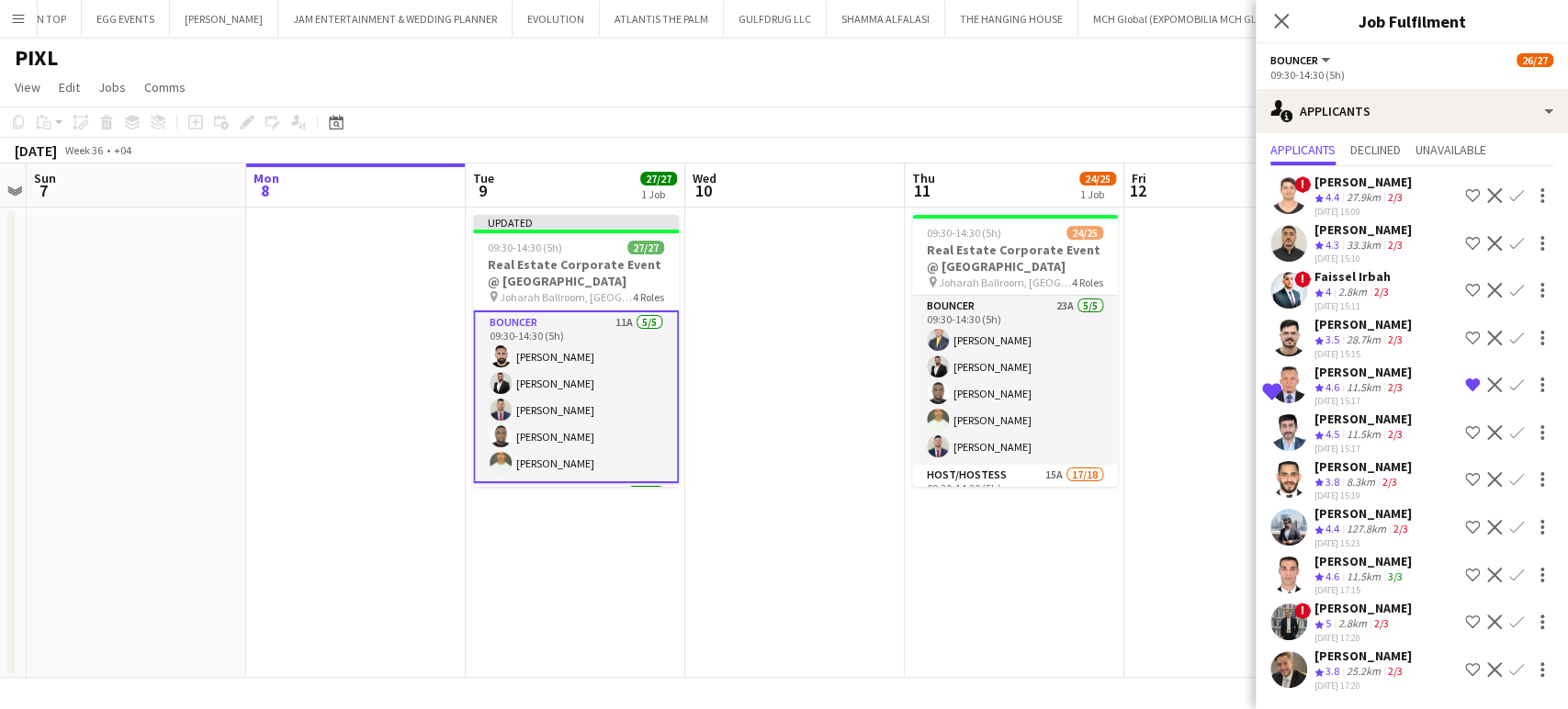
scroll to position [50, 0]
click at [590, 370] on app-card-role "Bouncer 11A [DATE] 09:30-14:30 (5h) [PERSON_NAME] [PERSON_NAME] [PERSON_NAME] […" at bounding box center [576, 396] width 206 height 173
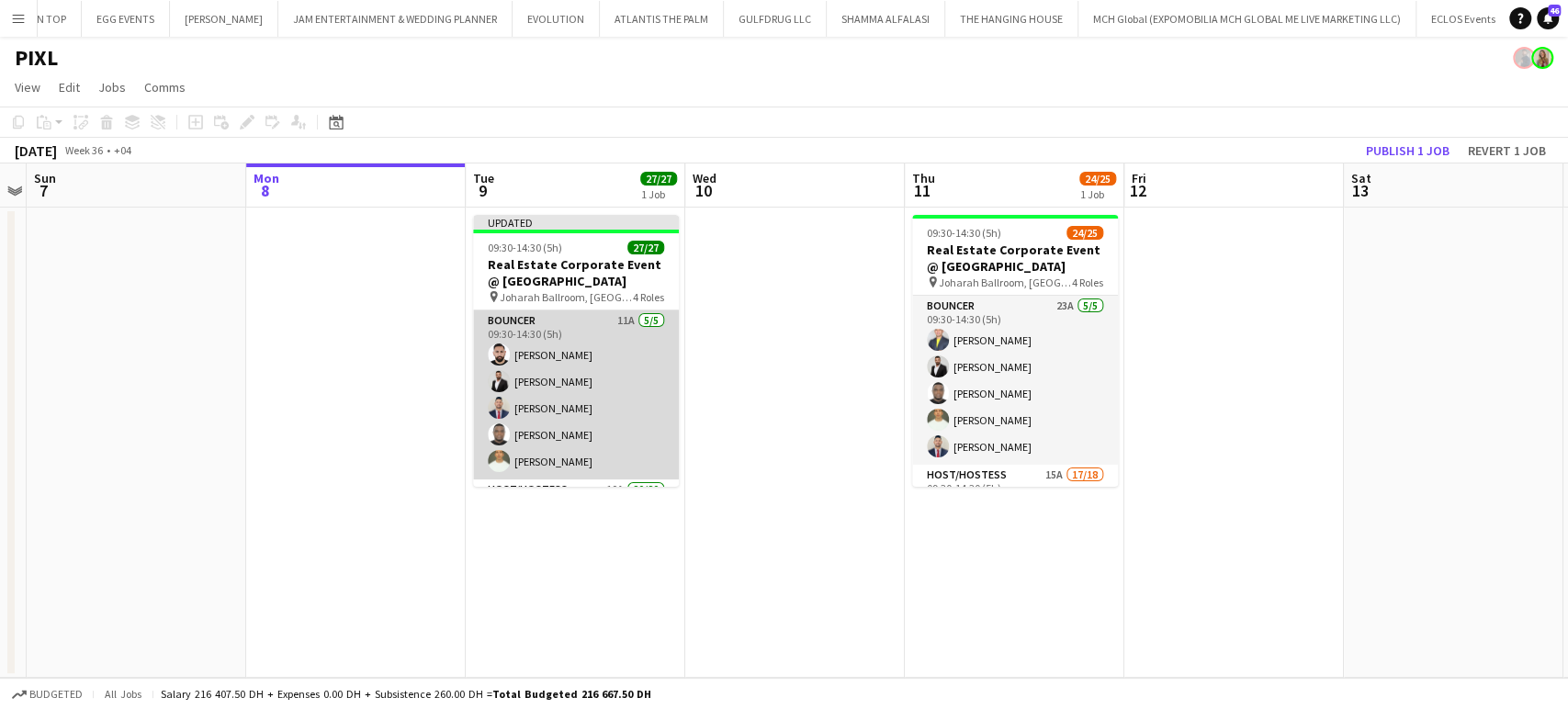
click at [594, 355] on app-card-role "Bouncer 11A [DATE] 09:30-14:30 (5h) [PERSON_NAME] [PERSON_NAME] [PERSON_NAME] […" at bounding box center [576, 394] width 206 height 169
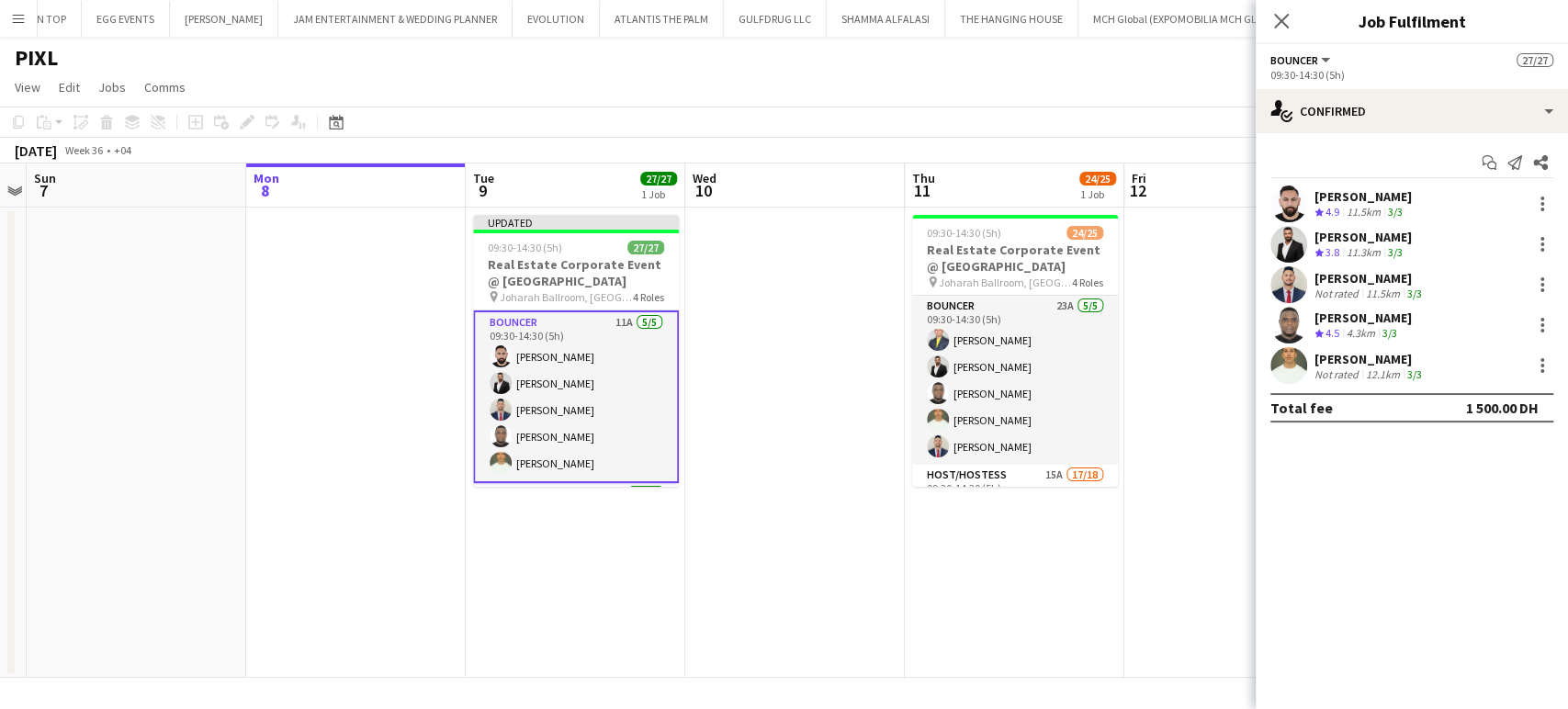
click at [1382, 194] on div "[PERSON_NAME]" at bounding box center [1363, 196] width 98 height 17
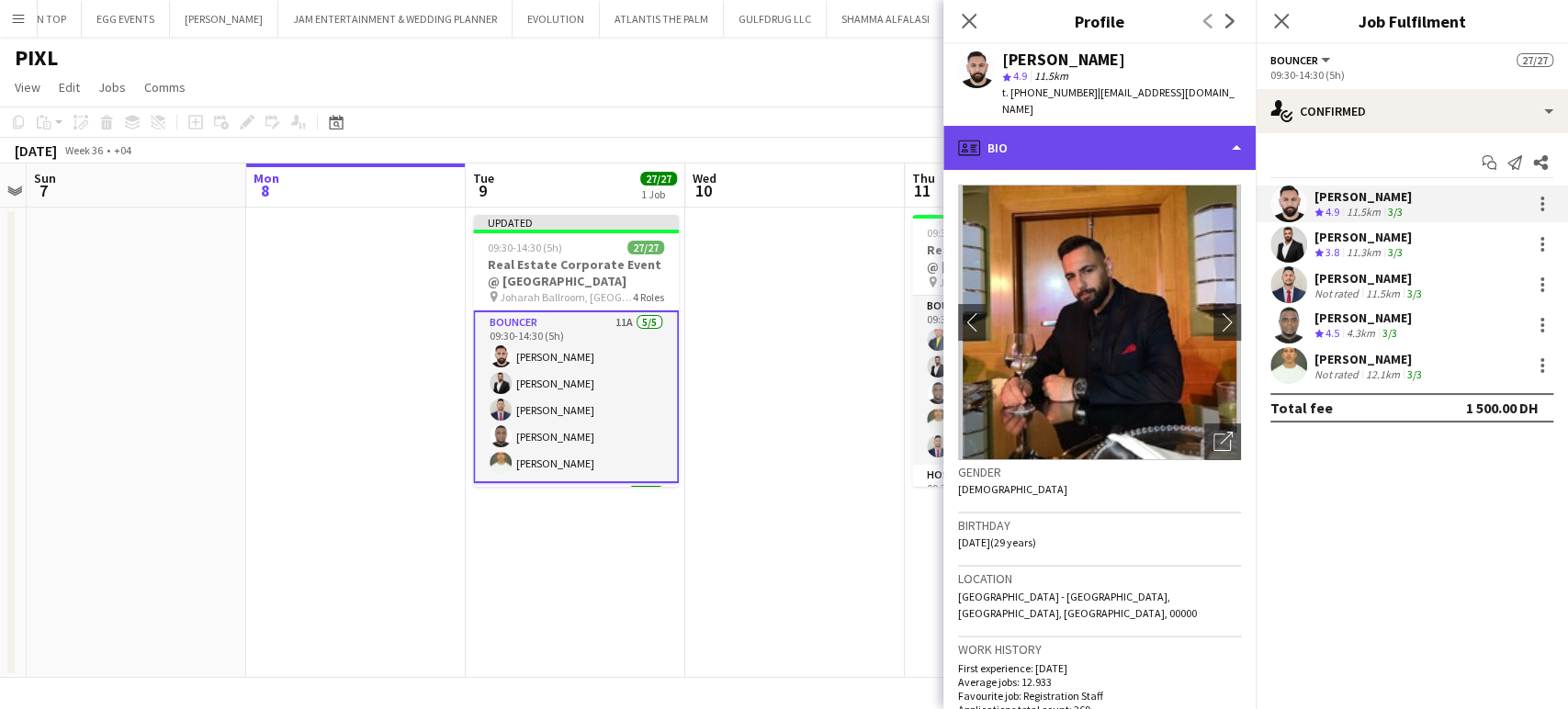
click at [1205, 157] on div "profile Bio" at bounding box center [1099, 148] width 313 height 44
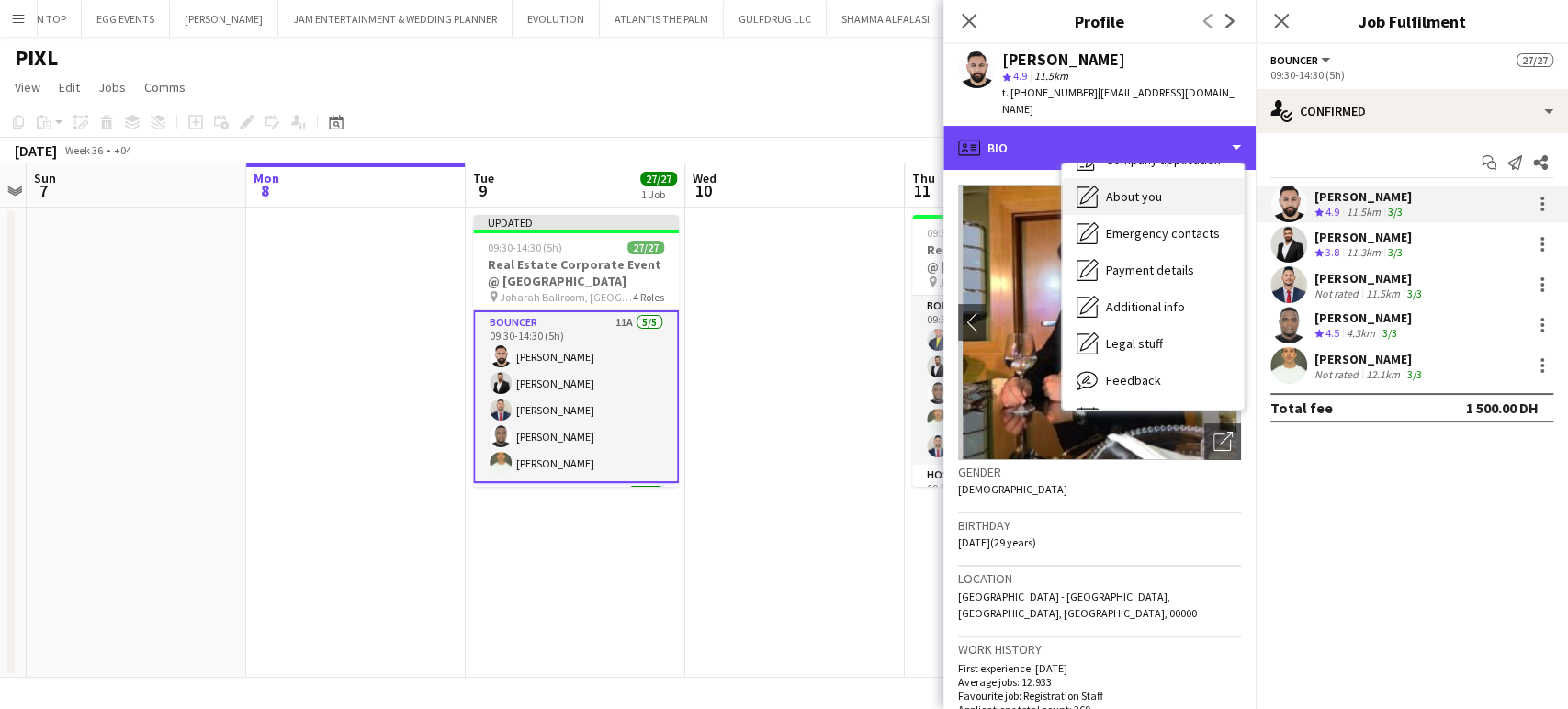
scroll to position [99, 0]
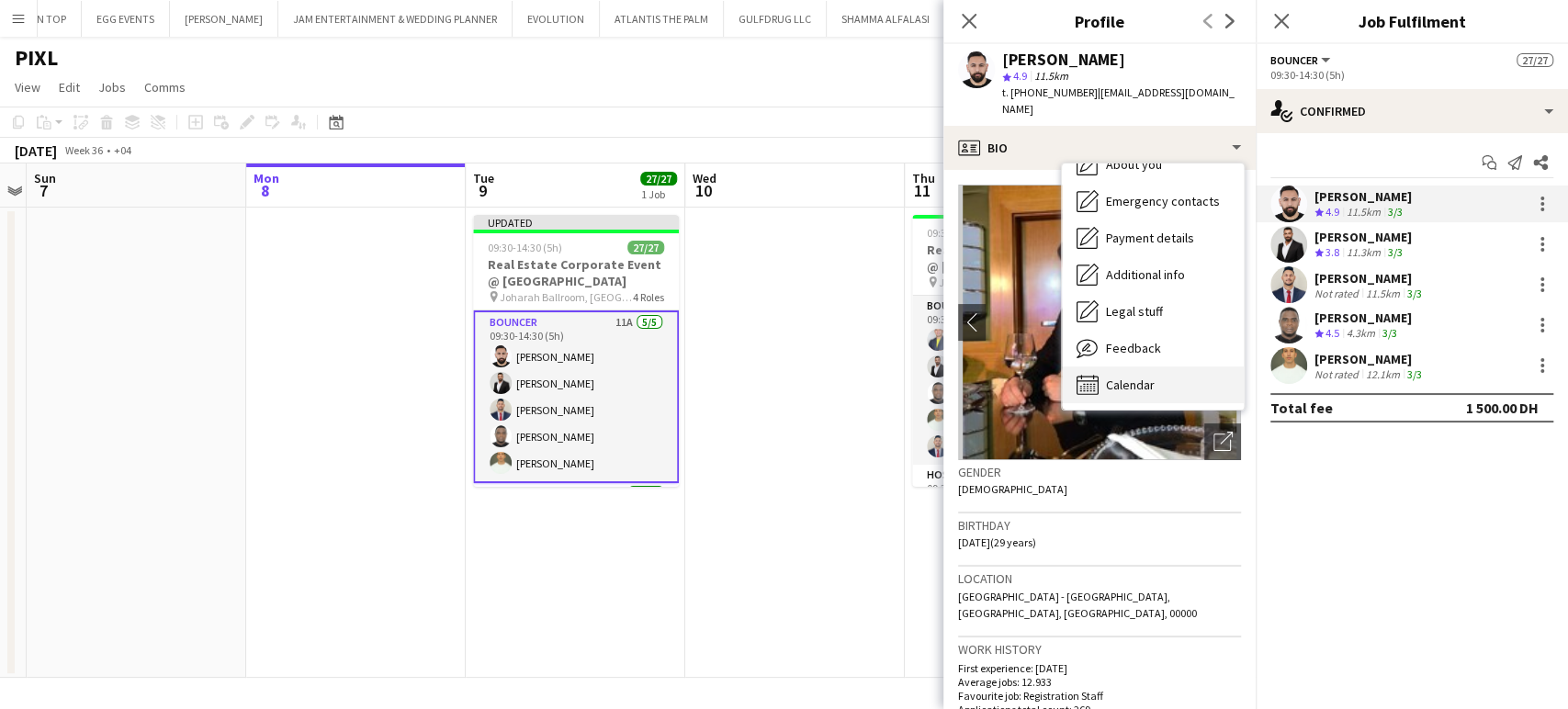
click at [1147, 382] on span "Calendar" at bounding box center [1129, 385] width 48 height 17
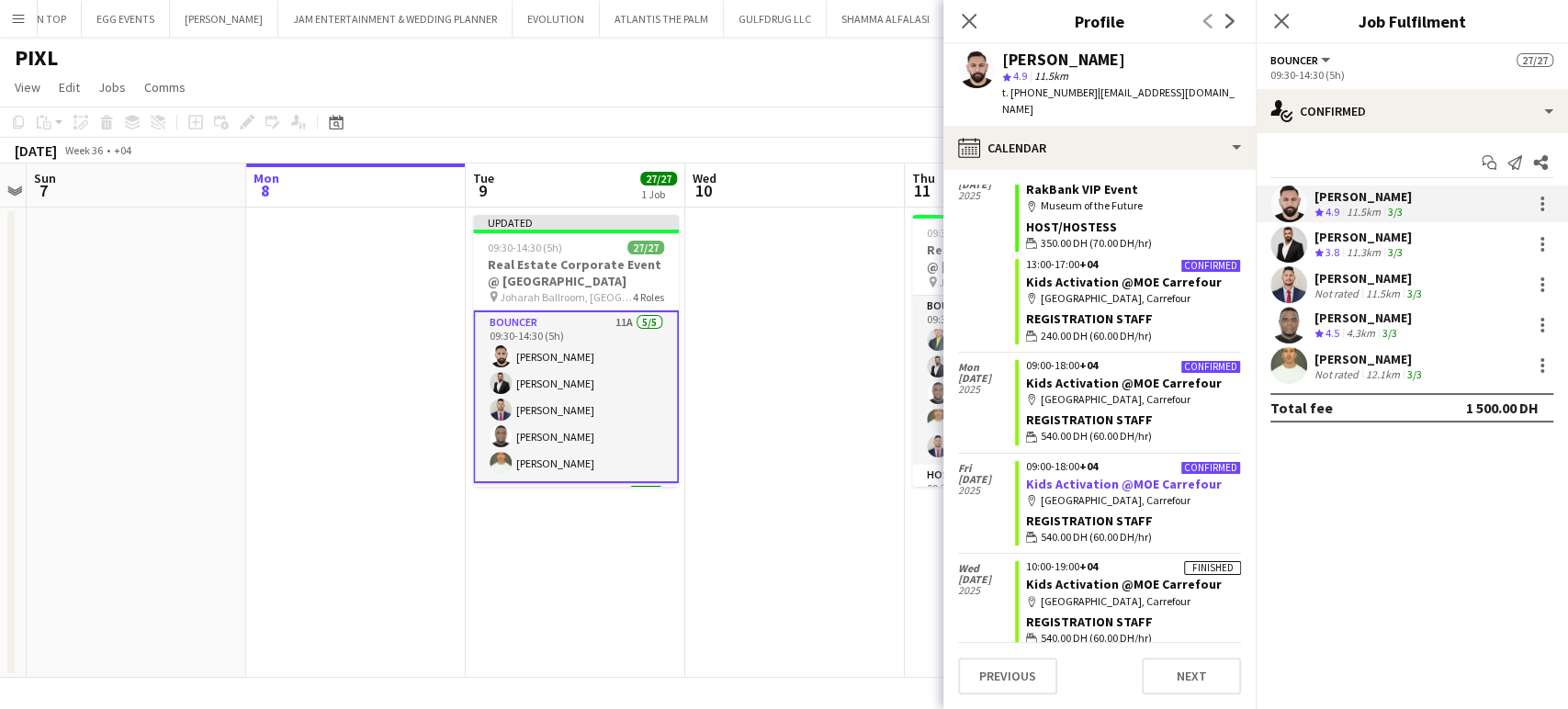
scroll to position [6825, 0]
click at [852, 375] on app-date-cell at bounding box center [795, 442] width 220 height 470
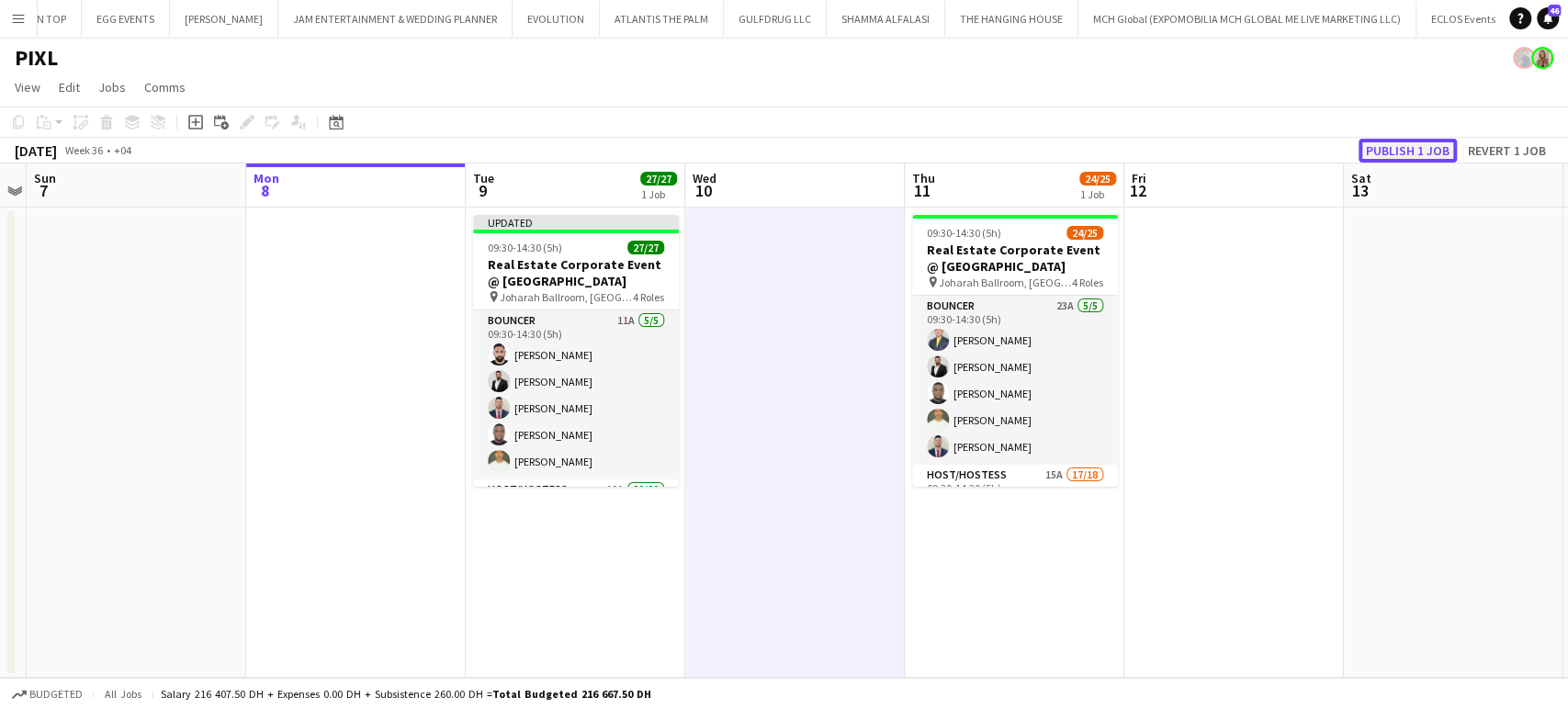
click at [1405, 150] on button "Publish 1 job" at bounding box center [1407, 151] width 99 height 24
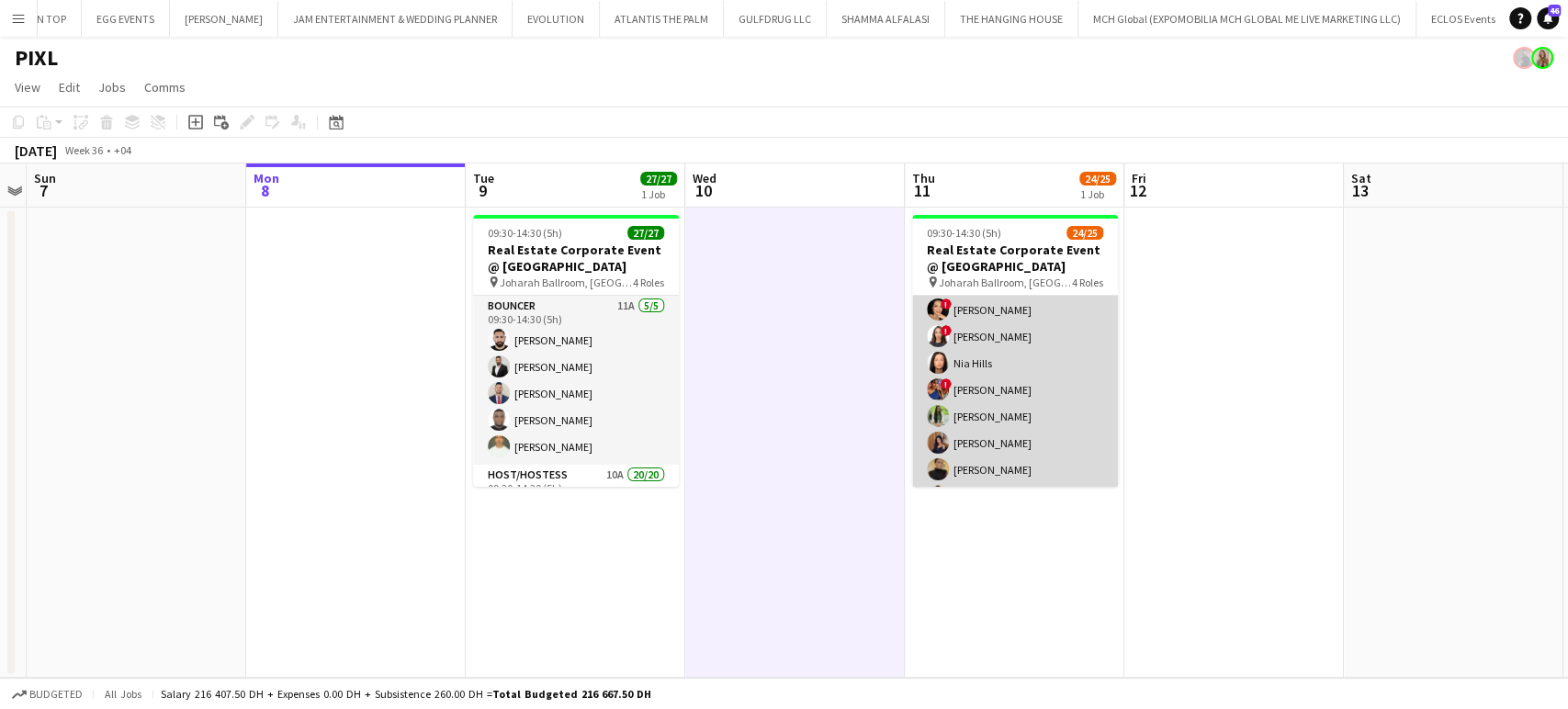
click at [1066, 396] on app-card-role "Host/Hostess 15A 17/18 09:30-14:30 (5h) [PERSON_NAME] ! [PERSON_NAME] ! [PERSON…" at bounding box center [1015, 416] width 206 height 515
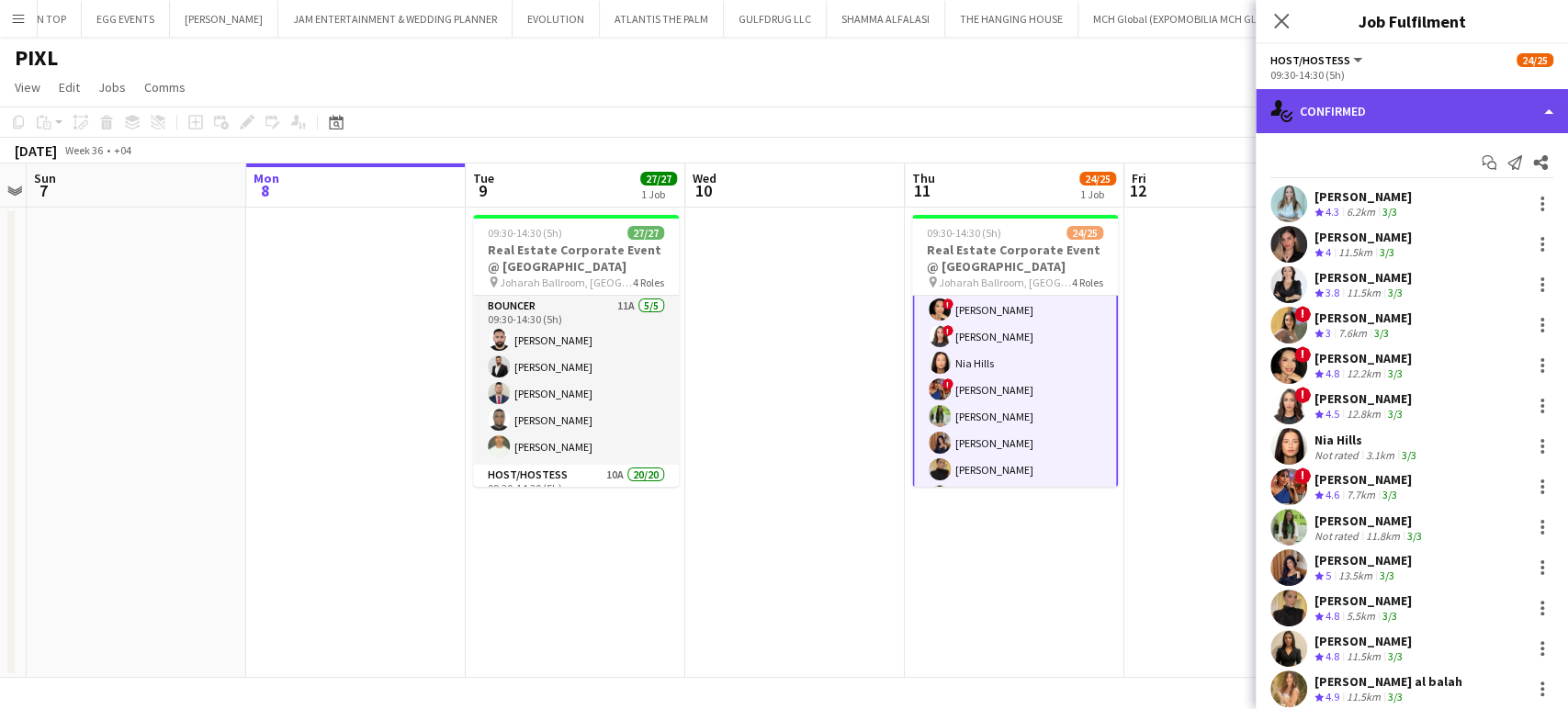
click at [1532, 101] on div "single-neutral-actions-check-2 Confirmed" at bounding box center [1411, 110] width 313 height 44
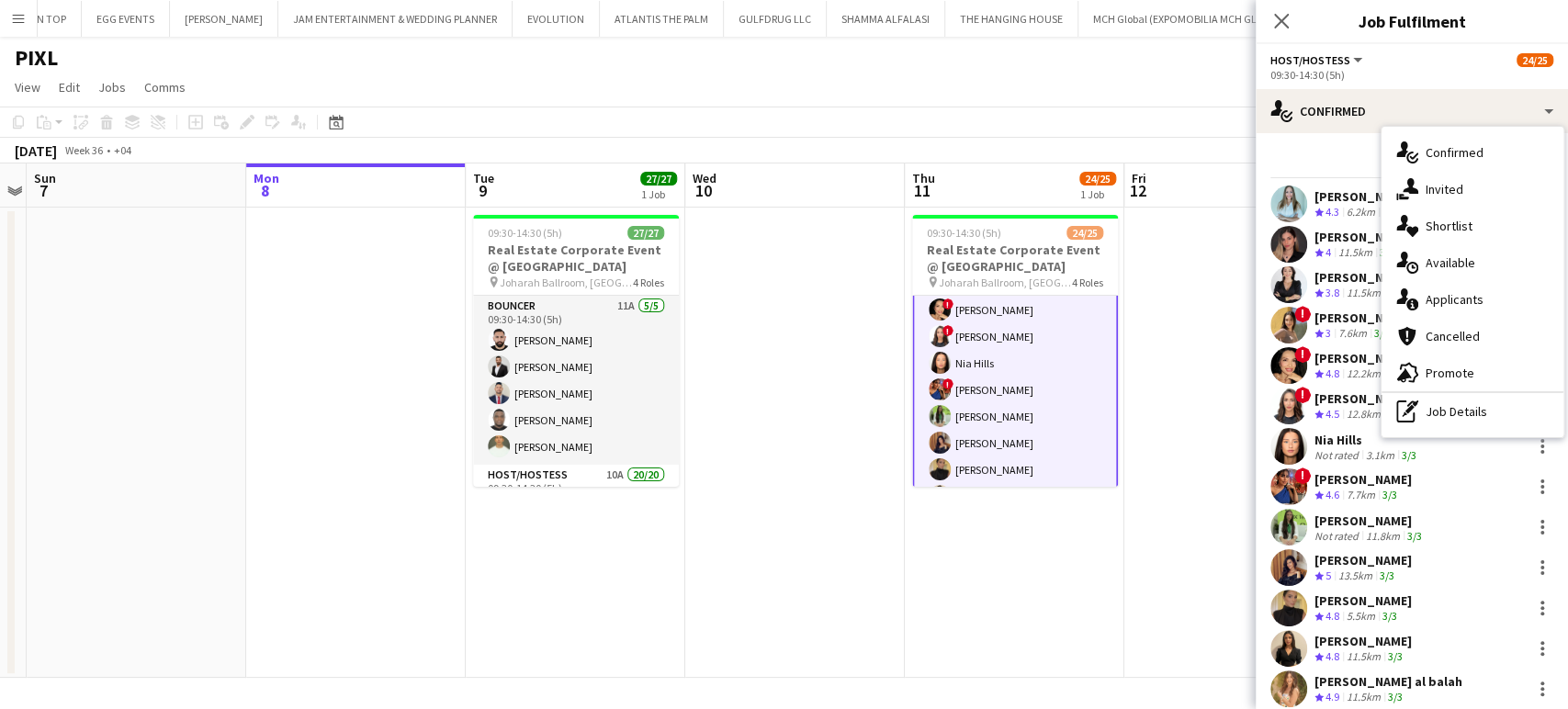
click at [1469, 224] on div "single-neutral-actions-heart Shortlist" at bounding box center [1472, 225] width 181 height 36
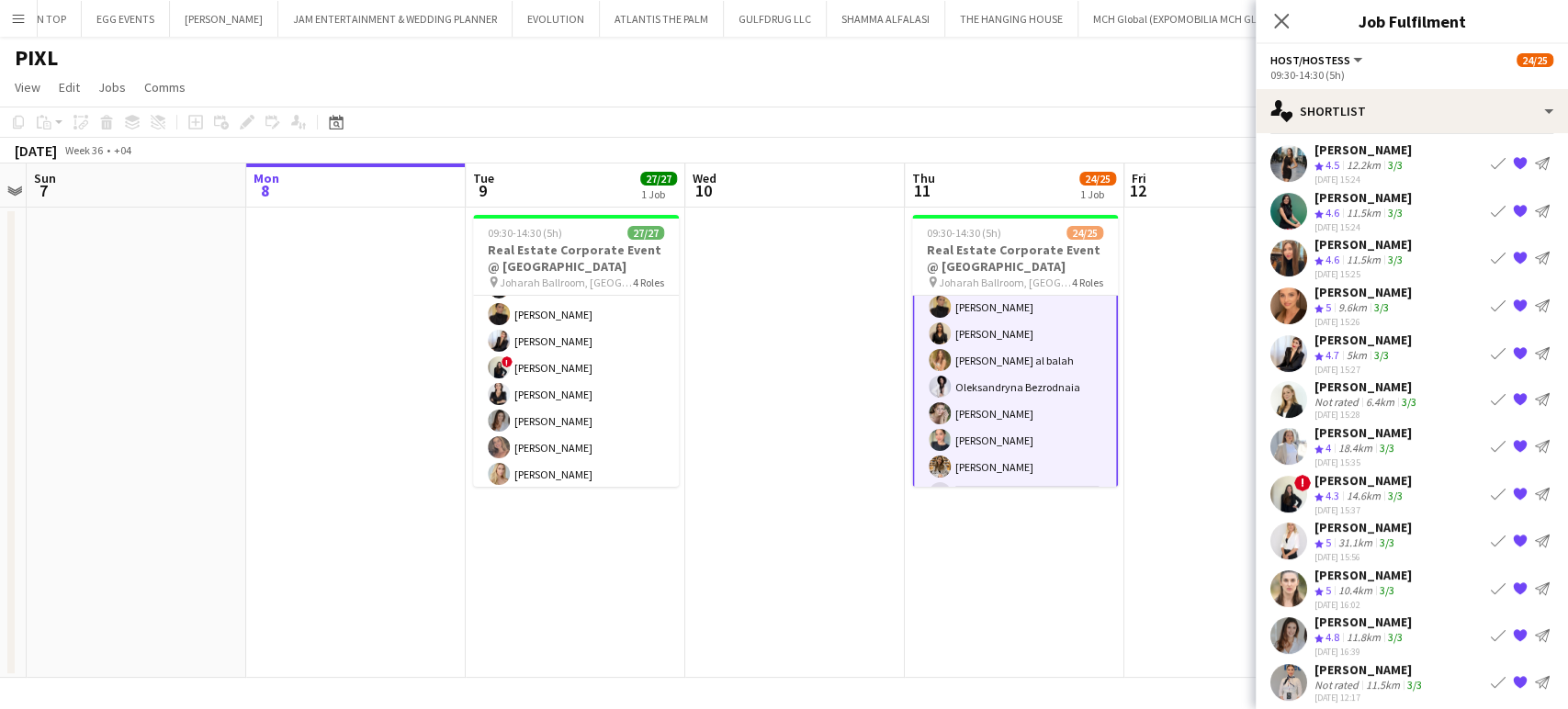
scroll to position [519, 0]
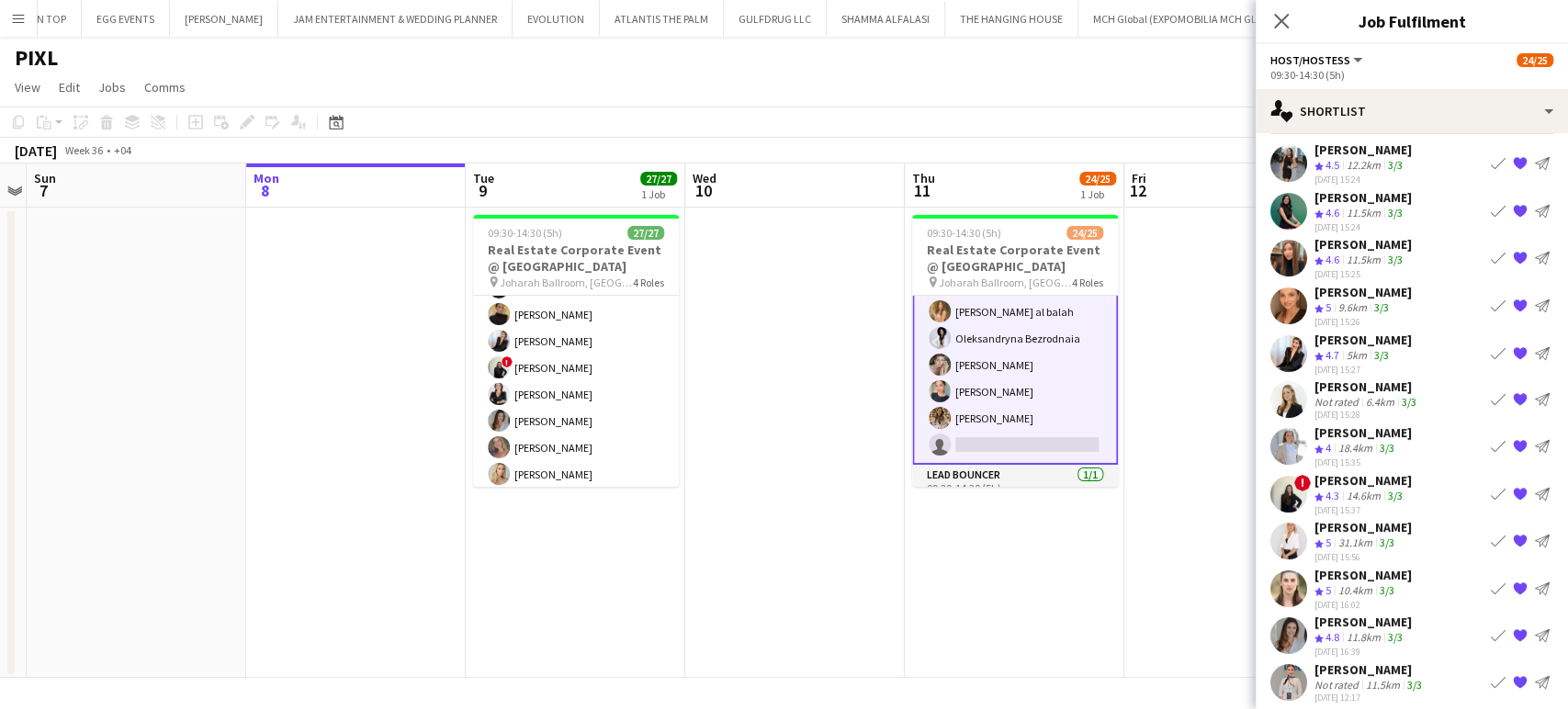
click at [1353, 246] on div "[PERSON_NAME]" at bounding box center [1363, 244] width 98 height 17
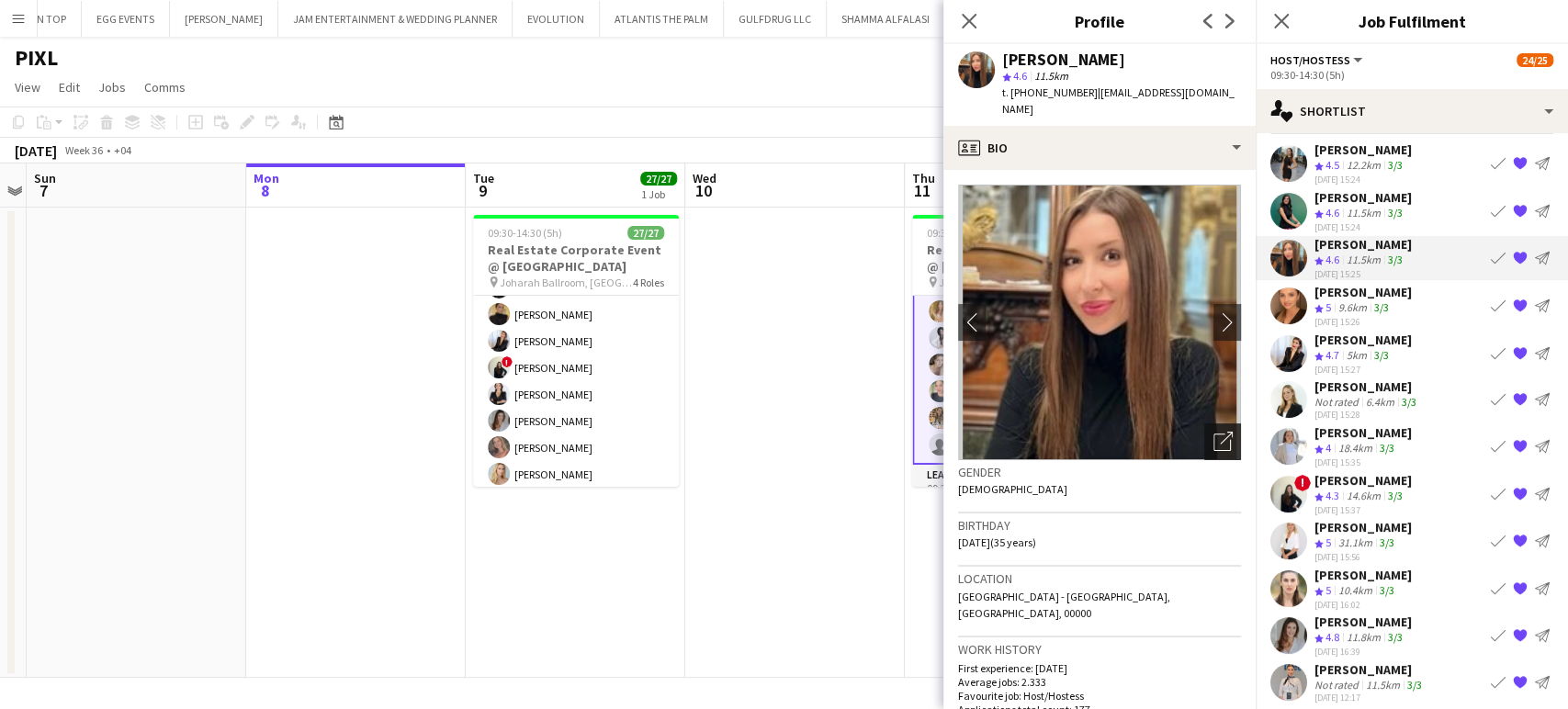
click at [1213, 432] on icon "Open photos pop-in" at bounding box center [1223, 442] width 20 height 20
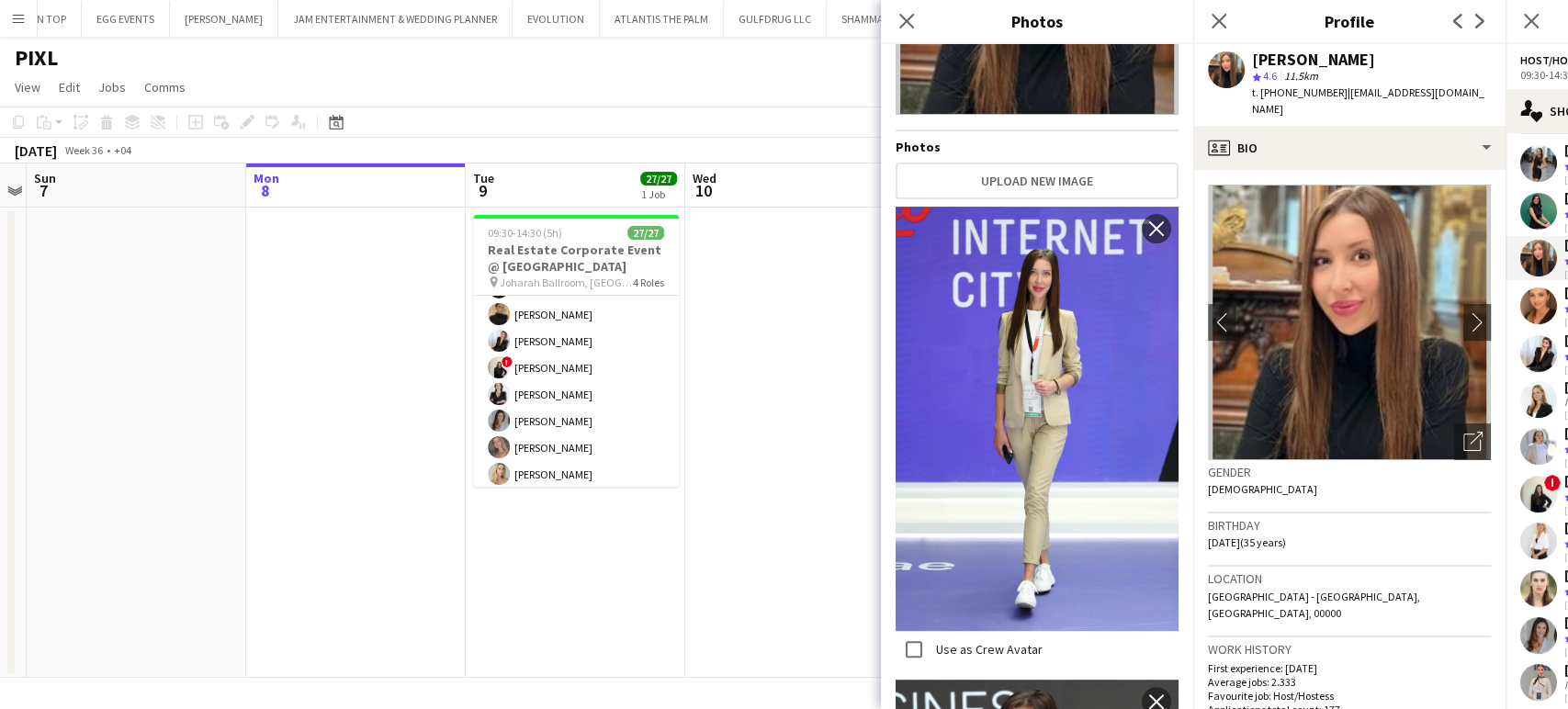
scroll to position [407, 0]
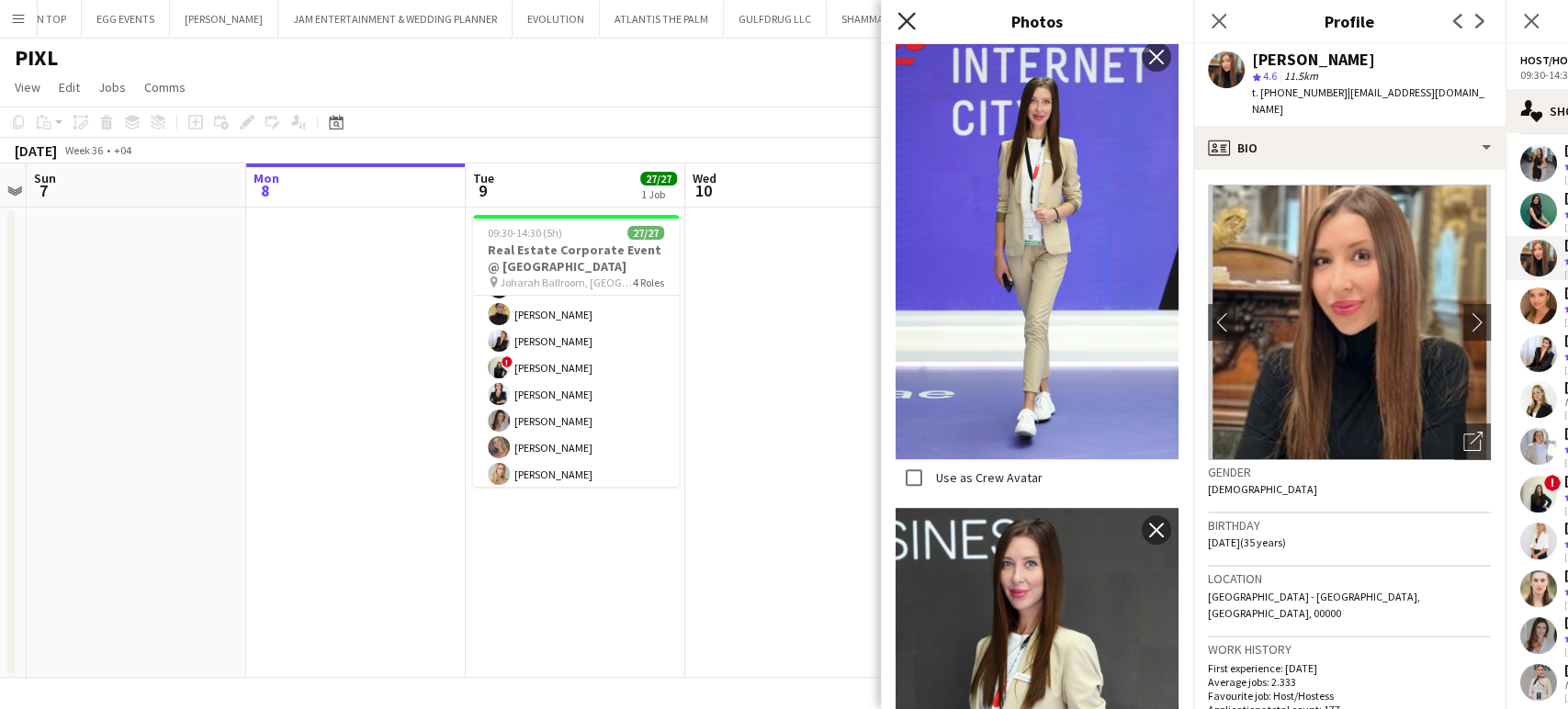
click at [912, 20] on icon "Close pop-in" at bounding box center [906, 21] width 18 height 18
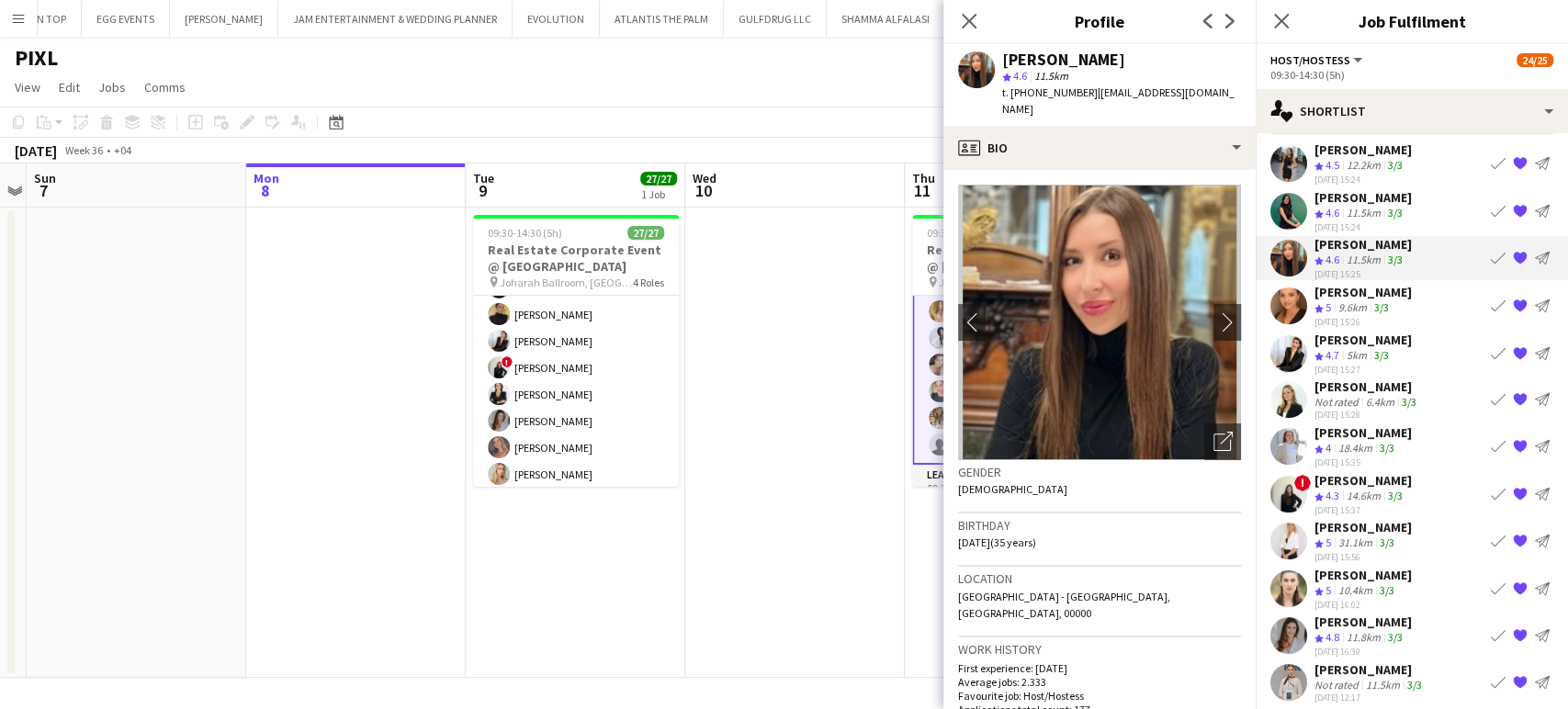
click at [1490, 250] on app-icon "Book crew" at bounding box center [1497, 257] width 15 height 15
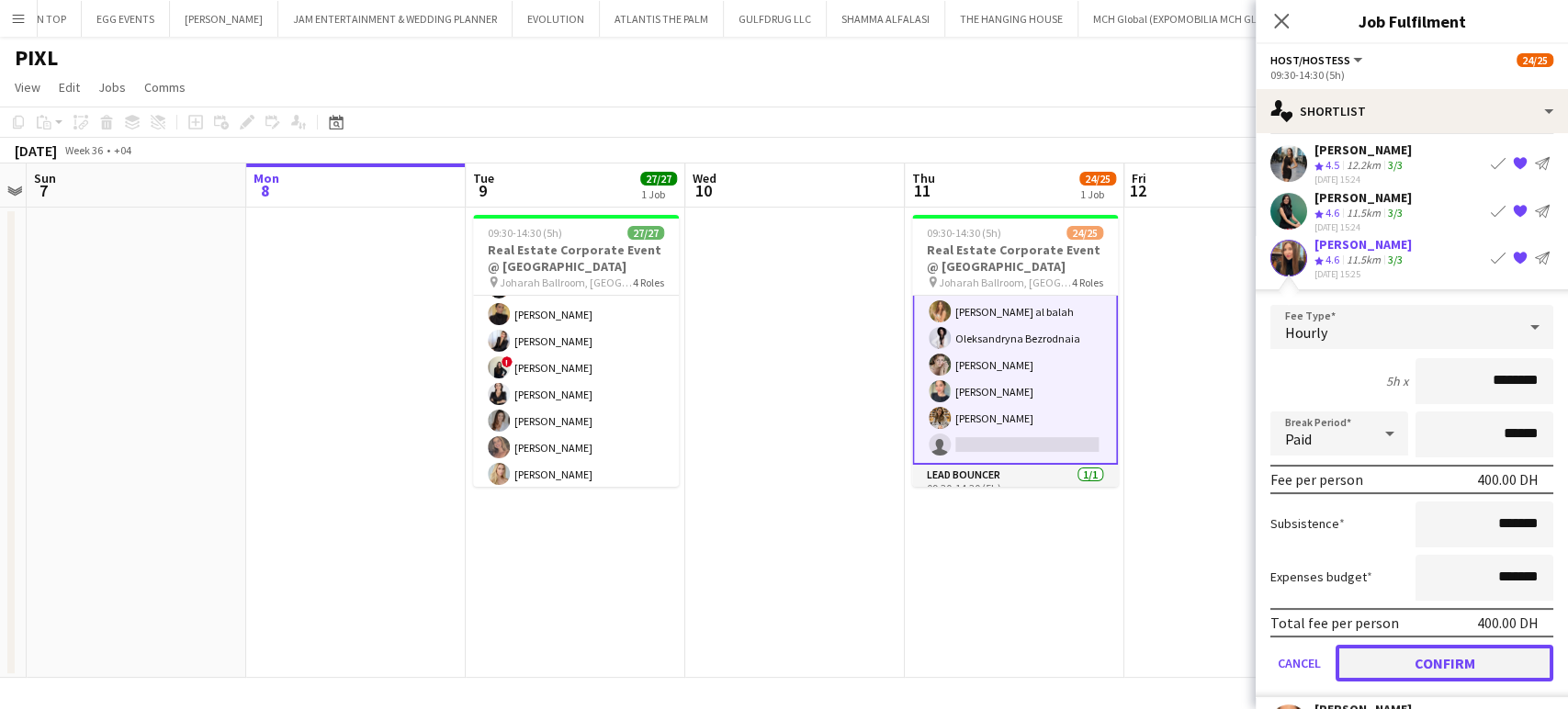
click at [1428, 662] on button "Confirm" at bounding box center [1444, 663] width 218 height 36
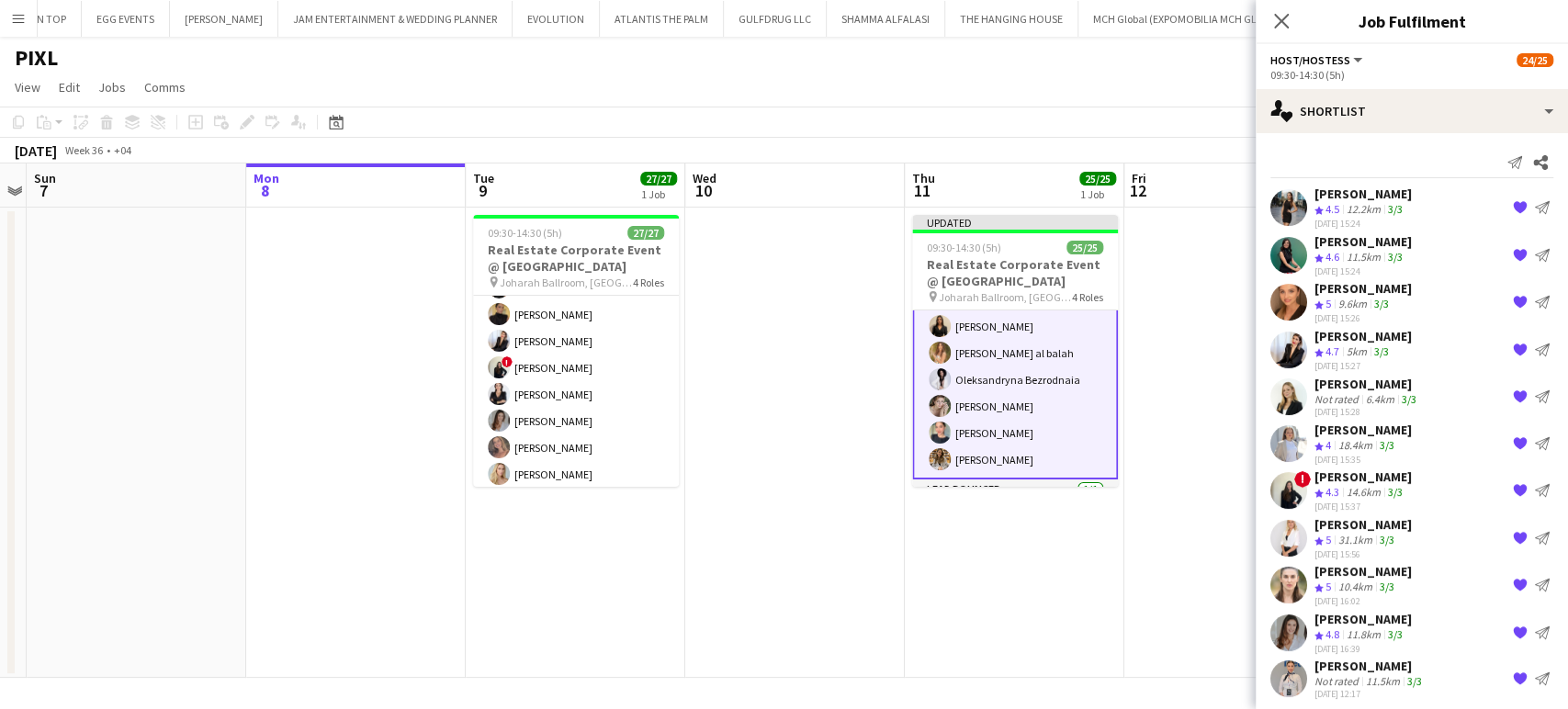
click at [1188, 354] on app-date-cell at bounding box center [1234, 442] width 220 height 470
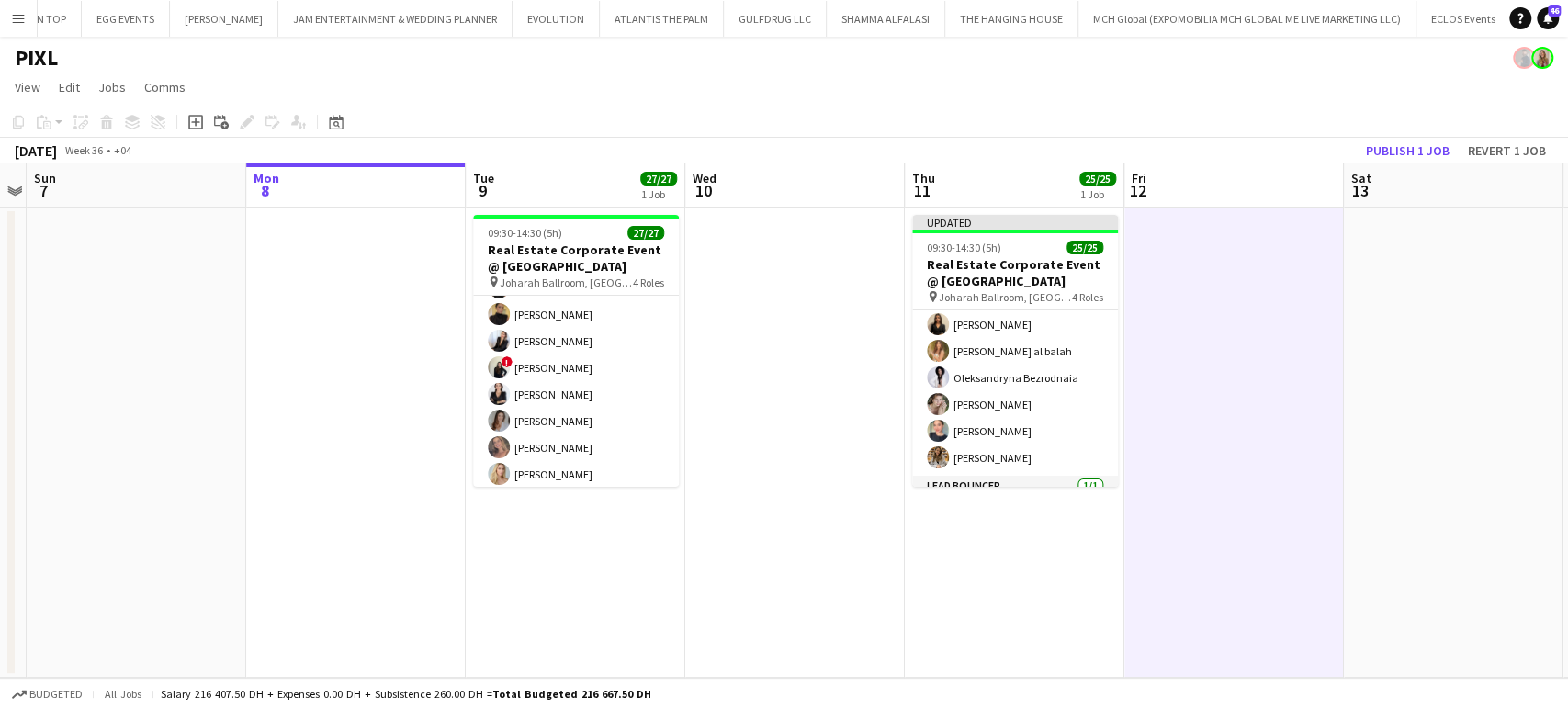
scroll to position [517, 0]
click at [1413, 146] on button "Publish 1 job" at bounding box center [1407, 151] width 99 height 24
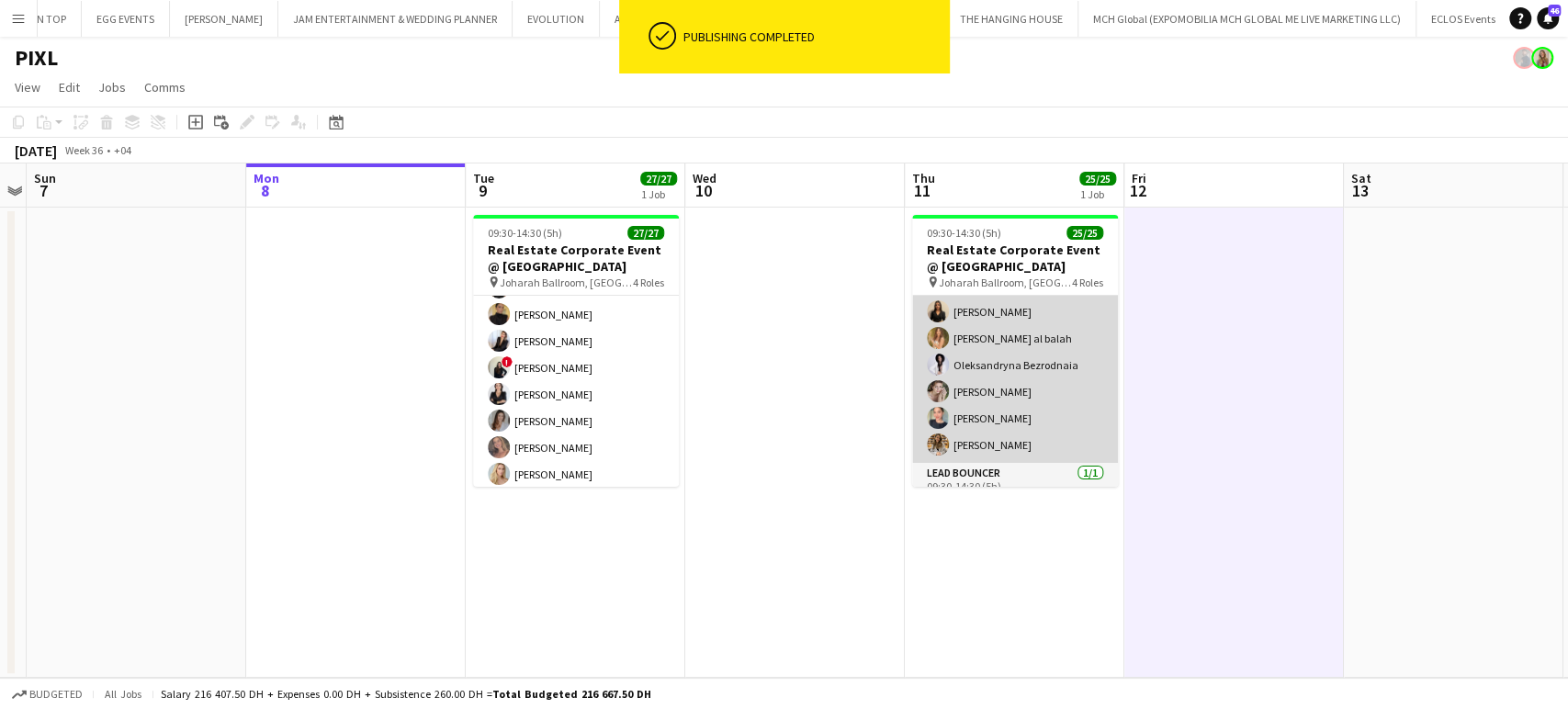
scroll to position [617, 0]
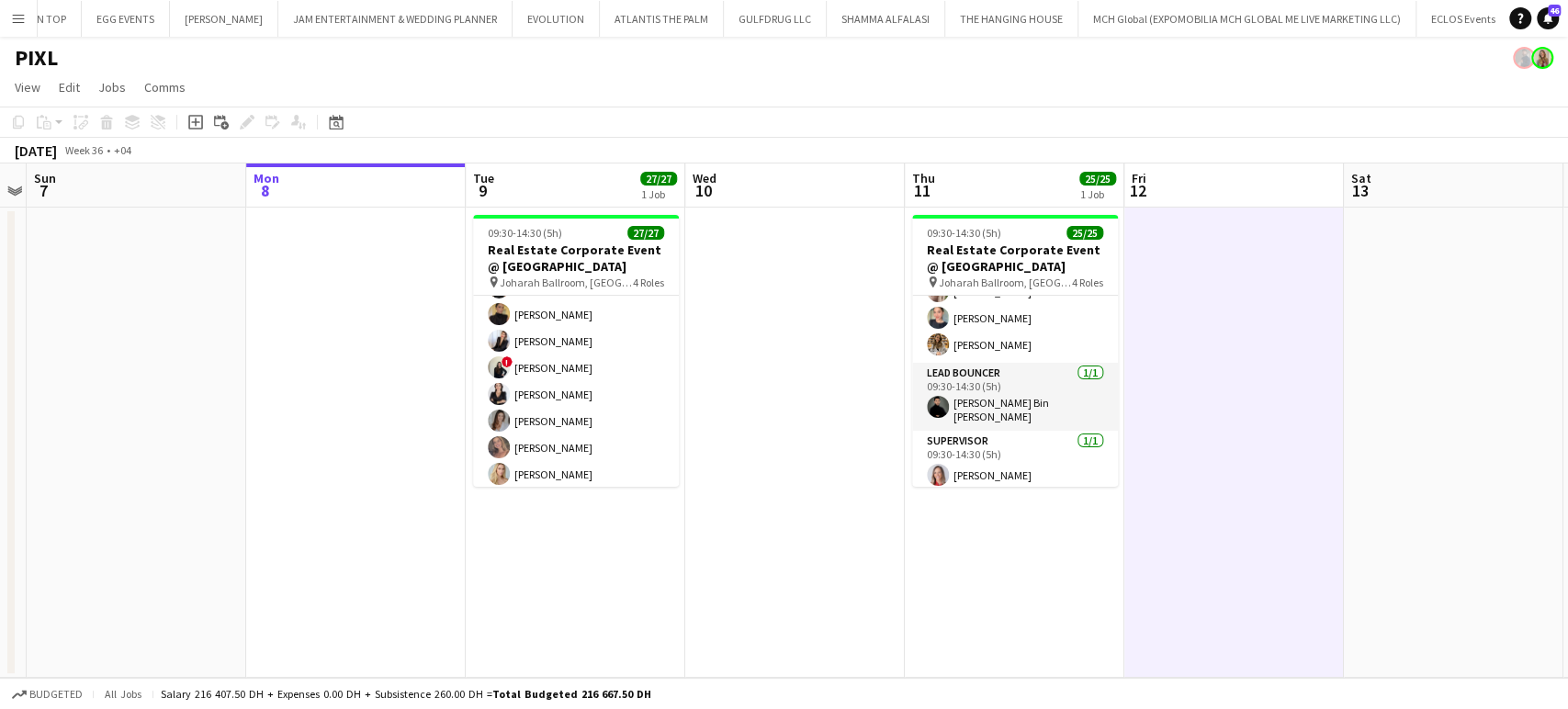
drag, startPoint x: 894, startPoint y: 756, endPoint x: 924, endPoint y: 756, distance: 30.0
